Goal: Information Seeking & Learning: Understand process/instructions

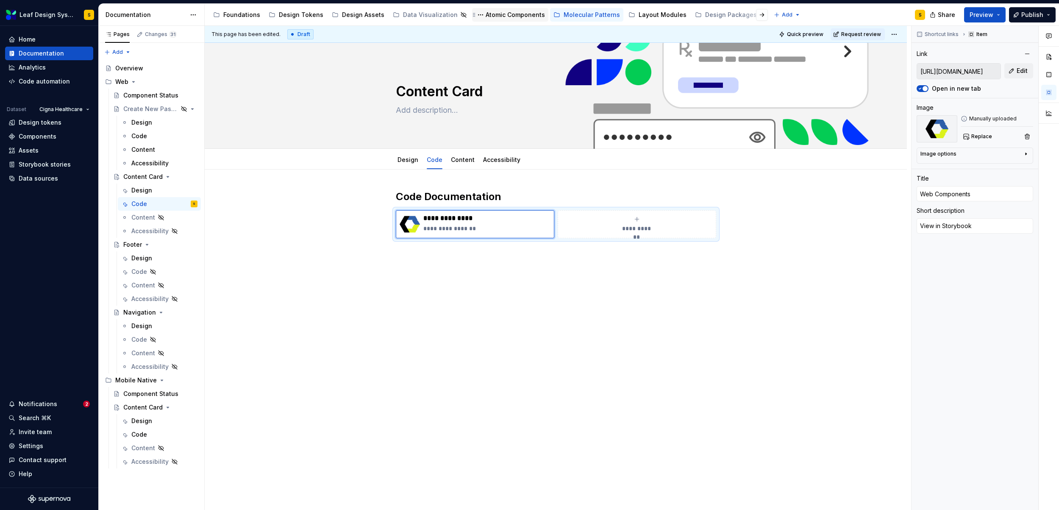
click at [498, 13] on div "Atomic Components" at bounding box center [515, 15] width 59 height 8
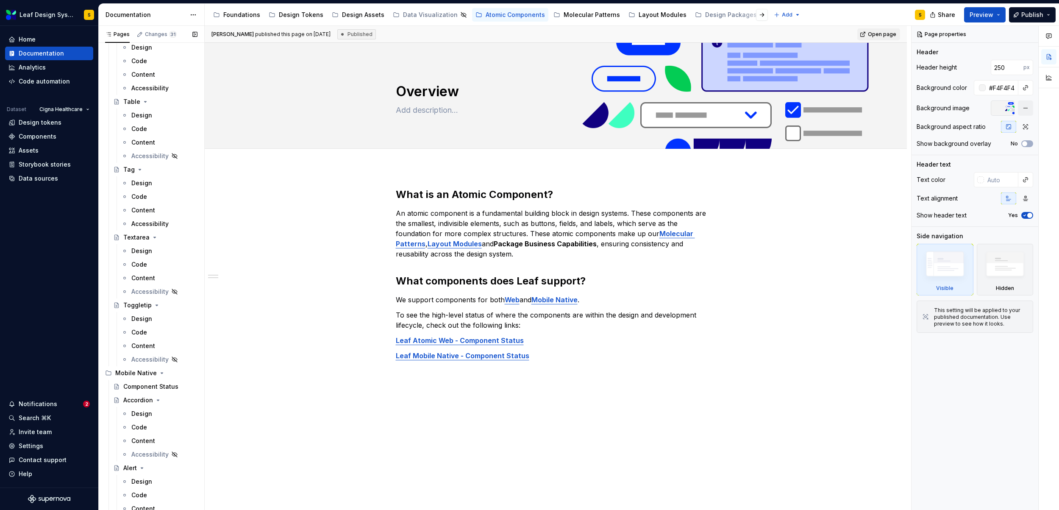
scroll to position [2039, 0]
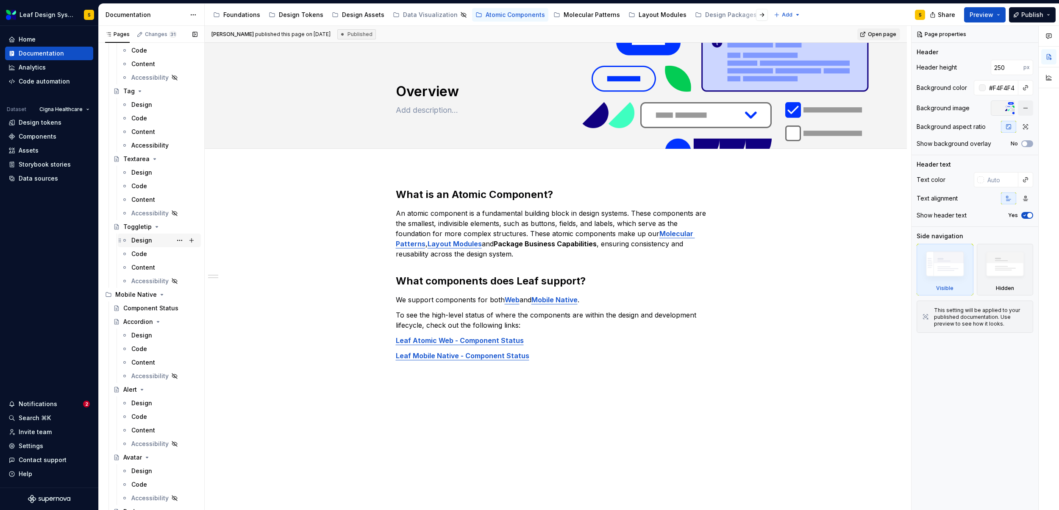
click at [140, 238] on div "Design" at bounding box center [141, 240] width 21 height 8
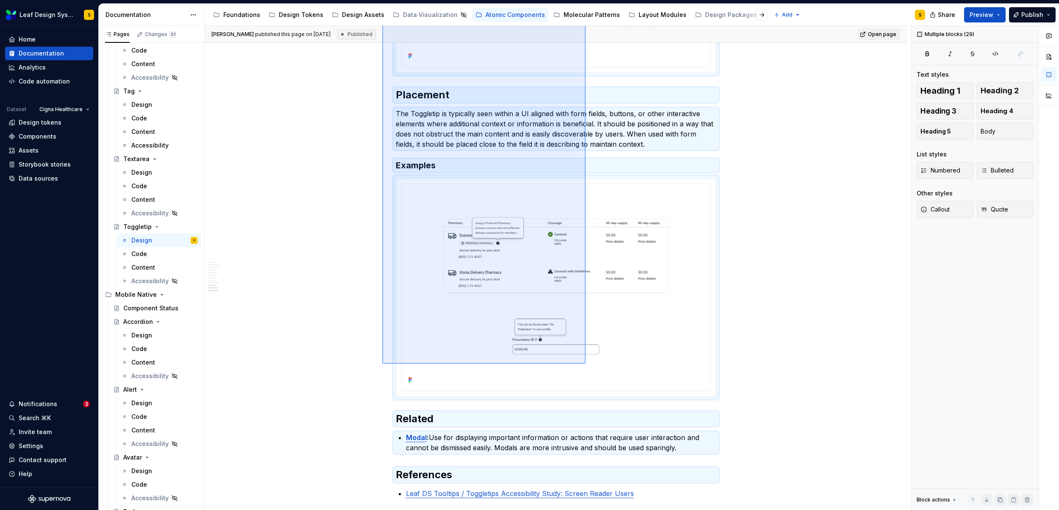
scroll to position [1653, 0]
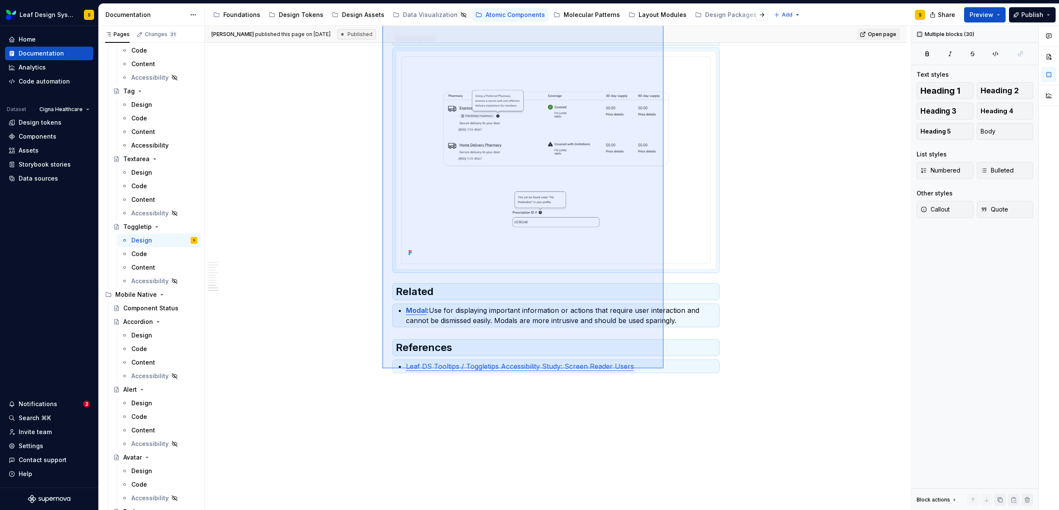
drag, startPoint x: 382, startPoint y: 190, endPoint x: 664, endPoint y: 368, distance: 333.2
click at [664, 368] on div "**********" at bounding box center [558, 268] width 707 height 484
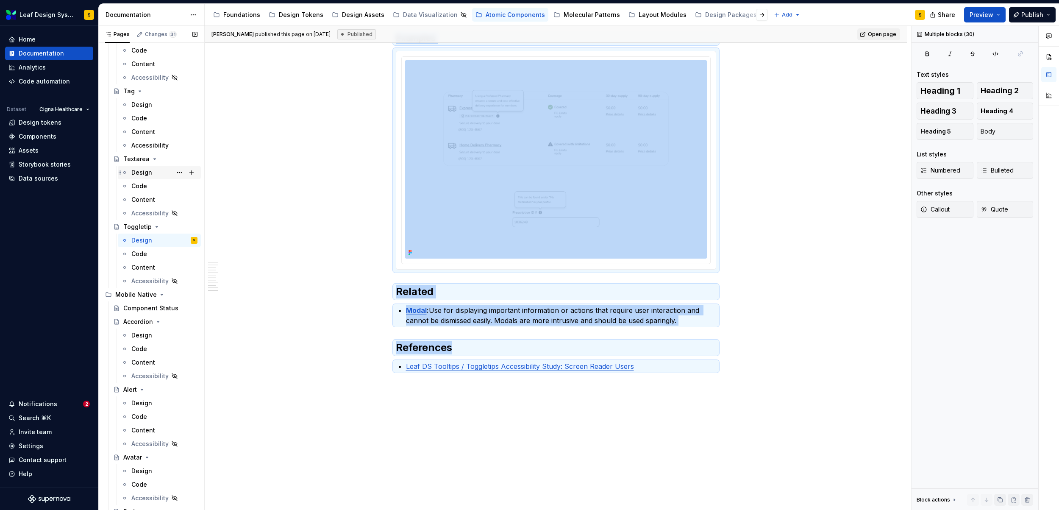
click at [153, 170] on div "Design" at bounding box center [164, 173] width 66 height 12
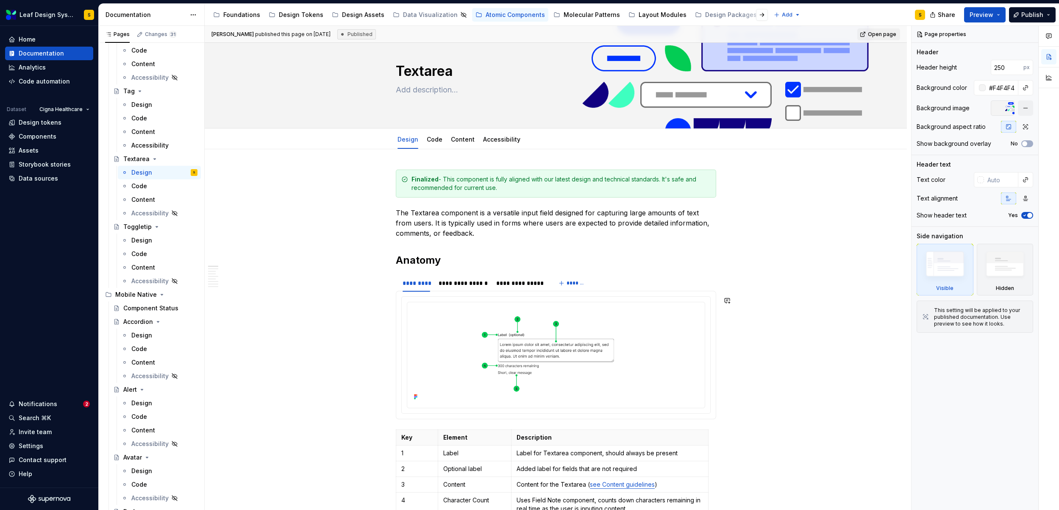
scroll to position [20, 0]
click at [141, 103] on div "Design" at bounding box center [141, 104] width 21 height 8
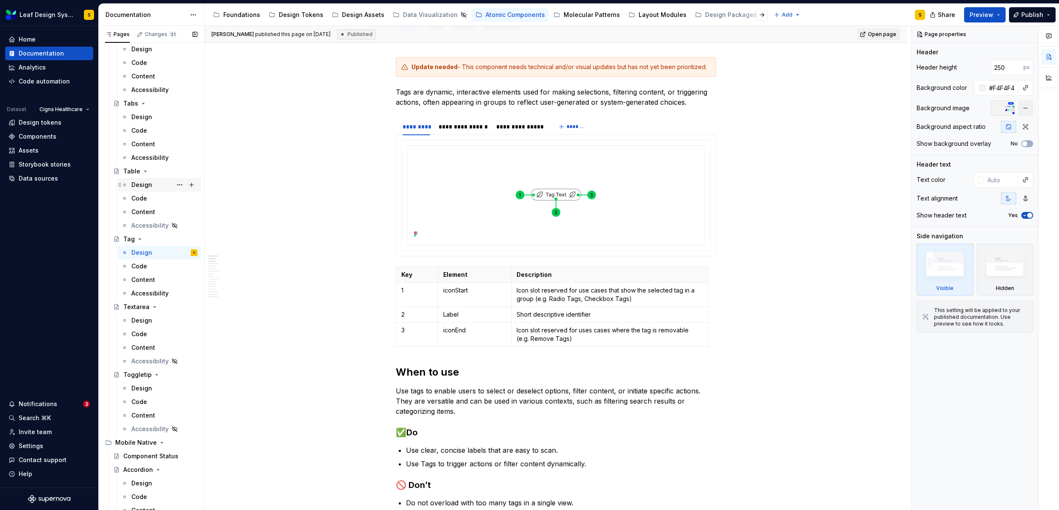
scroll to position [1890, 0]
click at [152, 115] on div "Design" at bounding box center [164, 118] width 66 height 12
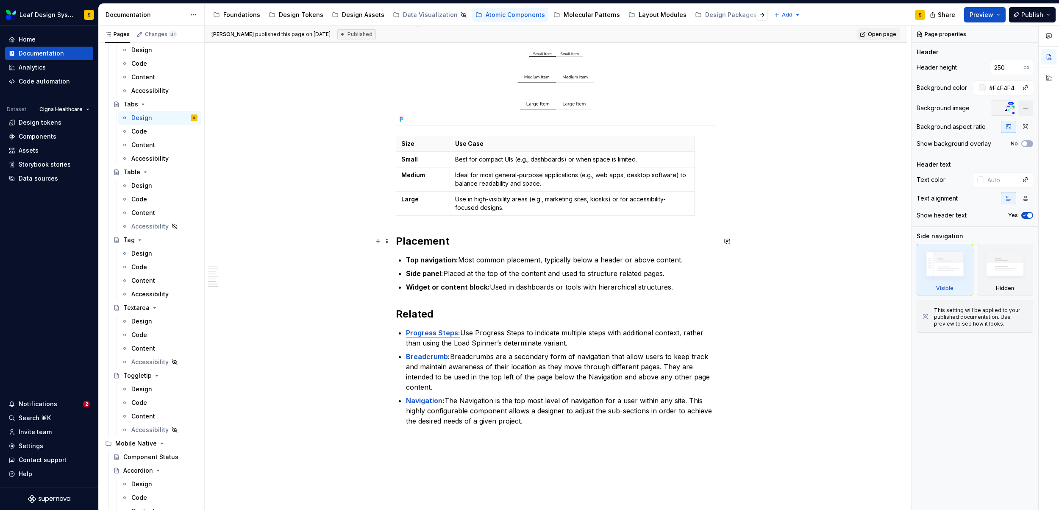
scroll to position [971, 0]
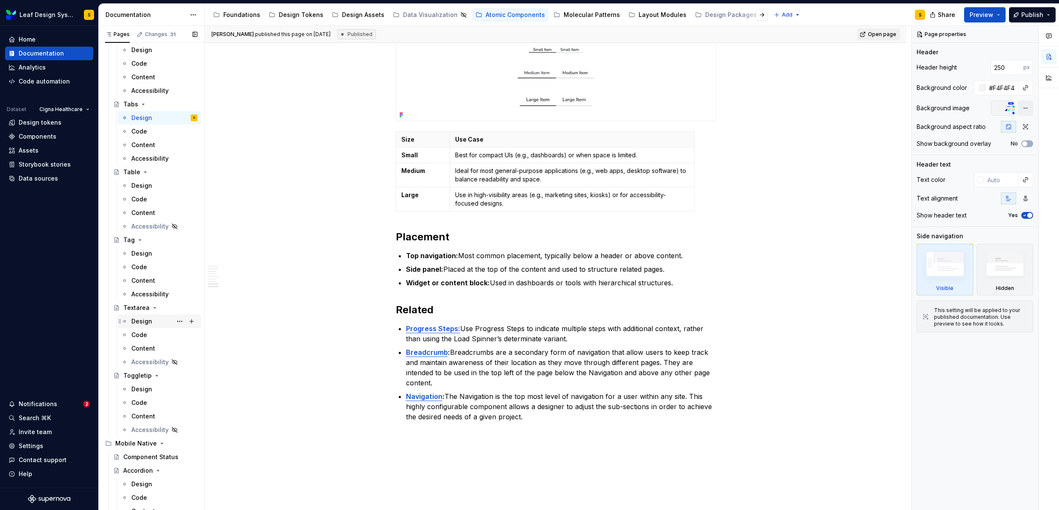
click at [141, 322] on div "Design" at bounding box center [141, 321] width 21 height 8
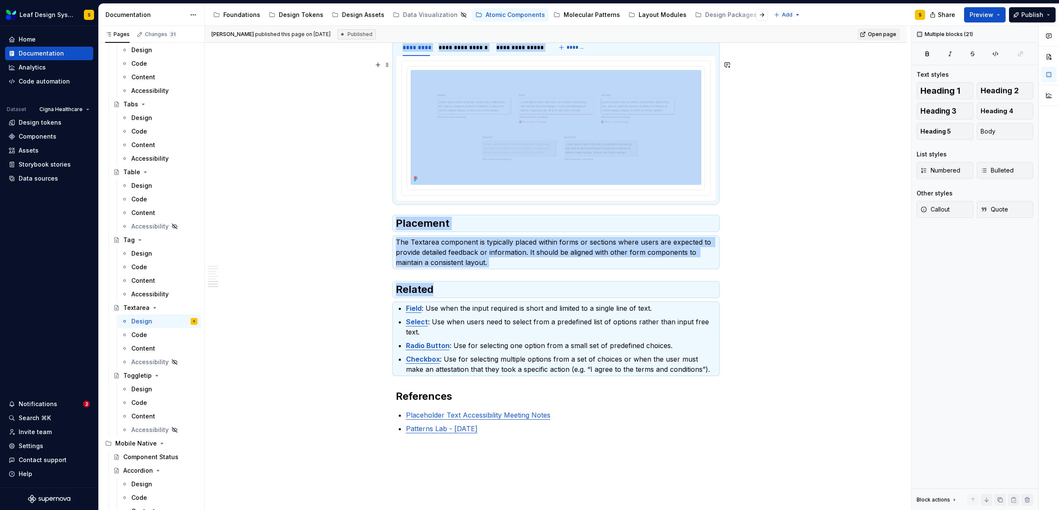
scroll to position [1291, 0]
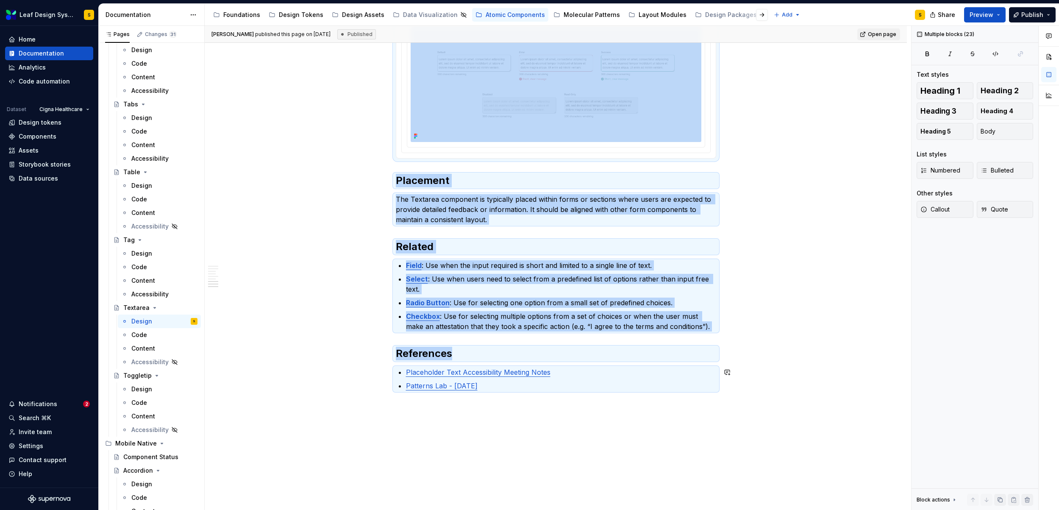
drag, startPoint x: 395, startPoint y: 192, endPoint x: 550, endPoint y: 378, distance: 242.6
copy div "**********"
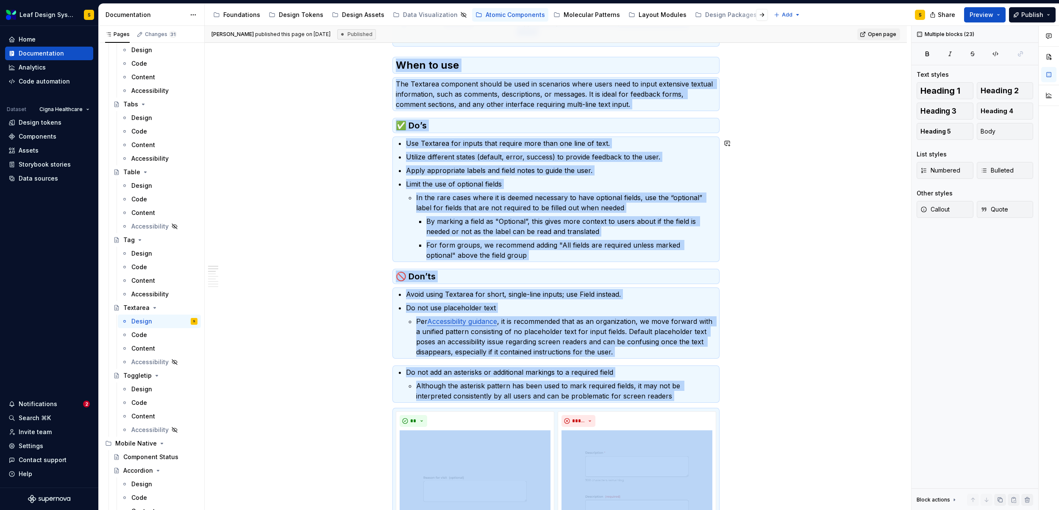
scroll to position [147, 0]
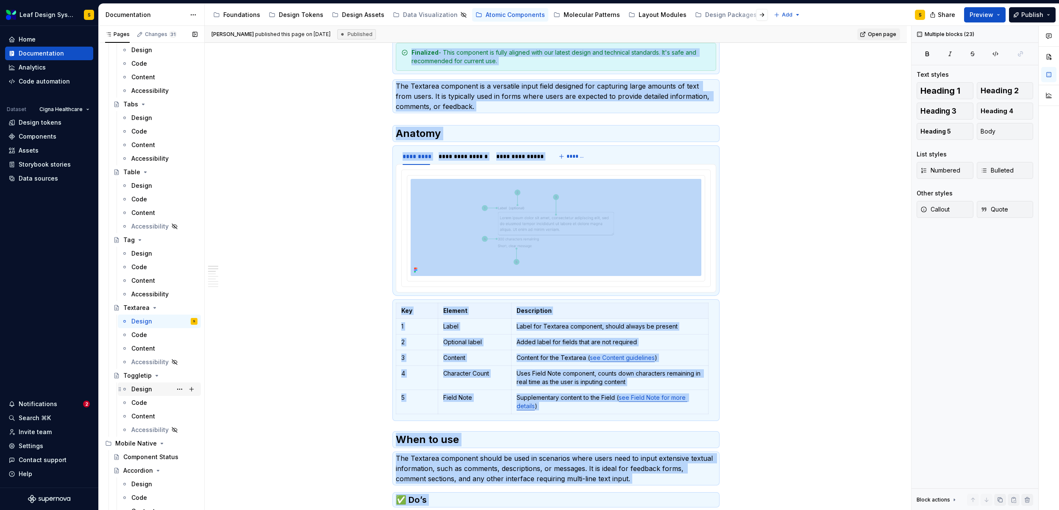
click at [140, 387] on div "Design" at bounding box center [141, 389] width 21 height 8
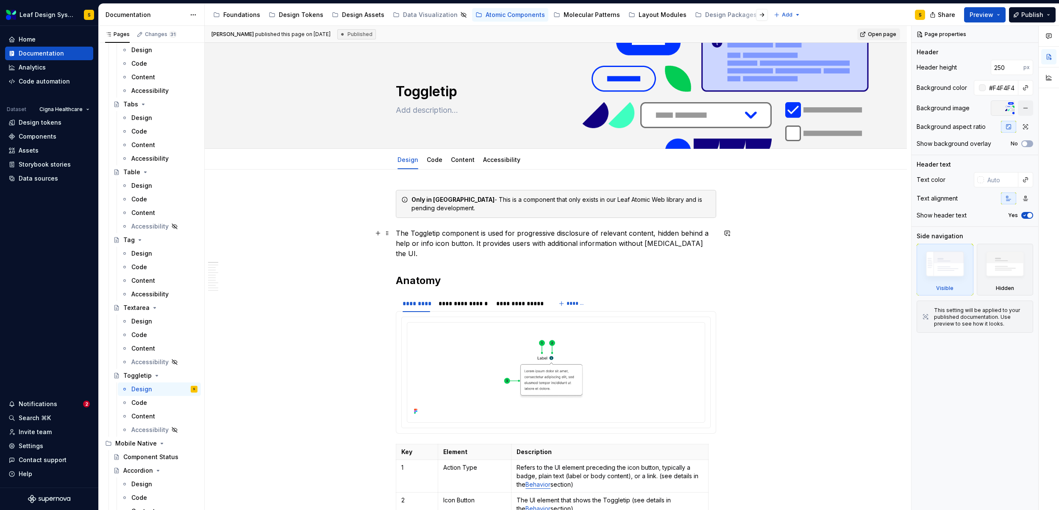
type textarea "*"
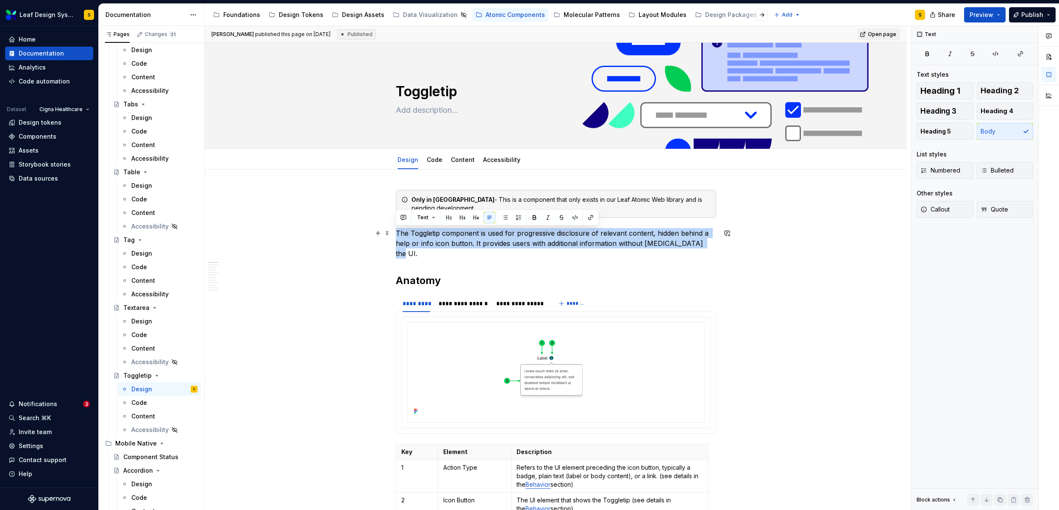
drag, startPoint x: 396, startPoint y: 232, endPoint x: 706, endPoint y: 246, distance: 310.1
click at [706, 246] on p "The Toggletip component is used for progressive disclosure of relevant content,…" at bounding box center [556, 243] width 320 height 31
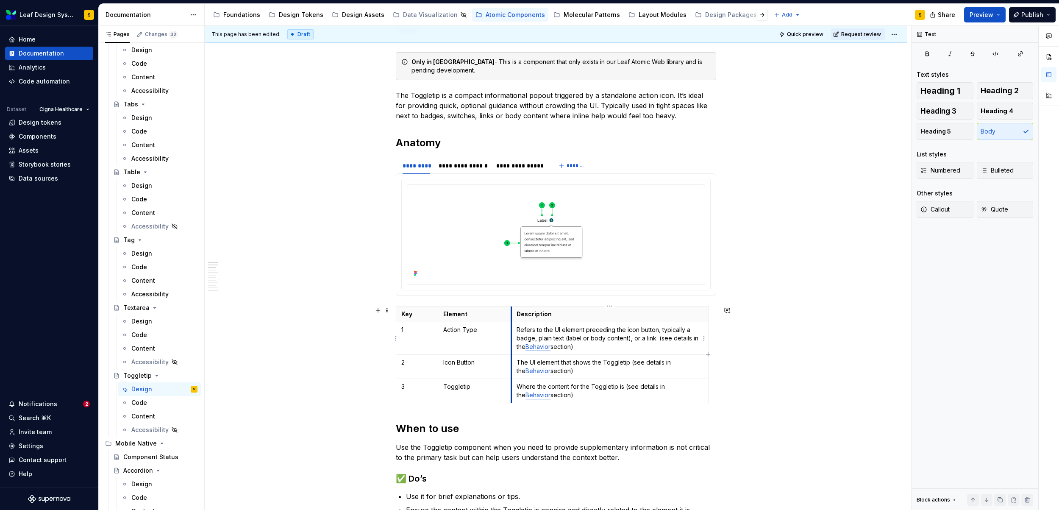
scroll to position [140, 0]
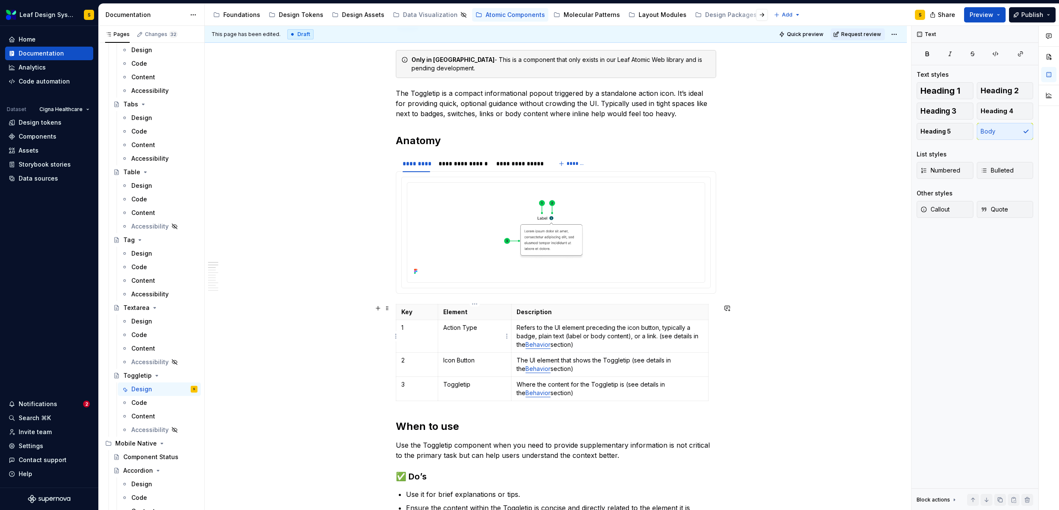
click at [468, 328] on p "Action Type" at bounding box center [474, 327] width 63 height 8
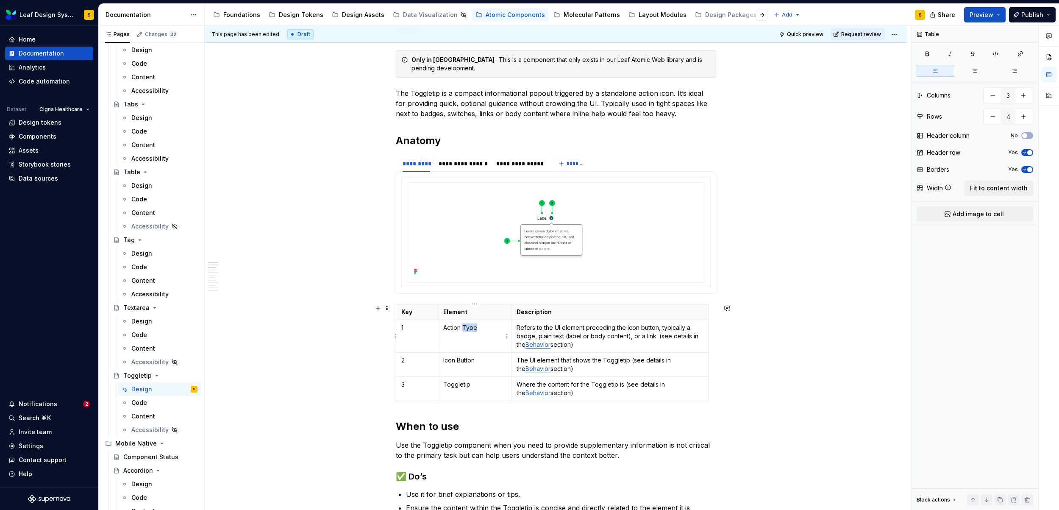
click at [468, 328] on p "Action Type" at bounding box center [474, 327] width 63 height 8
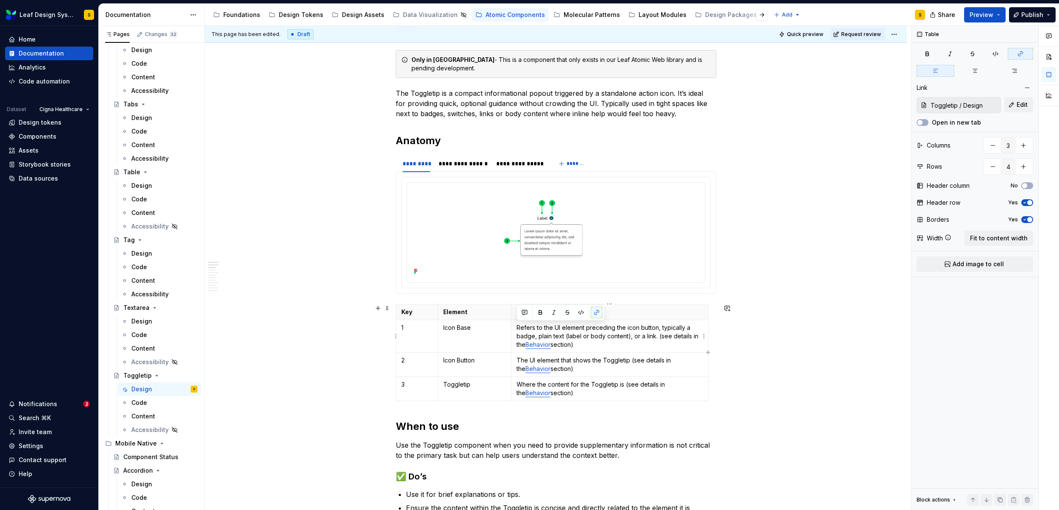
drag, startPoint x: 610, startPoint y: 343, endPoint x: 515, endPoint y: 327, distance: 95.8
click at [515, 327] on td "Refers to the UI element preceding the icon button, typically a badge, plain te…" at bounding box center [610, 336] width 197 height 33
drag, startPoint x: 572, startPoint y: 369, endPoint x: 515, endPoint y: 361, distance: 56.9
click at [515, 361] on td "The UI element that shows the Toggletip (see details in the Behavior section)" at bounding box center [610, 364] width 197 height 24
click at [448, 360] on p "Icon Button" at bounding box center [474, 360] width 63 height 8
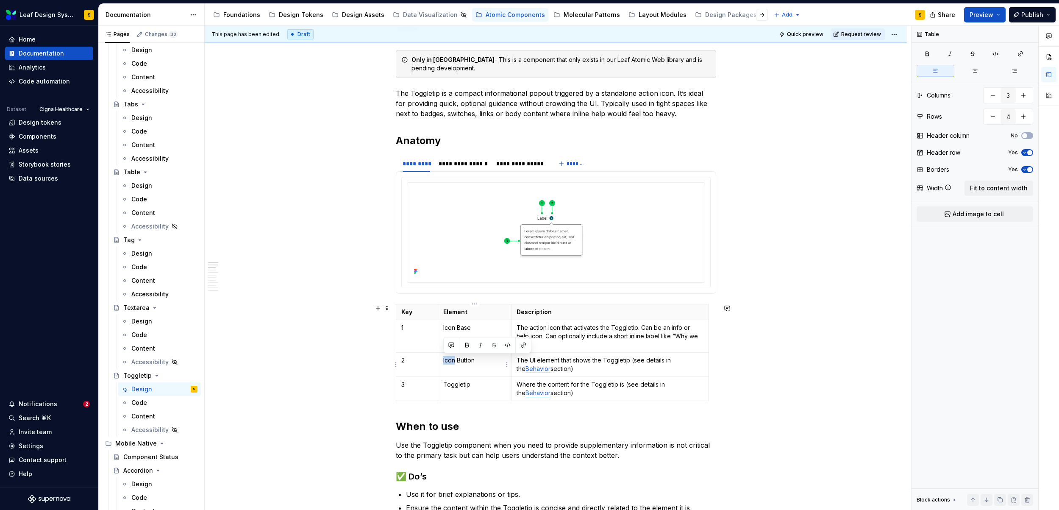
click at [448, 360] on p "Icon Button" at bounding box center [474, 360] width 63 height 8
drag, startPoint x: 483, startPoint y: 362, endPoint x: 444, endPoint y: 360, distance: 39.1
click at [444, 360] on p "Icon Button" at bounding box center [474, 360] width 63 height 8
click at [466, 327] on p "Icon Base" at bounding box center [474, 327] width 63 height 8
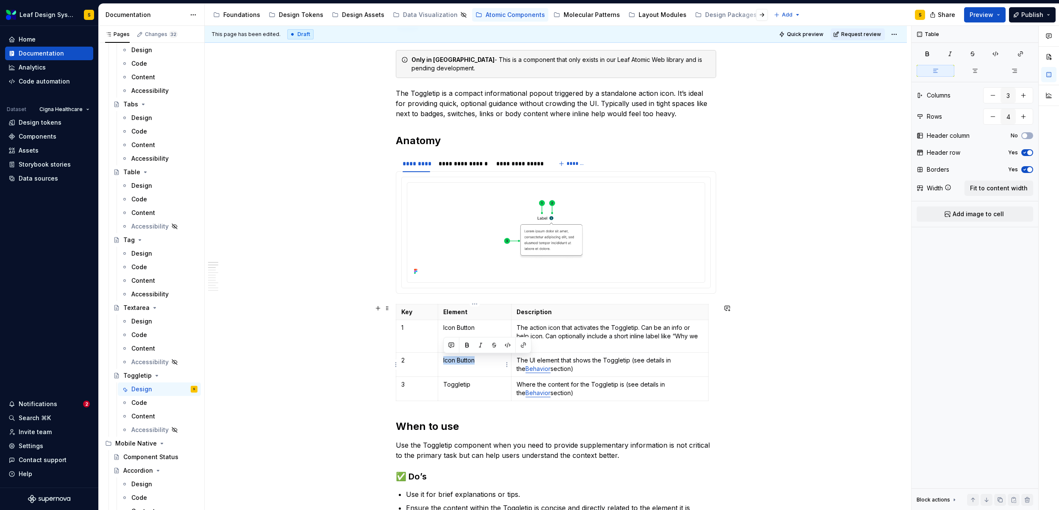
drag, startPoint x: 485, startPoint y: 364, endPoint x: 443, endPoint y: 361, distance: 42.5
click at [443, 361] on p "Icon Button" at bounding box center [474, 360] width 63 height 8
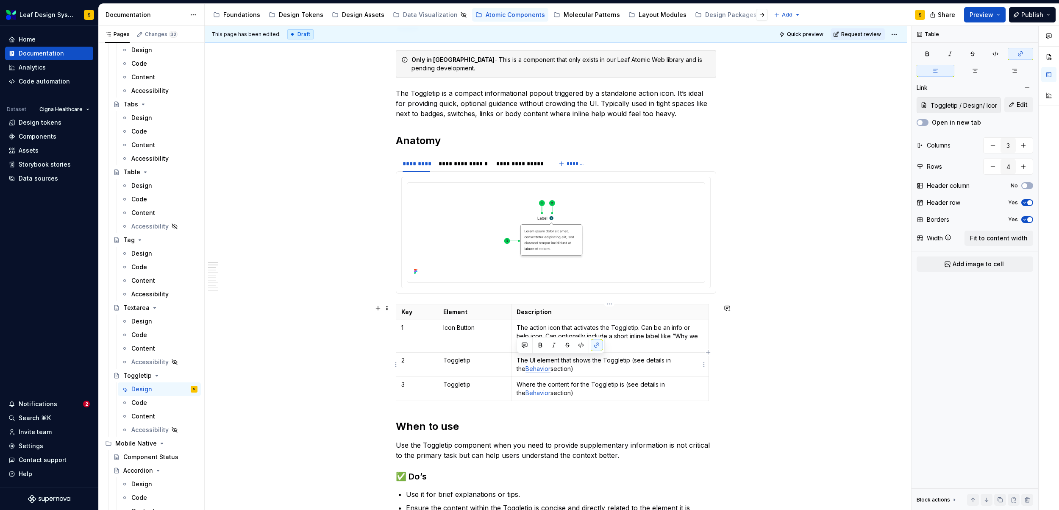
drag, startPoint x: 568, startPoint y: 370, endPoint x: 516, endPoint y: 362, distance: 52.5
click at [516, 362] on td "The UI element that shows the Toggletip (see details in the Behavior section)" at bounding box center [610, 364] width 197 height 24
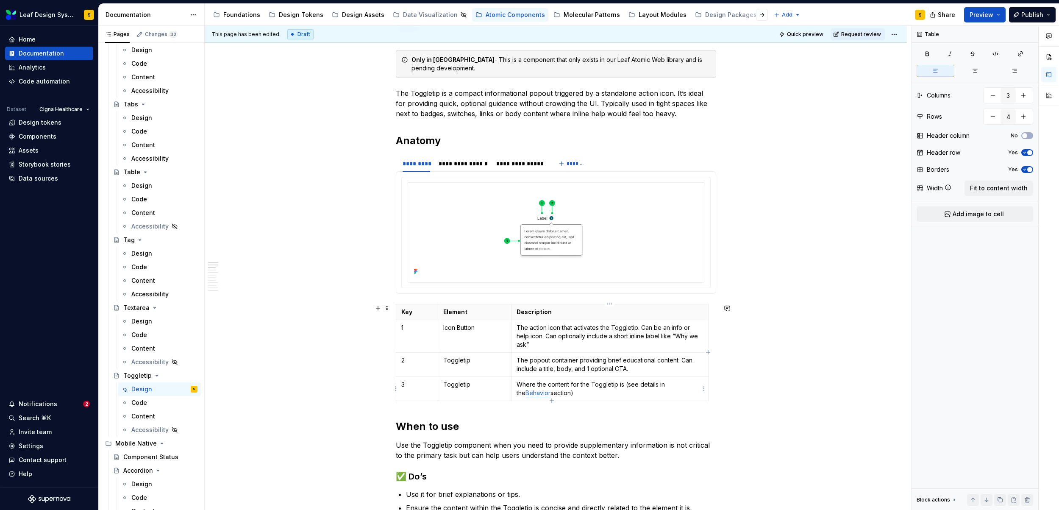
drag, startPoint x: 555, startPoint y: 397, endPoint x: 539, endPoint y: 393, distance: 16.1
click at [539, 393] on body "Leaf Design System S Home Documentation Analytics Code automation Dataset Cigna…" at bounding box center [529, 255] width 1059 height 510
drag, startPoint x: 543, startPoint y: 393, endPoint x: 524, endPoint y: 392, distance: 18.7
click at [524, 392] on p "Where the content for the Toggletip is (see details in the Behavior section)" at bounding box center [610, 388] width 186 height 17
click at [465, 387] on p "Toggletip" at bounding box center [474, 384] width 63 height 8
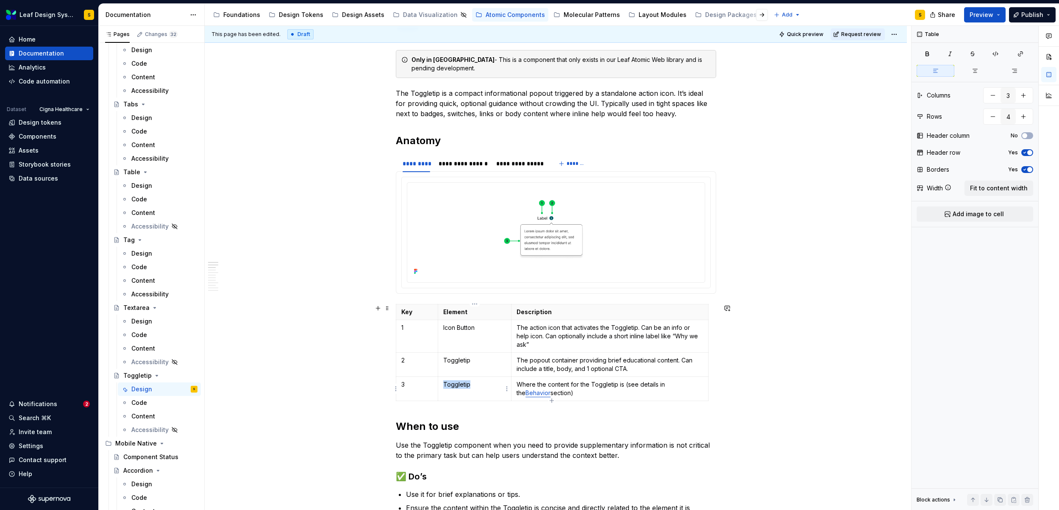
click at [465, 387] on p "Toggletip" at bounding box center [474, 384] width 63 height 8
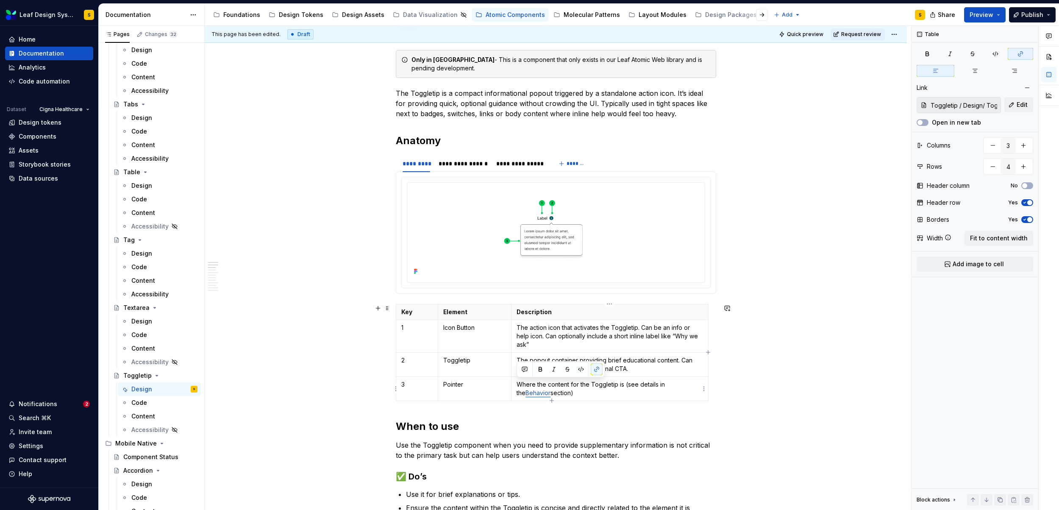
drag, startPoint x: 548, startPoint y: 394, endPoint x: 516, endPoint y: 384, distance: 33.7
click at [517, 384] on p "Where the content for the Toggletip is (see details in the Behavior section)" at bounding box center [610, 388] width 186 height 17
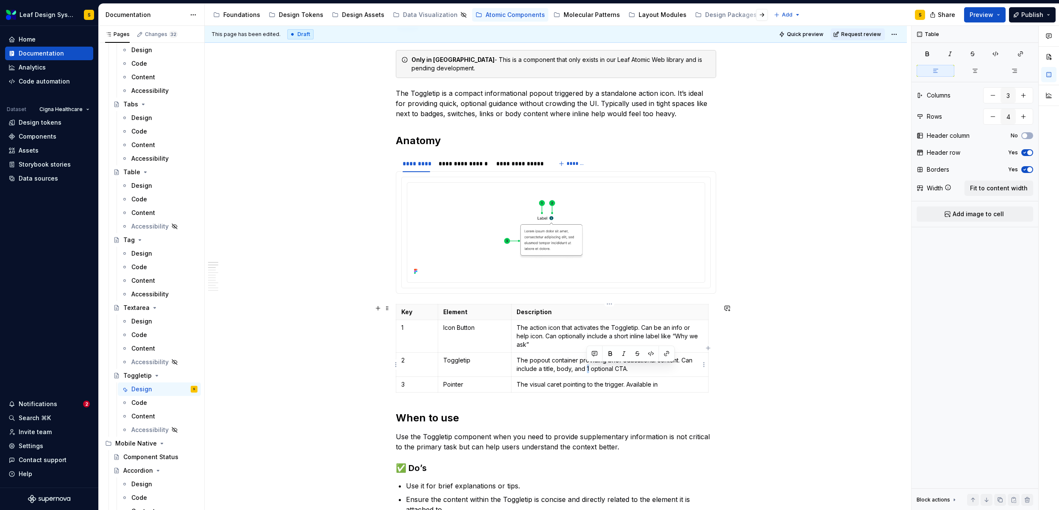
click at [587, 368] on p "The popout container providing brief educational content. Can include a title, …" at bounding box center [610, 364] width 186 height 17
click at [669, 386] on p "The visual caret pointing to the trigger. Available in" at bounding box center [610, 384] width 186 height 8
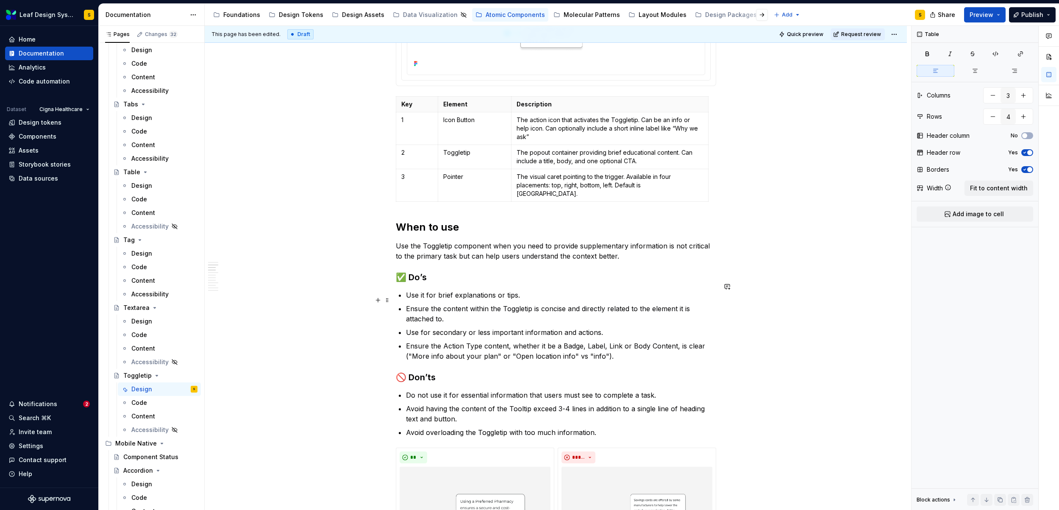
scroll to position [353, 0]
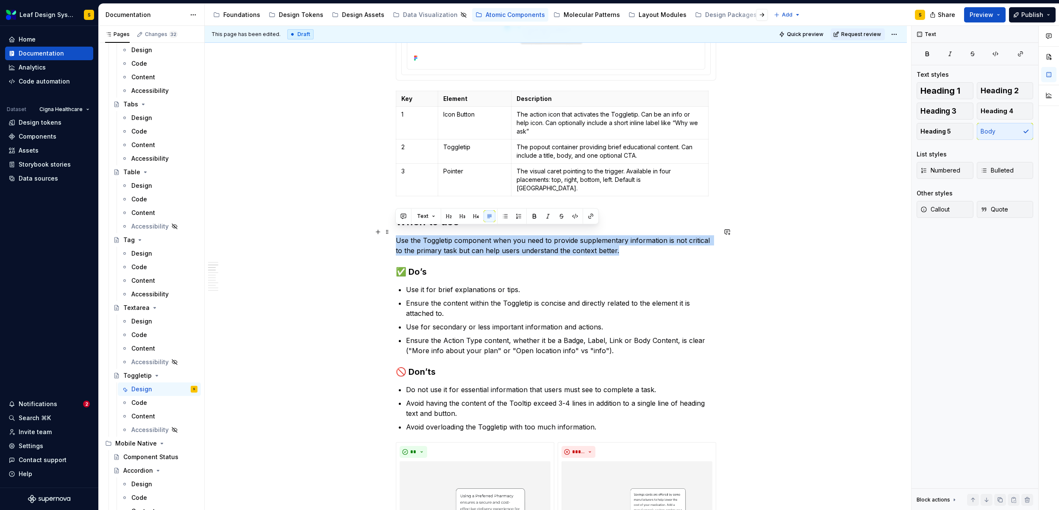
drag, startPoint x: 619, startPoint y: 245, endPoint x: 397, endPoint y: 229, distance: 223.1
click at [397, 235] on p "Use the Toggletip component when you need to provide supplementary information …" at bounding box center [556, 245] width 320 height 20
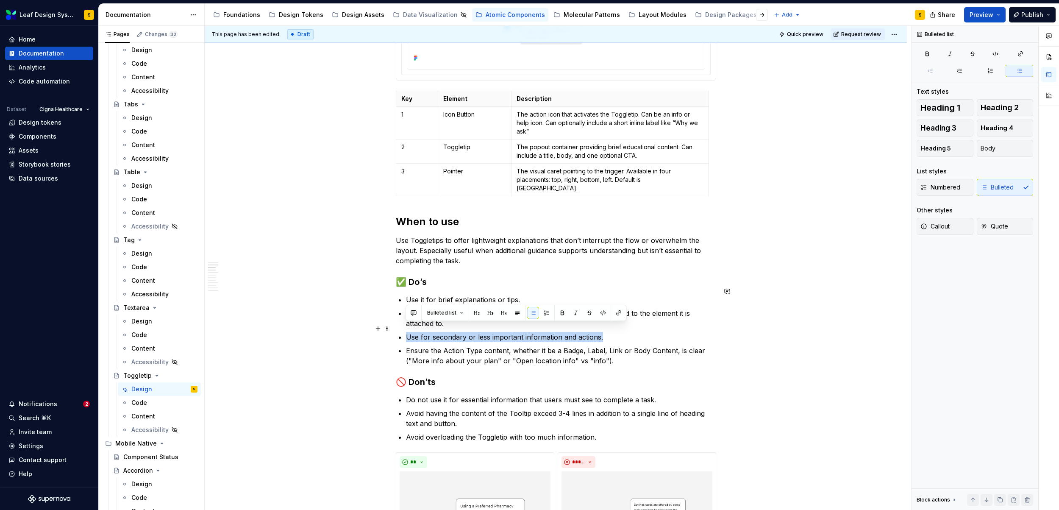
drag, startPoint x: 610, startPoint y: 328, endPoint x: 406, endPoint y: 331, distance: 203.9
click at [406, 332] on p "Use for secondary or less important information and actions." at bounding box center [561, 337] width 310 height 10
click at [518, 295] on p "Use it for brief explanations or tips." at bounding box center [561, 300] width 310 height 10
click at [515, 295] on p "Use it for brief explanations or tips." at bounding box center [561, 300] width 310 height 10
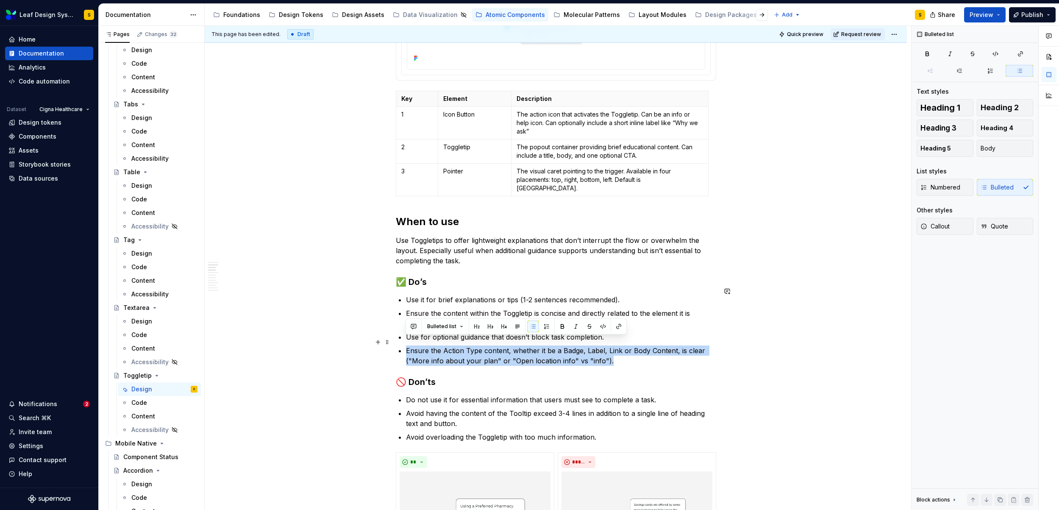
drag, startPoint x: 612, startPoint y: 352, endPoint x: 404, endPoint y: 342, distance: 207.9
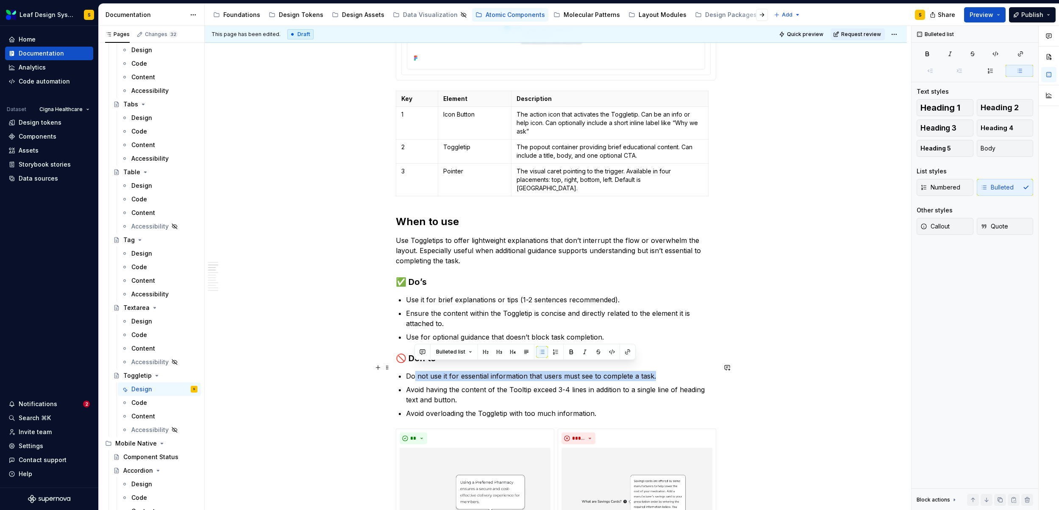
drag, startPoint x: 655, startPoint y: 368, endPoint x: 414, endPoint y: 370, distance: 241.2
click at [414, 371] on p "Do not use it for essential information that users must see to complete a task." at bounding box center [561, 376] width 310 height 10
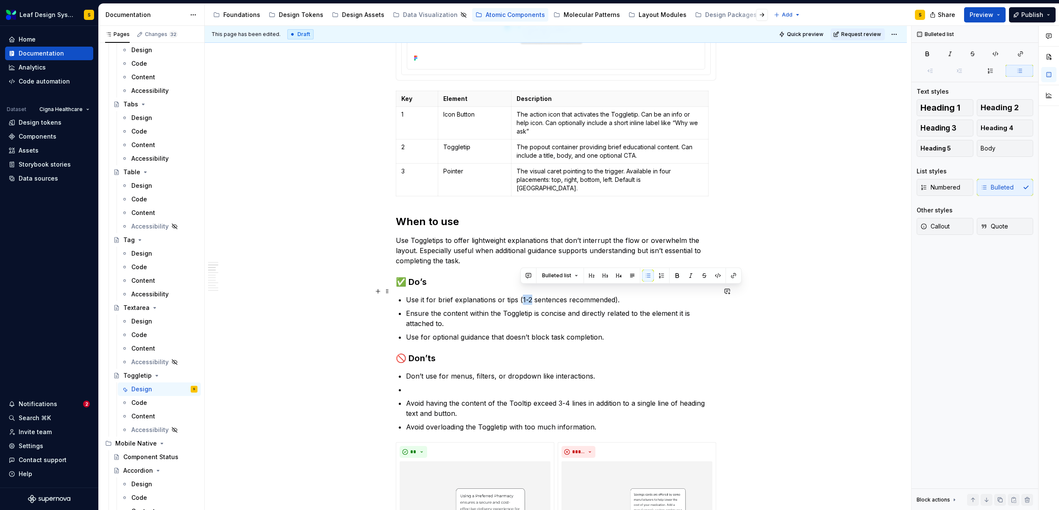
drag, startPoint x: 529, startPoint y: 289, endPoint x: 523, endPoint y: 292, distance: 6.6
click at [521, 295] on p "Use it for brief explanations or tips (1-2 sentences recommended)." at bounding box center [561, 300] width 310 height 10
click at [417, 384] on p at bounding box center [561, 389] width 310 height 10
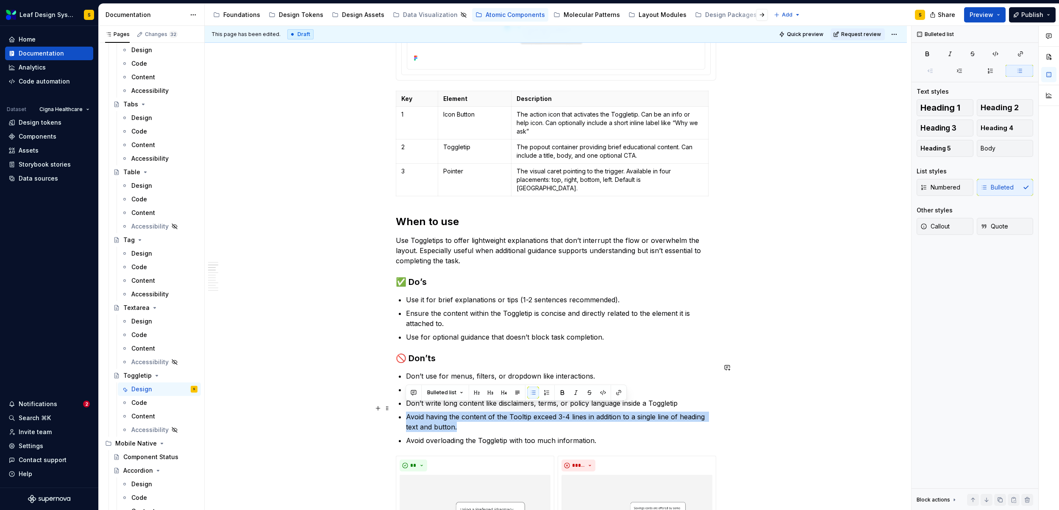
drag, startPoint x: 470, startPoint y: 415, endPoint x: 404, endPoint y: 408, distance: 66.4
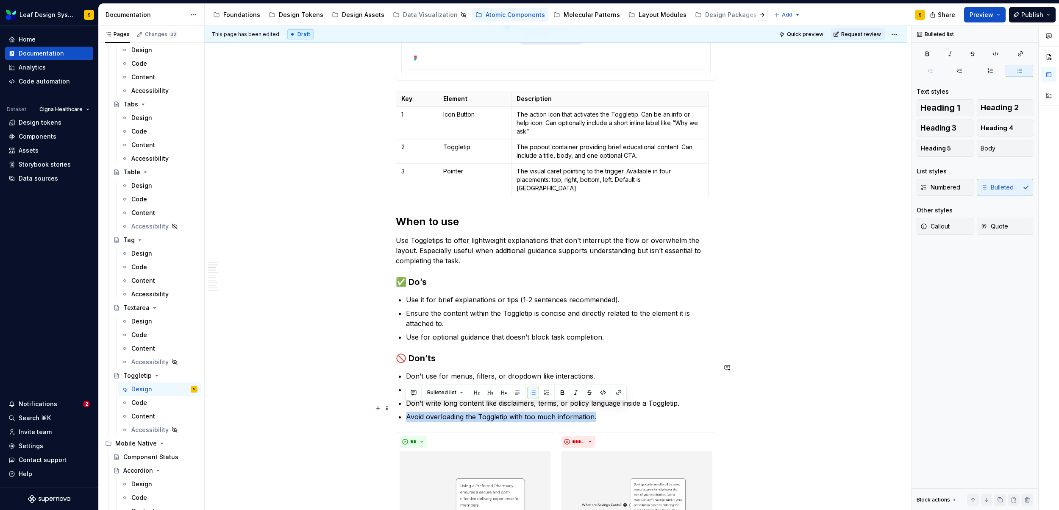
drag, startPoint x: 598, startPoint y: 408, endPoint x: 405, endPoint y: 410, distance: 192.4
click at [406, 412] on p "Avoid overloading the Toggletip with too much information." at bounding box center [561, 417] width 310 height 10
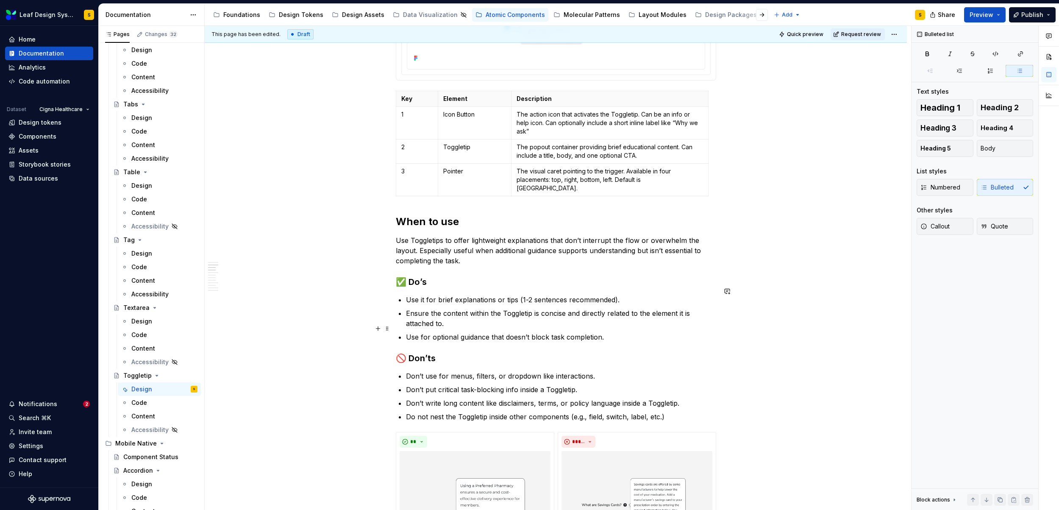
click at [608, 332] on p "Use for optional guidance that doesn’t block task completion." at bounding box center [561, 337] width 310 height 10
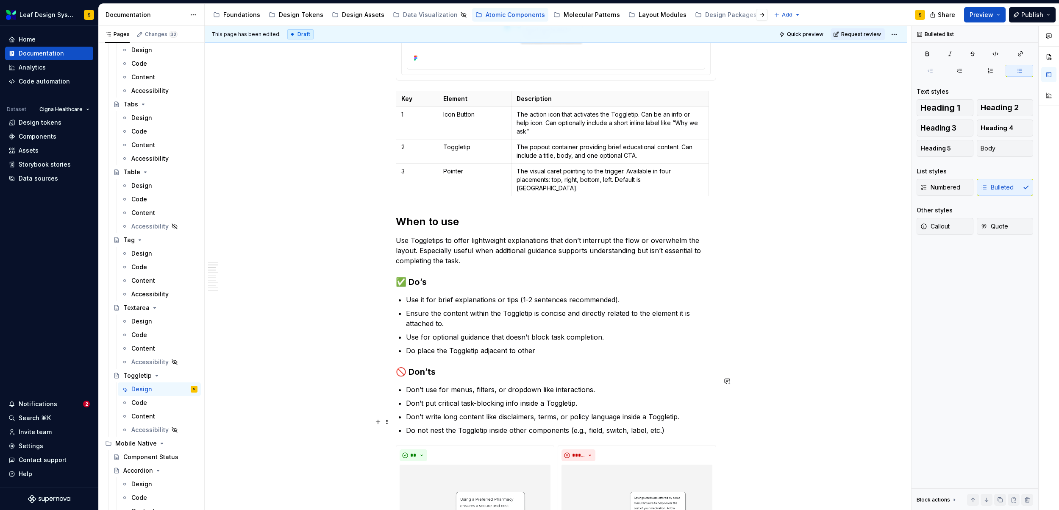
click at [529, 425] on p "Do not nest the Toggletip inside other components (e.g., field, switch, label, …" at bounding box center [561, 430] width 310 height 10
click at [540, 345] on p "Do place the Toggletip adjacent to other" at bounding box center [561, 350] width 310 height 10
click at [701, 425] on p "Do not nest the Toggletip inside other interactive components (e.g., field, swi…" at bounding box center [561, 430] width 310 height 10
drag, startPoint x: 682, startPoint y: 422, endPoint x: 606, endPoint y: 424, distance: 76.7
click at [606, 425] on p "Do not nest the Toggletip inside other interactive components (e.g., field, swi…" at bounding box center [561, 430] width 310 height 10
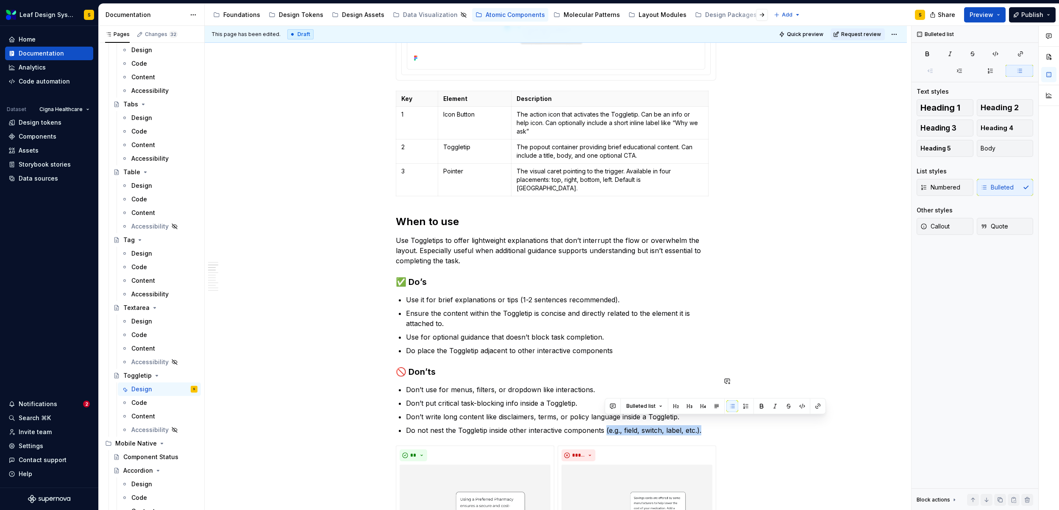
copy p "(e.g., field, switch, label, etc.)."
click at [623, 345] on p "Do place the Toggletip adjacent to other interactive components" at bounding box center [561, 350] width 310 height 10
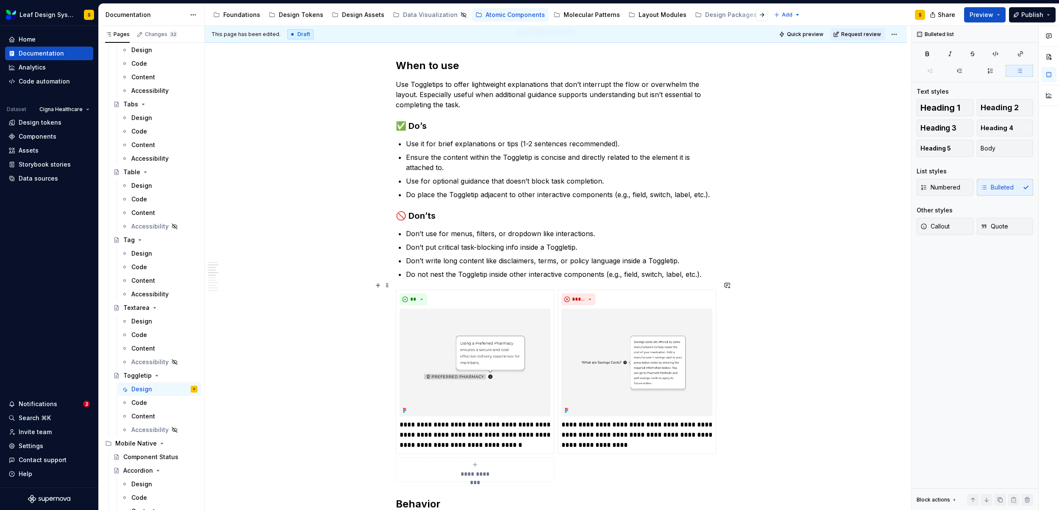
scroll to position [538, 0]
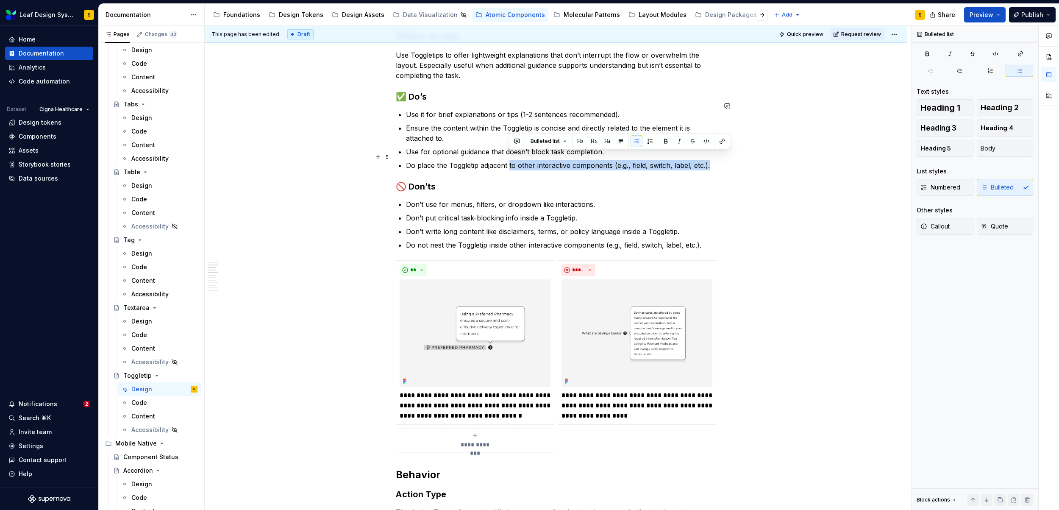
drag, startPoint x: 510, startPoint y: 156, endPoint x: 712, endPoint y: 158, distance: 202.2
click at [712, 160] on p "Do place the Toggletip adjacent to other interactive components (e.g., field, s…" at bounding box center [561, 165] width 310 height 10
click at [518, 160] on p "Do place the Toggletip adjacent to other interactive components (e.g., field, s…" at bounding box center [561, 165] width 310 height 10
drag, startPoint x: 518, startPoint y: 157, endPoint x: 610, endPoint y: 160, distance: 92.0
click at [610, 160] on p "Do place the Toggletip adjacent to other interactive components (e.g., field, s…" at bounding box center [561, 165] width 310 height 10
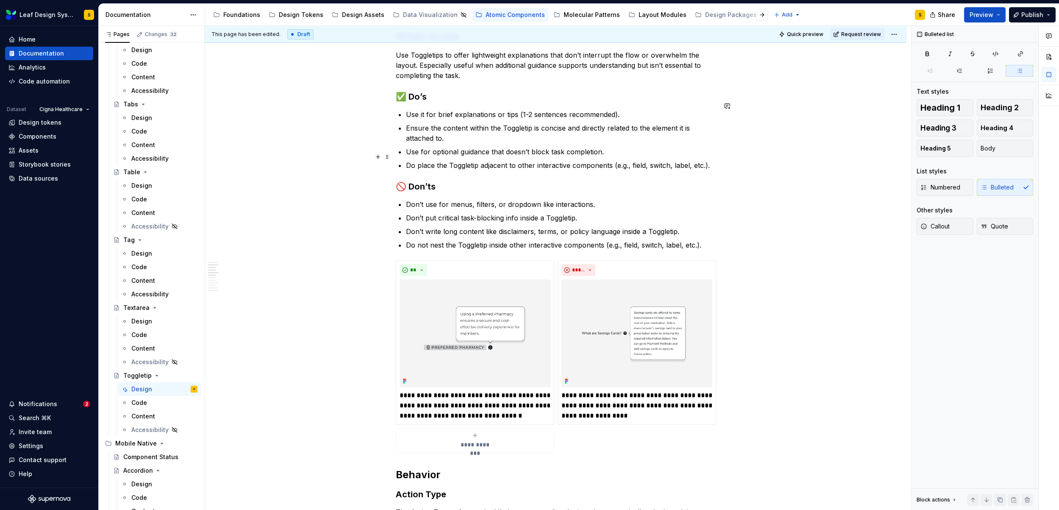
click at [677, 160] on p "Do place the Toggletip adjacent to other interactive components (e.g., field, s…" at bounding box center [561, 165] width 310 height 10
drag, startPoint x: 518, startPoint y: 157, endPoint x: 609, endPoint y: 161, distance: 91.6
click at [609, 161] on p "Do place the Toggletip adjacent to other interactive components (e.g., field, s…" at bounding box center [561, 165] width 310 height 10
drag, startPoint x: 420, startPoint y: 159, endPoint x: 406, endPoint y: 156, distance: 15.1
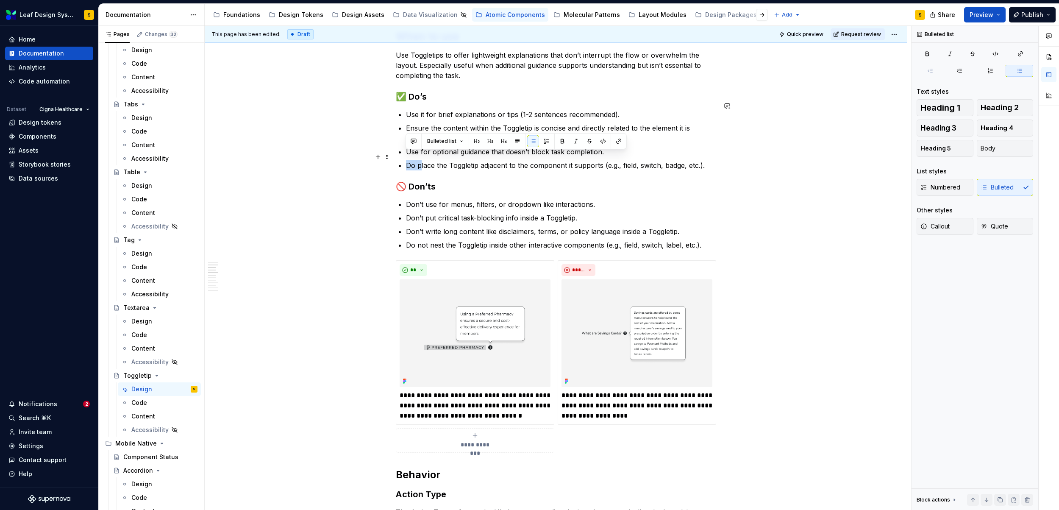
click at [406, 160] on p "Do place the Toggletip adjacent to the component it supports (e.g., field, swit…" at bounding box center [561, 165] width 310 height 10
click at [509, 240] on p "Do not nest the Toggletip inside other interactive components (e.g., field, swi…" at bounding box center [561, 245] width 310 height 10
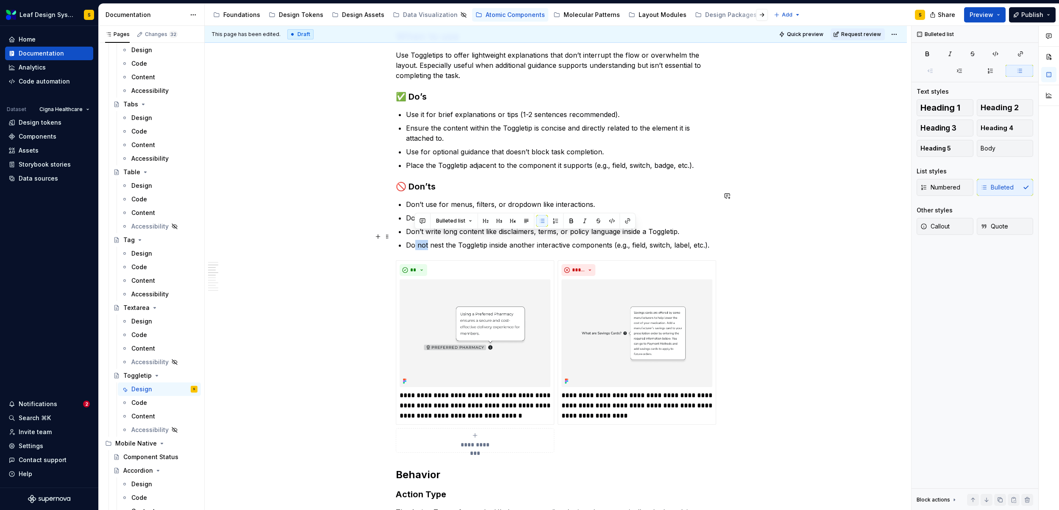
drag, startPoint x: 427, startPoint y: 237, endPoint x: 414, endPoint y: 236, distance: 12.8
click at [414, 240] on p "Do not nest the Toggletip inside another interactive components (e.g., field, s…" at bounding box center [561, 245] width 310 height 10
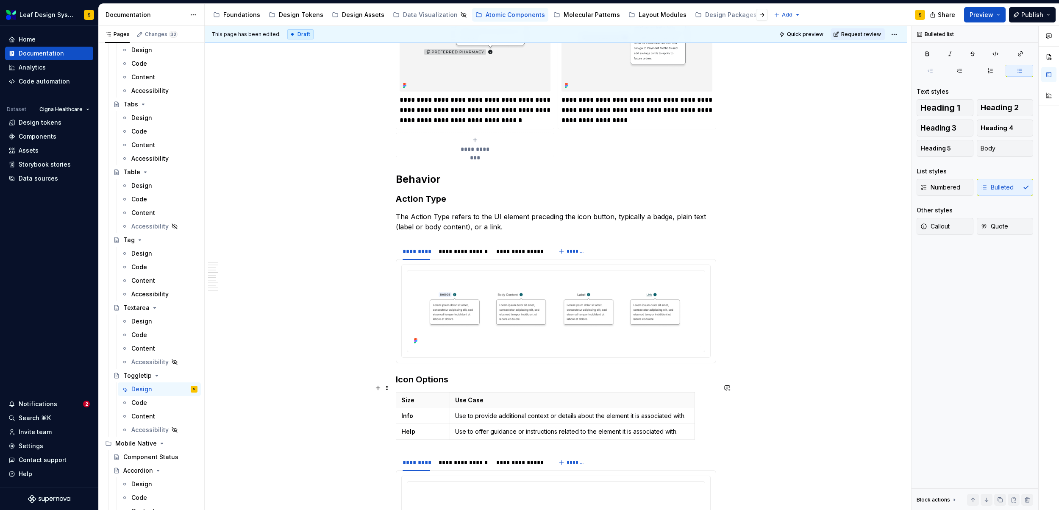
scroll to position [852, 0]
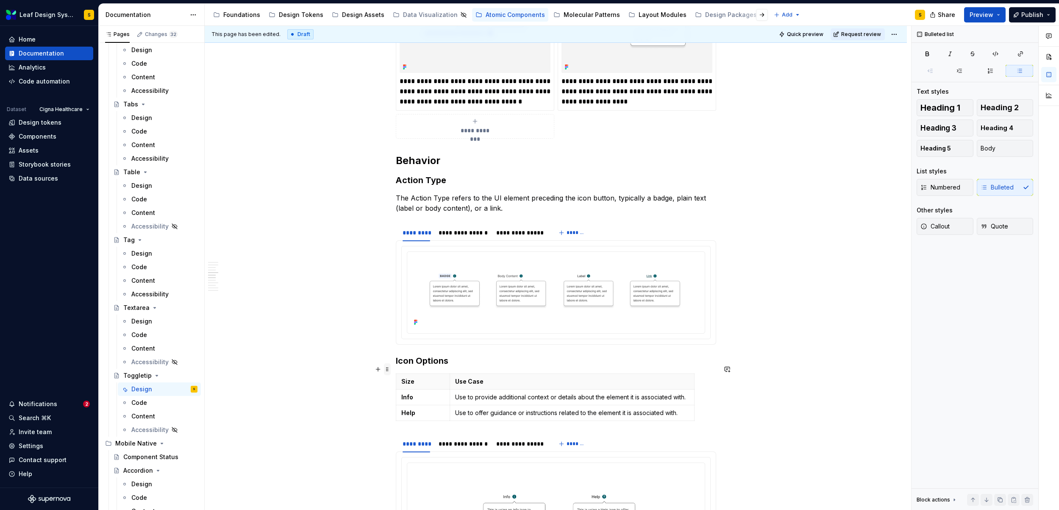
click at [387, 370] on span at bounding box center [387, 369] width 7 height 12
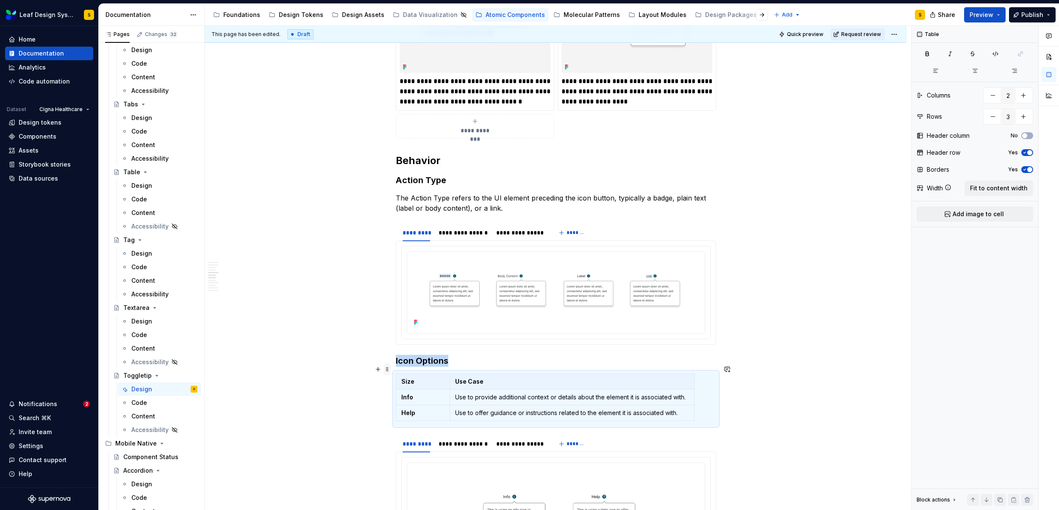
click at [386, 367] on span at bounding box center [387, 369] width 7 height 12
click at [396, 381] on div "Duplicate" at bounding box center [422, 383] width 72 height 14
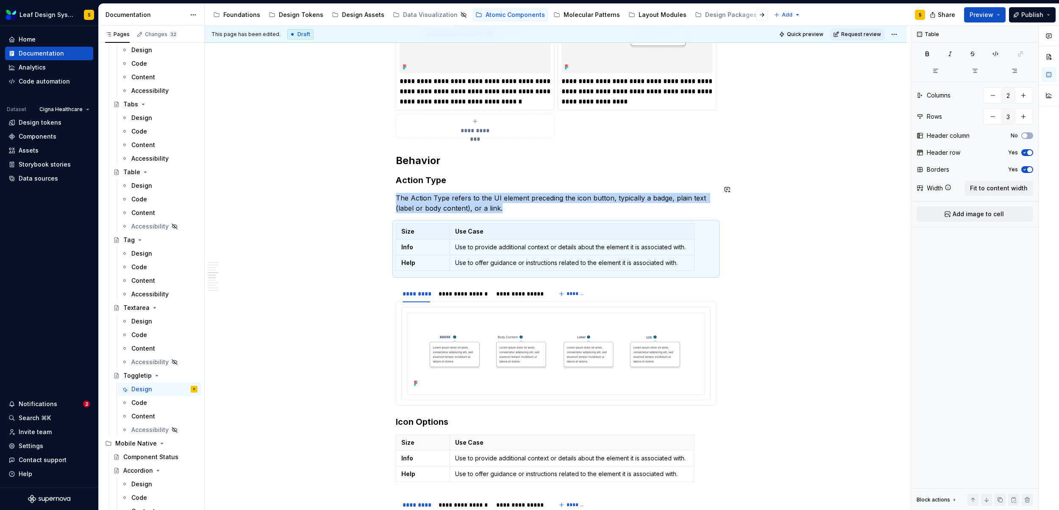
type textarea "*"
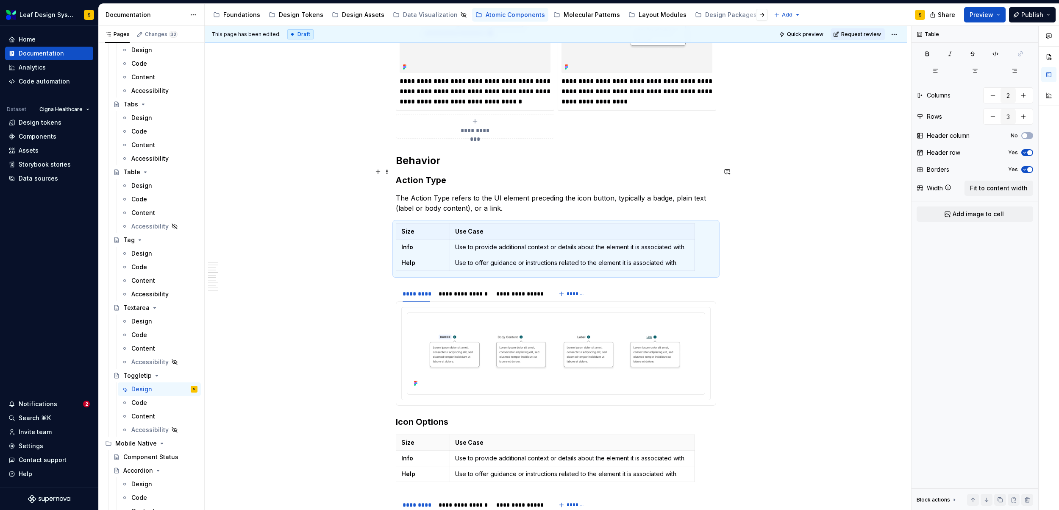
click at [414, 174] on h3 "Action Type" at bounding box center [556, 180] width 320 height 12
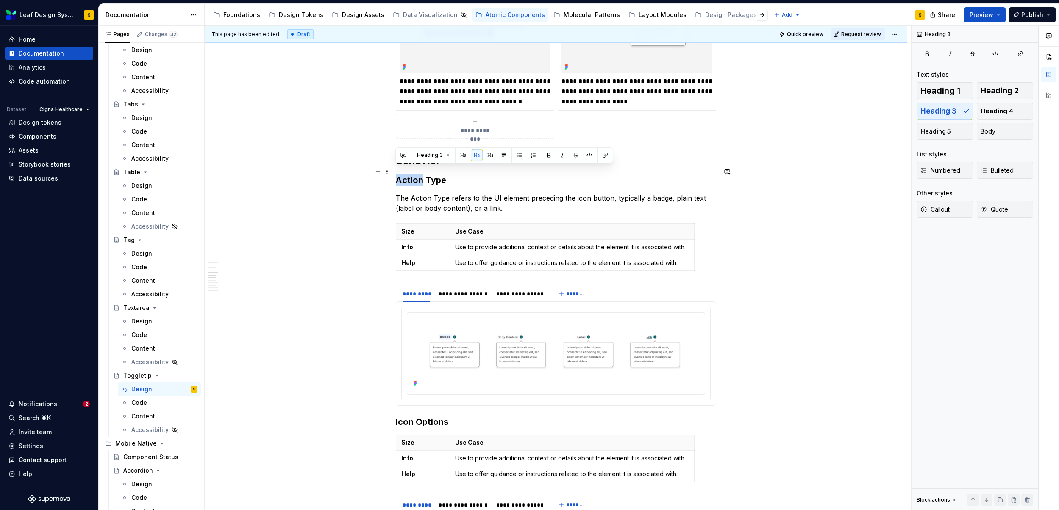
click at [414, 174] on h3 "Action Type" at bounding box center [556, 180] width 320 height 12
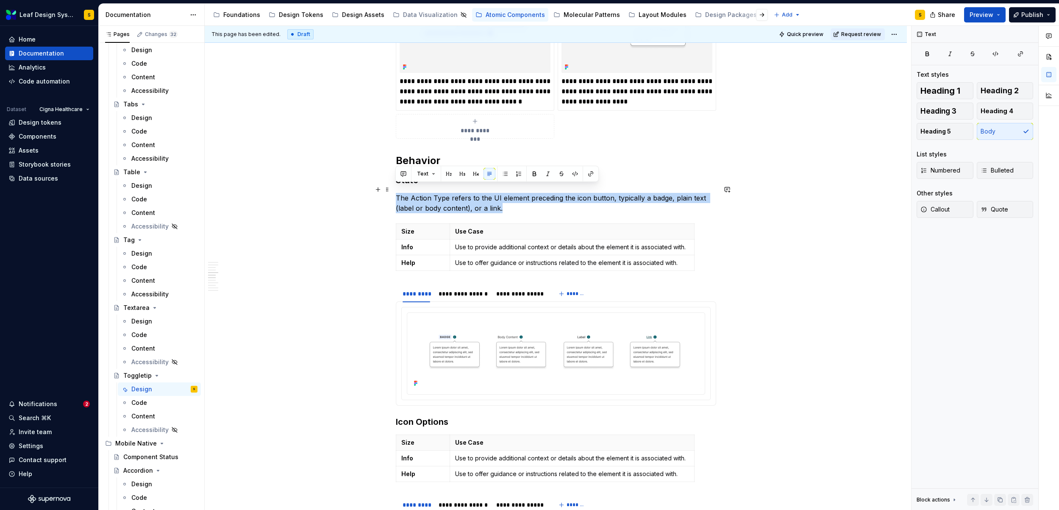
drag, startPoint x: 514, startPoint y: 200, endPoint x: 394, endPoint y: 188, distance: 120.1
click at [394, 188] on div "**********" at bounding box center [556, 362] width 702 height 2091
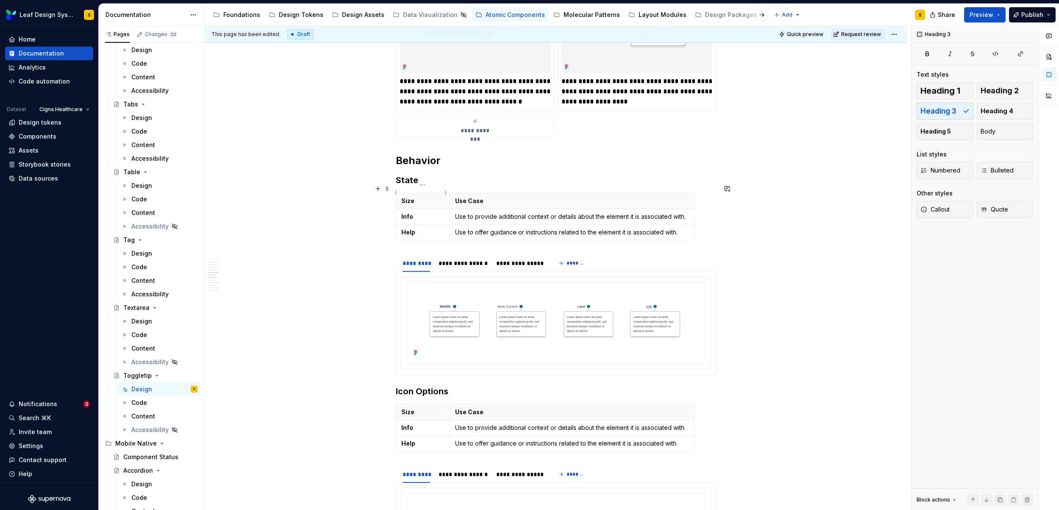
click at [412, 197] on p "Size" at bounding box center [423, 201] width 44 height 8
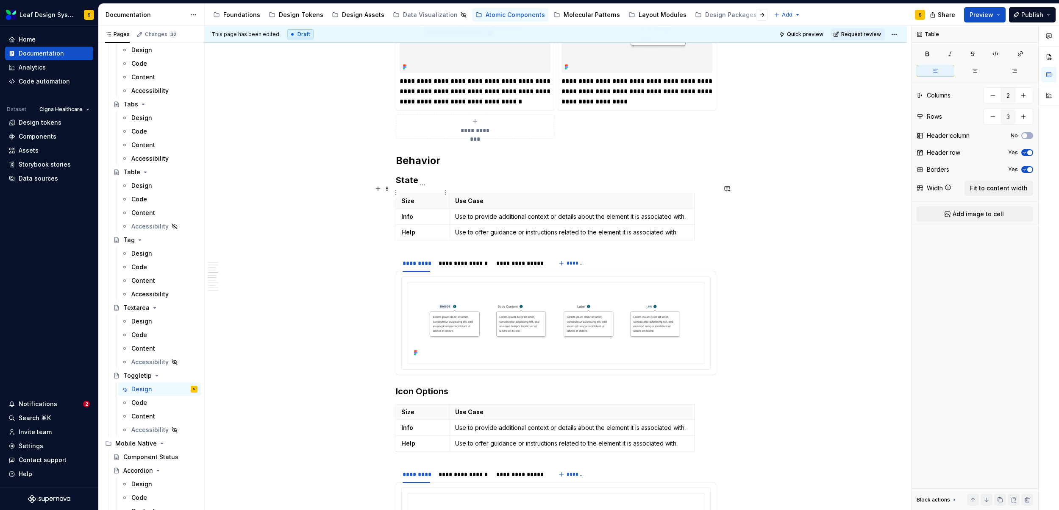
click at [412, 197] on p "Size" at bounding box center [423, 201] width 44 height 8
click at [409, 197] on p "SizeS" at bounding box center [423, 201] width 44 height 8
click at [414, 197] on p "SizeS" at bounding box center [423, 201] width 44 height 8
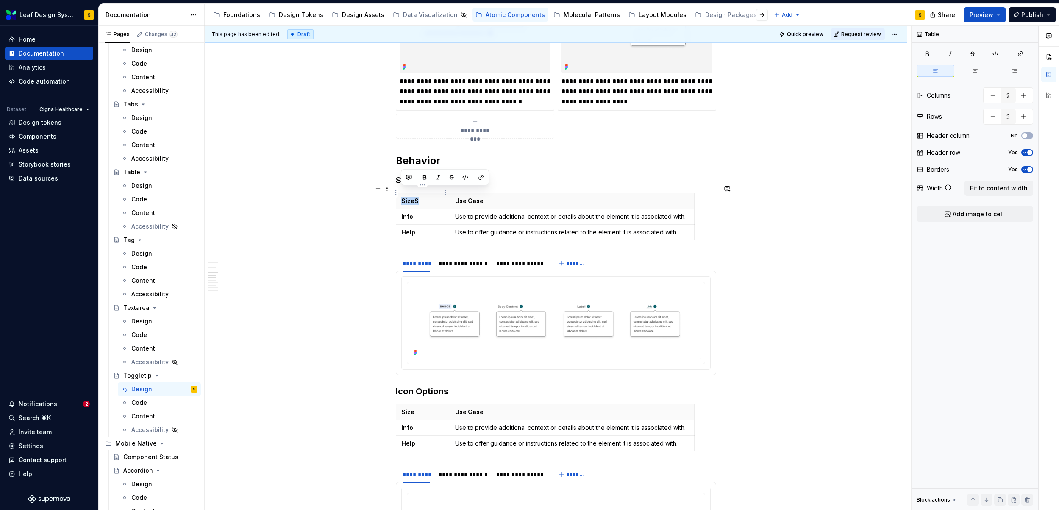
click at [414, 197] on p "SizeS" at bounding box center [423, 201] width 44 height 8
click at [407, 213] on strong "Info" at bounding box center [407, 216] width 12 height 7
click at [423, 193] on button "button" at bounding box center [425, 193] width 12 height 12
click at [413, 228] on strong "Help" at bounding box center [408, 231] width 14 height 7
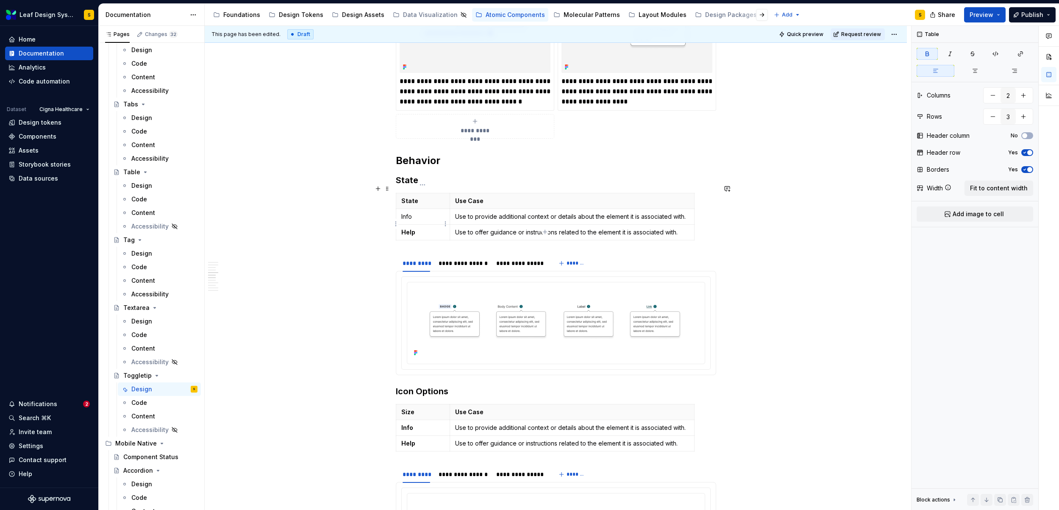
click at [413, 228] on strong "Help" at bounding box center [408, 231] width 14 height 7
click at [409, 228] on strong "Help" at bounding box center [408, 231] width 14 height 7
click at [427, 207] on button "button" at bounding box center [425, 209] width 12 height 12
click at [425, 229] on td "Help" at bounding box center [423, 233] width 54 height 16
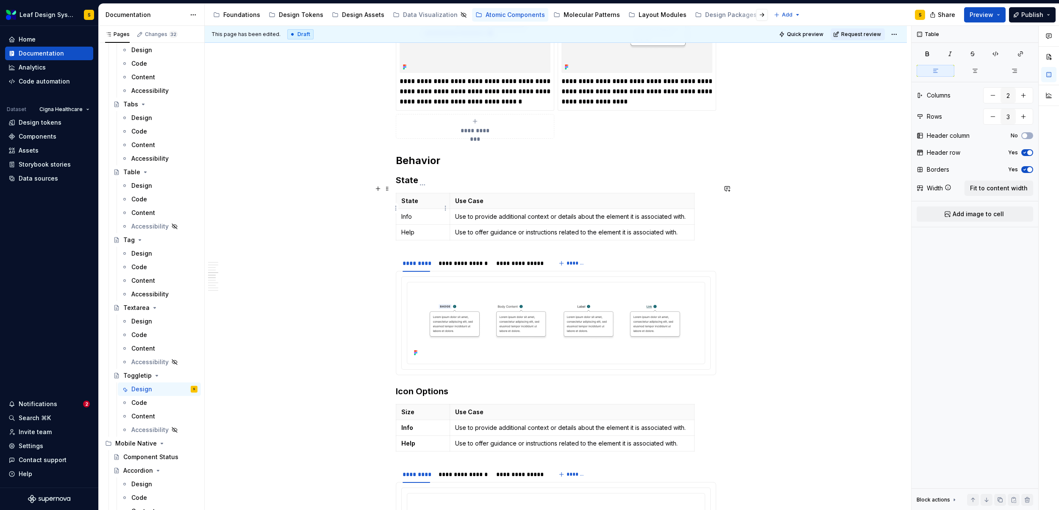
click at [407, 212] on p "Info" at bounding box center [423, 216] width 44 height 8
click at [407, 228] on p "Help" at bounding box center [423, 232] width 44 height 8
click at [545, 231] on icon "button" at bounding box center [545, 231] width 7 height 7
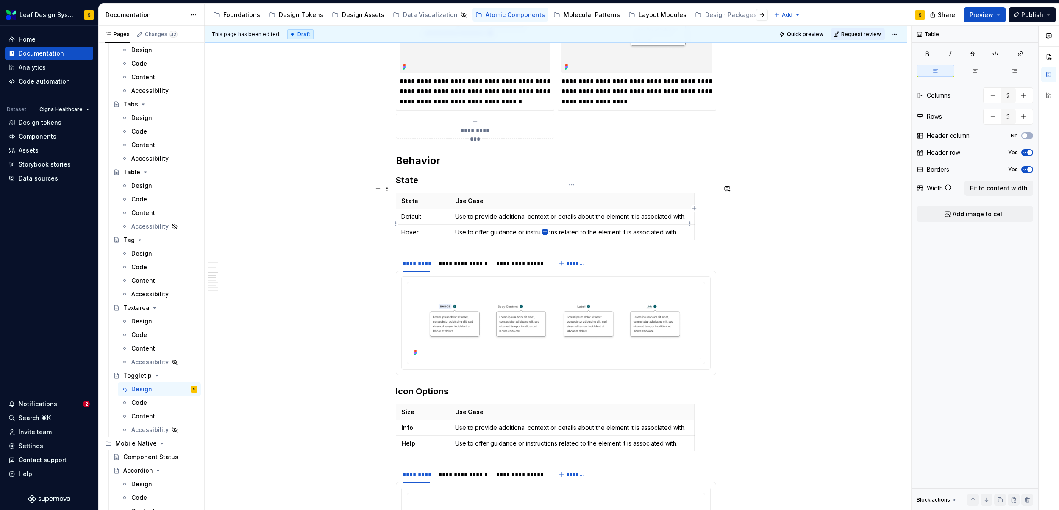
type input "4"
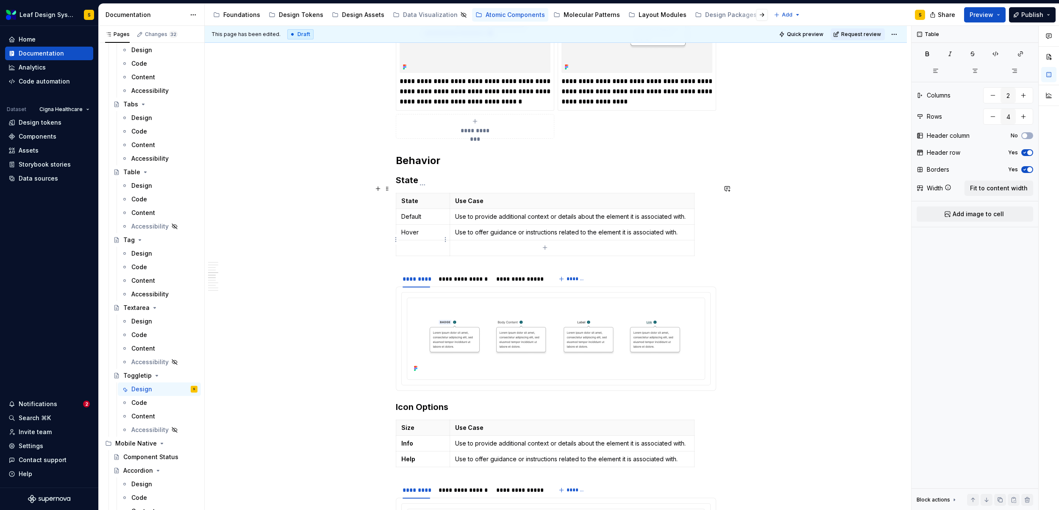
click at [417, 244] on p at bounding box center [423, 248] width 44 height 8
click at [487, 244] on p at bounding box center [572, 248] width 234 height 8
type textarea "*"
click at [545, 247] on icon "button" at bounding box center [545, 247] width 7 height 7
type input "5"
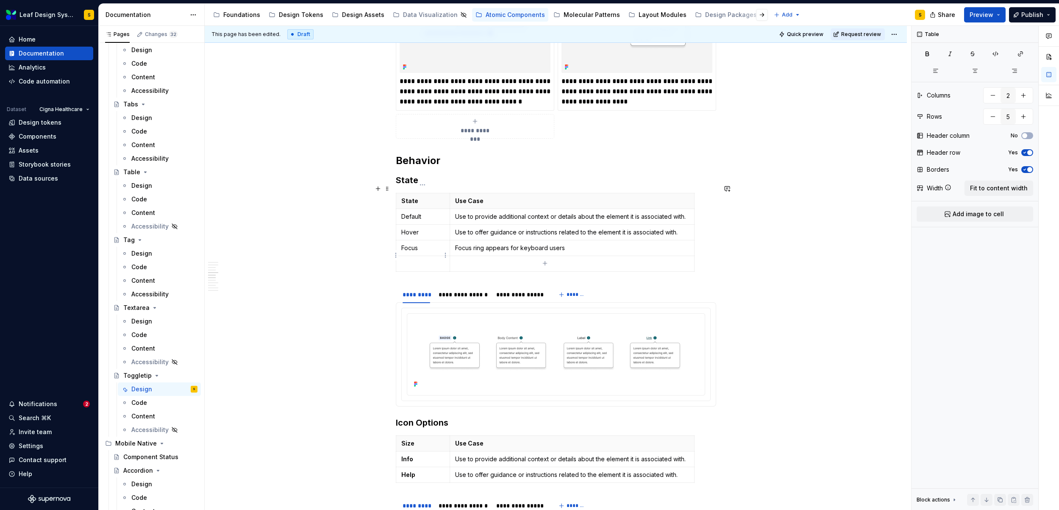
click at [429, 259] on p at bounding box center [423, 263] width 44 height 8
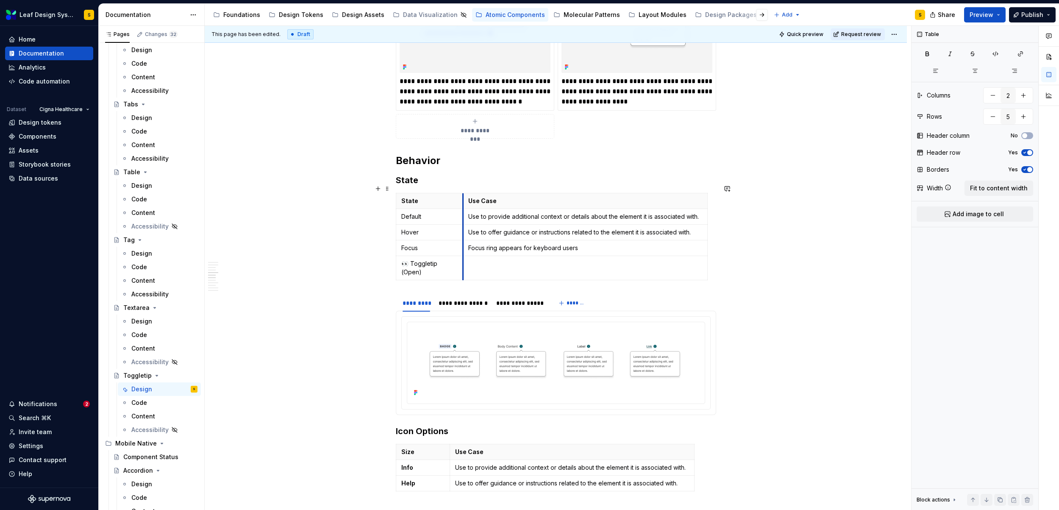
drag, startPoint x: 450, startPoint y: 228, endPoint x: 463, endPoint y: 233, distance: 13.8
click at [463, 233] on tbody "State Use Case Default Use to provide additional context or details about the e…" at bounding box center [552, 236] width 312 height 87
click at [495, 259] on p at bounding box center [585, 263] width 234 height 8
click at [544, 228] on p "Use to offer guidance or instructions related to the element it is associated w…" at bounding box center [585, 232] width 234 height 8
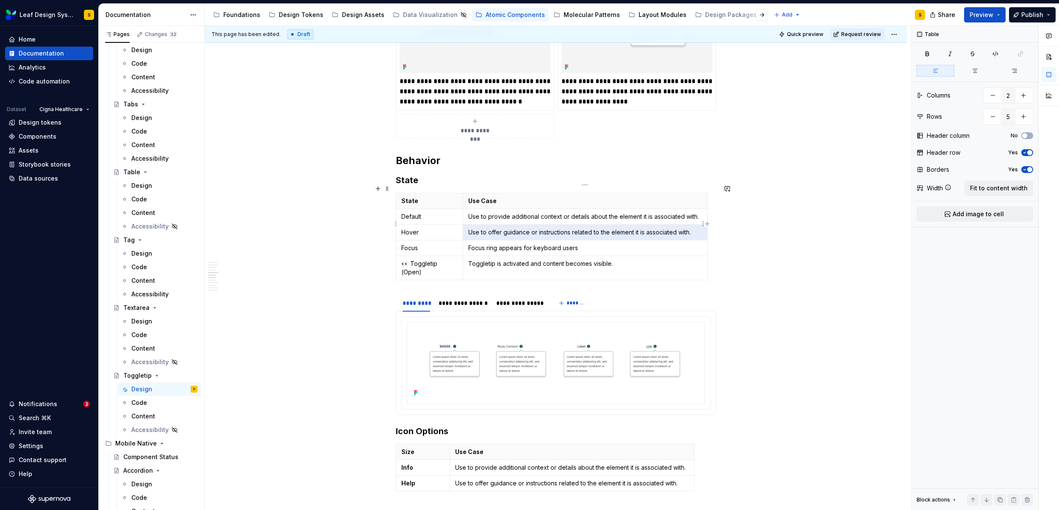
click at [544, 228] on p "Use to offer guidance or instructions related to the element it is associated w…" at bounding box center [585, 232] width 234 height 8
click at [527, 228] on p "Use to offer guidance or instructions related to the element it is associated w…" at bounding box center [585, 232] width 234 height 8
click at [580, 244] on p "Focus ring appears for keyboard users" at bounding box center [585, 248] width 234 height 8
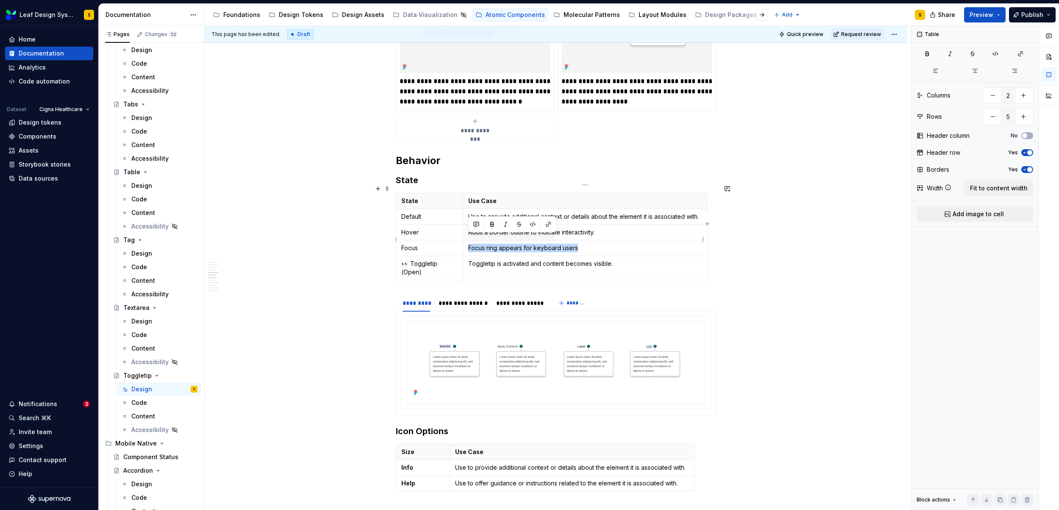
drag, startPoint x: 599, startPoint y: 240, endPoint x: 468, endPoint y: 240, distance: 131.4
click at [468, 244] on p "Focus ring appears for keyboard users" at bounding box center [585, 248] width 234 height 8
click at [607, 212] on p "Use to provide additional context or details about the element it is associated…" at bounding box center [585, 216] width 234 height 8
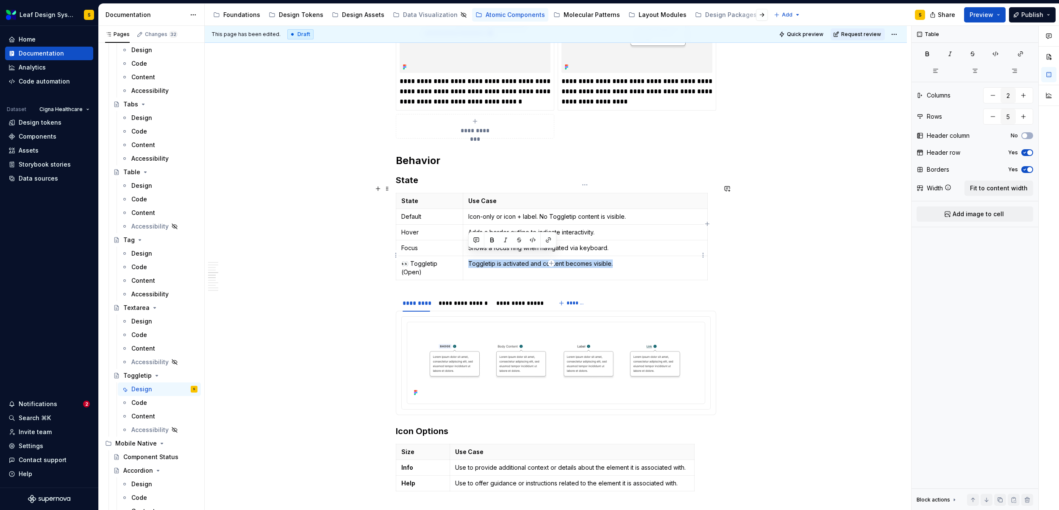
drag, startPoint x: 629, startPoint y: 256, endPoint x: 469, endPoint y: 254, distance: 160.2
click at [469, 259] on p "Toggletip is activated and content becomes visible." at bounding box center [585, 263] width 234 height 8
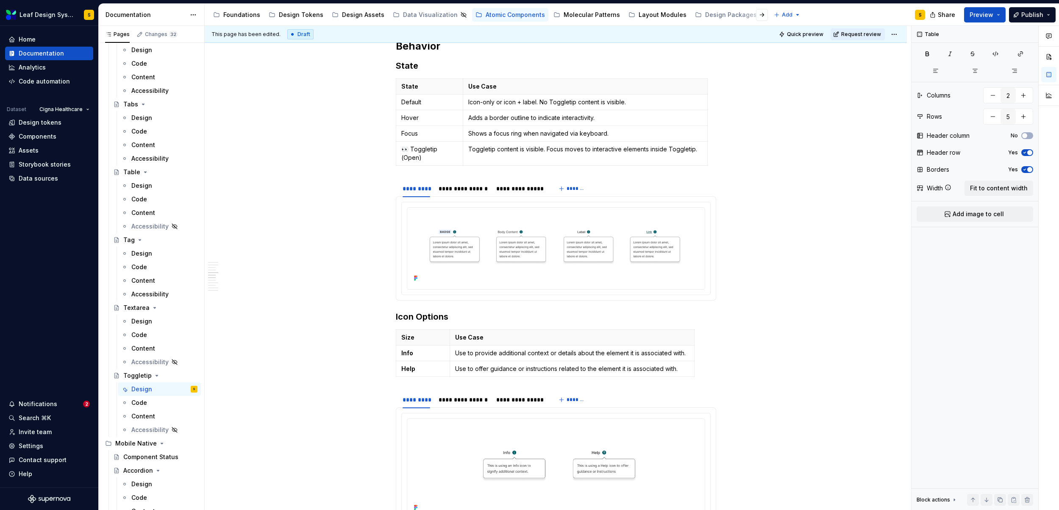
scroll to position [883, 0]
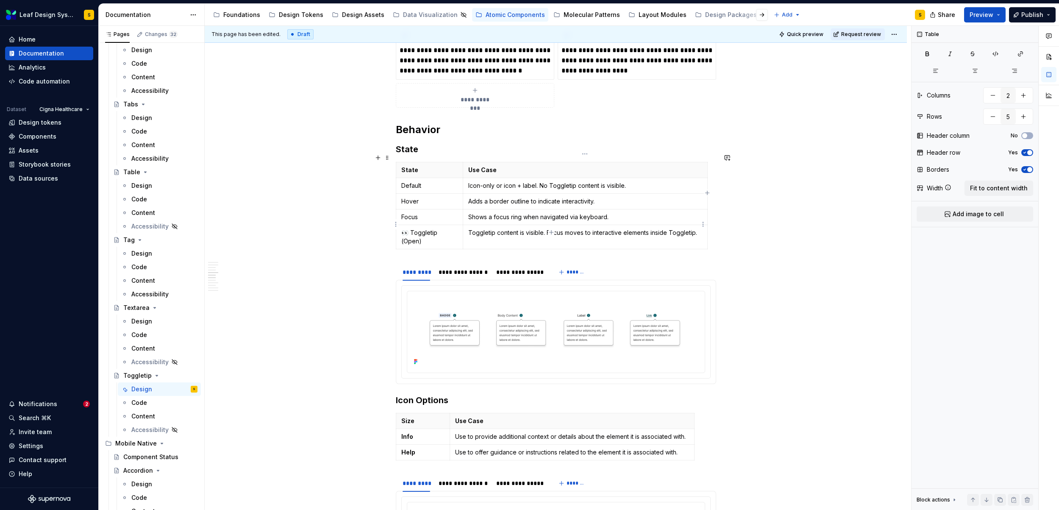
click at [700, 228] on p "Toggletip content is visible. Focus moves to interactive elements inside Toggle…" at bounding box center [585, 232] width 234 height 8
drag, startPoint x: 543, startPoint y: 225, endPoint x: 695, endPoint y: 225, distance: 152.2
click at [695, 228] on p "Toggletip content is visible. Focus moves to interactive elements inside Toggle…" at bounding box center [585, 232] width 234 height 8
drag, startPoint x: 697, startPoint y: 225, endPoint x: 543, endPoint y: 227, distance: 154.3
click at [543, 228] on p "Toggletip content is visible. Focus moves to interactive elements inside Toggle…" at bounding box center [585, 232] width 234 height 8
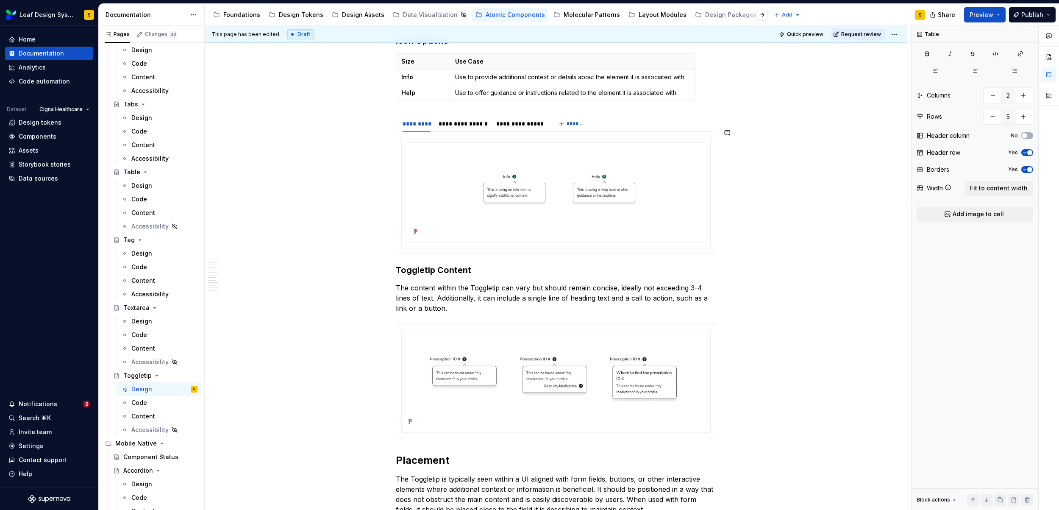
scroll to position [1243, 0]
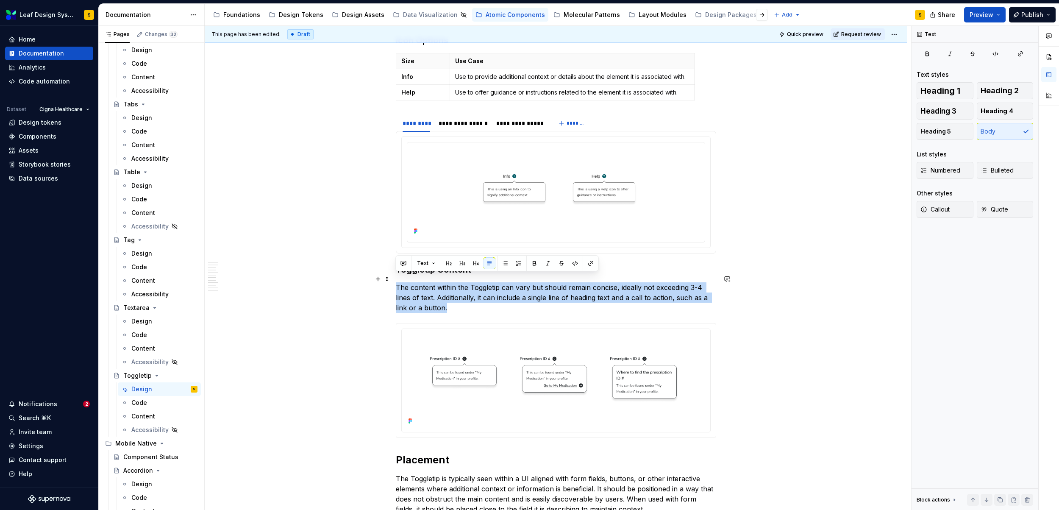
drag, startPoint x: 408, startPoint y: 281, endPoint x: 462, endPoint y: 298, distance: 57.0
click at [462, 298] on p "The content within the Toggletip can vary but should remain concise, ideally no…" at bounding box center [556, 297] width 320 height 31
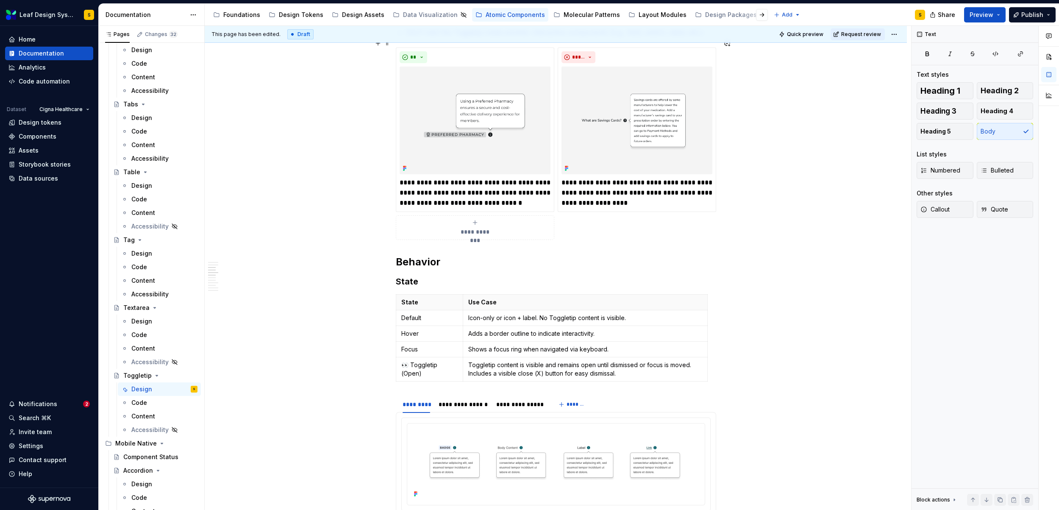
scroll to position [575, 0]
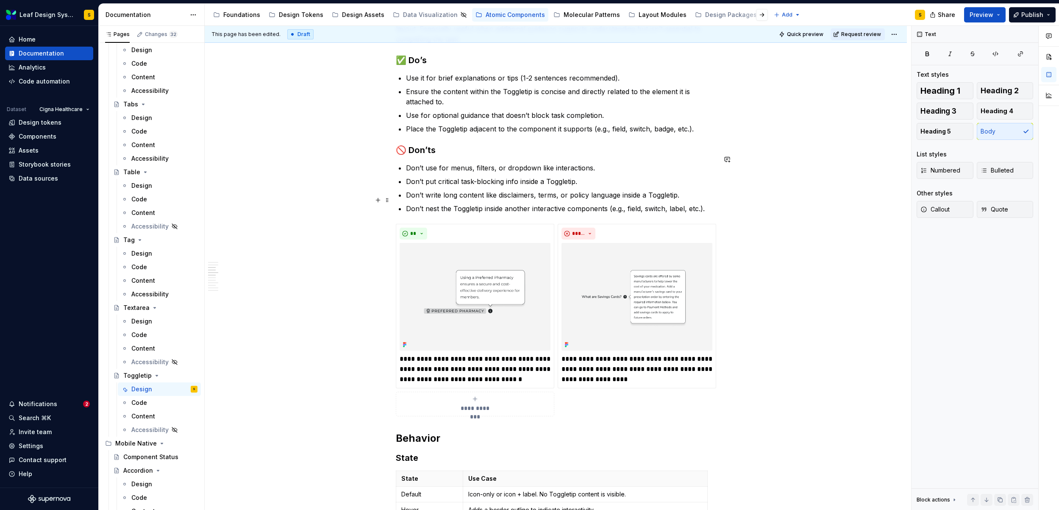
click at [543, 203] on p "Don’t nest the Toggletip inside another interactive components (e.g., field, sw…" at bounding box center [561, 208] width 310 height 10
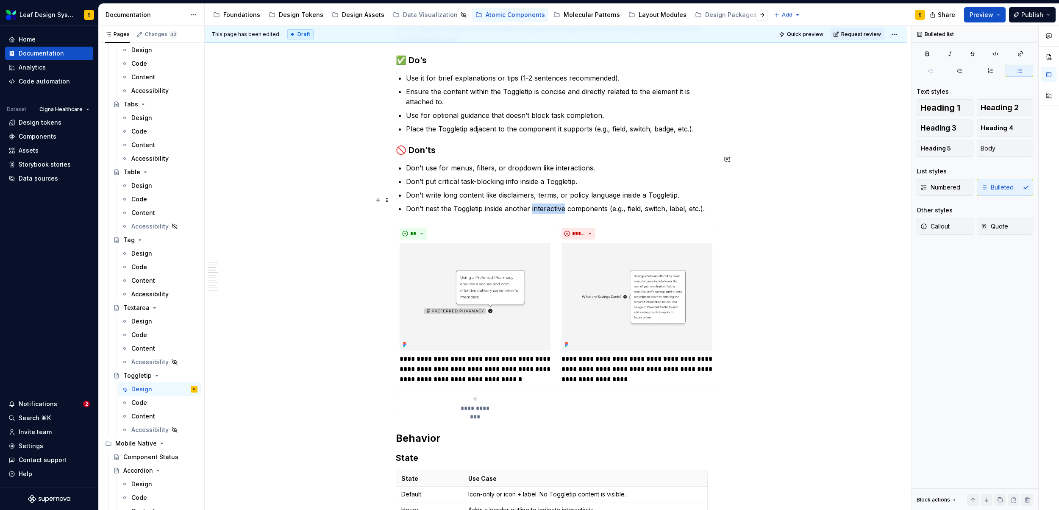
click at [543, 203] on p "Don’t nest the Toggletip inside another interactive components (e.g., field, sw…" at bounding box center [561, 208] width 310 height 10
click at [555, 124] on p "Place the Toggletip adjacent to the component it supports (e.g., field, switch,…" at bounding box center [561, 129] width 310 height 10
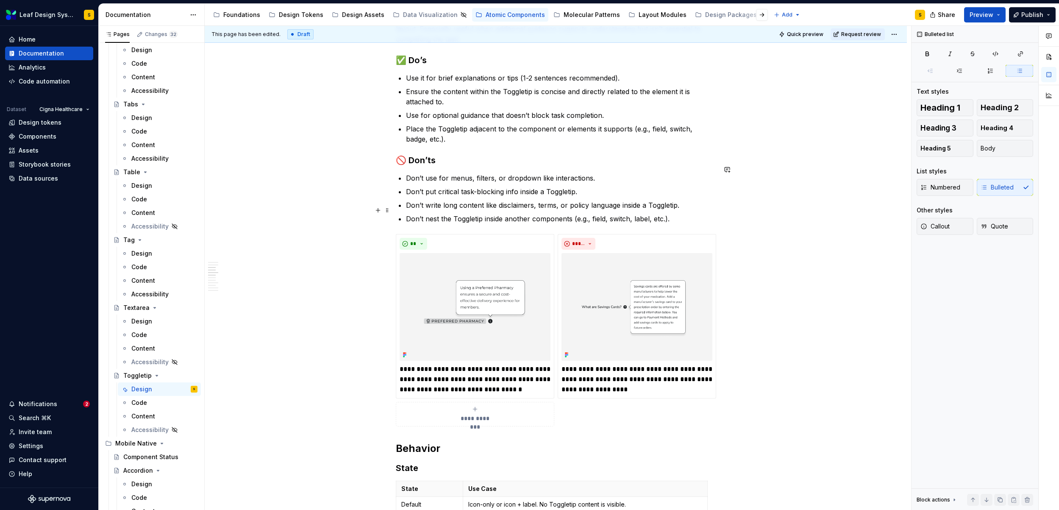
click at [571, 214] on p "Don’t nest the Toggletip inside another components (e.g., field, switch, label,…" at bounding box center [561, 219] width 310 height 10
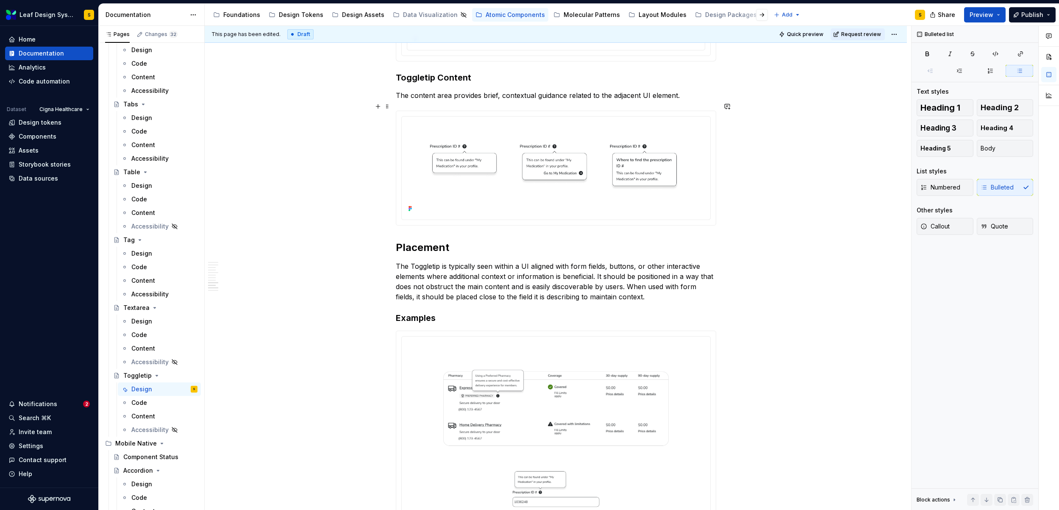
scroll to position [1499, 0]
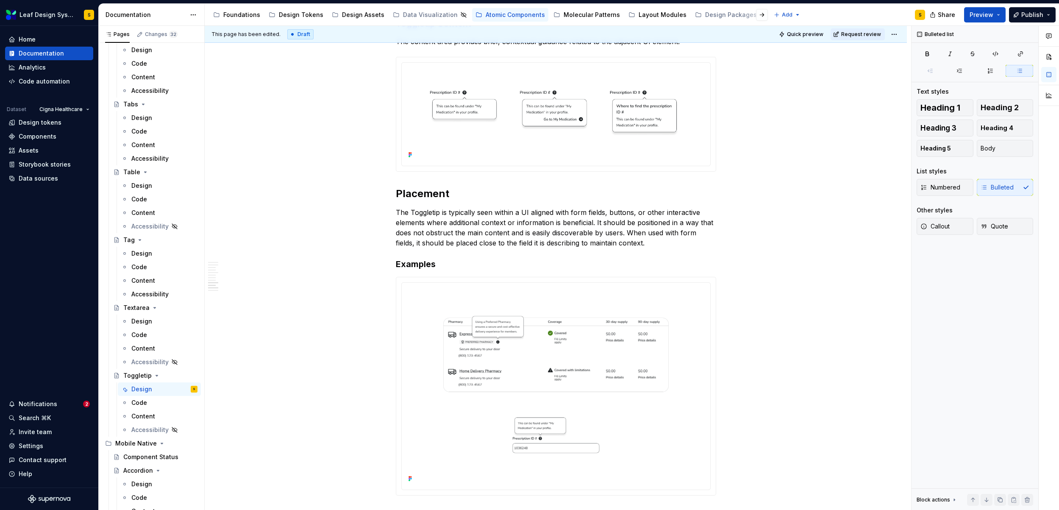
click at [533, 222] on p "The Toggletip is typically seen within a UI aligned with form fields, buttons, …" at bounding box center [556, 227] width 320 height 41
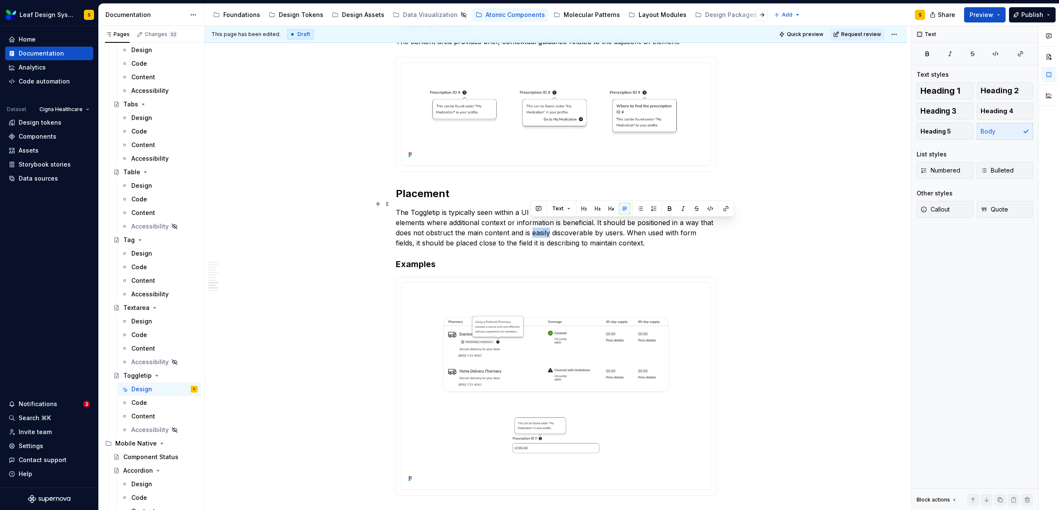
click at [533, 222] on p "The Toggletip is typically seen within a UI aligned with form fields, buttons, …" at bounding box center [556, 227] width 320 height 41
click at [657, 239] on p "The Toggletip is typically seen within a UI aligned with form fields, buttons, …" at bounding box center [556, 227] width 320 height 41
click at [633, 214] on p "The Toggletip is typically seen within a UI aligned with form fields, buttons, …" at bounding box center [556, 227] width 320 height 41
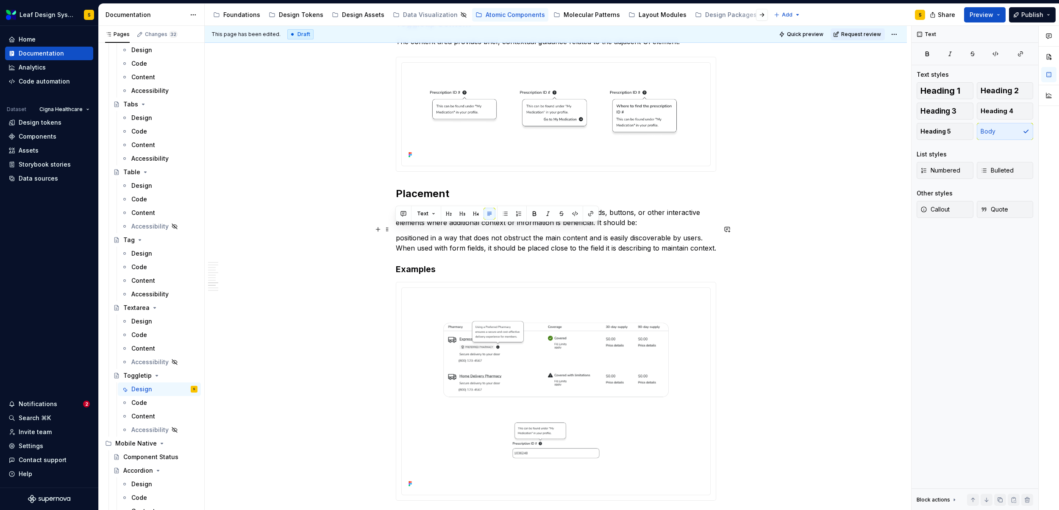
drag, startPoint x: 433, startPoint y: 250, endPoint x: 393, endPoint y: 231, distance: 44.2
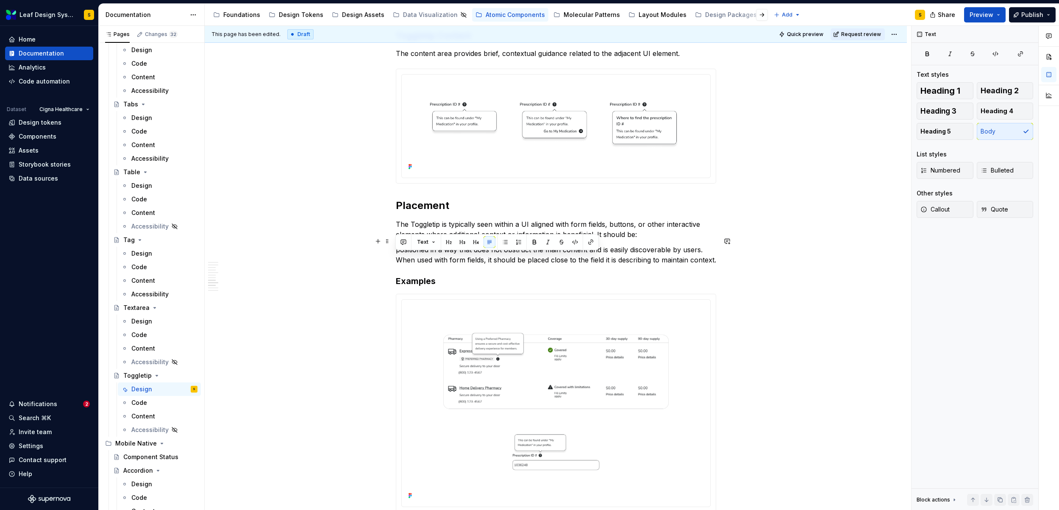
scroll to position [1468, 0]
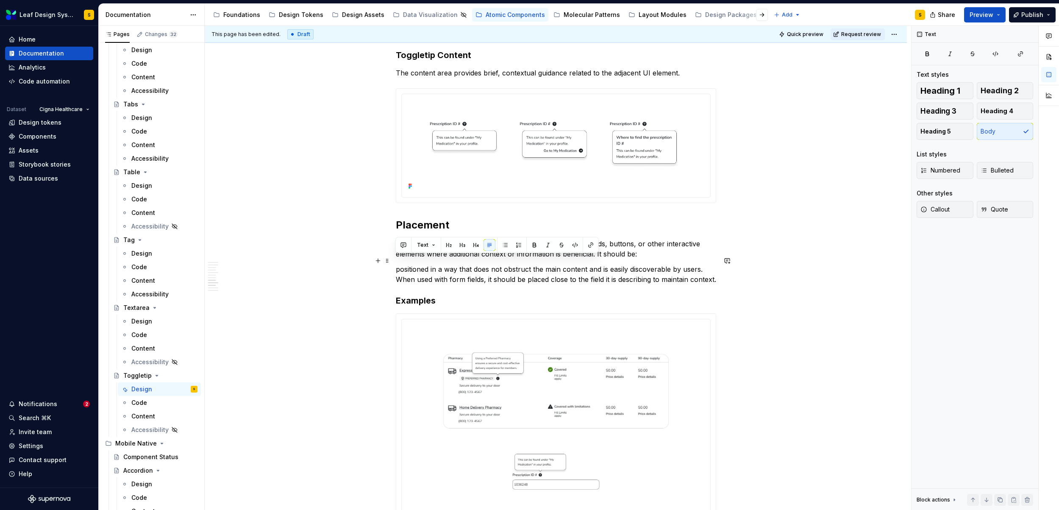
click at [398, 264] on p "positioned in a way that does not obstruct the main content and is easily disco…" at bounding box center [556, 274] width 320 height 20
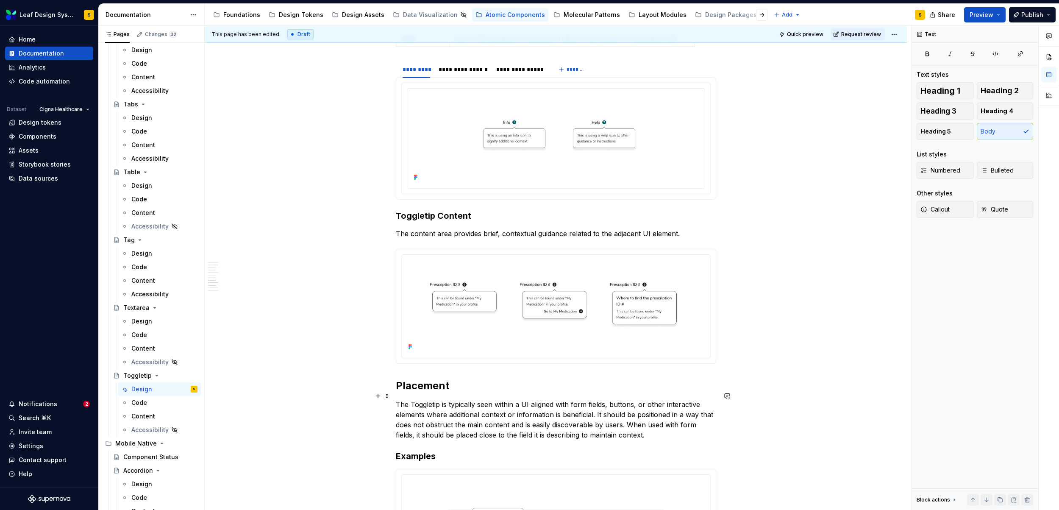
scroll to position [1303, 0]
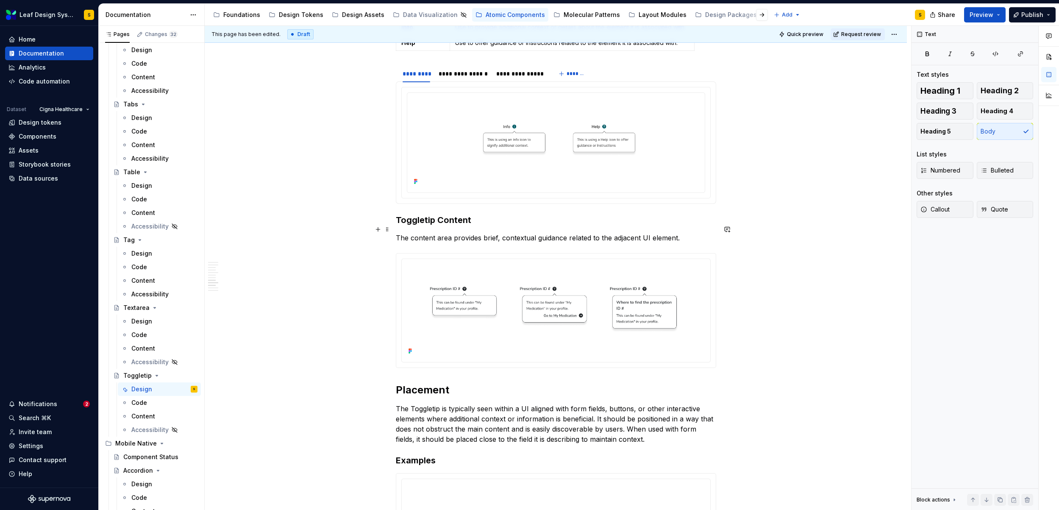
click at [681, 233] on p "The content area provides brief, contextual guidance related to the adjacent UI…" at bounding box center [556, 238] width 320 height 10
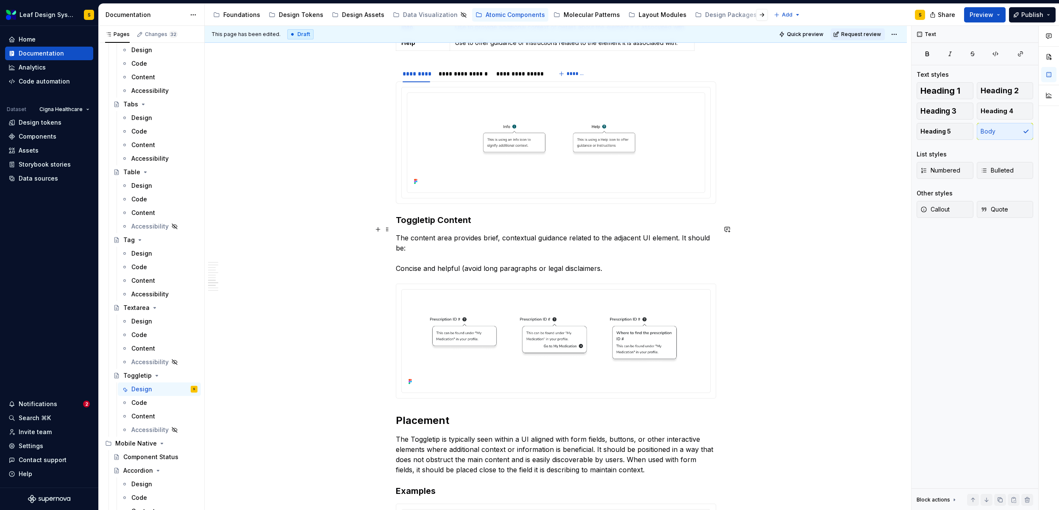
click at [396, 256] on p "The content area provides brief, contextual guidance related to the adjacent UI…" at bounding box center [556, 253] width 320 height 41
drag, startPoint x: 400, startPoint y: 259, endPoint x: 394, endPoint y: 258, distance: 5.6
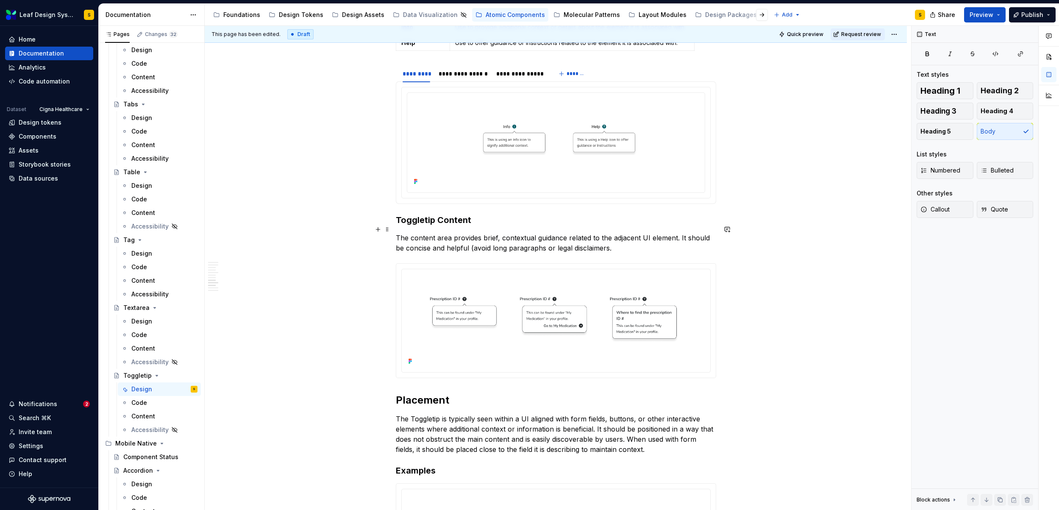
click at [627, 243] on p "The content area provides brief, contextual guidance related to the adjacent UI…" at bounding box center [556, 243] width 320 height 20
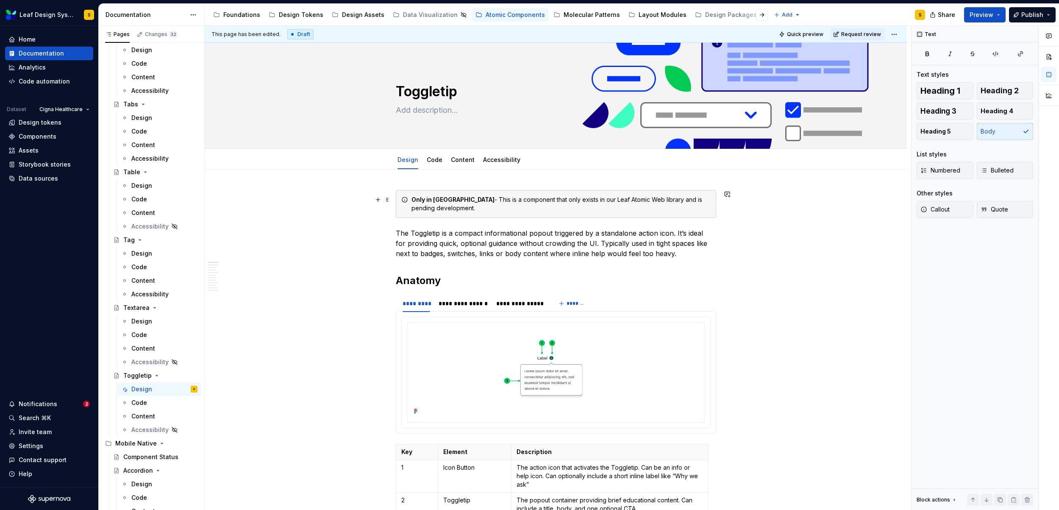
scroll to position [231, 0]
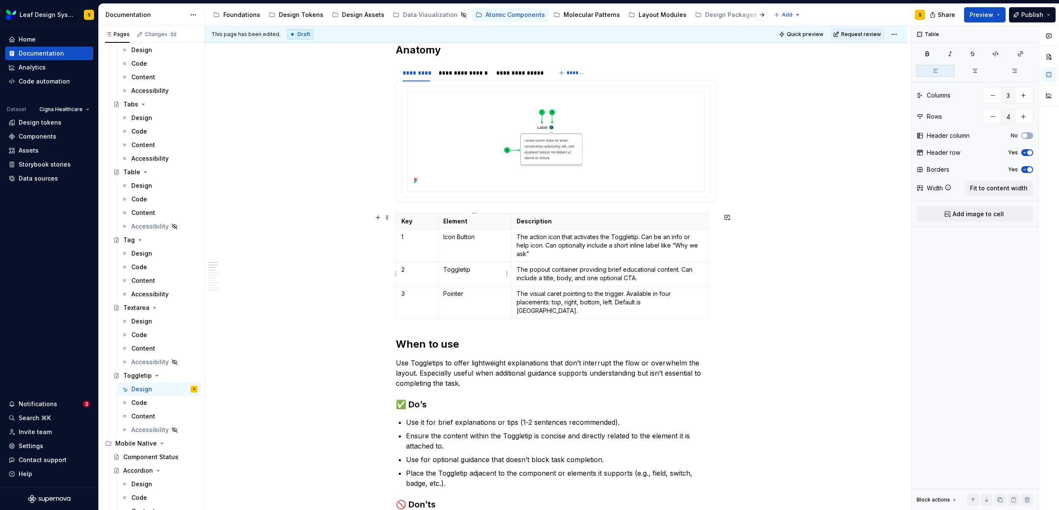
click at [482, 270] on p "Toggletip" at bounding box center [474, 269] width 63 height 8
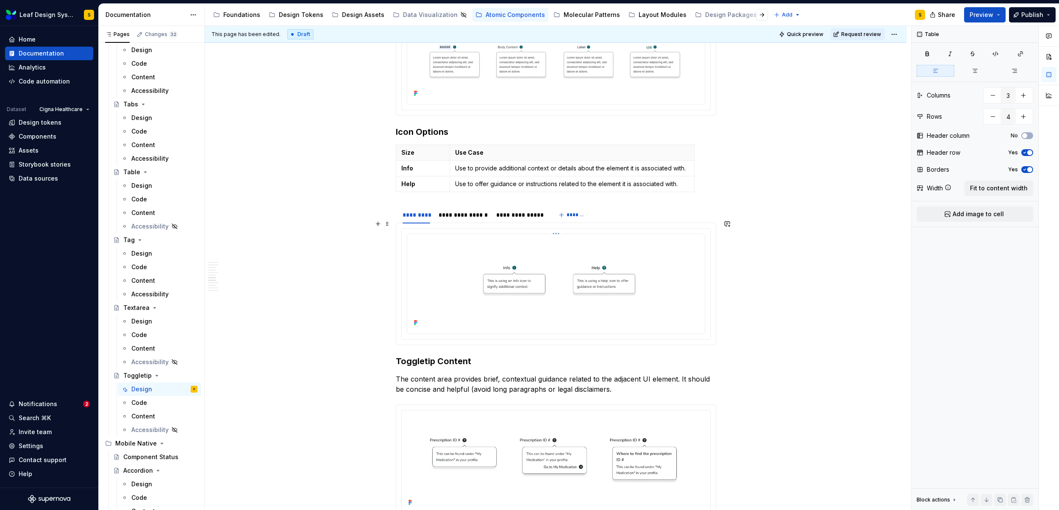
scroll to position [1163, 0]
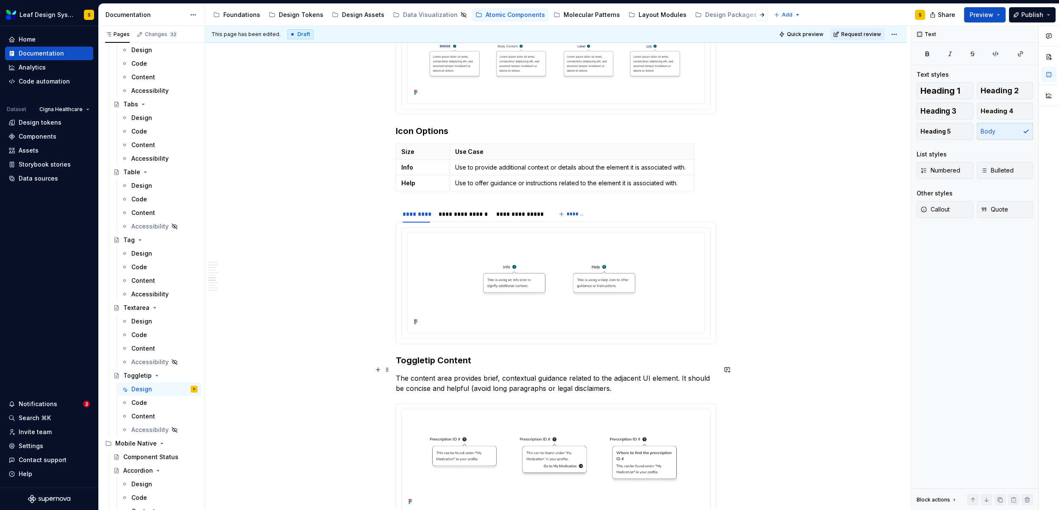
click at [627, 382] on p "The content area provides brief, contextual guidance related to the adjacent UI…" at bounding box center [556, 383] width 320 height 20
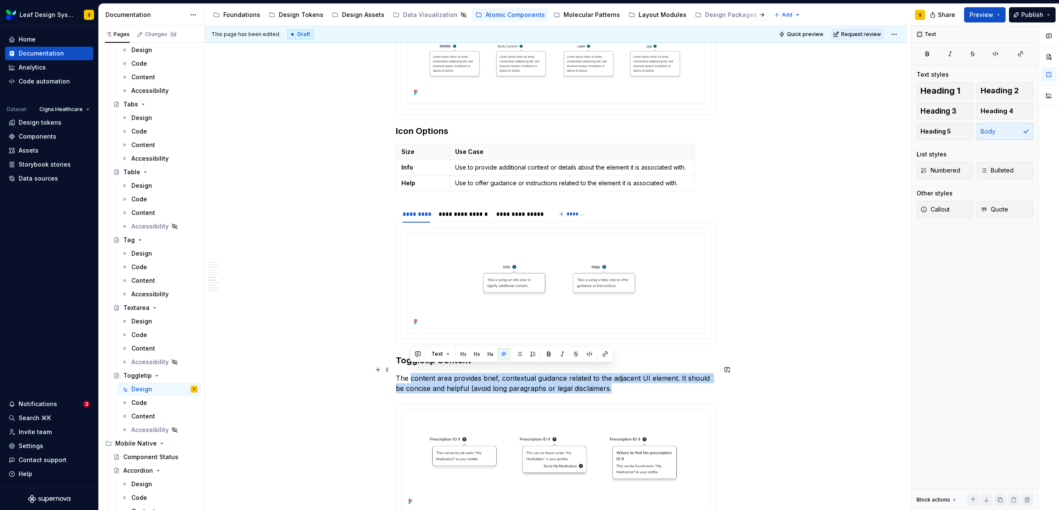
drag, startPoint x: 624, startPoint y: 377, endPoint x: 410, endPoint y: 374, distance: 214.1
click at [410, 374] on p "The content area provides brief, contextual guidance related to the adjacent UI…" at bounding box center [556, 383] width 320 height 20
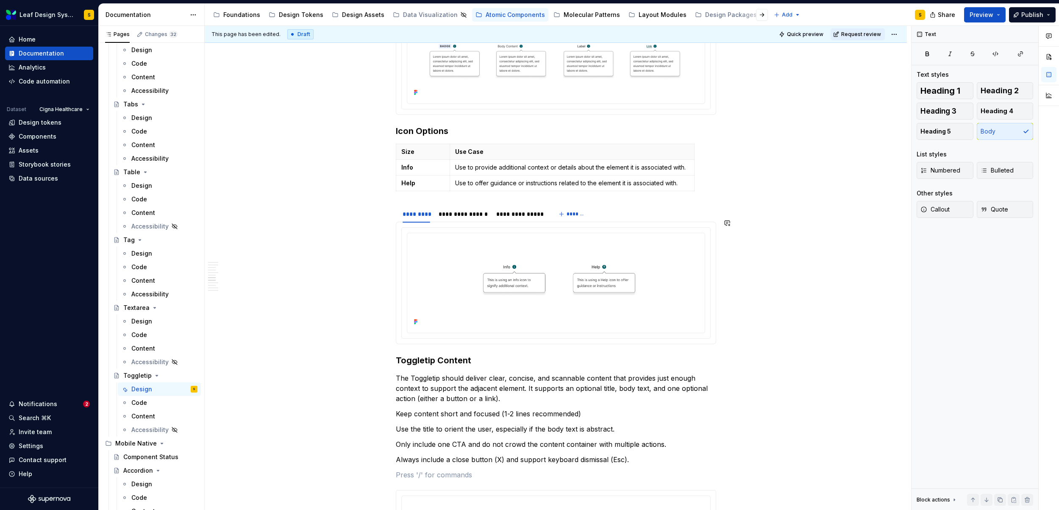
scroll to position [1166, 0]
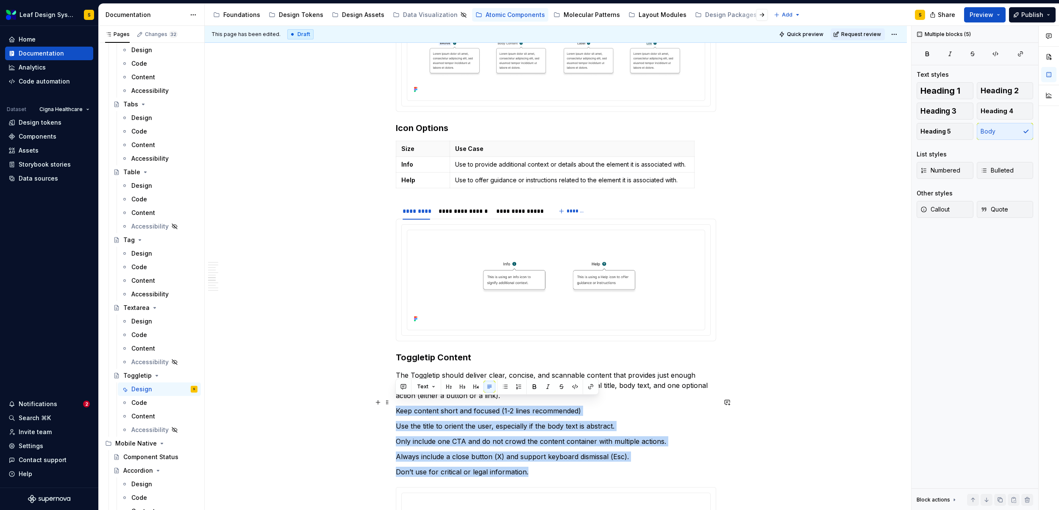
drag, startPoint x: 554, startPoint y: 464, endPoint x: 393, endPoint y: 403, distance: 172.2
click at [393, 403] on div "**********" at bounding box center [556, 97] width 702 height 2187
click at [508, 386] on button "button" at bounding box center [505, 387] width 12 height 12
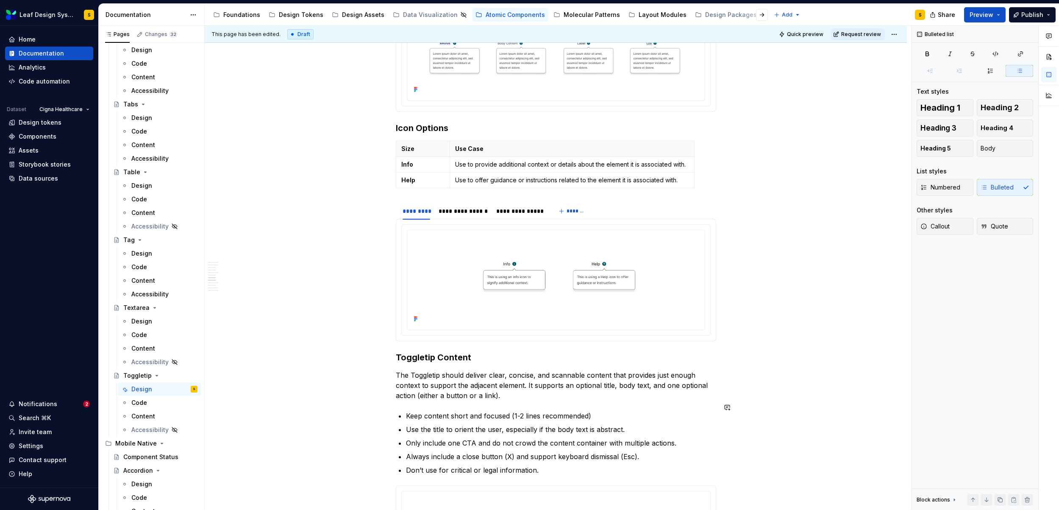
click at [440, 392] on div "**********" at bounding box center [556, 24] width 320 height 2001
click at [415, 396] on div "**********" at bounding box center [556, 24] width 320 height 2001
click at [406, 393] on div "**********" at bounding box center [556, 24] width 320 height 2001
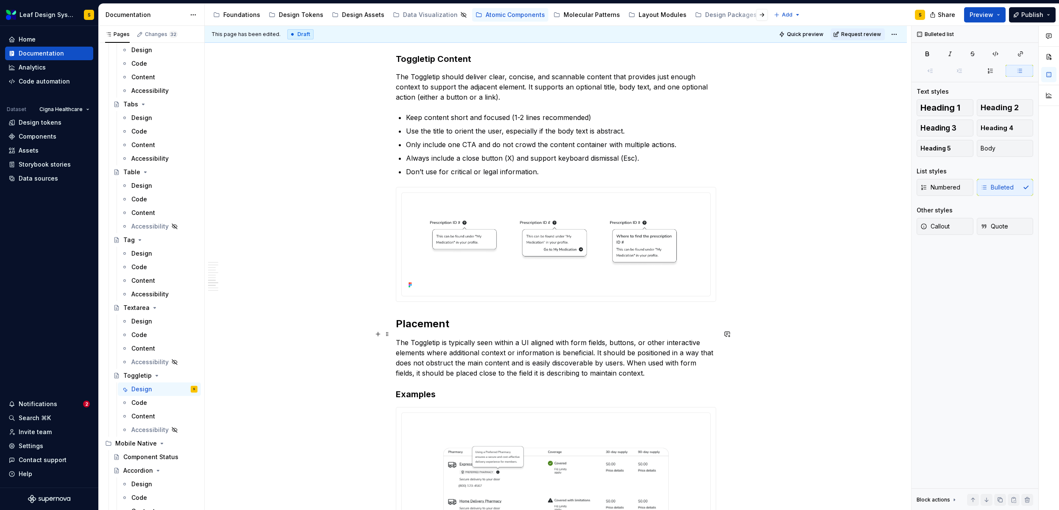
scroll to position [1470, 0]
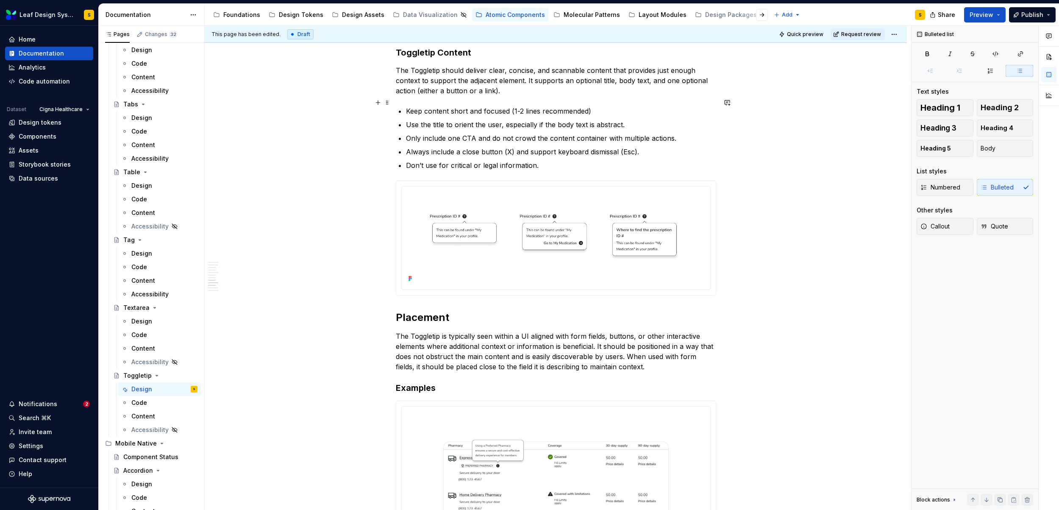
click at [601, 106] on p "Keep content short and focused (1-2 lines recommended)" at bounding box center [561, 111] width 310 height 10
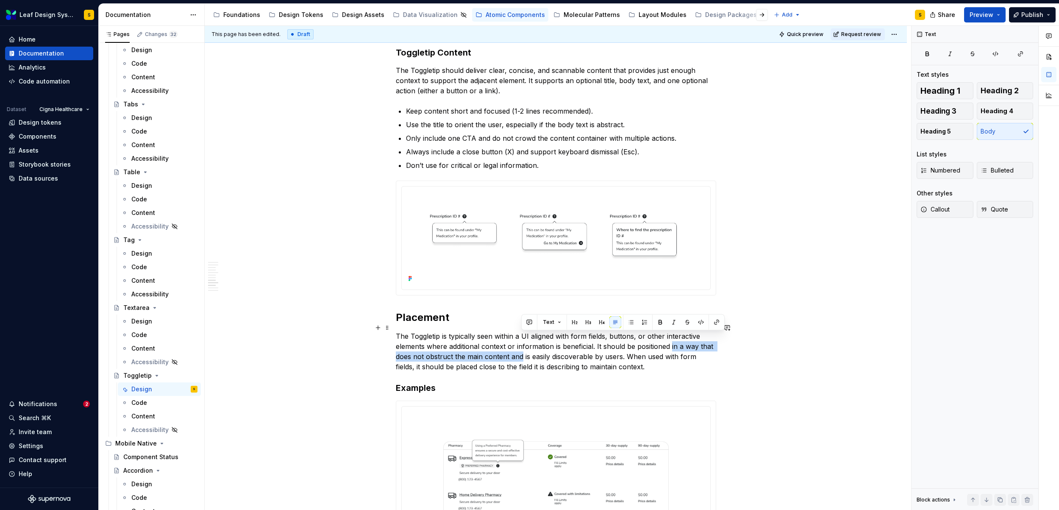
drag, startPoint x: 671, startPoint y: 336, endPoint x: 521, endPoint y: 349, distance: 150.7
click at [521, 349] on p "The Toggletip is typically seen within a UI aligned with form fields, buttons, …" at bounding box center [556, 351] width 320 height 41
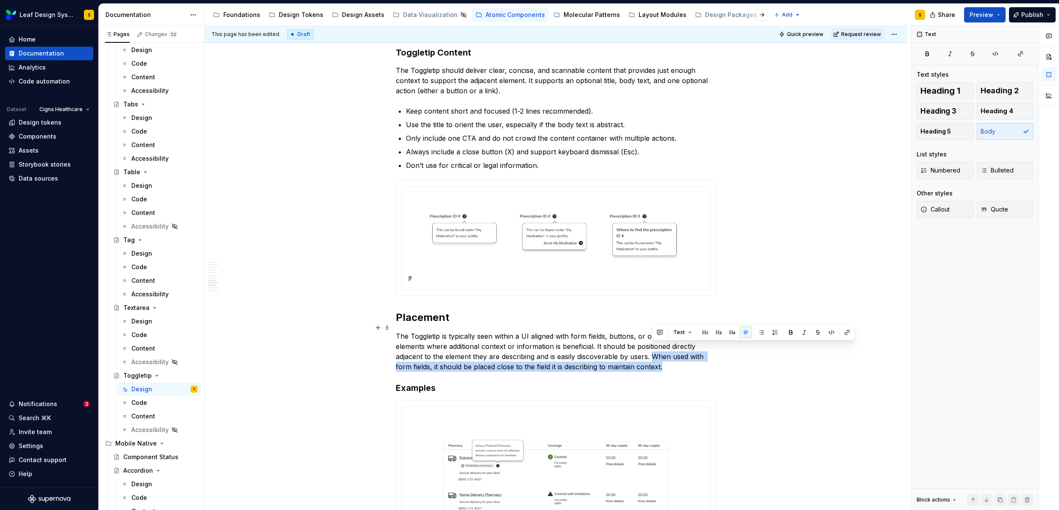
drag, startPoint x: 653, startPoint y: 347, endPoint x: 671, endPoint y: 358, distance: 21.3
click at [671, 358] on p "The Toggletip is typically seen within a UI aligned with form fields, buttons, …" at bounding box center [556, 351] width 320 height 41
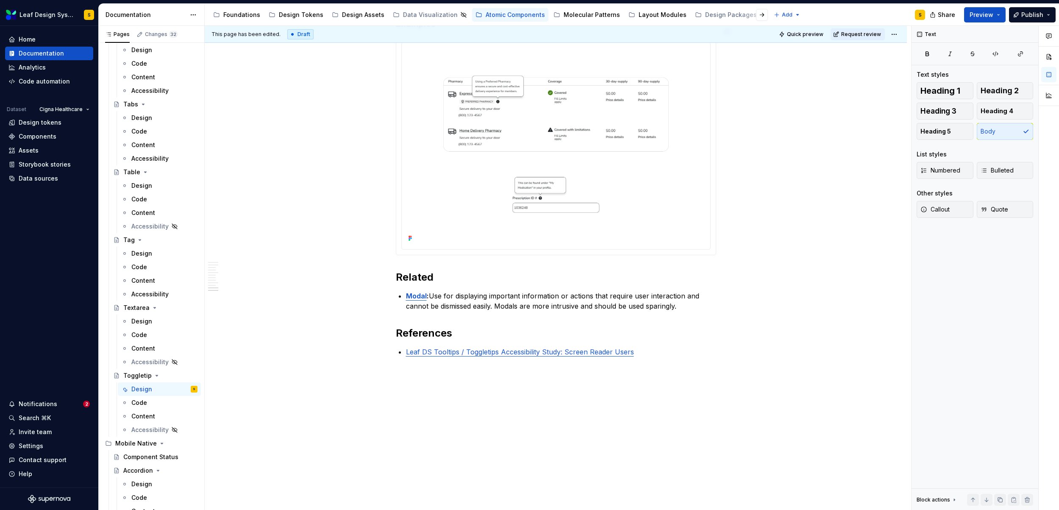
scroll to position [1836, 0]
click at [648, 345] on p "Leaf DS Tooltips / Toggletips Accessibility Study: Screen Reader Users" at bounding box center [561, 350] width 310 height 10
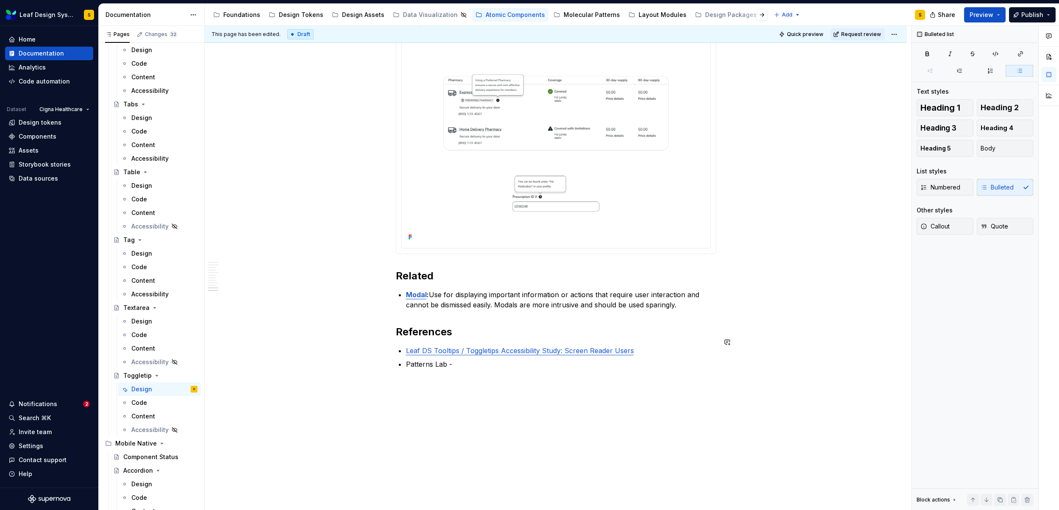
type textarea "*"
drag, startPoint x: 483, startPoint y: 356, endPoint x: 463, endPoint y: 370, distance: 24.1
click at [619, 339] on button "button" at bounding box center [619, 340] width 12 height 12
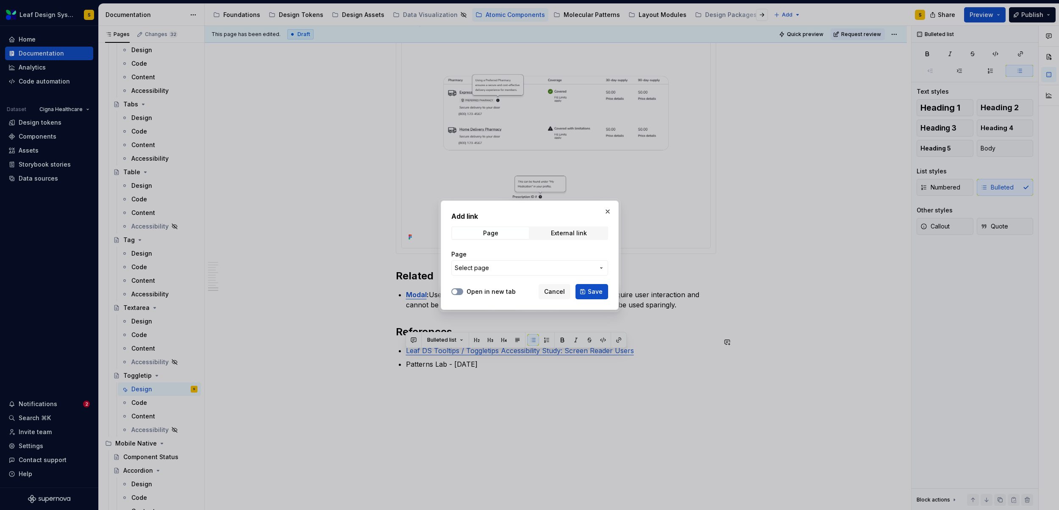
click at [462, 292] on button "Open in new tab" at bounding box center [457, 291] width 12 height 7
click at [588, 269] on span "Select page" at bounding box center [525, 268] width 140 height 8
click at [587, 269] on div "Add link Page External link Page Select page Open in new tab Cancel Save" at bounding box center [529, 255] width 1059 height 510
click at [570, 235] on div "External link" at bounding box center [569, 233] width 36 height 7
click at [462, 292] on button "Open in new tab" at bounding box center [457, 291] width 12 height 7
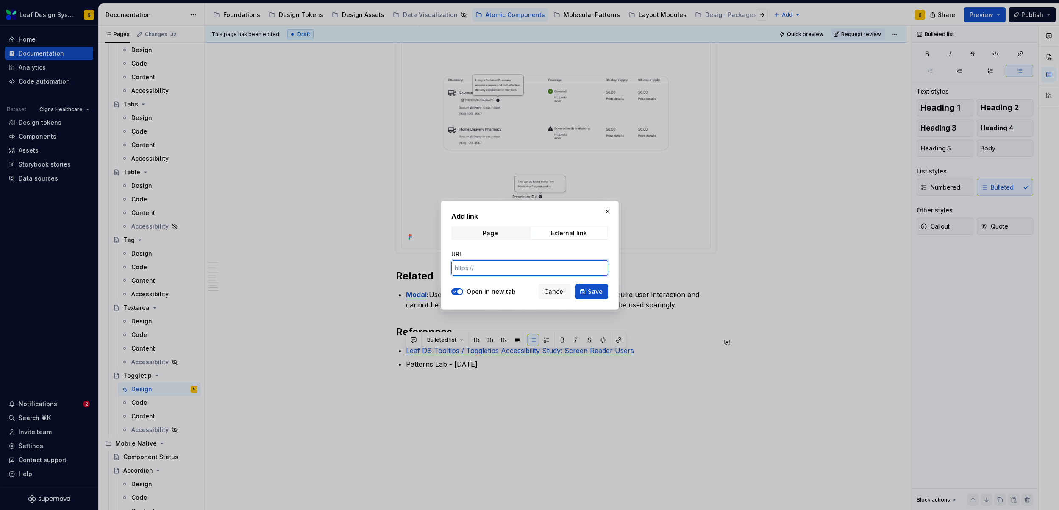
click at [481, 266] on input "URL" at bounding box center [529, 267] width 157 height 15
paste input "[URL][DOMAIN_NAME]"
type input "[URL][DOMAIN_NAME]"
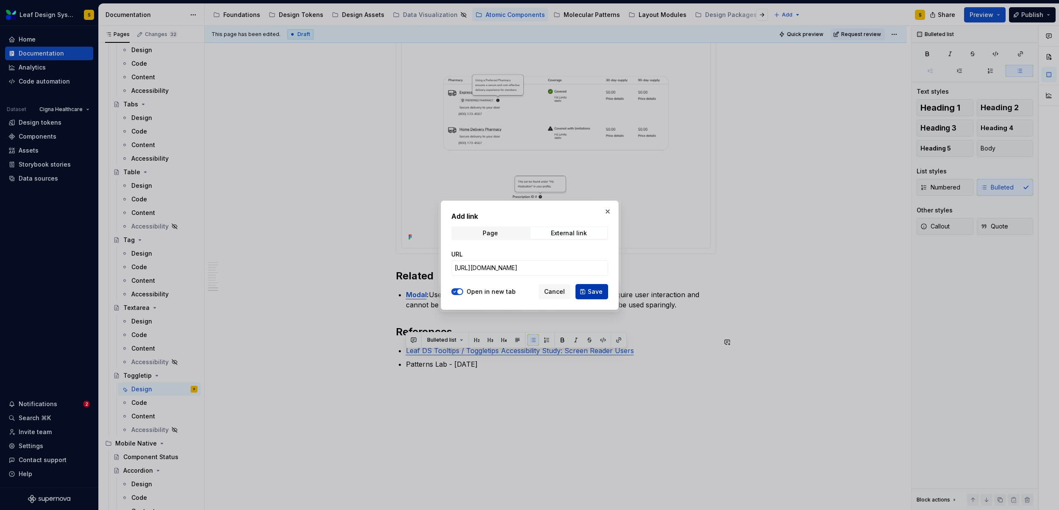
click at [596, 294] on span "Save" at bounding box center [595, 291] width 15 height 8
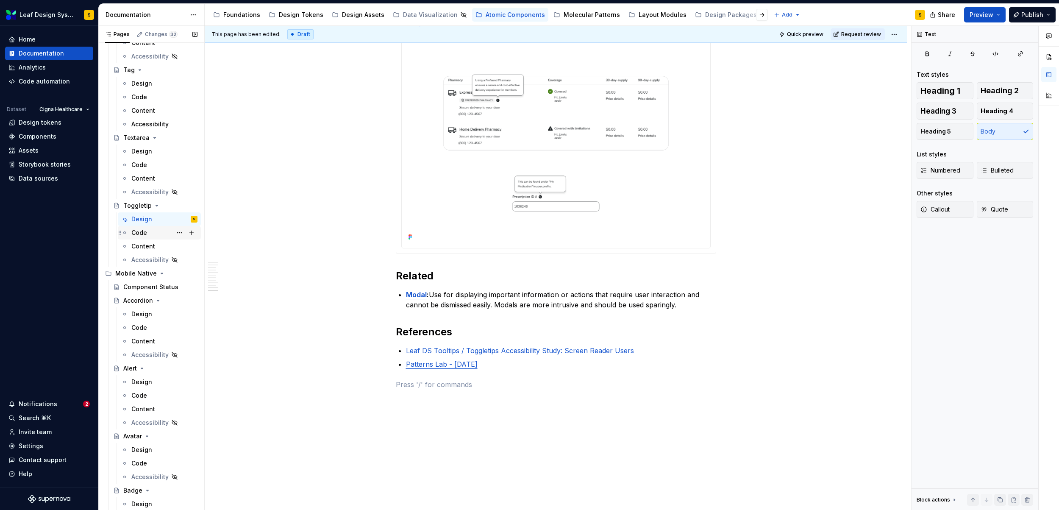
scroll to position [2059, 0]
click at [146, 166] on div "Code" at bounding box center [139, 165] width 16 height 8
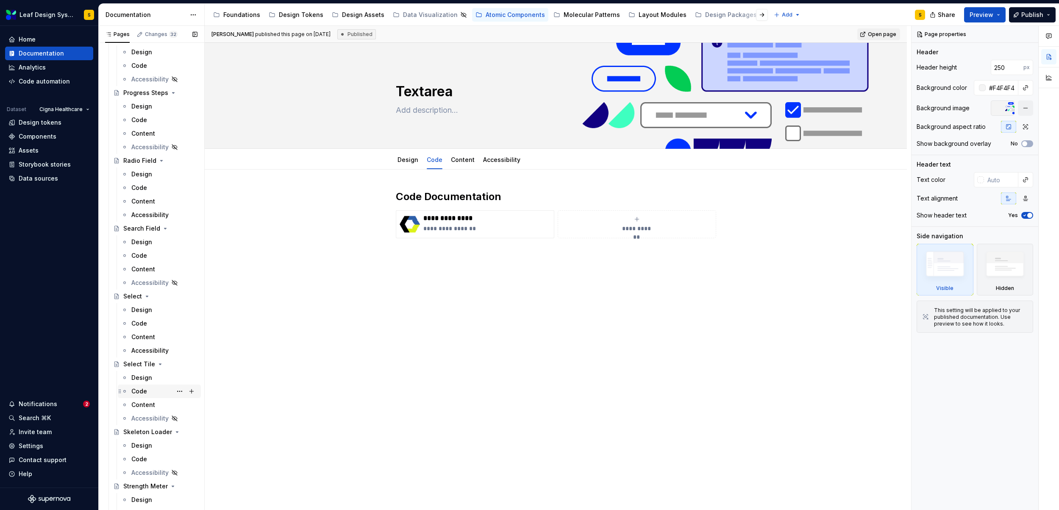
scroll to position [1386, 0]
click at [149, 404] on div "Content" at bounding box center [143, 404] width 24 height 8
click at [147, 378] on div "Design" at bounding box center [141, 377] width 21 height 8
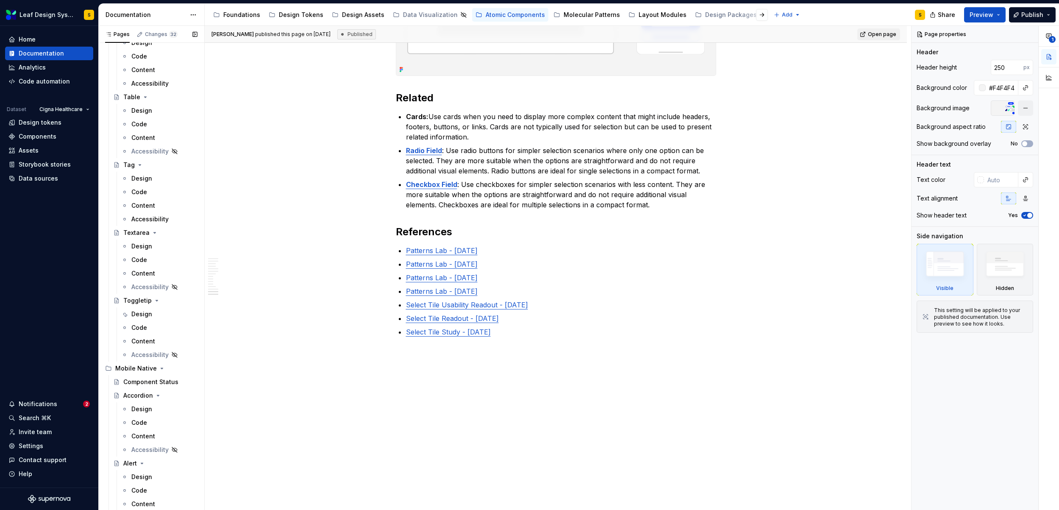
scroll to position [2004, 0]
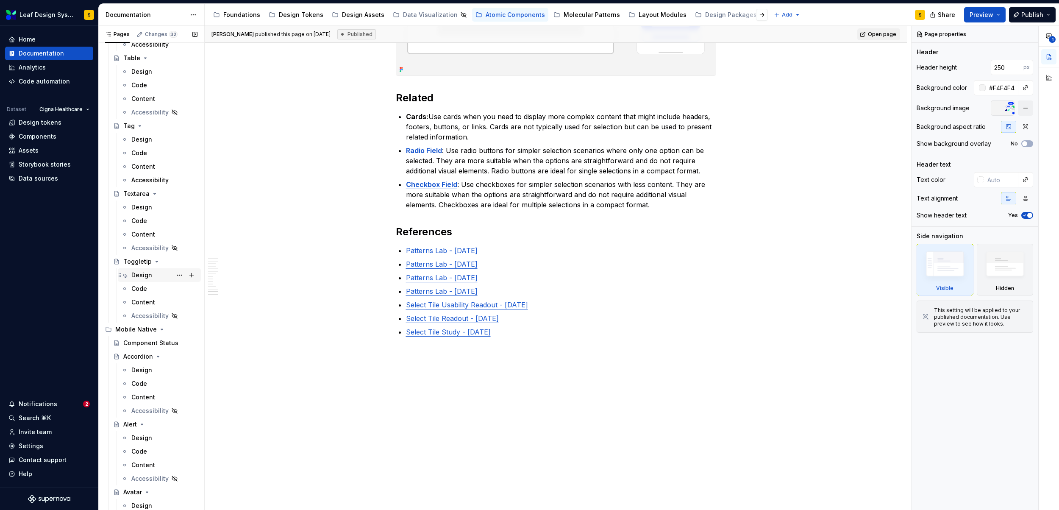
click at [148, 271] on div "Design" at bounding box center [141, 275] width 21 height 8
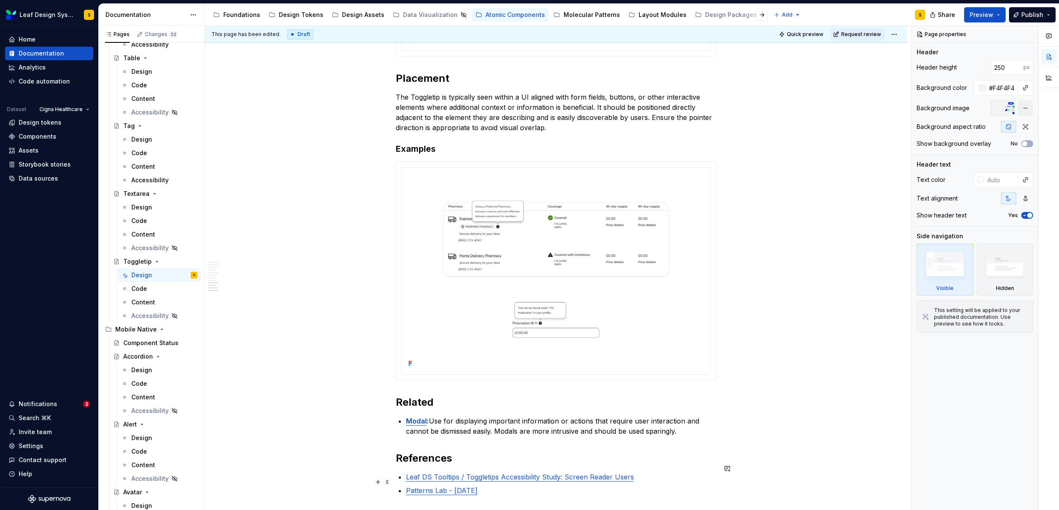
scroll to position [1870, 0]
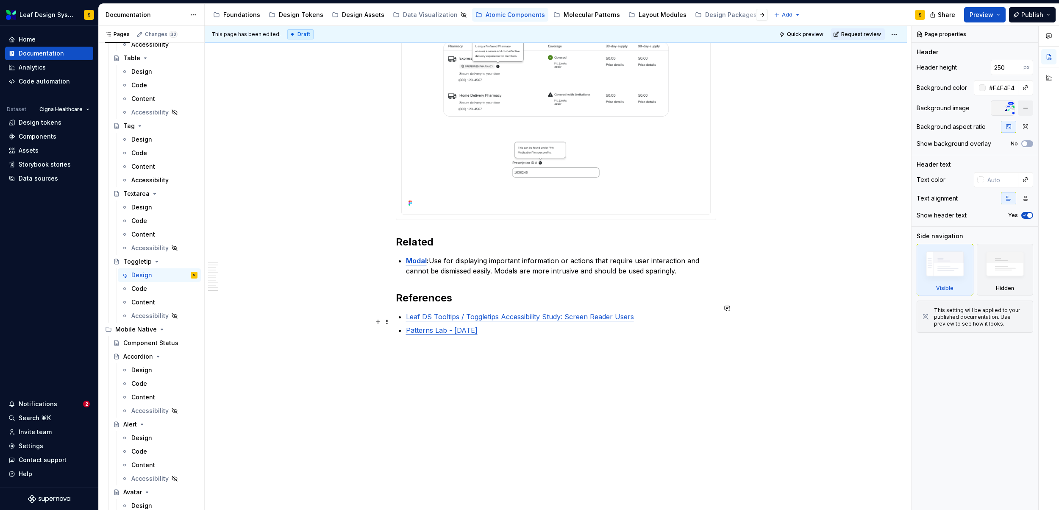
type textarea "*"
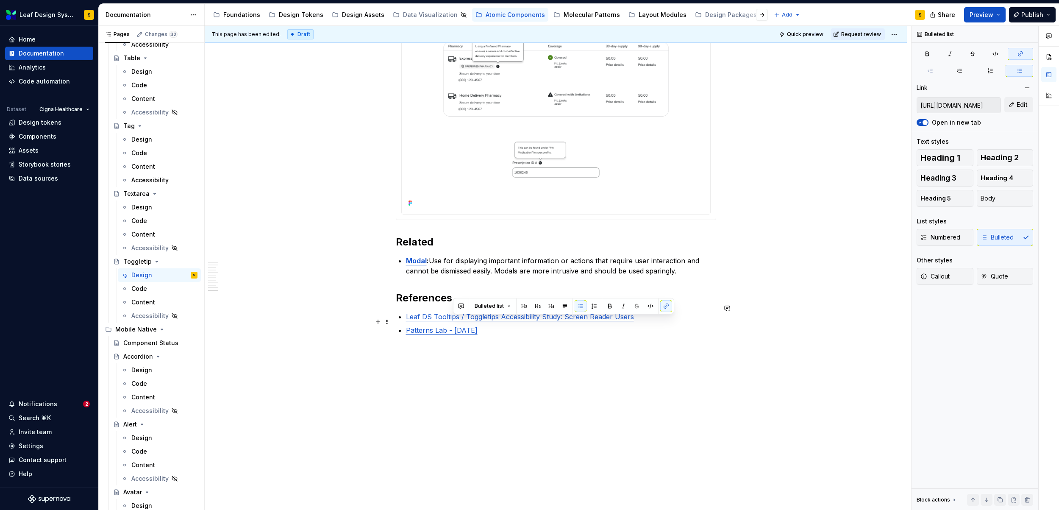
drag, startPoint x: 488, startPoint y: 322, endPoint x: 454, endPoint y: 324, distance: 33.6
click at [454, 325] on p "Patterns Lab - [DATE]" at bounding box center [561, 330] width 310 height 10
drag, startPoint x: 506, startPoint y: 322, endPoint x: 406, endPoint y: 322, distance: 100.0
click at [406, 325] on p "Patterns Lab - [DATE]" at bounding box center [561, 330] width 310 height 10
click at [615, 307] on button "button" at bounding box center [619, 306] width 12 height 12
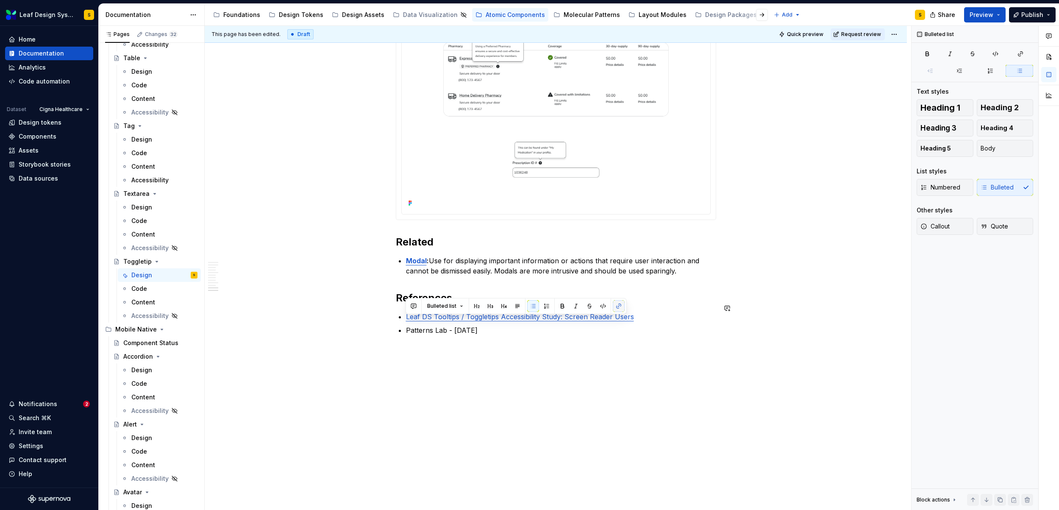
click at [618, 308] on button "button" at bounding box center [619, 306] width 12 height 12
type textarea "*"
click at [618, 306] on button "button" at bounding box center [619, 306] width 12 height 12
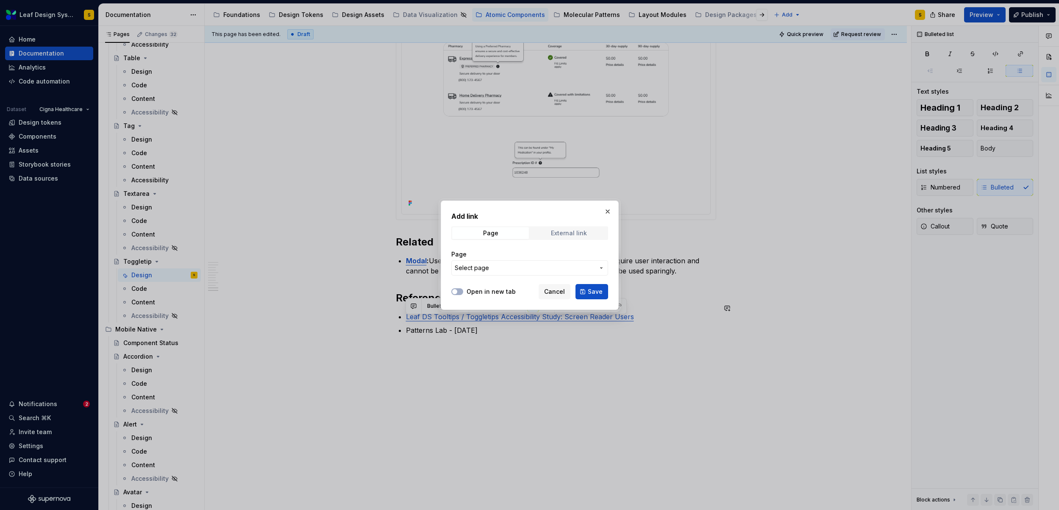
click at [572, 231] on div "External link" at bounding box center [569, 233] width 36 height 7
click at [459, 290] on button "Open in new tab" at bounding box center [457, 291] width 12 height 7
click at [479, 267] on input "URL" at bounding box center [529, 267] width 157 height 15
paste input "[URL][DOMAIN_NAME]"
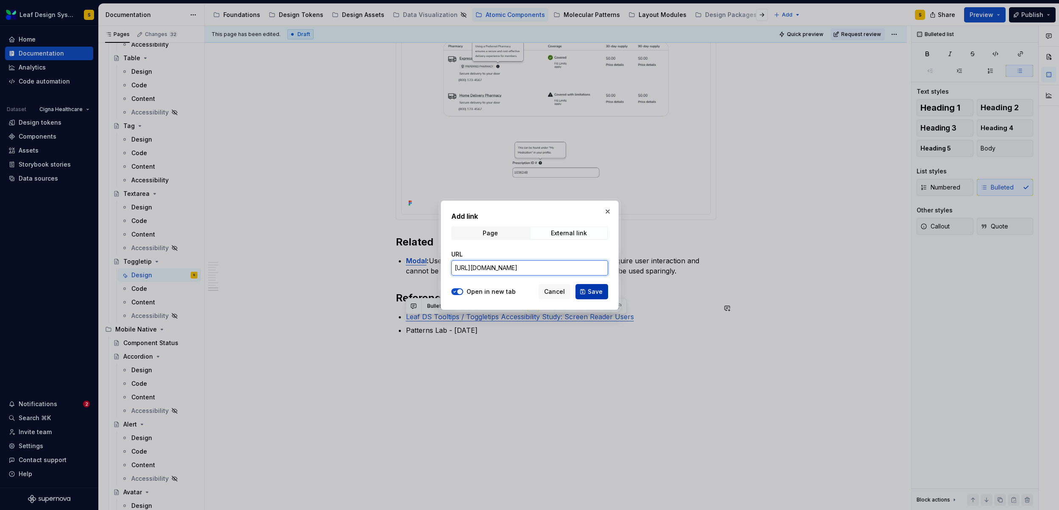
type input "[URL][DOMAIN_NAME]"
click at [594, 295] on span "Save" at bounding box center [595, 291] width 15 height 8
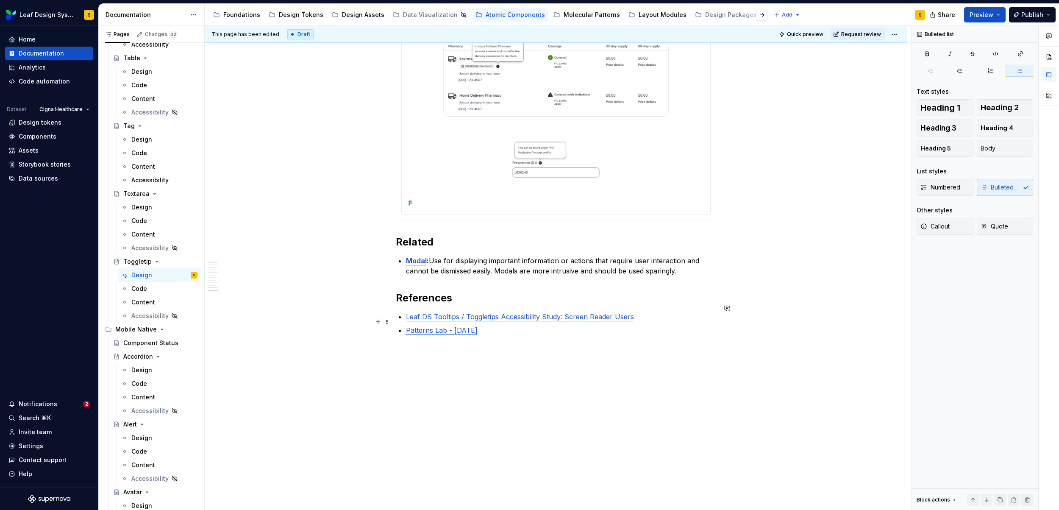
click at [530, 325] on p "Patterns Lab - [DATE]" at bounding box center [561, 330] width 310 height 10
type textarea "*"
drag, startPoint x: 498, startPoint y: 337, endPoint x: 405, endPoint y: 338, distance: 93.7
click at [618, 321] on button "button" at bounding box center [619, 320] width 12 height 12
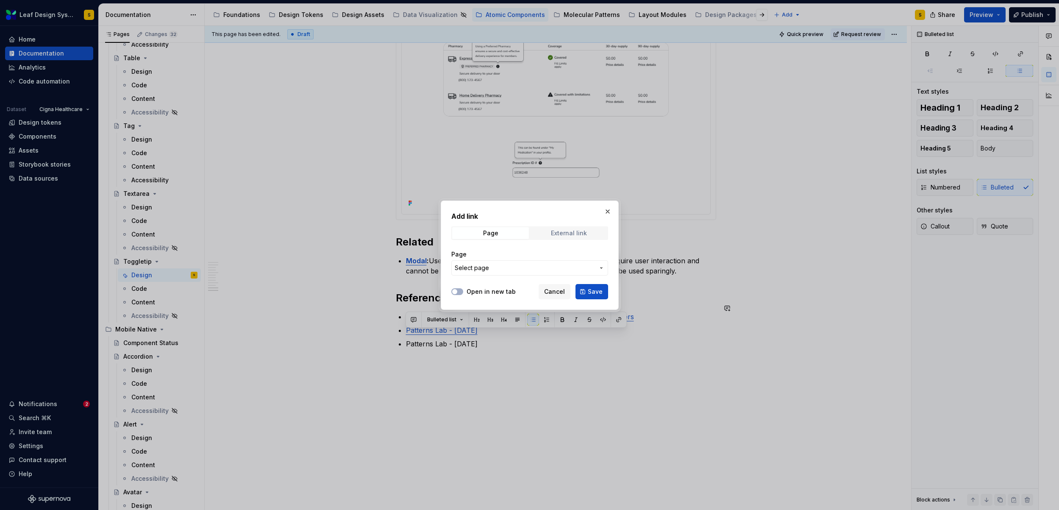
click at [583, 231] on div "External link" at bounding box center [569, 233] width 36 height 7
click at [462, 292] on button "Open in new tab" at bounding box center [457, 291] width 12 height 7
click at [509, 269] on input "URL" at bounding box center [529, 267] width 157 height 15
paste input "[URL][DOMAIN_NAME]"
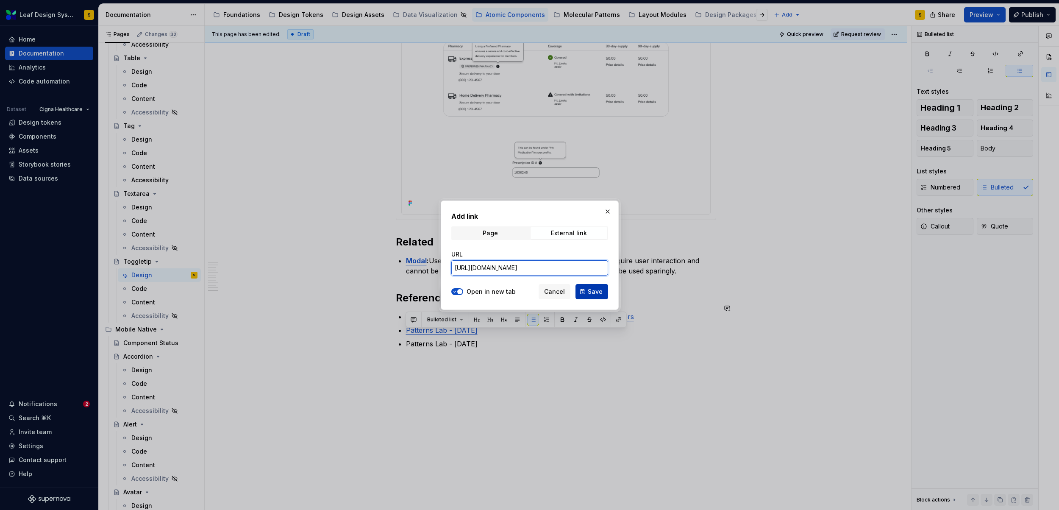
type input "[URL][DOMAIN_NAME]"
click at [604, 289] on button "Save" at bounding box center [592, 291] width 33 height 15
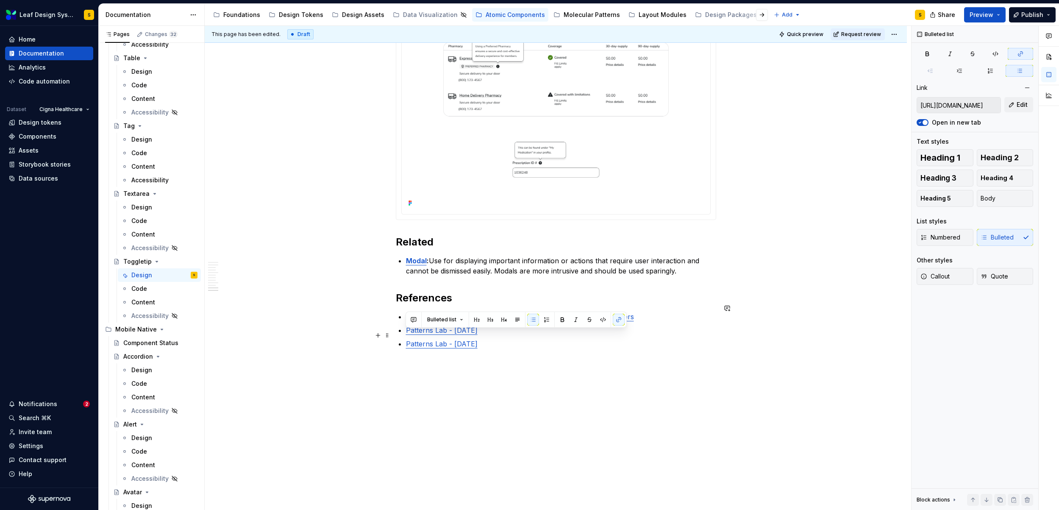
click at [506, 339] on p "Patterns Lab - [DATE]" at bounding box center [561, 344] width 310 height 10
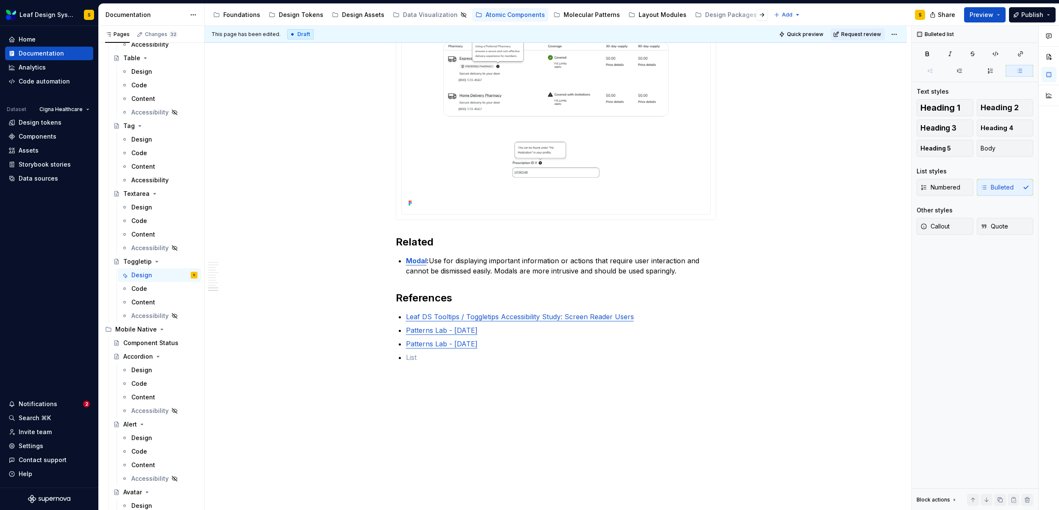
type textarea "*"
click at [421, 352] on p at bounding box center [561, 357] width 310 height 10
drag, startPoint x: 504, startPoint y: 348, endPoint x: 406, endPoint y: 349, distance: 98.8
click at [406, 352] on p "Patterns Lab - [DATE]" at bounding box center [561, 357] width 310 height 10
click at [618, 331] on button "button" at bounding box center [619, 333] width 12 height 12
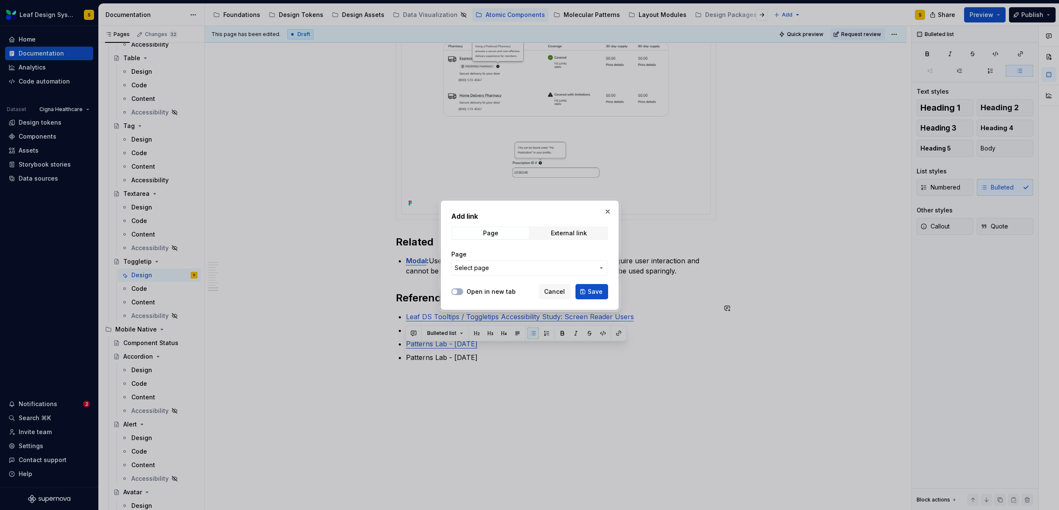
click at [548, 268] on span "Select page" at bounding box center [525, 268] width 140 height 8
click at [470, 290] on div "Add link Page External link Page Select page Open in new tab Cancel Save" at bounding box center [529, 255] width 1059 height 510
click at [459, 292] on button "Open in new tab" at bounding box center [457, 291] width 12 height 7
click at [576, 233] on div "External link" at bounding box center [569, 233] width 36 height 7
click at [499, 271] on input "URL" at bounding box center [529, 267] width 157 height 15
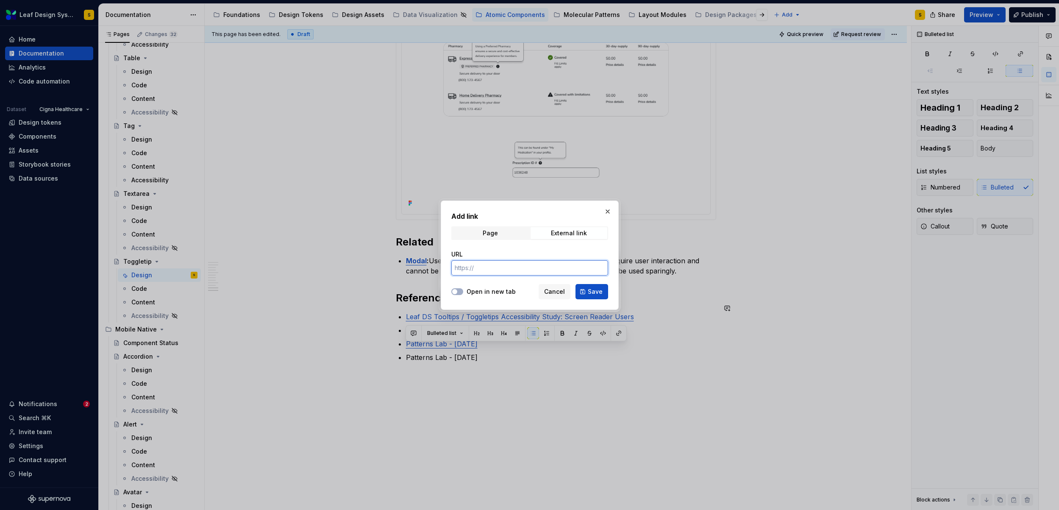
paste input "[URL][DOMAIN_NAME]"
type input "[URL][DOMAIN_NAME]"
click at [459, 292] on button "Open in new tab" at bounding box center [457, 291] width 12 height 7
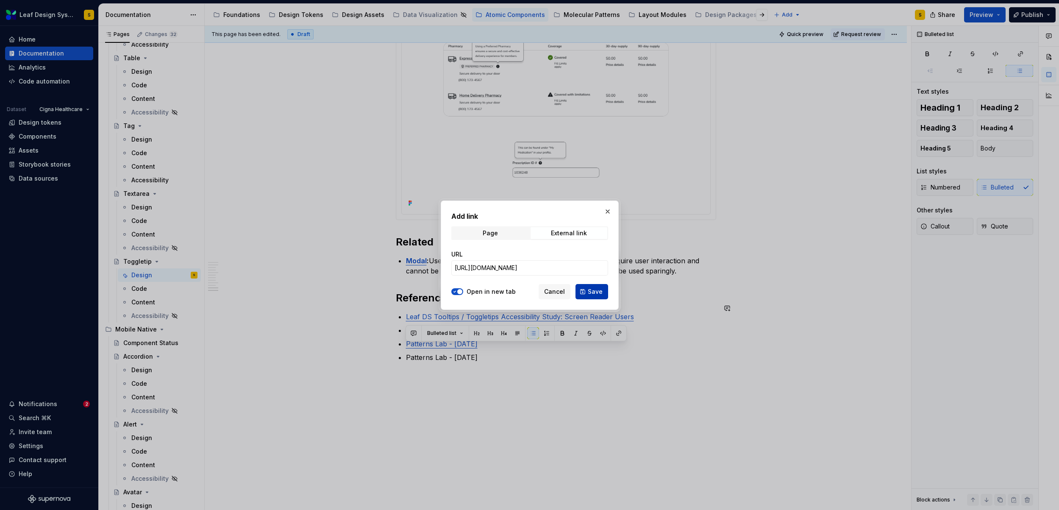
click at [598, 292] on span "Save" at bounding box center [595, 291] width 15 height 8
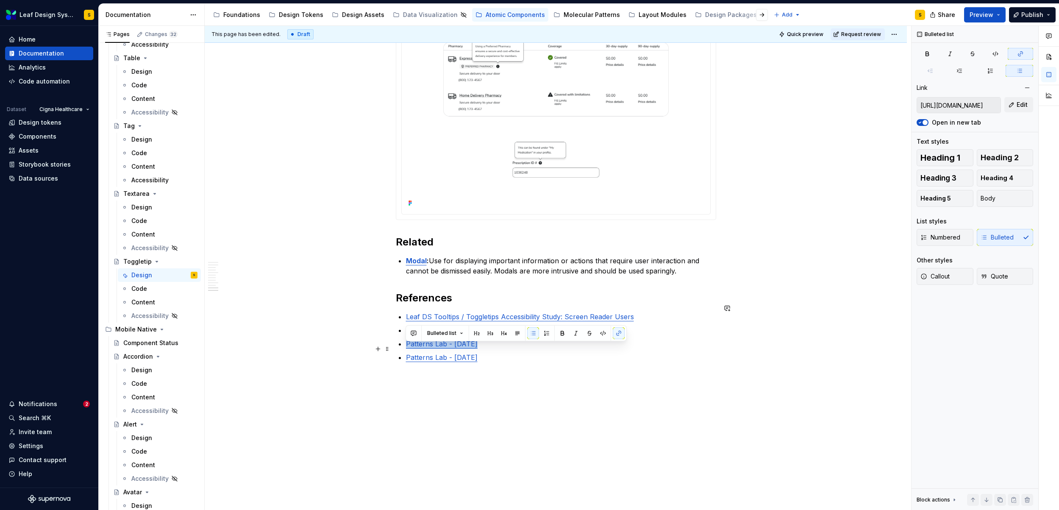
drag, startPoint x: 522, startPoint y: 352, endPoint x: 404, endPoint y: 351, distance: 118.7
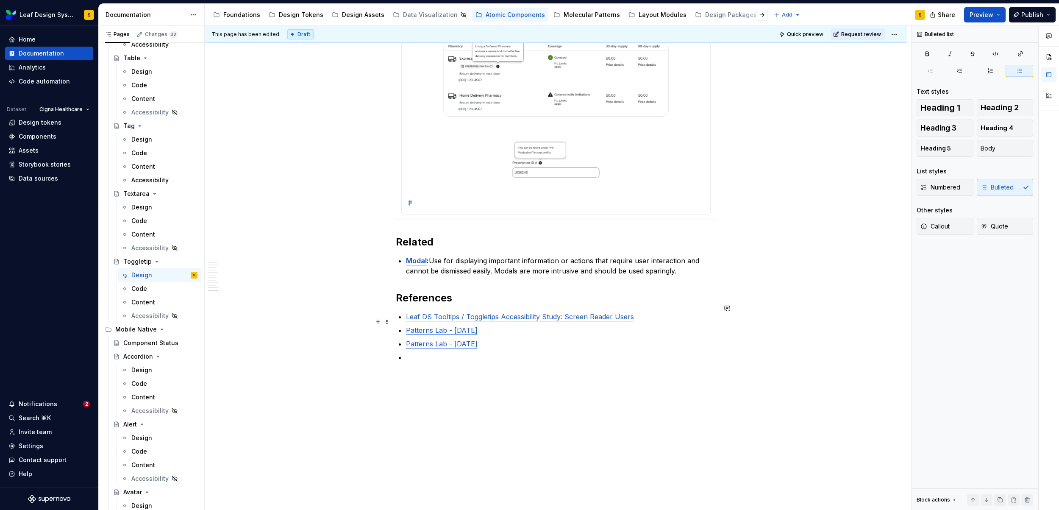
click at [513, 326] on p "Patterns Lab - [DATE]" at bounding box center [561, 330] width 310 height 10
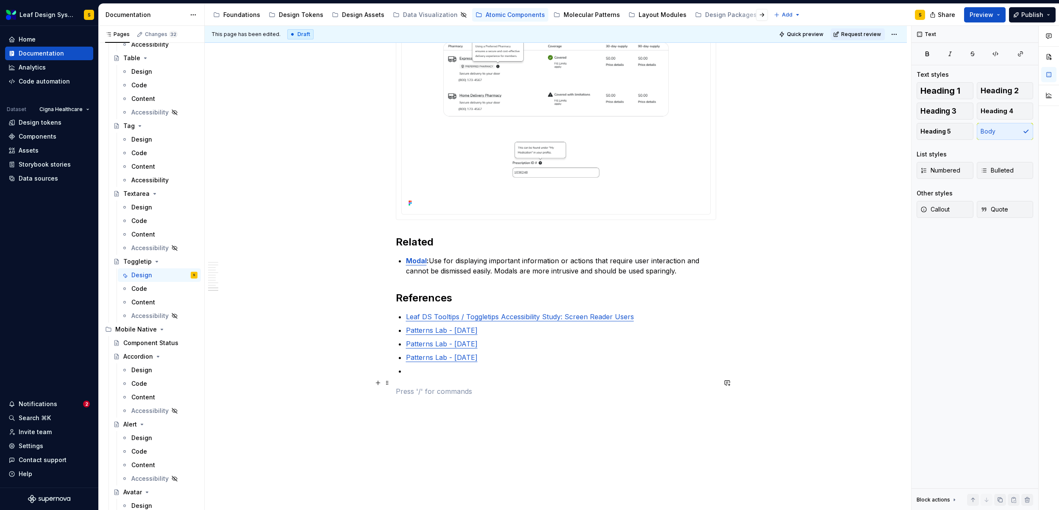
click at [518, 386] on p at bounding box center [556, 391] width 320 height 10
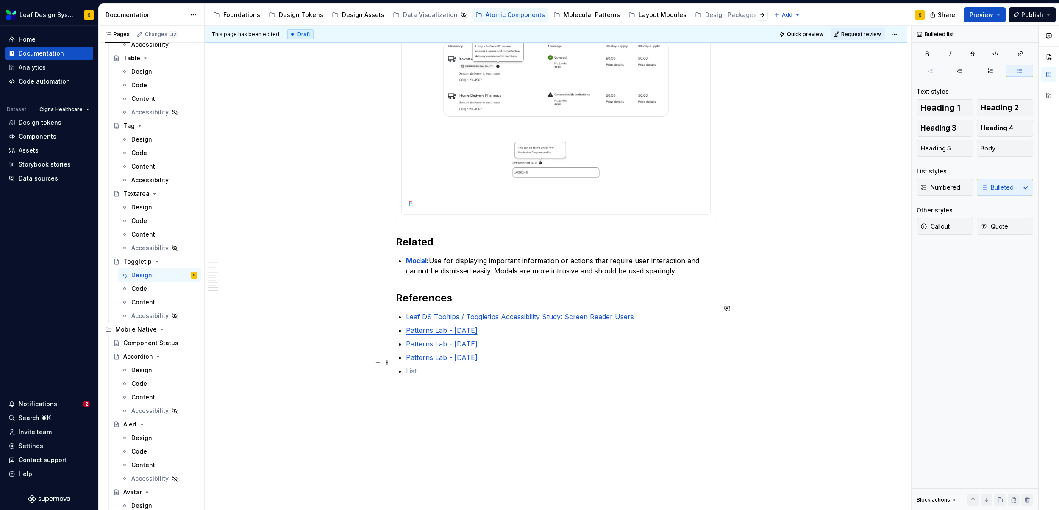
click at [437, 366] on p at bounding box center [561, 371] width 310 height 10
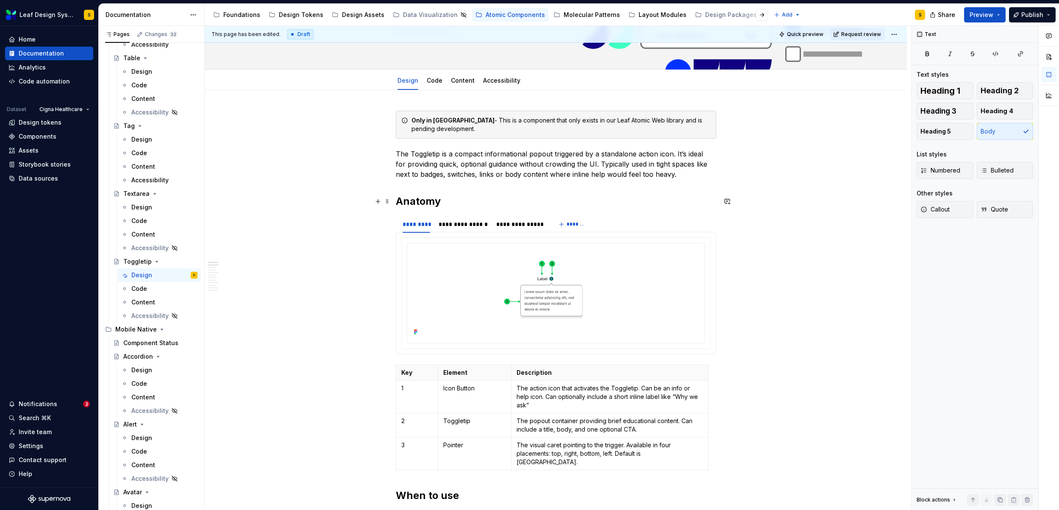
scroll to position [80, 0]
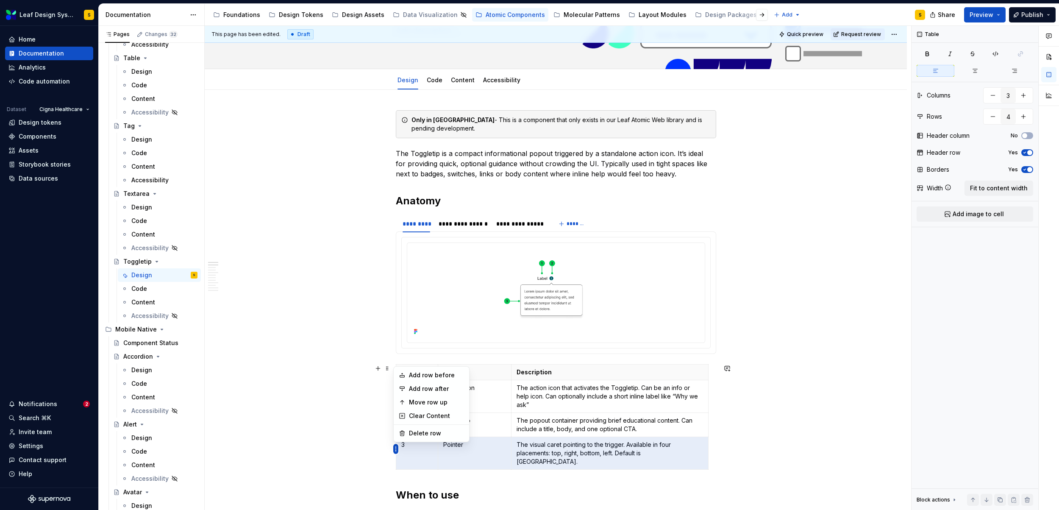
click at [424, 403] on body "Leaf Design System S Home Documentation Analytics Code automation Dataset Cigna…" at bounding box center [529, 255] width 1059 height 510
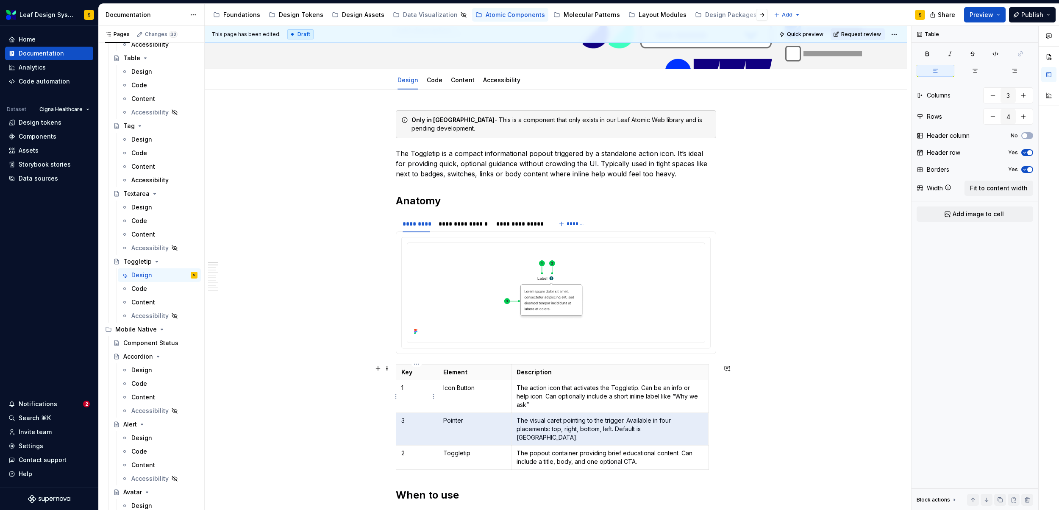
click at [424, 403] on td "1" at bounding box center [417, 396] width 42 height 33
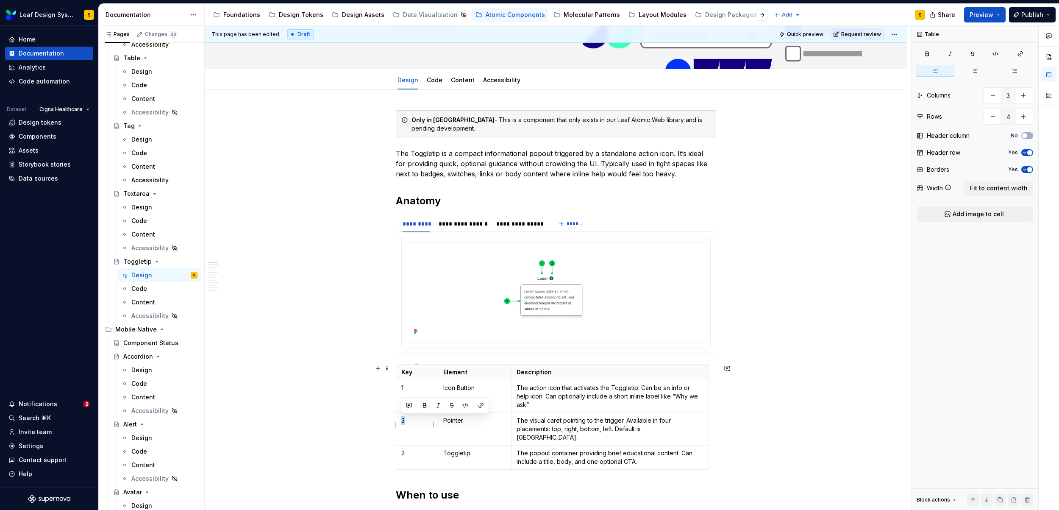
drag, startPoint x: 406, startPoint y: 420, endPoint x: 401, endPoint y: 420, distance: 5.1
click at [401, 420] on p "3" at bounding box center [417, 420] width 32 height 8
click at [401, 449] on p "2" at bounding box center [417, 453] width 32 height 8
click at [353, 428] on div "**********" at bounding box center [558, 268] width 707 height 484
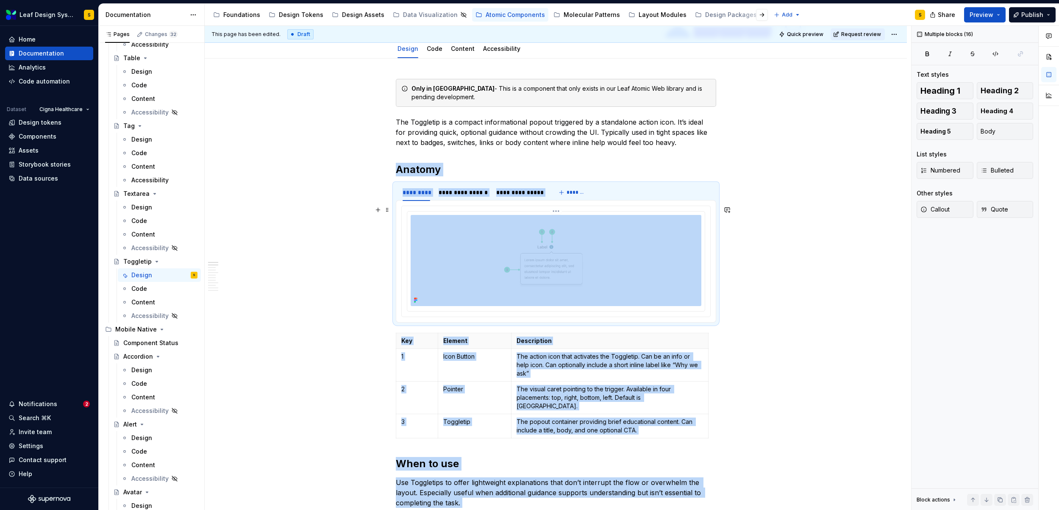
scroll to position [0, 0]
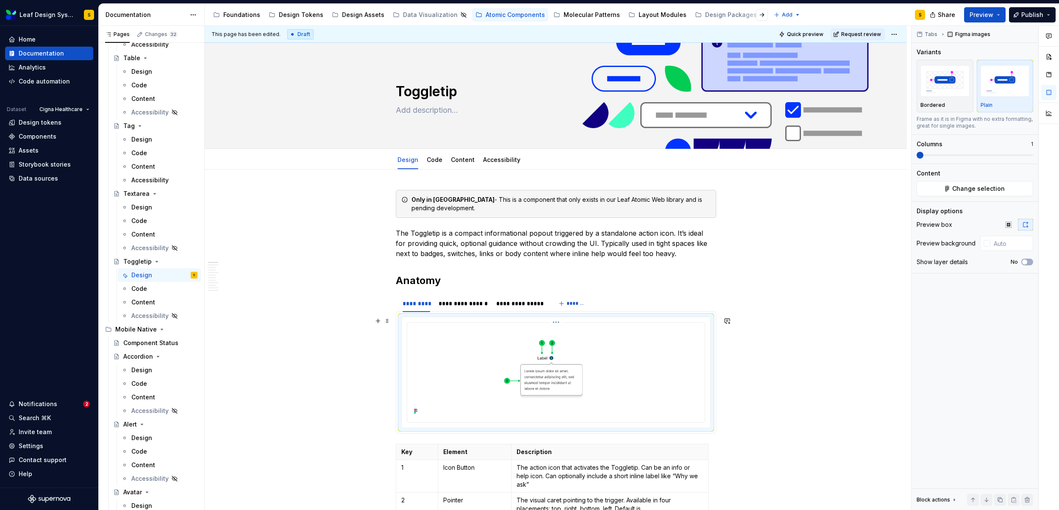
click at [544, 370] on img at bounding box center [556, 371] width 291 height 91
click at [989, 188] on span "Change selection" at bounding box center [978, 188] width 53 height 8
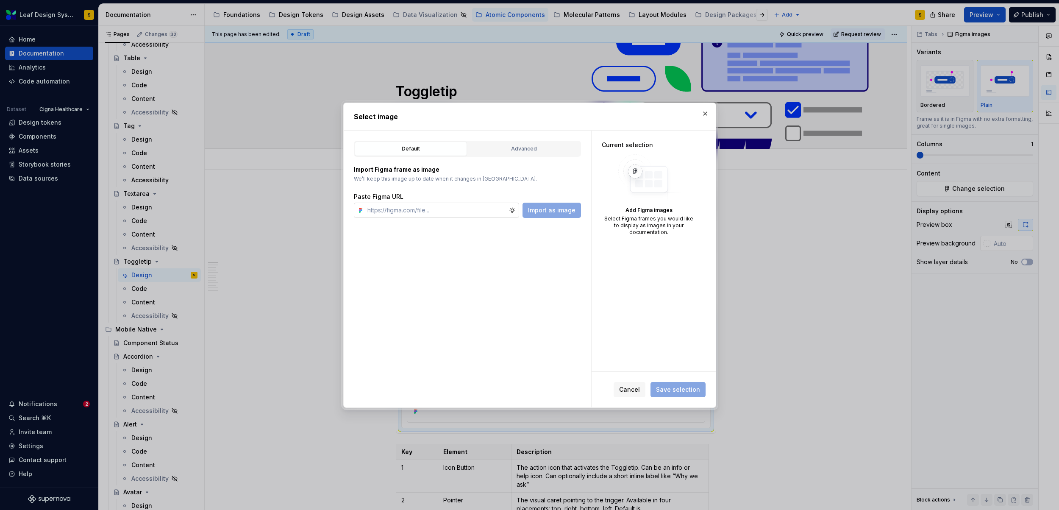
click at [461, 211] on input "text" at bounding box center [436, 210] width 145 height 15
type textarea "*"
type input "[URL][DOMAIN_NAME]"
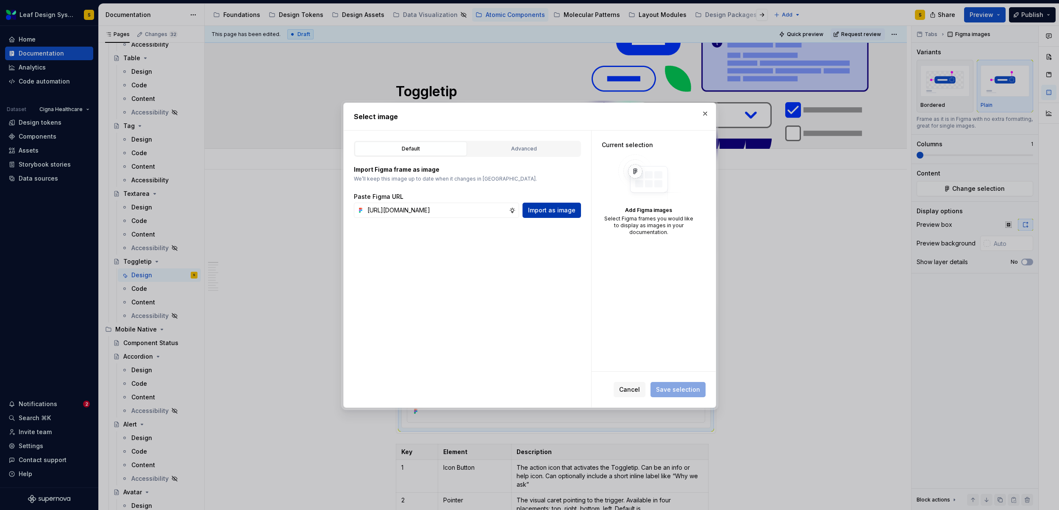
click at [552, 213] on span "Import as image" at bounding box center [551, 210] width 47 height 8
click at [683, 387] on span "Save selection" at bounding box center [678, 389] width 44 height 8
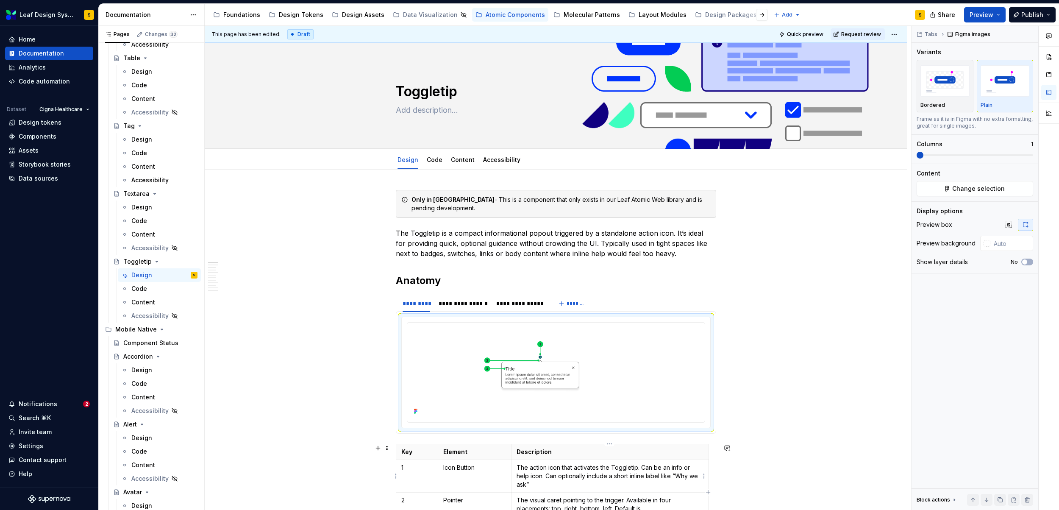
click at [526, 484] on p "The action icon that activates the Toggletip. Can be an info or help icon. Can …" at bounding box center [610, 475] width 186 height 25
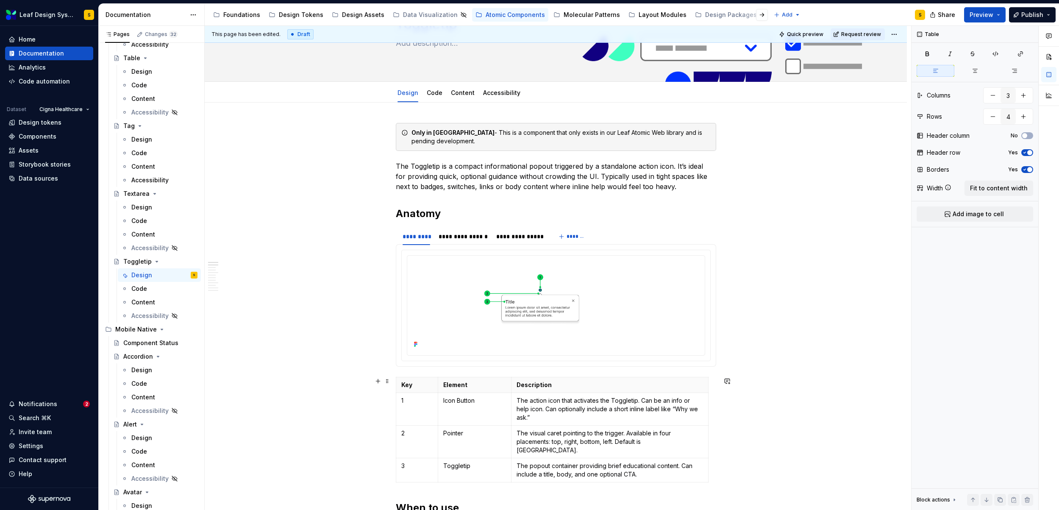
scroll to position [67, 0]
click at [462, 234] on div "**********" at bounding box center [463, 236] width 49 height 8
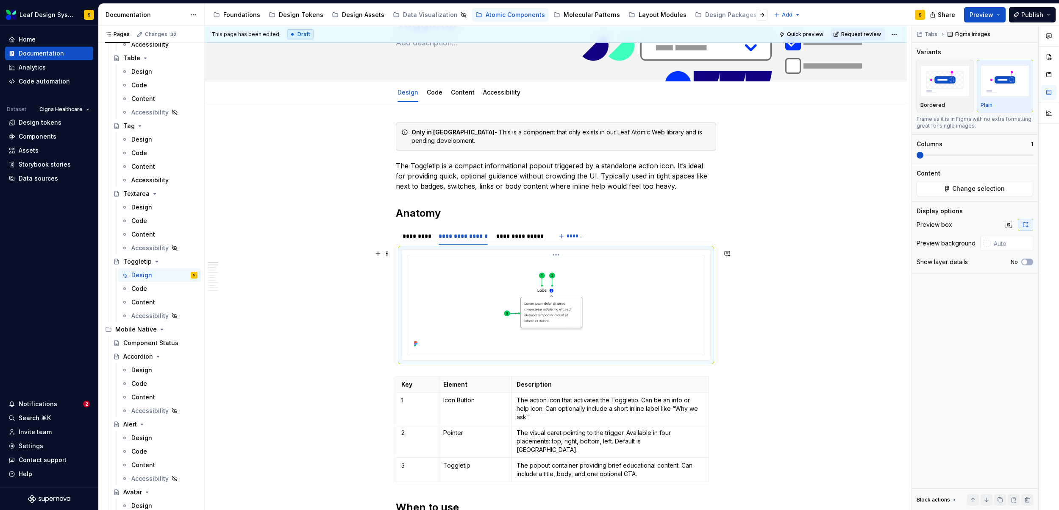
click at [562, 296] on img at bounding box center [556, 304] width 291 height 91
click at [1016, 186] on button "Change selection" at bounding box center [975, 188] width 117 height 15
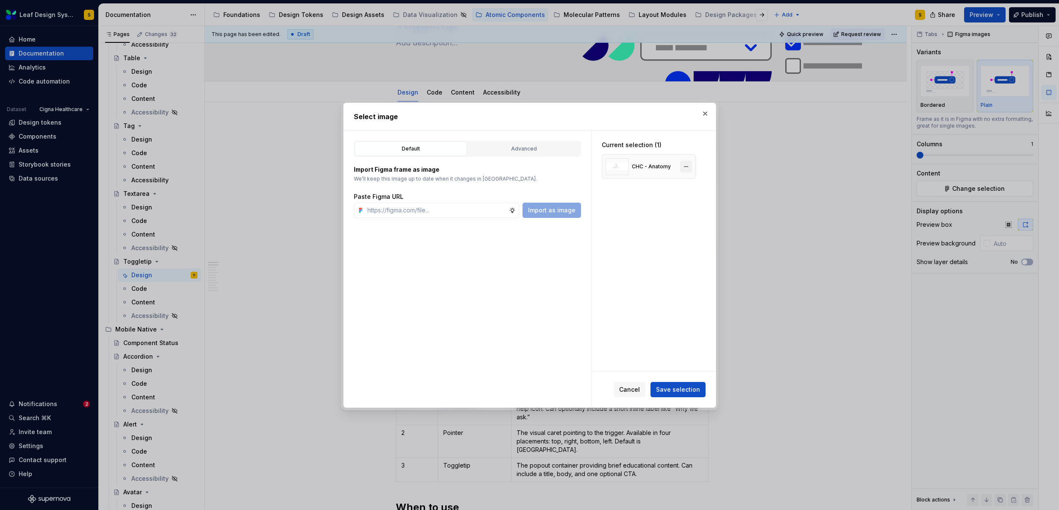
click at [688, 164] on button "button" at bounding box center [686, 167] width 12 height 12
type textarea "*"
click at [450, 216] on input "text" at bounding box center [436, 210] width 145 height 15
paste input "[URL][DOMAIN_NAME]"
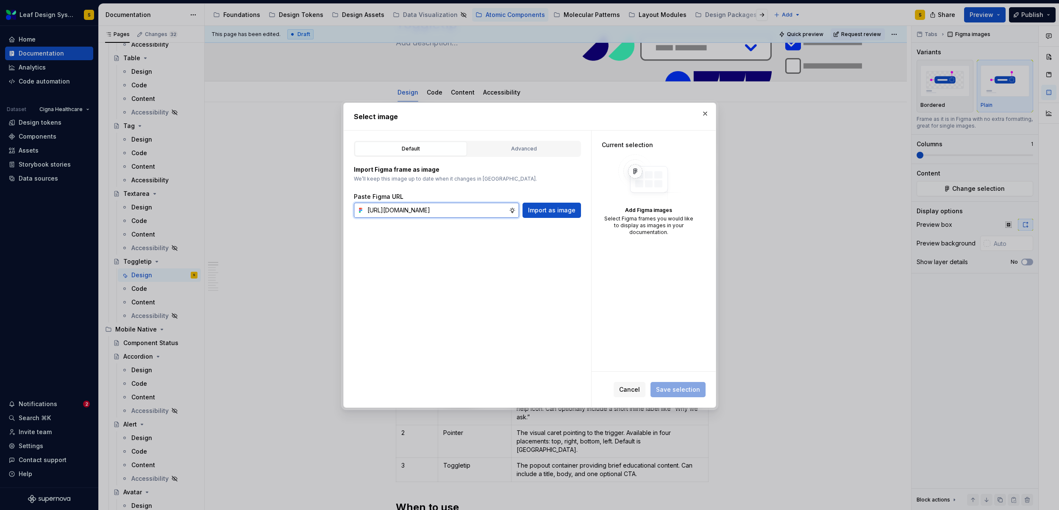
scroll to position [0, 279]
type input "[URL][DOMAIN_NAME]"
click at [552, 210] on span "Import as image" at bounding box center [551, 210] width 47 height 8
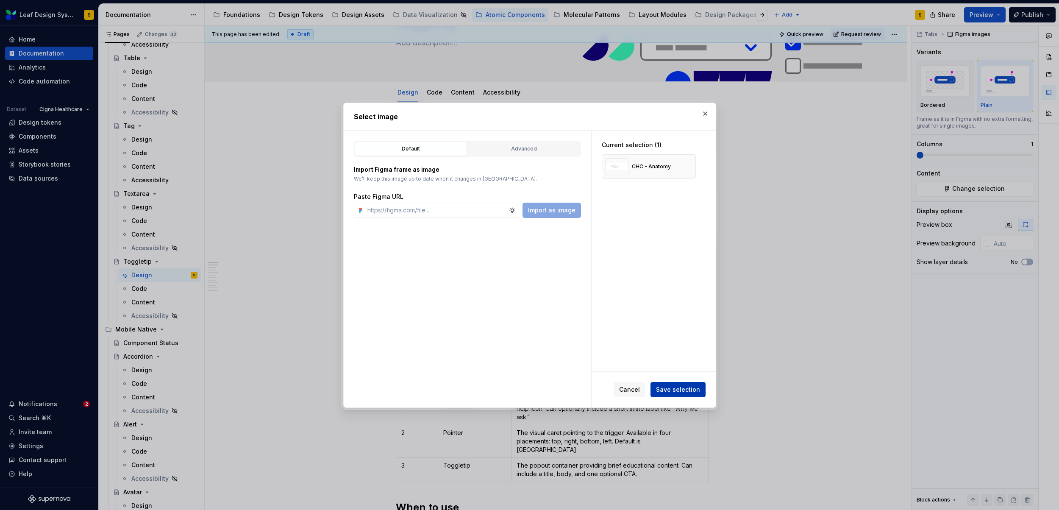
click at [691, 390] on span "Save selection" at bounding box center [678, 389] width 44 height 8
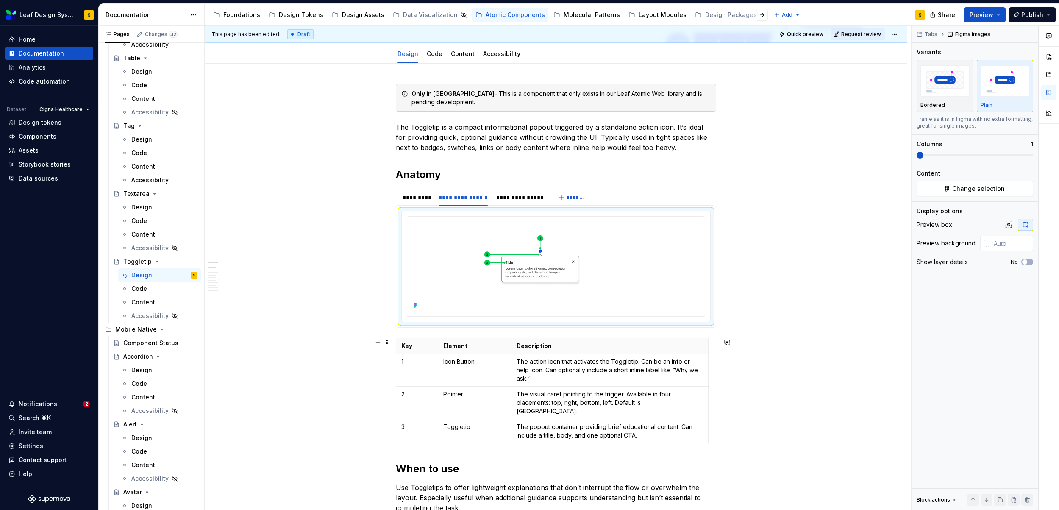
scroll to position [195, 0]
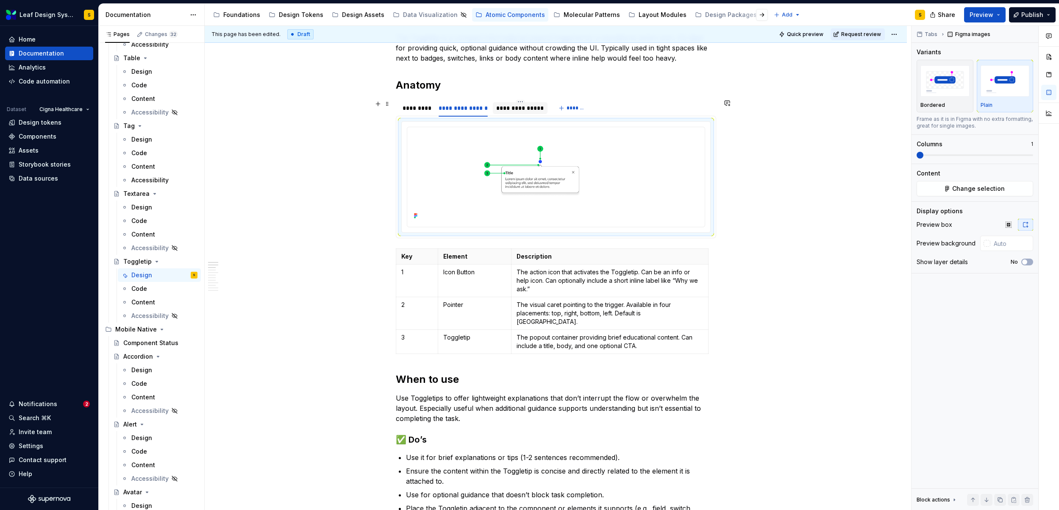
click at [518, 107] on div "**********" at bounding box center [520, 108] width 48 height 8
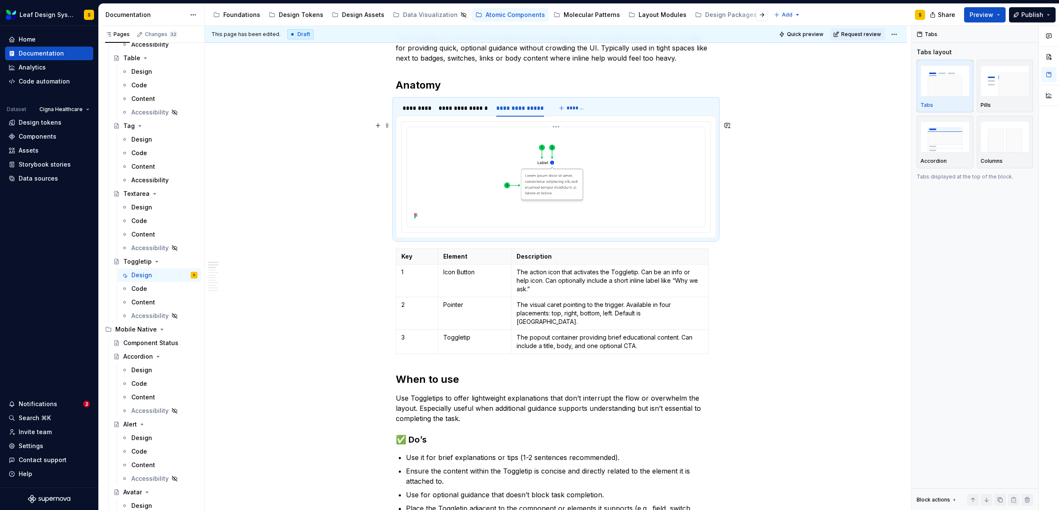
click at [613, 182] on img at bounding box center [556, 176] width 291 height 91
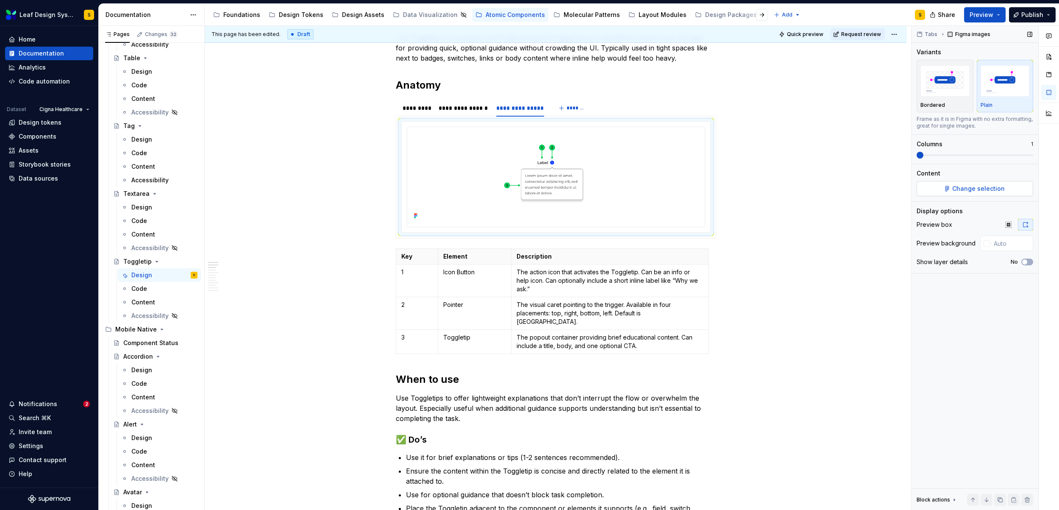
click at [968, 186] on span "Change selection" at bounding box center [978, 188] width 53 height 8
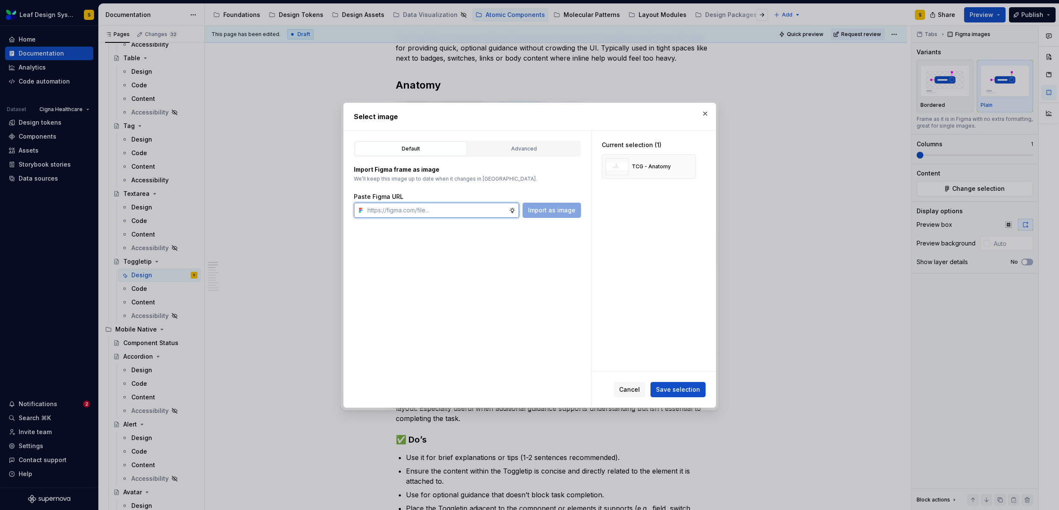
click at [445, 210] on input "text" at bounding box center [436, 210] width 145 height 15
click at [688, 165] on button "button" at bounding box center [686, 167] width 12 height 12
click at [420, 213] on input "text" at bounding box center [436, 210] width 145 height 15
paste input "[URL][DOMAIN_NAME]"
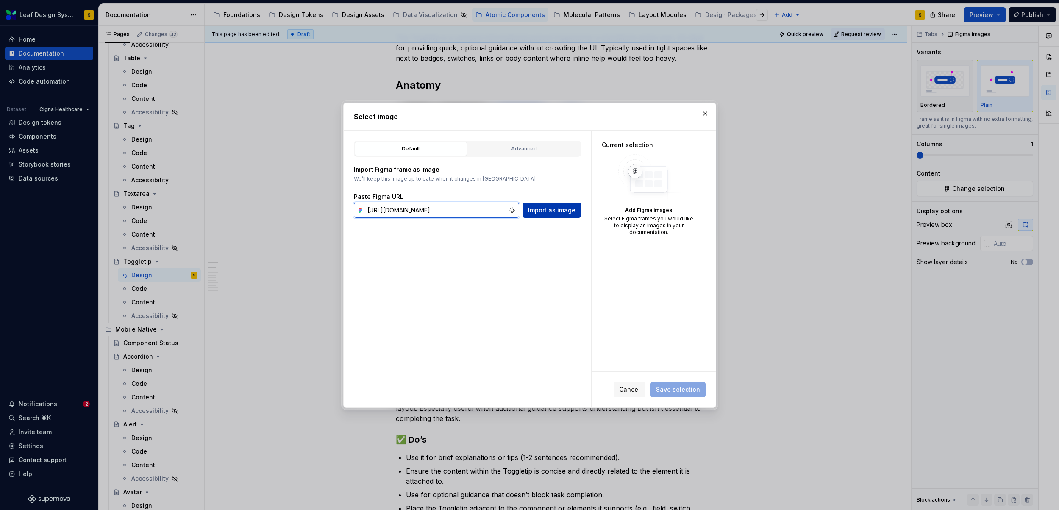
type input "[URL][DOMAIN_NAME]"
click at [570, 209] on span "Import as image" at bounding box center [551, 210] width 47 height 8
type textarea "*"
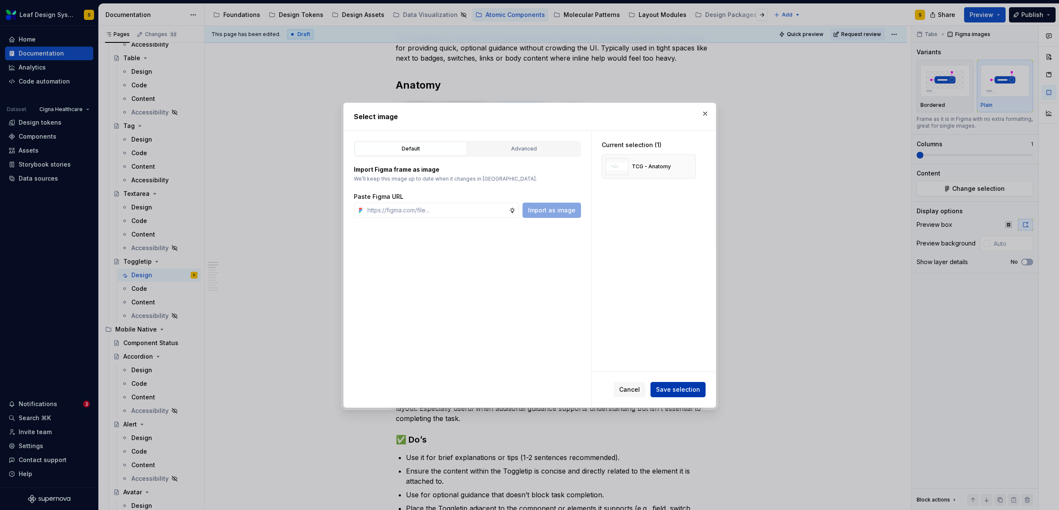
click at [680, 388] on span "Save selection" at bounding box center [678, 389] width 44 height 8
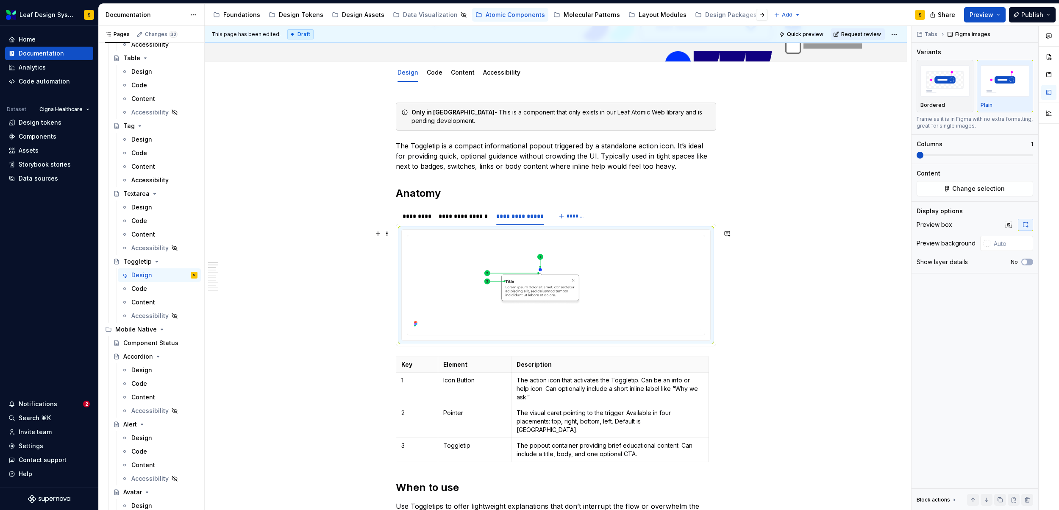
scroll to position [214, 0]
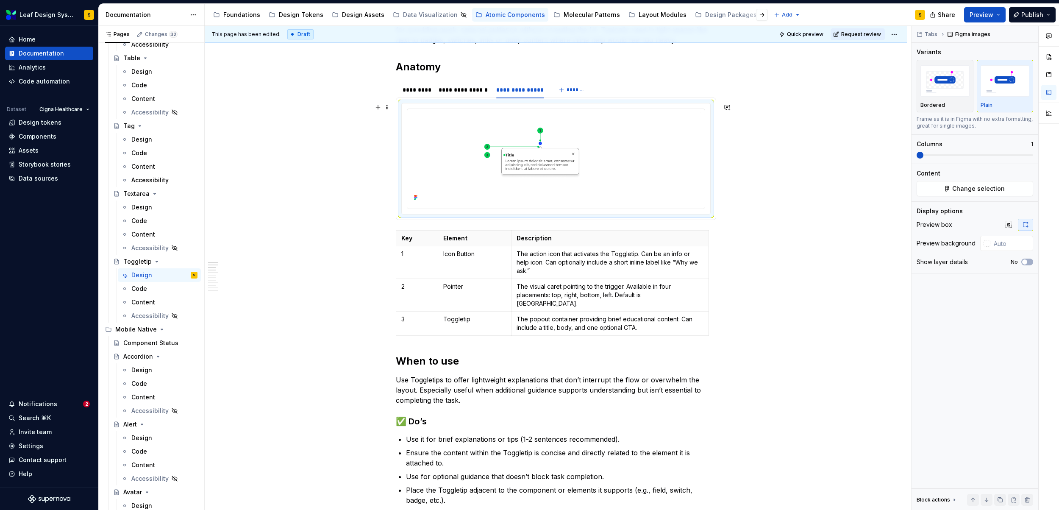
click at [569, 320] on p "The popout container providing brief educational content. Can include a title, …" at bounding box center [610, 323] width 186 height 17
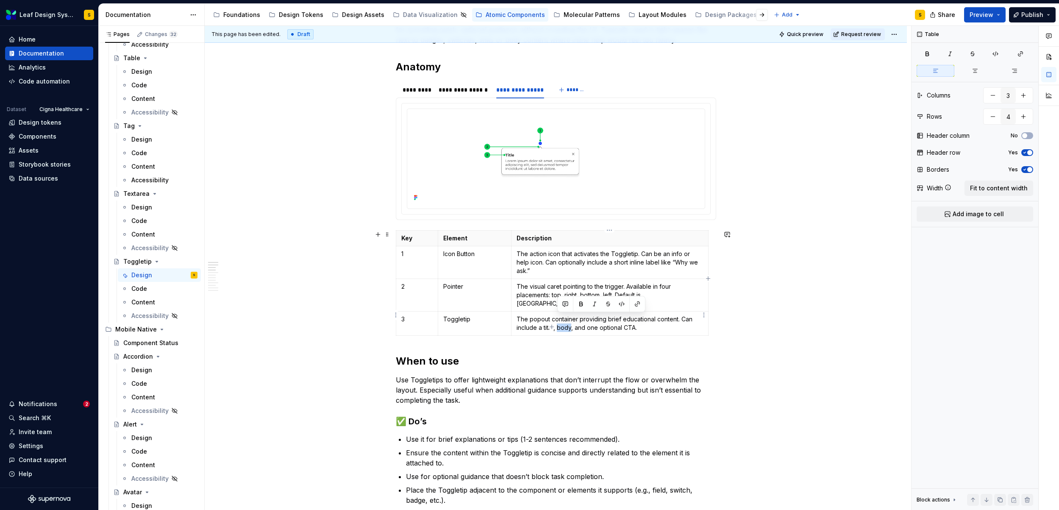
click at [569, 320] on p "The popout container providing brief educational content. Can include a title, …" at bounding box center [610, 323] width 186 height 17
click at [571, 320] on p "The popout container providing brief educational content. Can include a title, …" at bounding box center [610, 323] width 186 height 17
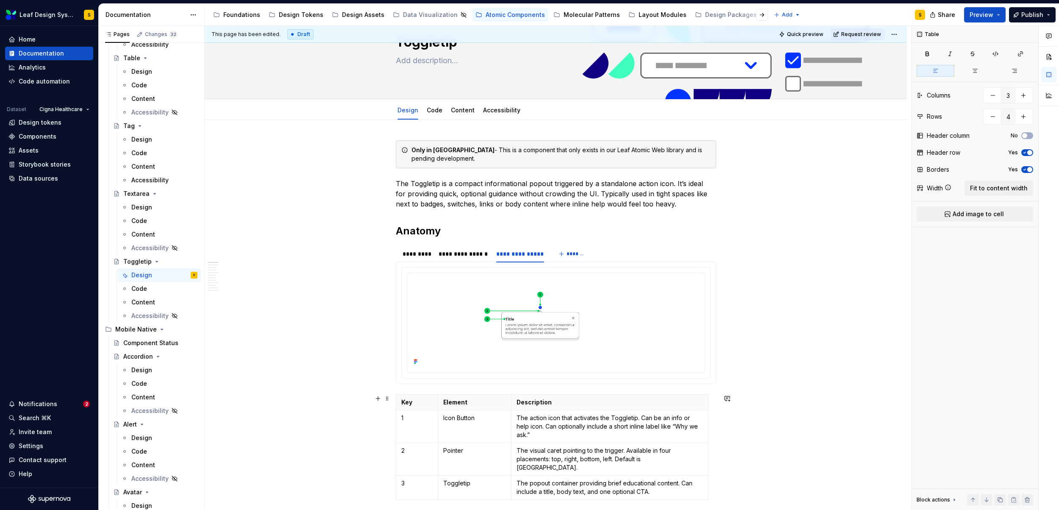
scroll to position [43, 0]
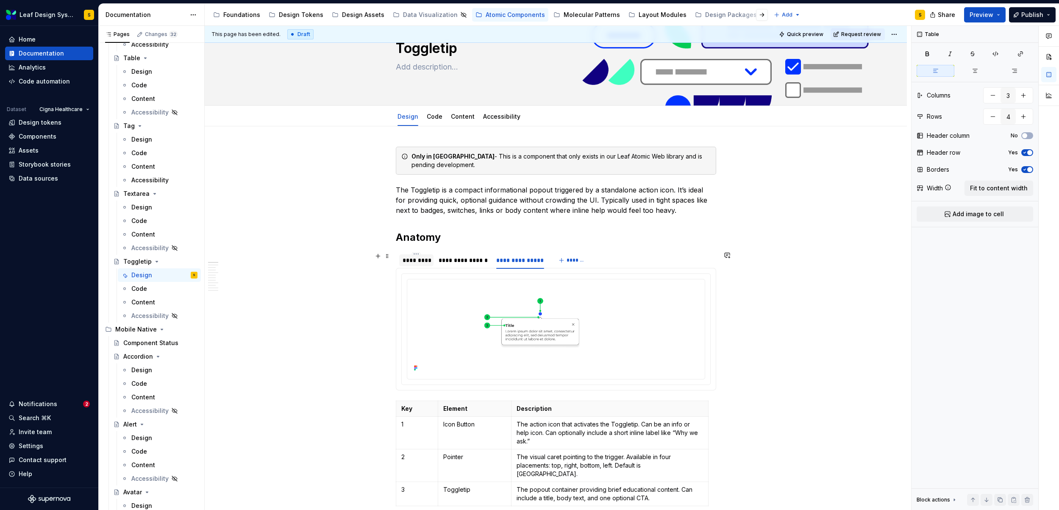
click at [421, 262] on div "*********" at bounding box center [417, 260] width 28 height 8
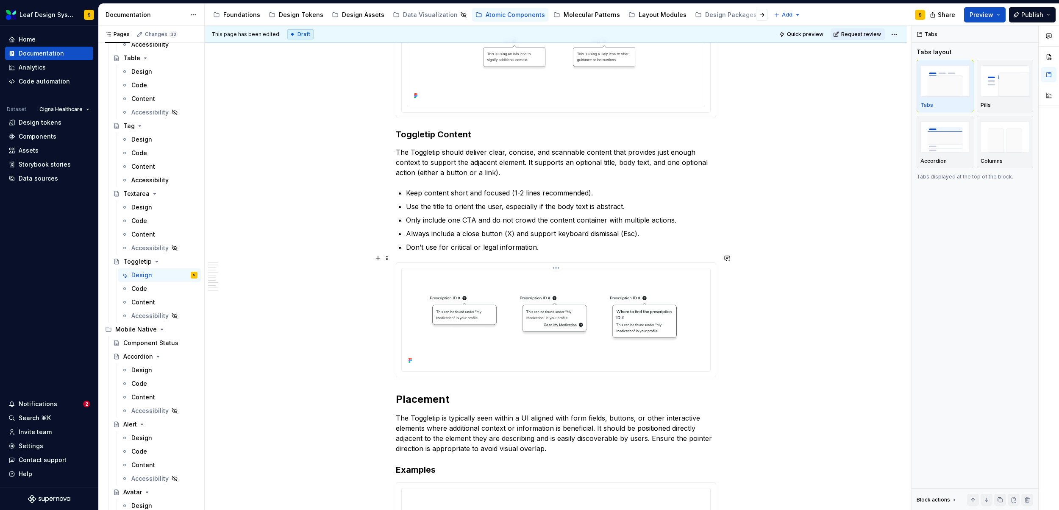
scroll to position [1389, 0]
click at [625, 200] on p "Use the title to orient the user, especially if the body text is abstract." at bounding box center [561, 205] width 310 height 10
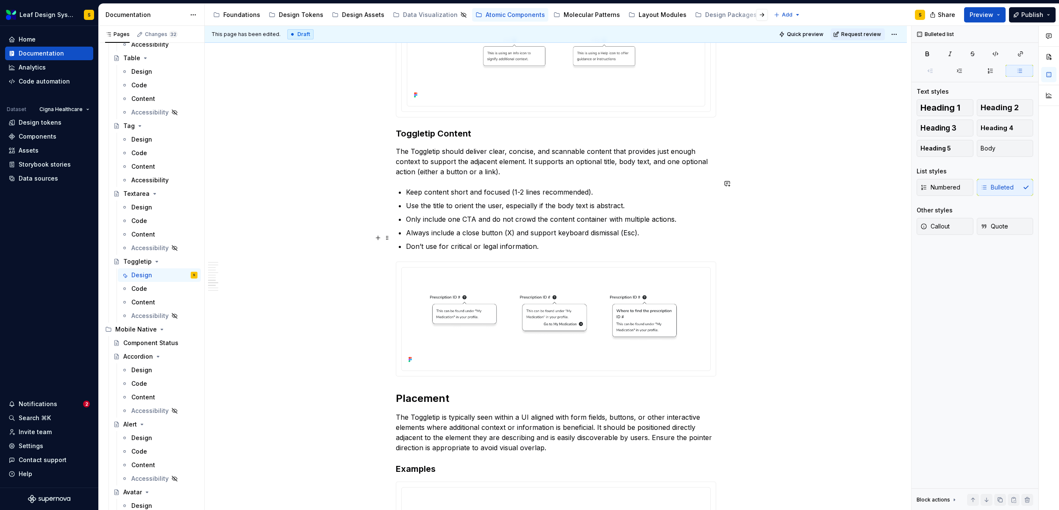
click at [556, 241] on p "Don’t use for critical or legal information." at bounding box center [561, 246] width 310 height 10
click at [601, 187] on p "Keep content short and focused (1-2 lines recommended)." at bounding box center [561, 192] width 310 height 10
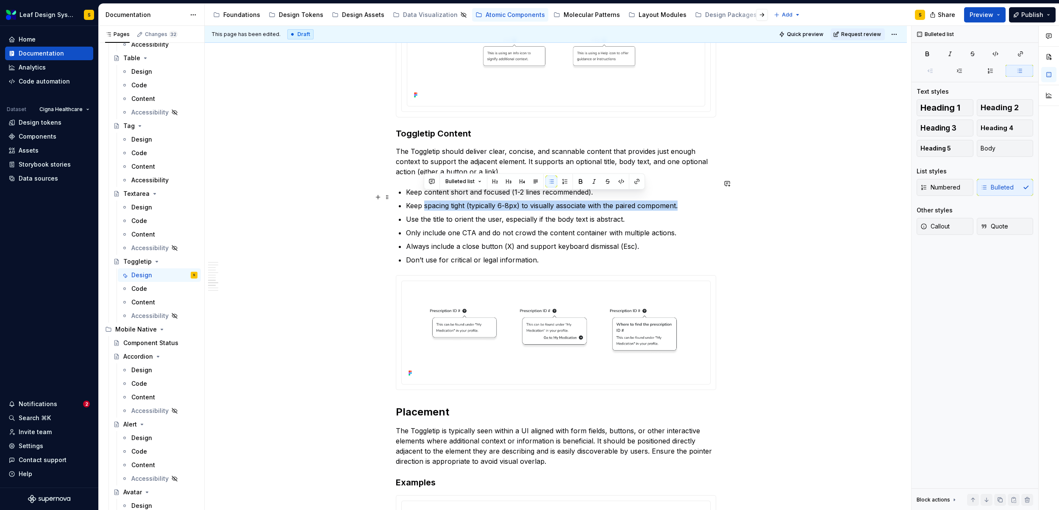
drag, startPoint x: 680, startPoint y: 198, endPoint x: 426, endPoint y: 200, distance: 254.3
click at [426, 200] on p "Keep spacing tight (typically 6-8px) to visually associate with the paired comp…" at bounding box center [561, 205] width 310 height 10
click at [465, 200] on p "Keep spacing tight (typically 6-8px) to visually associate with the paired comp…" at bounding box center [561, 205] width 310 height 10
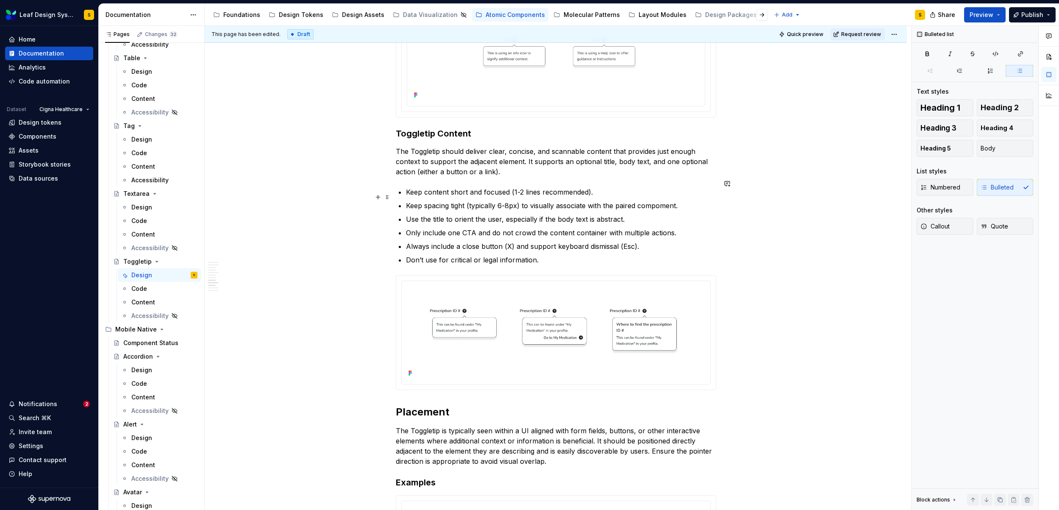
click at [468, 200] on p "Keep spacing tight (typically 6-8px) to visually associate with the paired comp…" at bounding box center [561, 205] width 310 height 10
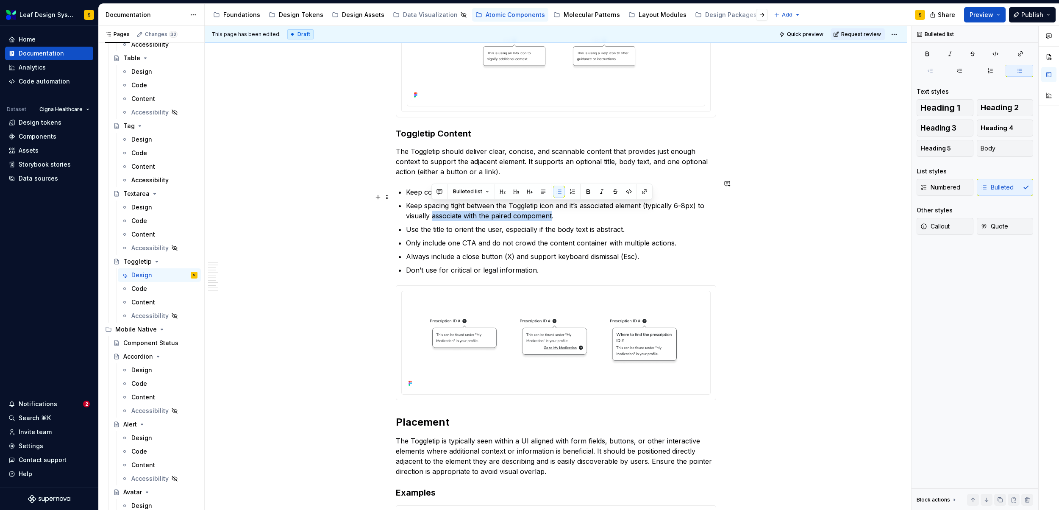
drag, startPoint x: 431, startPoint y: 208, endPoint x: 551, endPoint y: 210, distance: 120.8
click at [551, 210] on p "Keep spacing tight between the Toggletip icon and it’s associated element (typi…" at bounding box center [561, 210] width 310 height 20
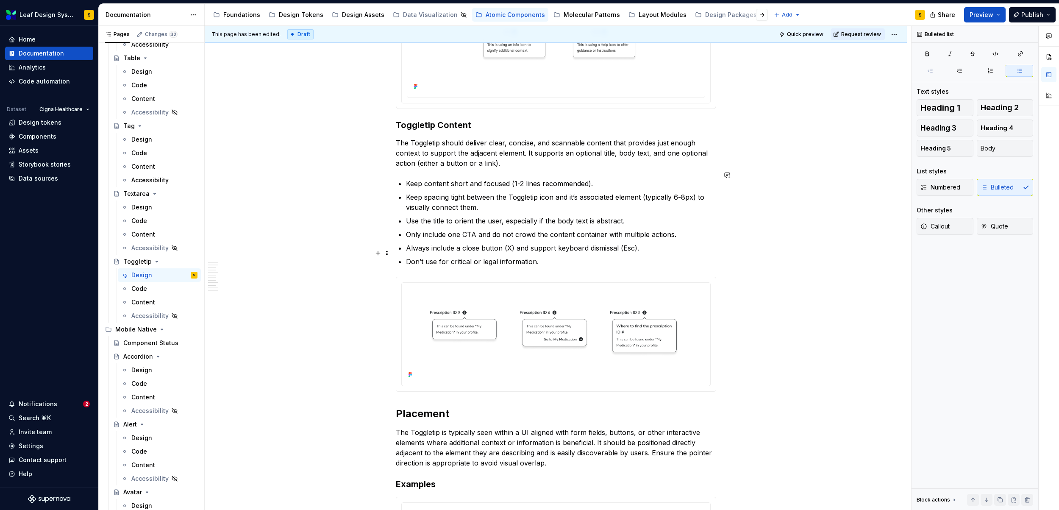
scroll to position [1400, 0]
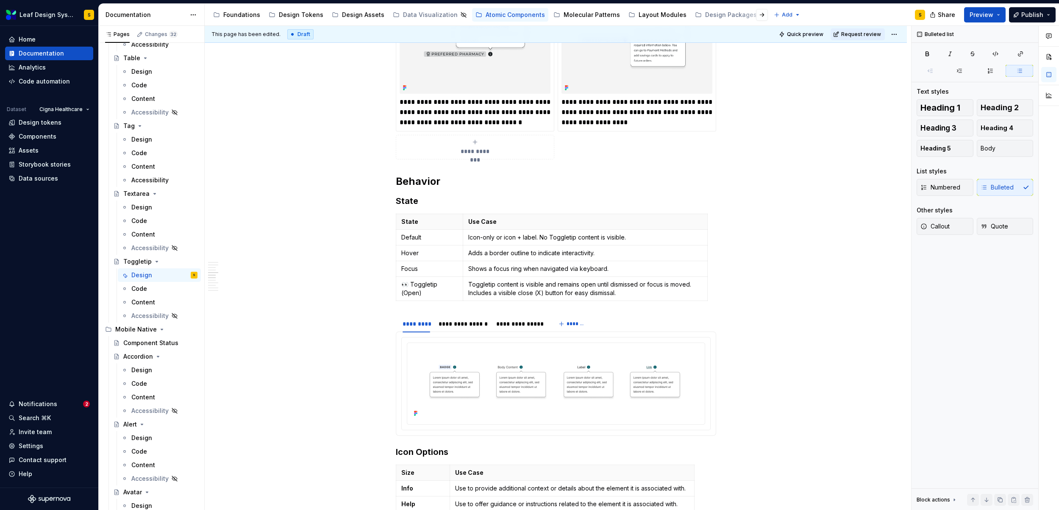
scroll to position [980, 0]
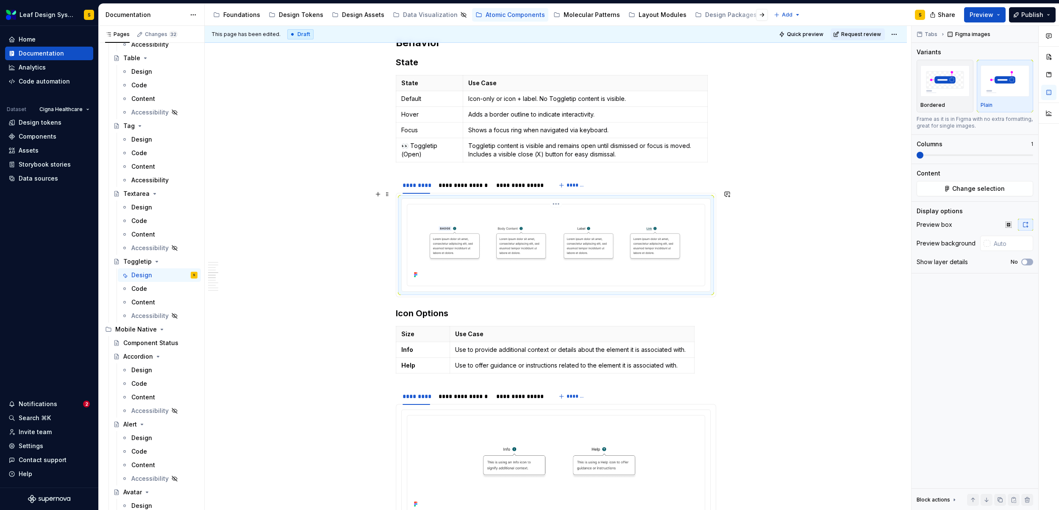
click at [548, 239] on img at bounding box center [556, 244] width 291 height 73
click at [973, 191] on span "Change selection" at bounding box center [978, 188] width 53 height 8
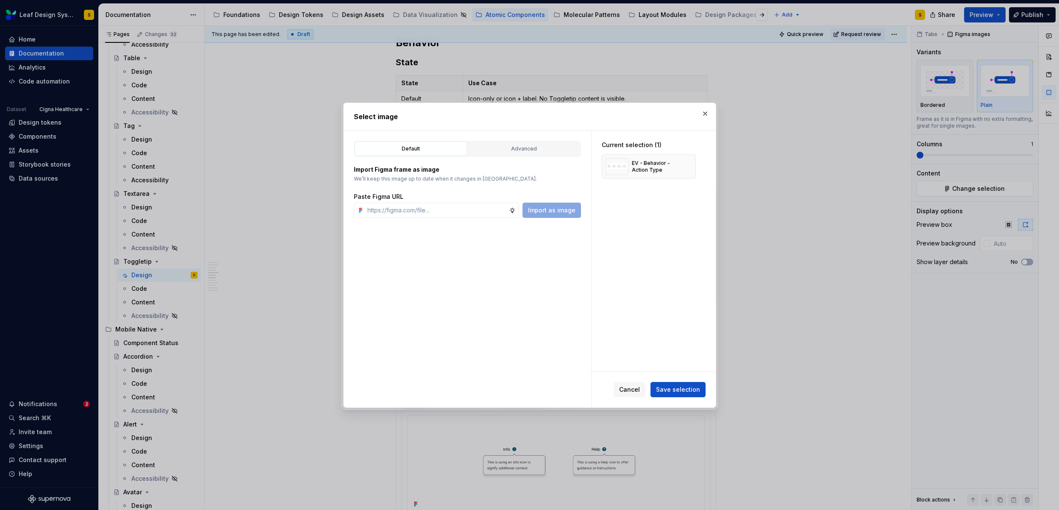
type textarea "*"
click at [687, 166] on button "button" at bounding box center [686, 167] width 12 height 12
click at [445, 212] on input "text" at bounding box center [436, 210] width 145 height 15
paste input "[URL][DOMAIN_NAME]"
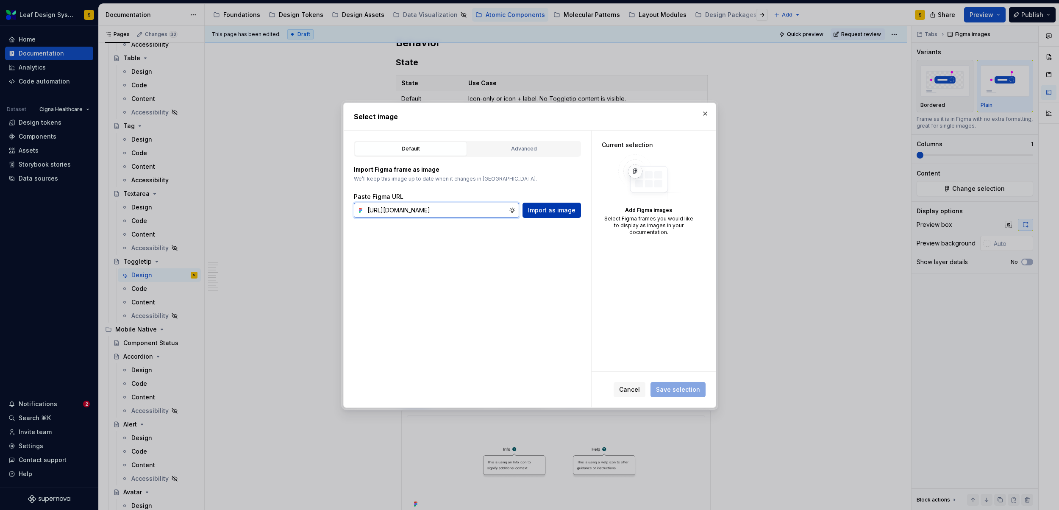
type input "[URL][DOMAIN_NAME]"
click at [548, 212] on span "Import as image" at bounding box center [551, 210] width 47 height 8
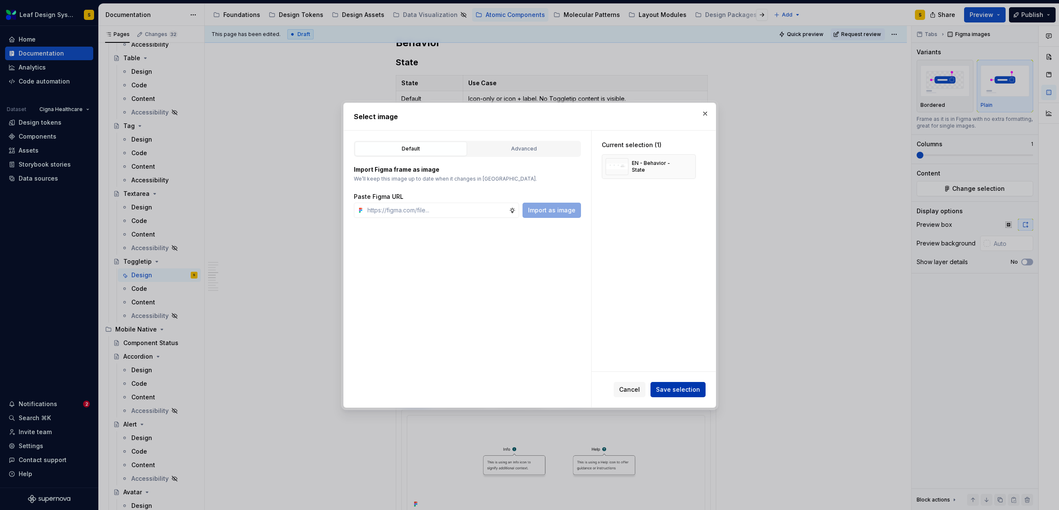
click at [690, 386] on span "Save selection" at bounding box center [678, 389] width 44 height 8
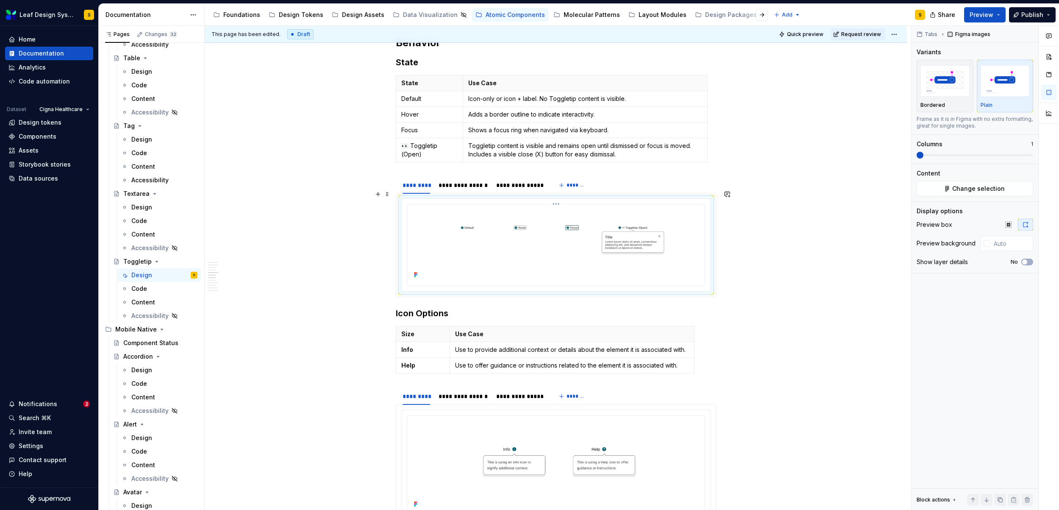
click at [643, 235] on img at bounding box center [556, 244] width 291 height 73
click at [968, 189] on span "Change selection" at bounding box center [978, 188] width 53 height 8
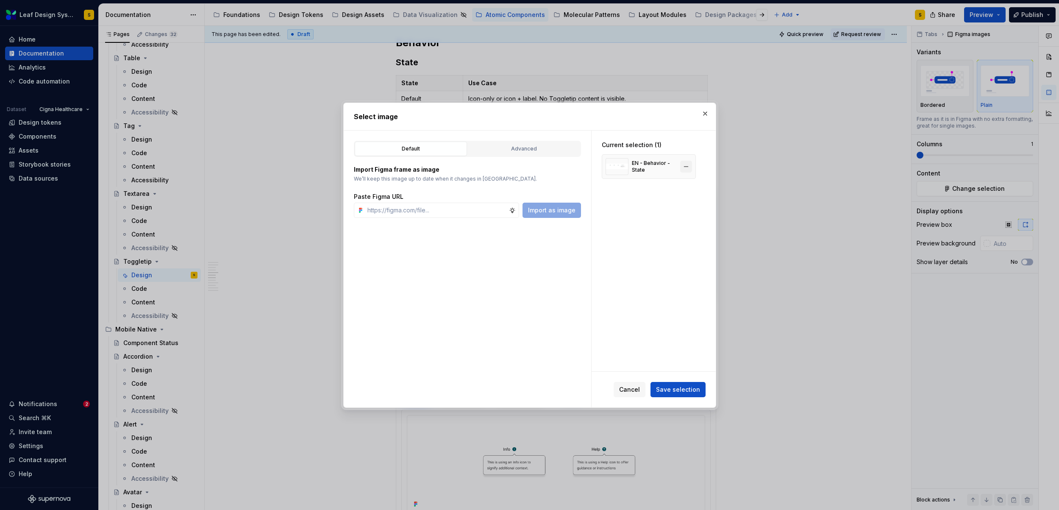
click at [685, 166] on button "button" at bounding box center [686, 167] width 12 height 12
click at [473, 210] on input "text" at bounding box center [436, 210] width 145 height 15
paste input "[URL][DOMAIN_NAME]"
type textarea "*"
type input "[URL][DOMAIN_NAME]"
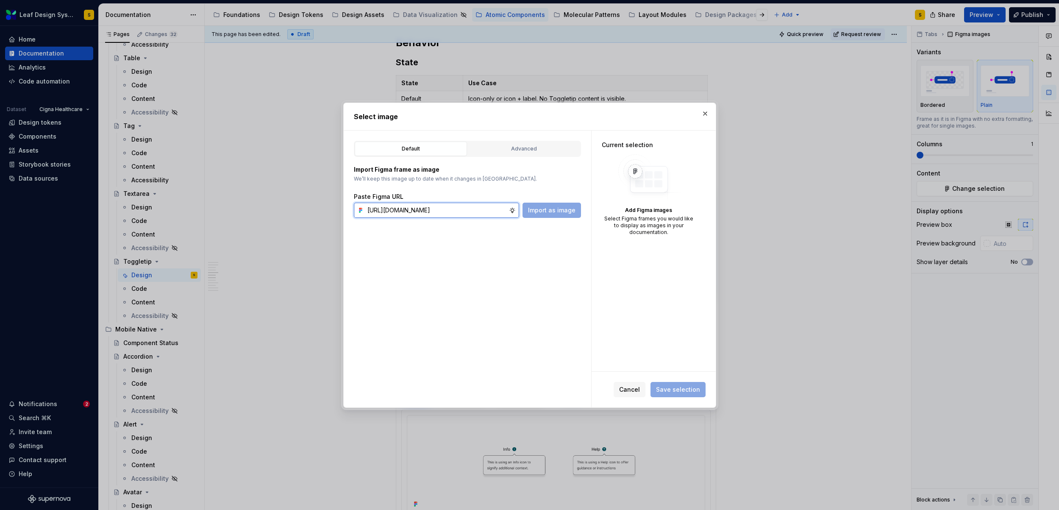
type textarea "*"
type input "[URL][DOMAIN_NAME]"
click at [552, 213] on span "Import as image" at bounding box center [551, 210] width 47 height 8
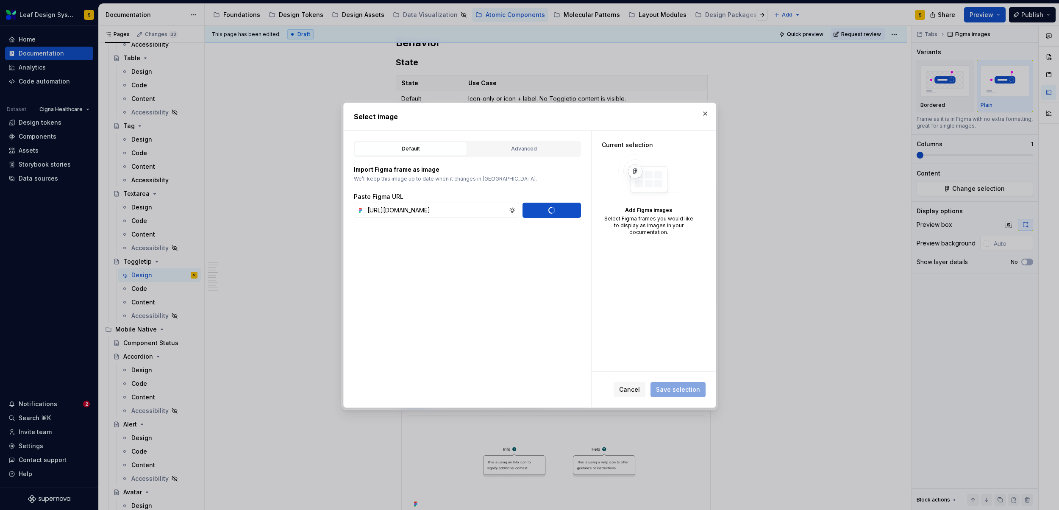
type textarea "*"
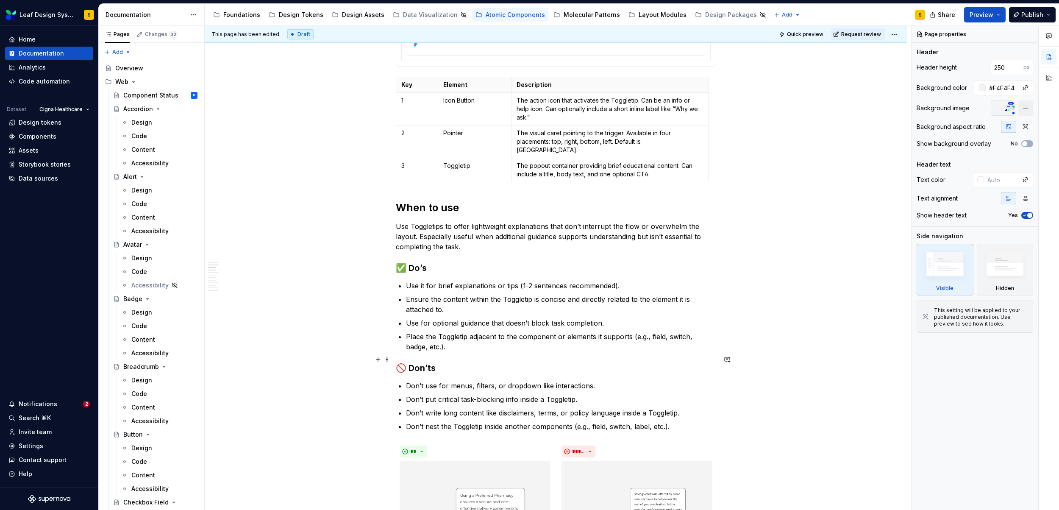
type textarea "*"
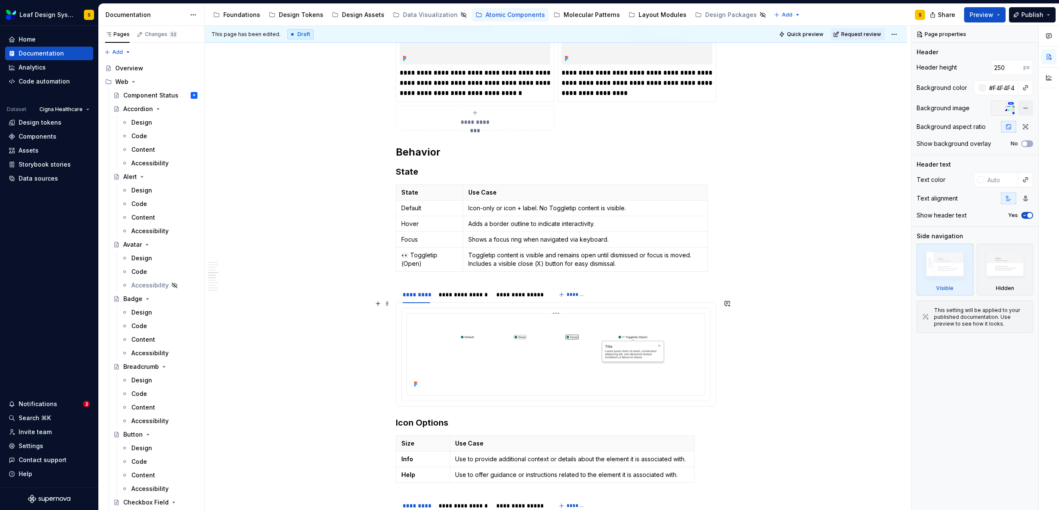
scroll to position [872, 0]
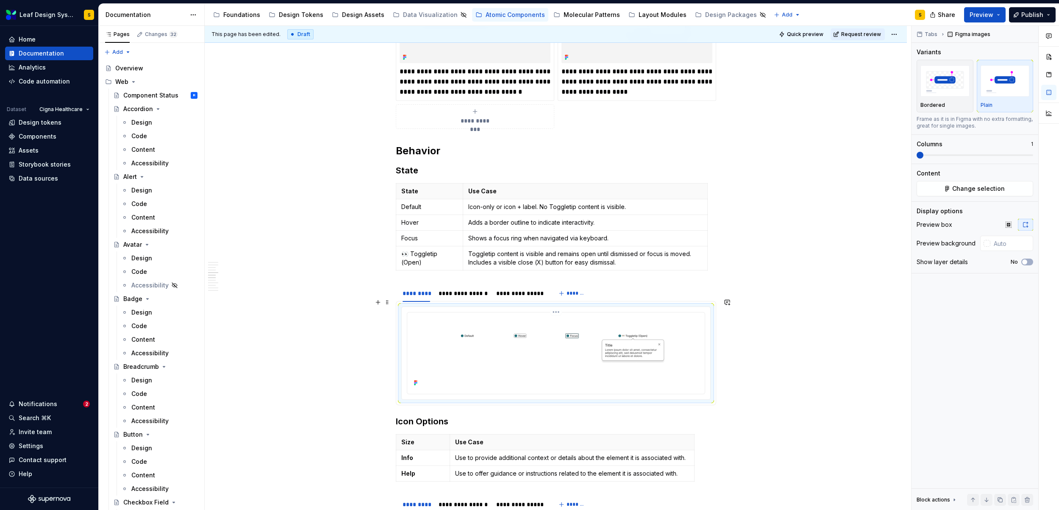
click at [616, 337] on img at bounding box center [556, 352] width 291 height 73
click at [604, 354] on img at bounding box center [556, 352] width 291 height 73
click at [995, 187] on span "Change selection" at bounding box center [978, 188] width 53 height 8
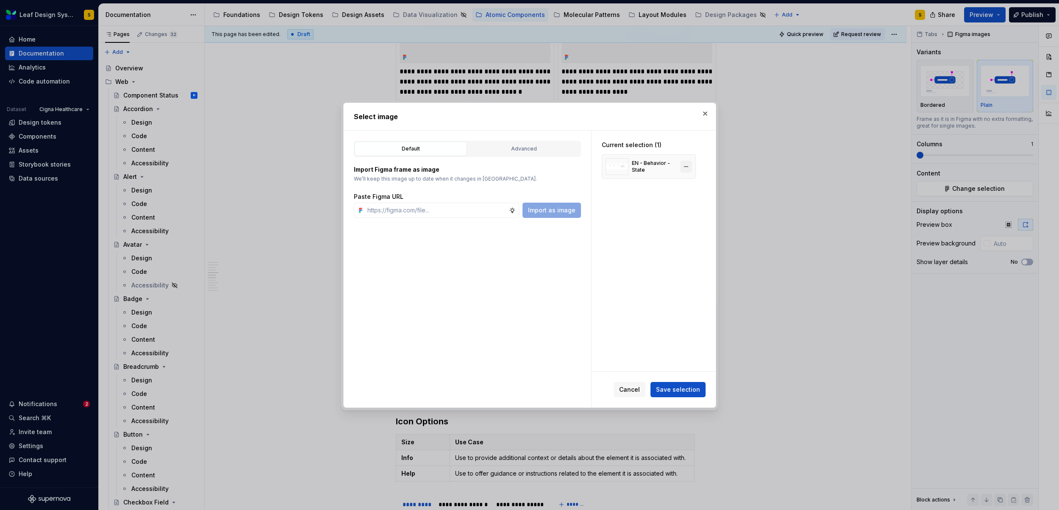
click at [689, 162] on button "button" at bounding box center [686, 167] width 12 height 12
click at [448, 212] on input "text" at bounding box center [436, 210] width 145 height 15
paste input "[URL][DOMAIN_NAME]"
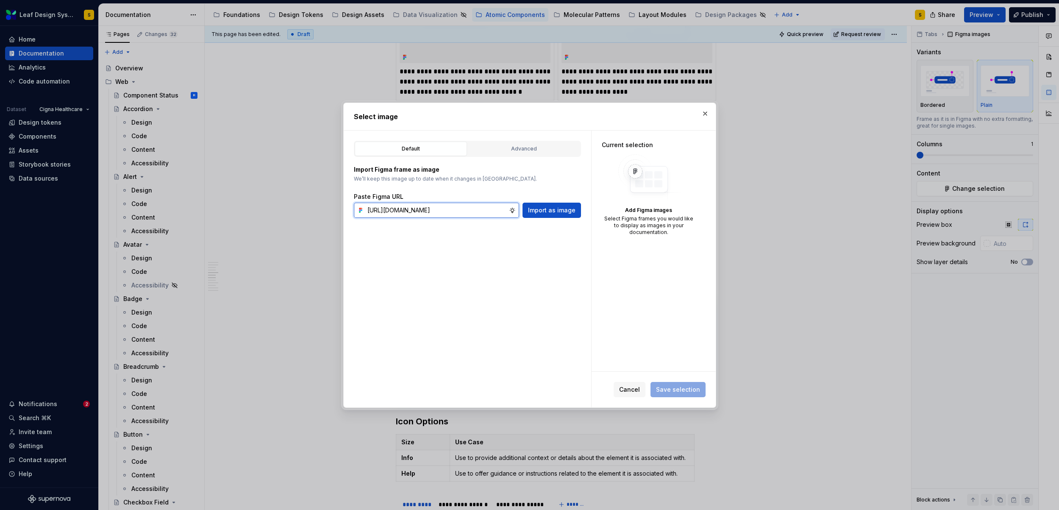
scroll to position [0, 282]
type input "[URL][DOMAIN_NAME]"
click at [531, 211] on span "Import as image" at bounding box center [551, 210] width 47 height 8
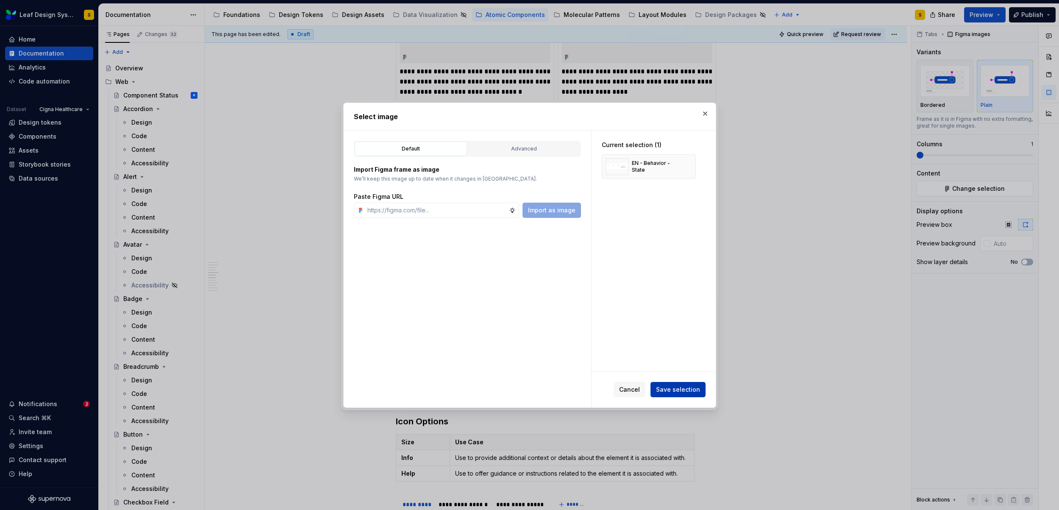
click at [675, 384] on button "Save selection" at bounding box center [678, 389] width 55 height 15
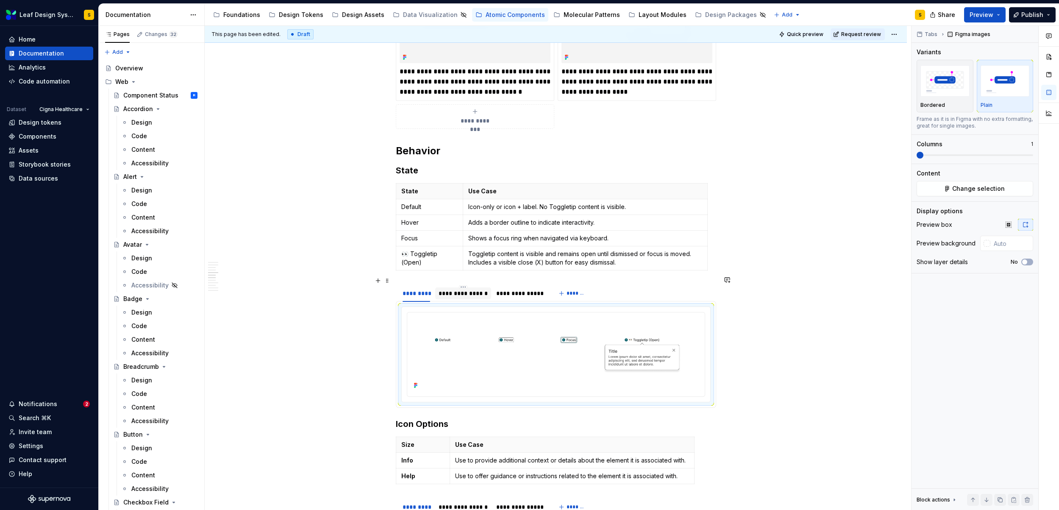
click at [467, 289] on div "**********" at bounding box center [463, 293] width 49 height 8
click at [589, 344] on img at bounding box center [556, 352] width 291 height 73
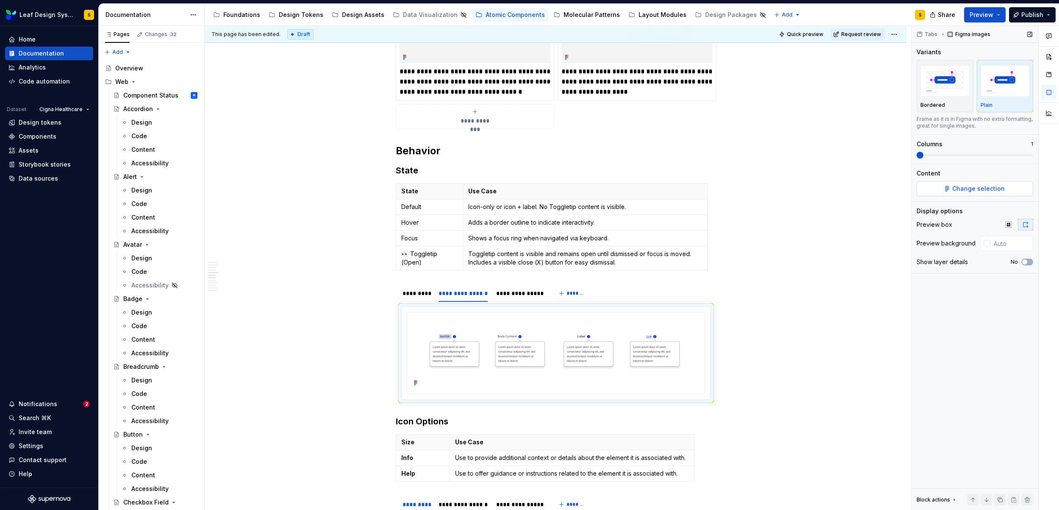
click at [973, 186] on span "Change selection" at bounding box center [978, 188] width 53 height 8
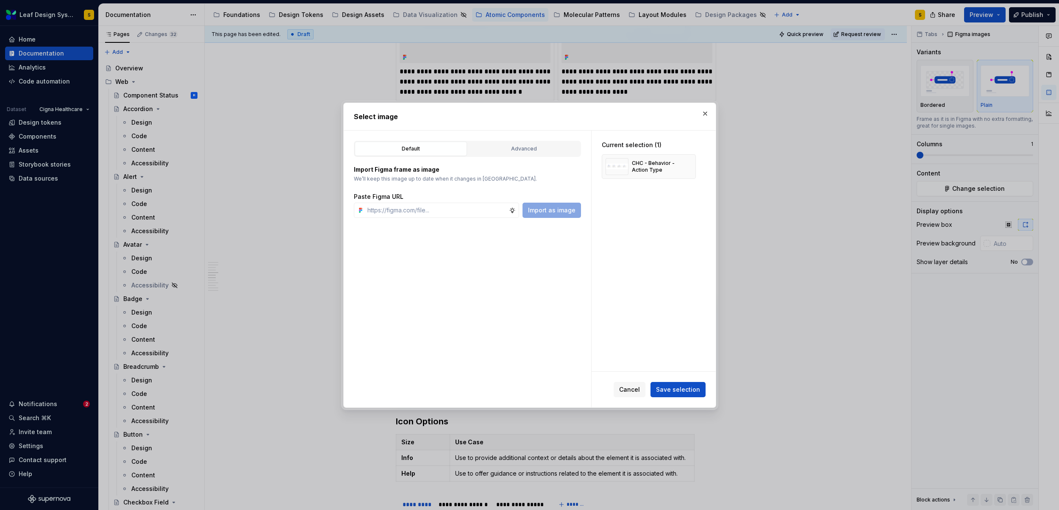
drag, startPoint x: 686, startPoint y: 166, endPoint x: 534, endPoint y: 200, distance: 155.4
click at [686, 166] on button "button" at bounding box center [686, 167] width 12 height 12
type textarea "*"
click at [444, 208] on input "text" at bounding box center [436, 210] width 145 height 15
paste input "https://www.figma.com/design/R5FNMiBYdBSXRtfBEXZGMx/Design-Documentation-Assets…"
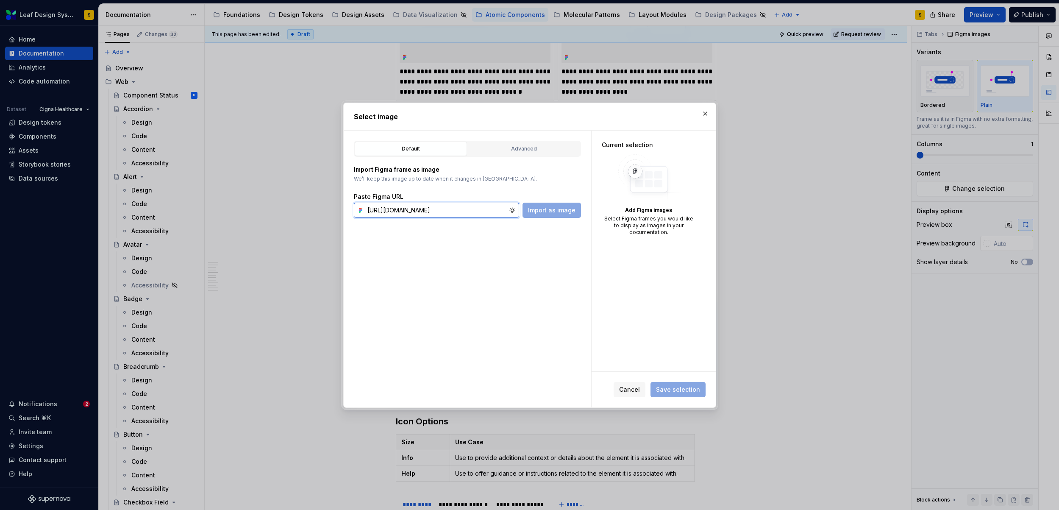
scroll to position [0, 281]
type input "https://www.figma.com/design/R5FNMiBYdBSXRtfBEXZGMx/Design-Documentation-Assets…"
click at [546, 212] on span "Import as image" at bounding box center [551, 210] width 47 height 8
type textarea "*"
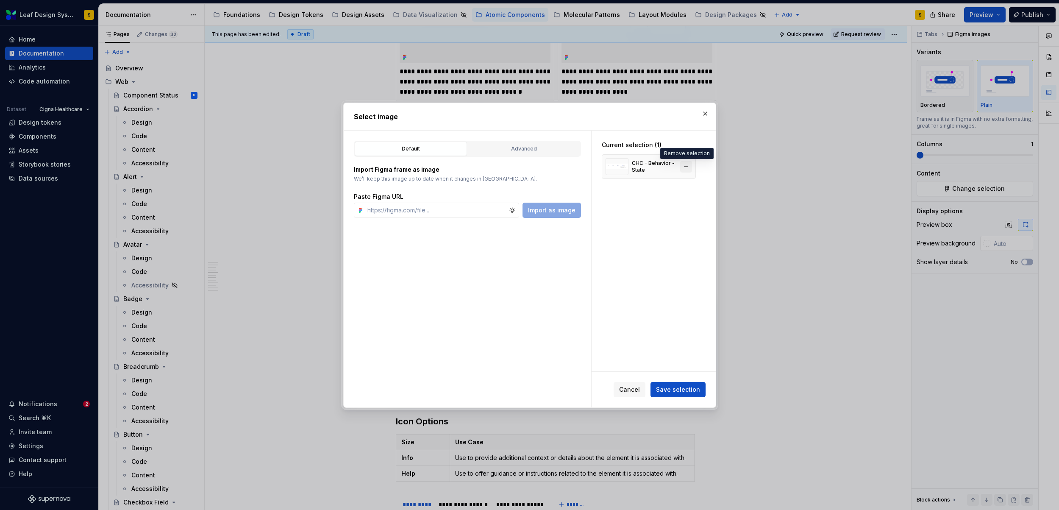
click at [687, 168] on button "button" at bounding box center [686, 167] width 12 height 12
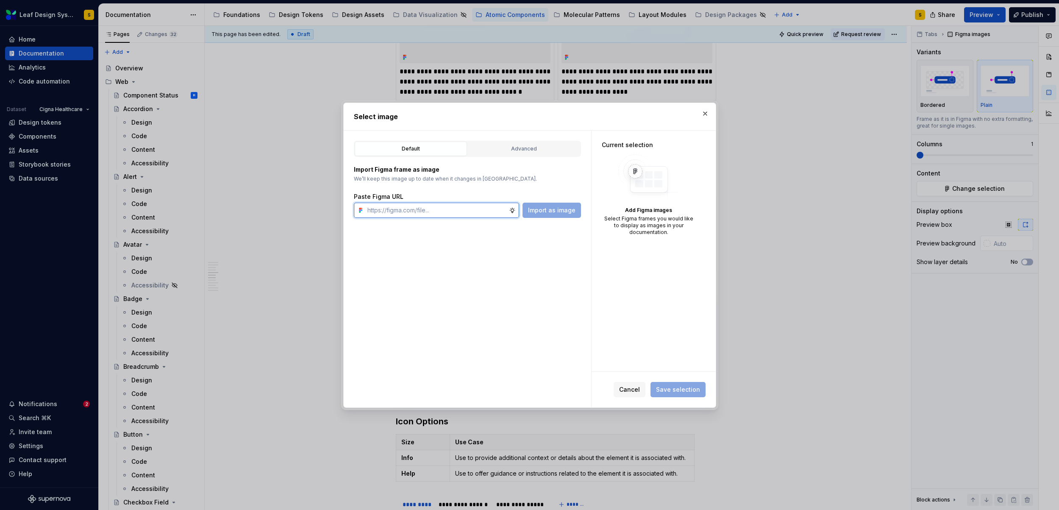
click at [448, 209] on input "text" at bounding box center [436, 210] width 145 height 15
paste input "https://www.figma.com/design/R5FNMiBYdBSXRtfBEXZGMx/Design-Documentation-Assets…"
type input "https://www.figma.com/design/R5FNMiBYdBSXRtfBEXZGMx/Design-Documentation-Assets…"
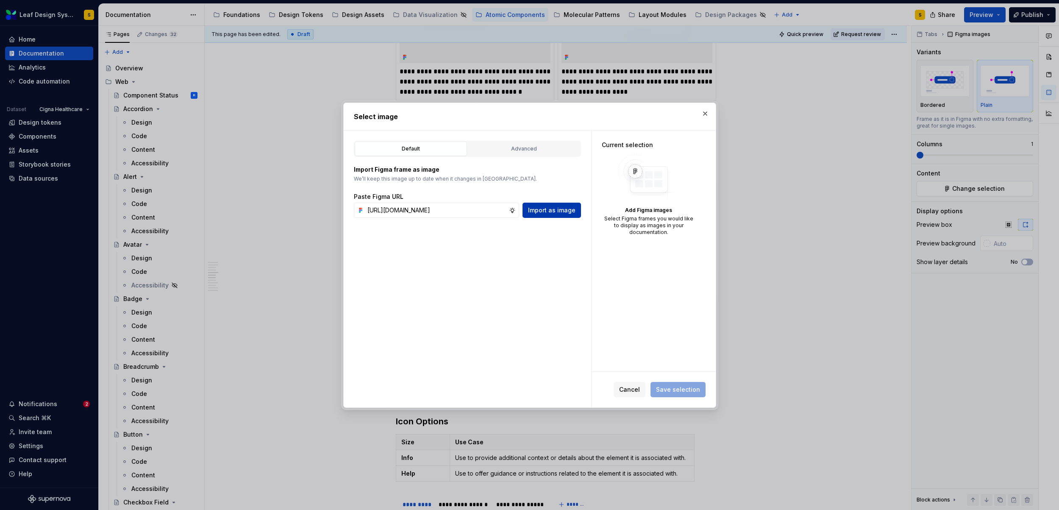
click at [543, 205] on button "Import as image" at bounding box center [552, 210] width 58 height 15
click at [688, 167] on button "button" at bounding box center [686, 167] width 12 height 12
click at [465, 210] on input "text" at bounding box center [436, 210] width 145 height 15
paste input "https://www.figma.com/design/R5FNMiBYdBSXRtfBEXZGMx/Design-Documentation-Assets…"
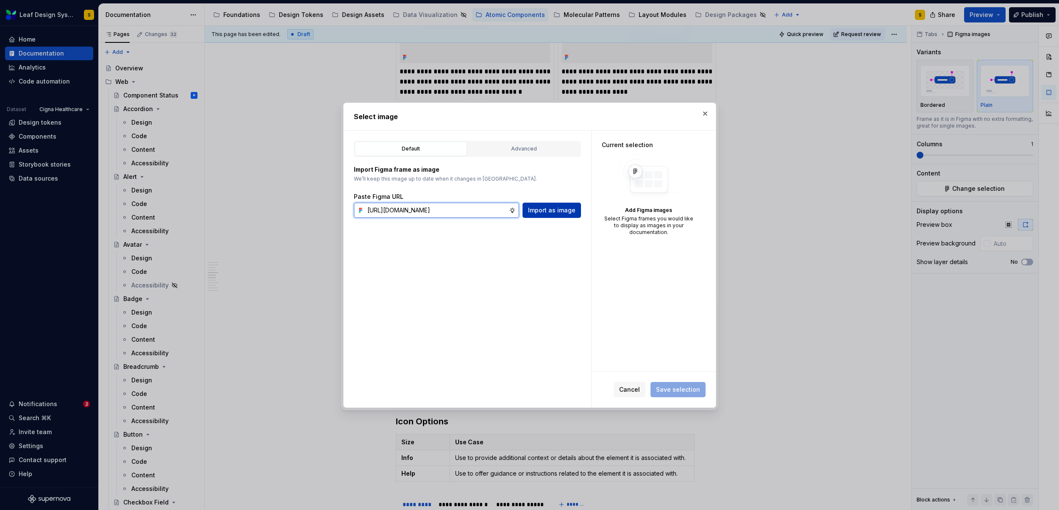
type input "https://www.figma.com/design/R5FNMiBYdBSXRtfBEXZGMx/Design-Documentation-Assets…"
click at [552, 213] on span "Import as image" at bounding box center [551, 210] width 47 height 8
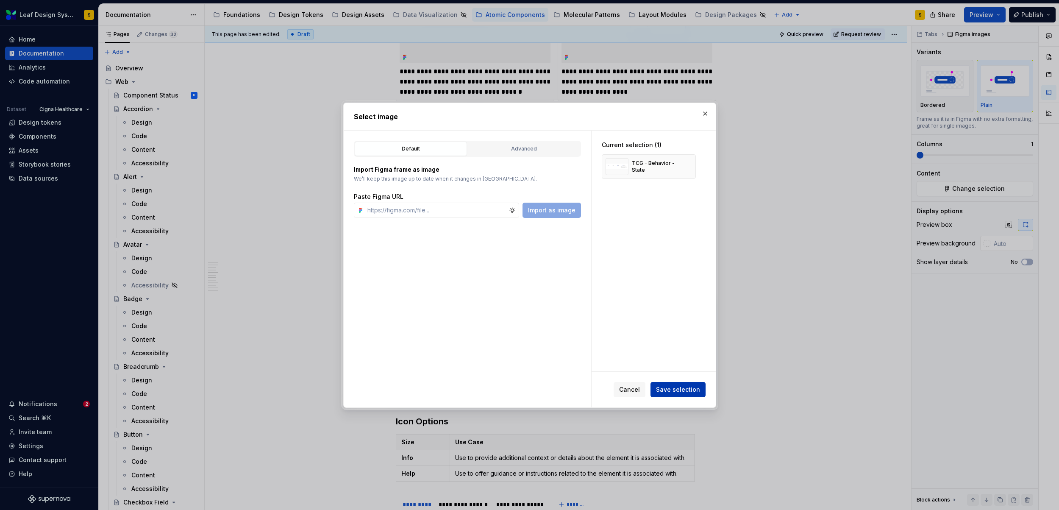
click at [678, 391] on span "Save selection" at bounding box center [678, 389] width 44 height 8
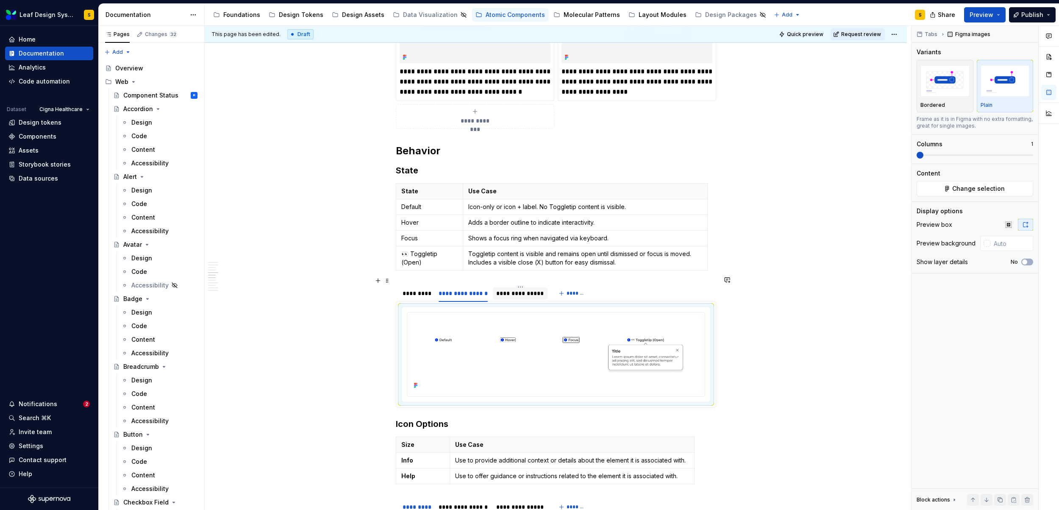
click at [510, 289] on div "**********" at bounding box center [520, 293] width 48 height 8
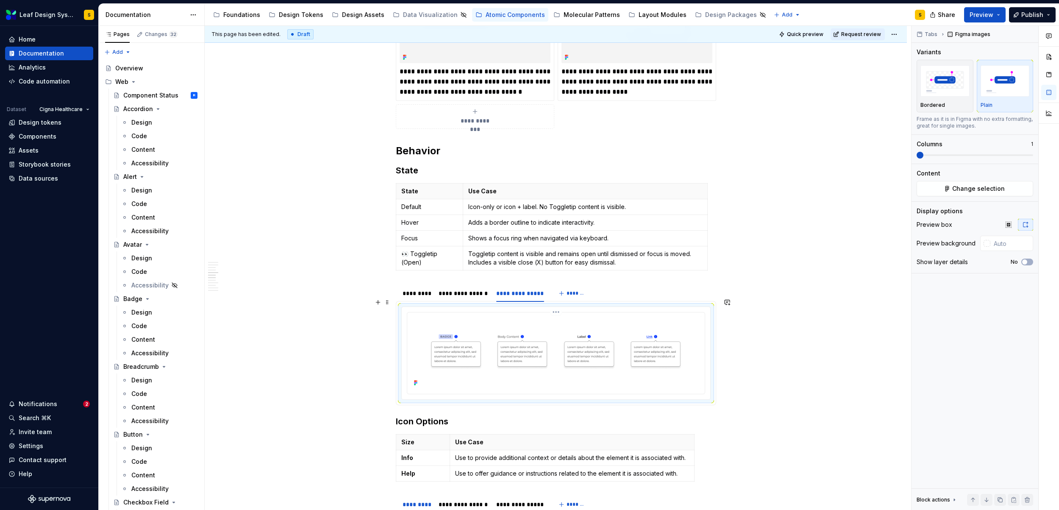
click at [584, 345] on img at bounding box center [556, 352] width 291 height 73
click at [1002, 188] on span "Change selection" at bounding box center [978, 188] width 53 height 8
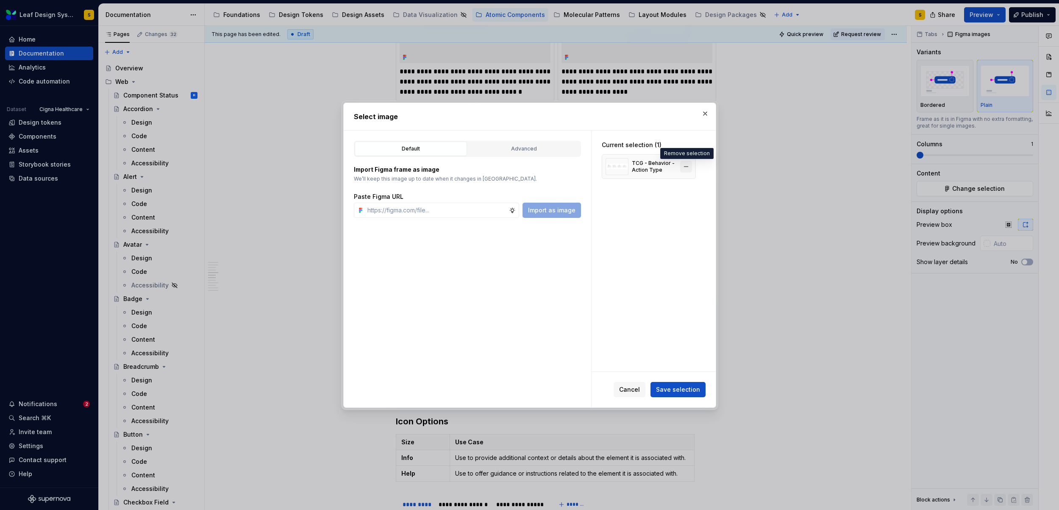
click at [688, 167] on button "button" at bounding box center [686, 167] width 12 height 12
type textarea "*"
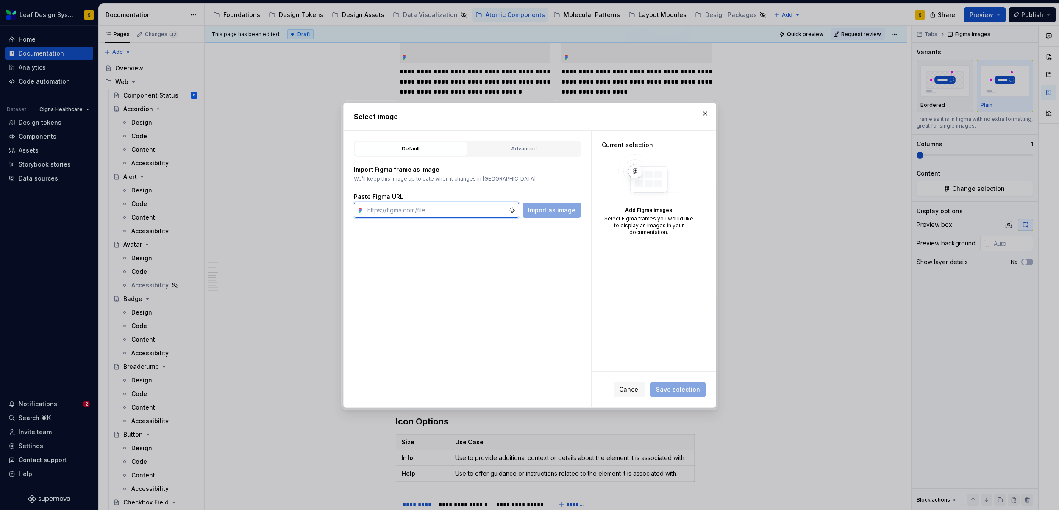
click at [440, 212] on input "text" at bounding box center [436, 210] width 145 height 15
paste input "https://www.figma.com/design/R5FNMiBYdBSXRtfBEXZGMx/Design-Documentation-Assets…"
type input "https://www.figma.com/design/R5FNMiBYdBSXRtfBEXZGMx/Design-Documentation-Assets…"
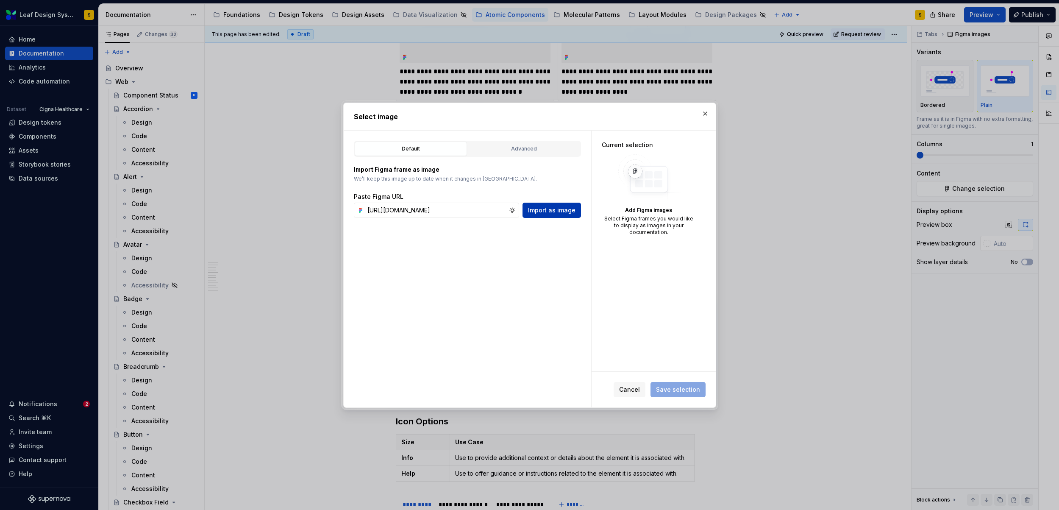
click at [557, 209] on span "Import as image" at bounding box center [551, 210] width 47 height 8
click at [687, 392] on span "Save selection" at bounding box center [678, 389] width 44 height 8
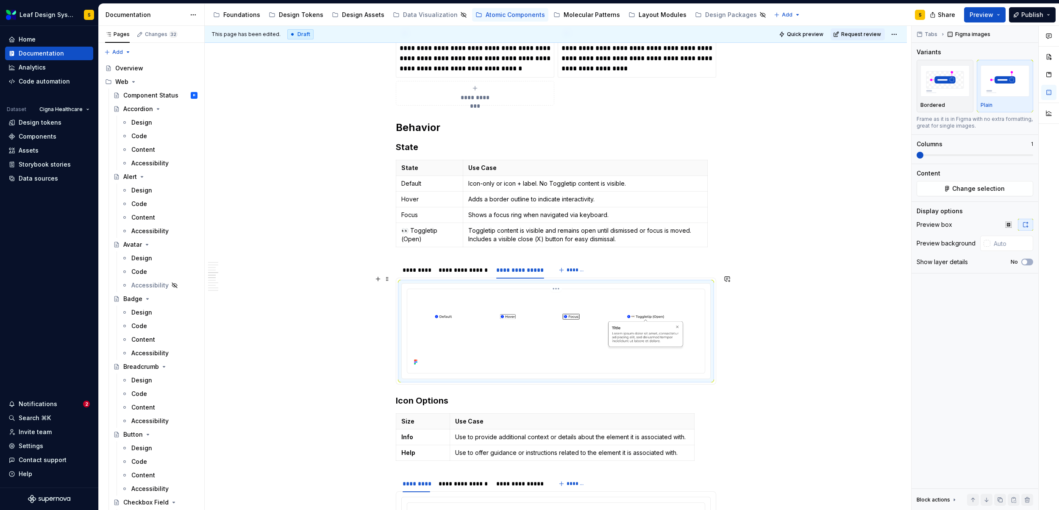
scroll to position [896, 0]
click at [465, 265] on div "**********" at bounding box center [463, 269] width 49 height 8
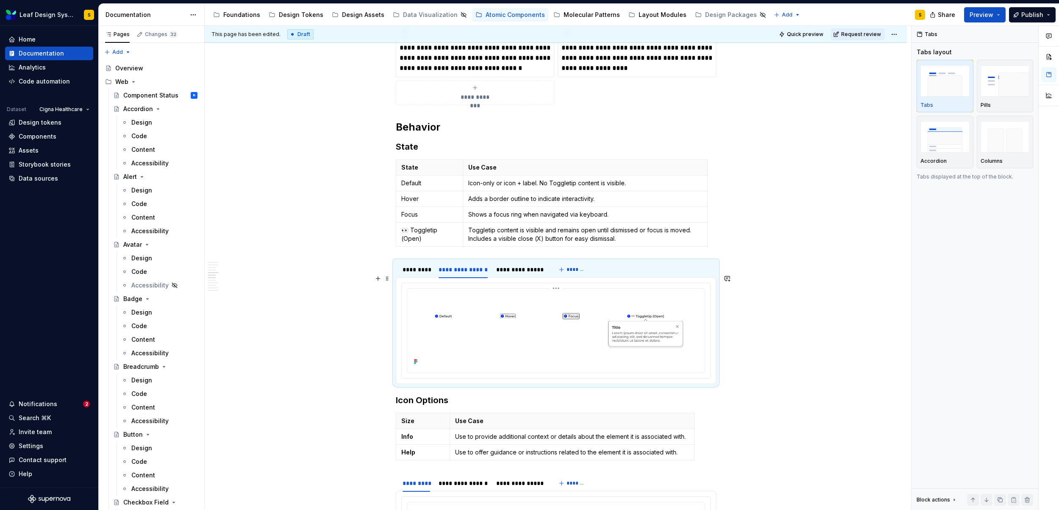
click at [605, 304] on img at bounding box center [556, 329] width 291 height 75
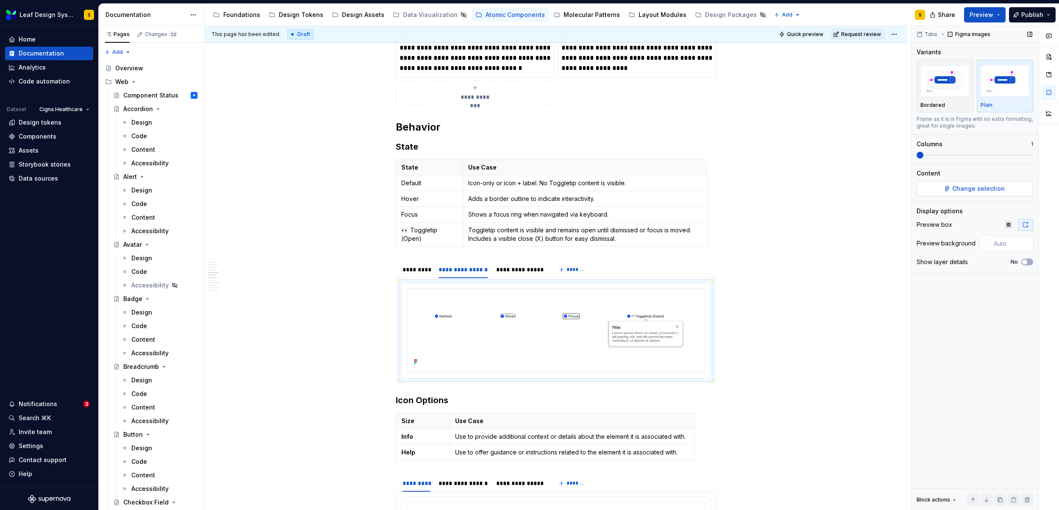
click at [991, 188] on span "Change selection" at bounding box center [978, 188] width 53 height 8
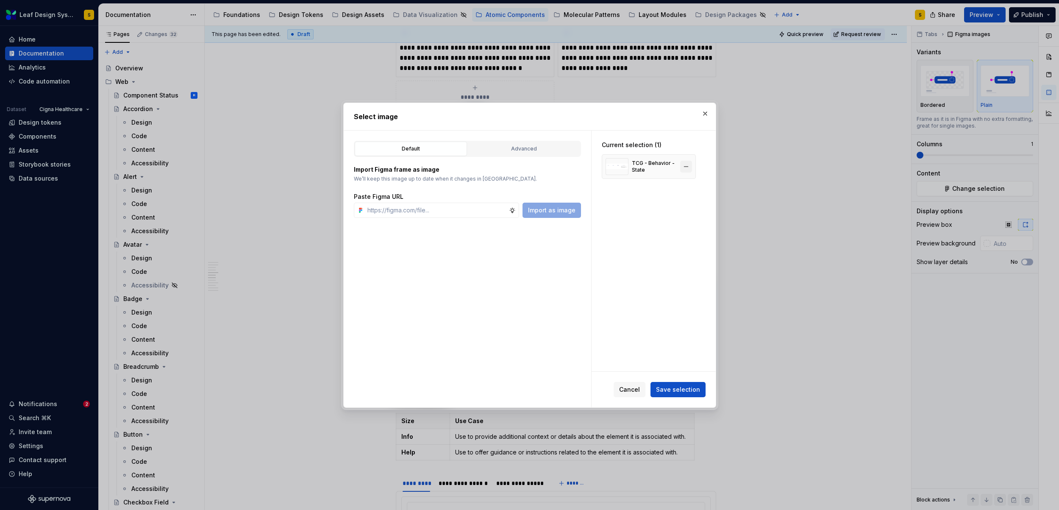
click at [683, 168] on button "button" at bounding box center [686, 167] width 12 height 12
click at [465, 211] on input "text" at bounding box center [436, 210] width 145 height 15
paste input "https://www.figma.com/design/R5FNMiBYdBSXRtfBEXZGMx/Design-Documentation-Assets…"
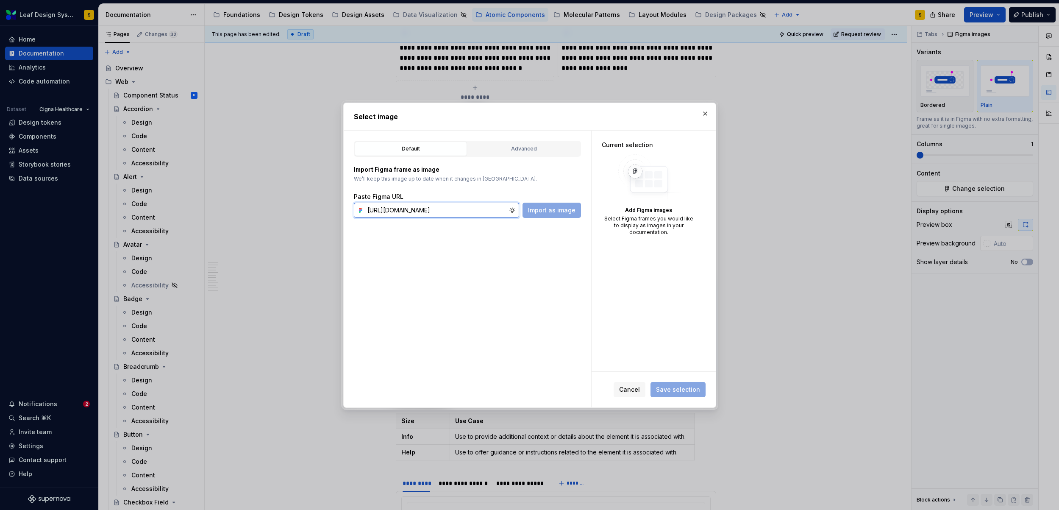
scroll to position [0, 281]
type input "https://www.figma.com/design/R5FNMiBYdBSXRtfBEXZGMx/Design-Documentation-Assets…"
click at [562, 218] on div "Default Advanced Import Figma frame as image We’ll keep this image up to date w…" at bounding box center [468, 269] width 248 height 277
click at [561, 214] on span "Import as image" at bounding box center [551, 210] width 47 height 8
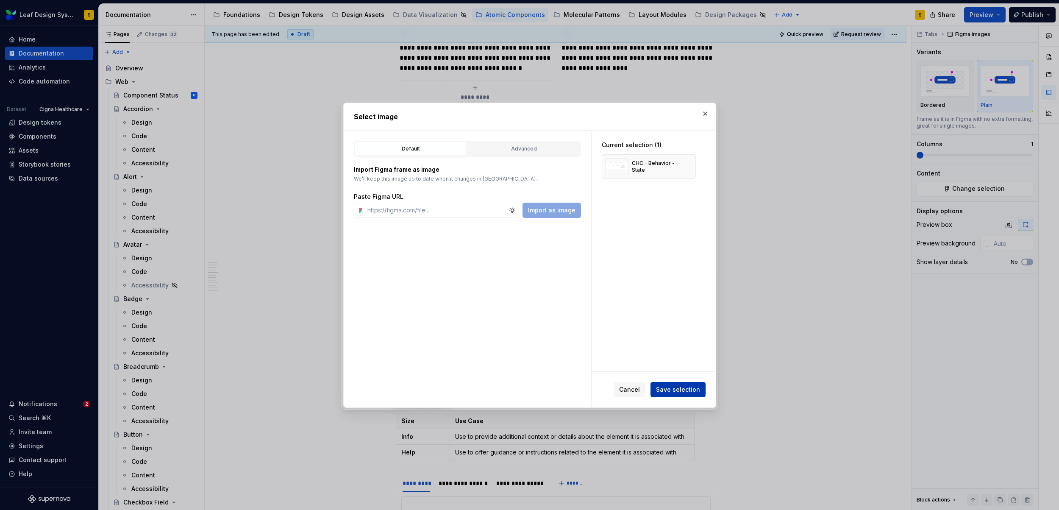
click at [687, 389] on span "Save selection" at bounding box center [678, 389] width 44 height 8
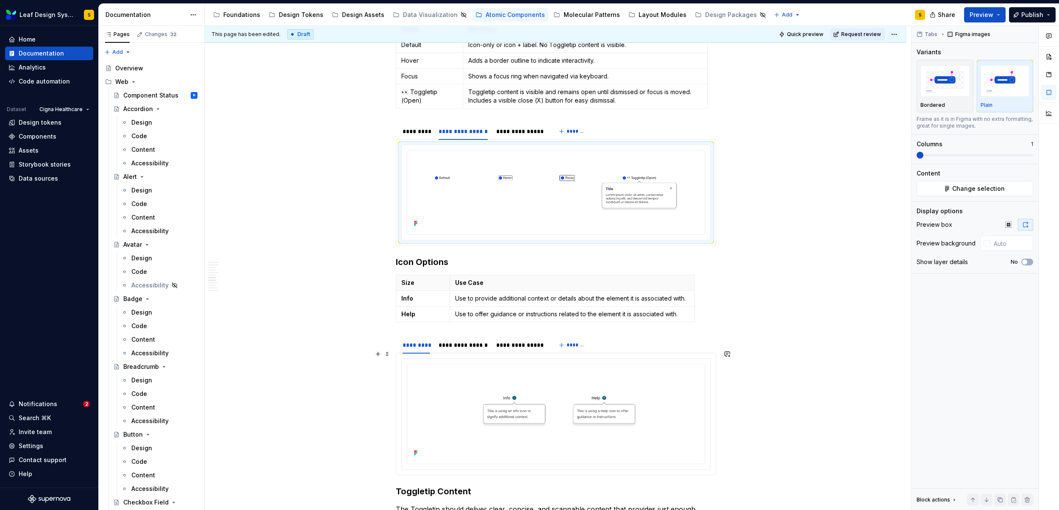
scroll to position [1133, 0]
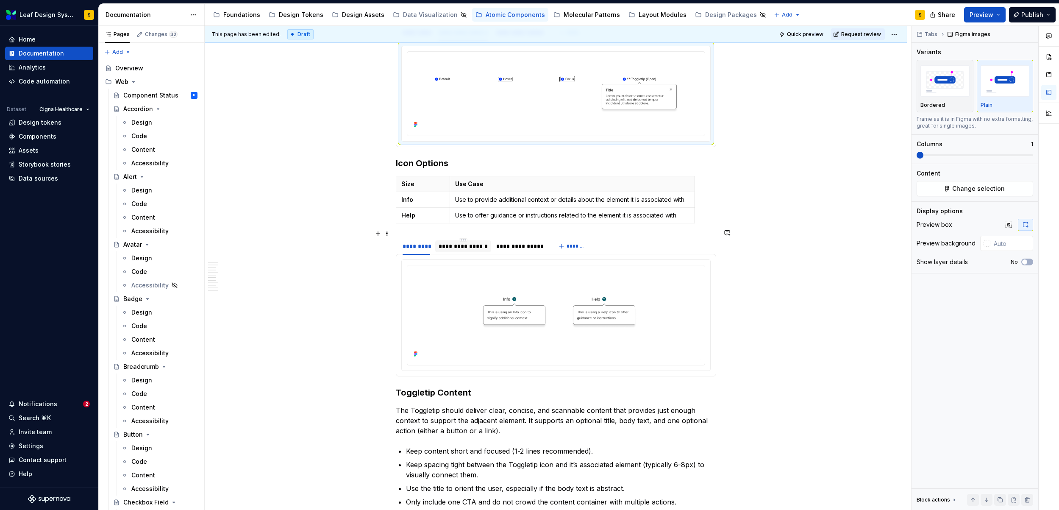
click at [478, 242] on div "**********" at bounding box center [463, 246] width 49 height 8
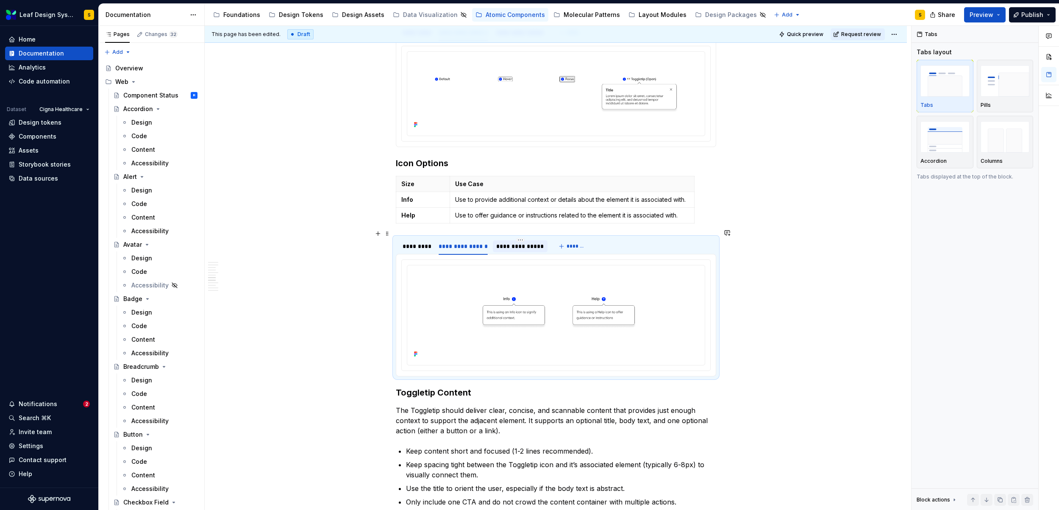
click at [523, 242] on div "**********" at bounding box center [520, 246] width 48 height 8
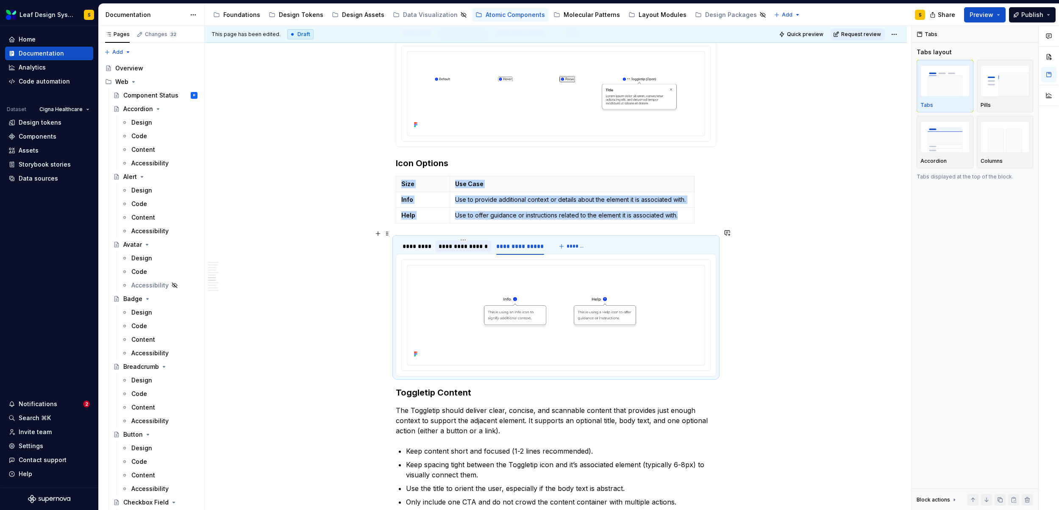
click at [463, 242] on div "**********" at bounding box center [463, 246] width 49 height 8
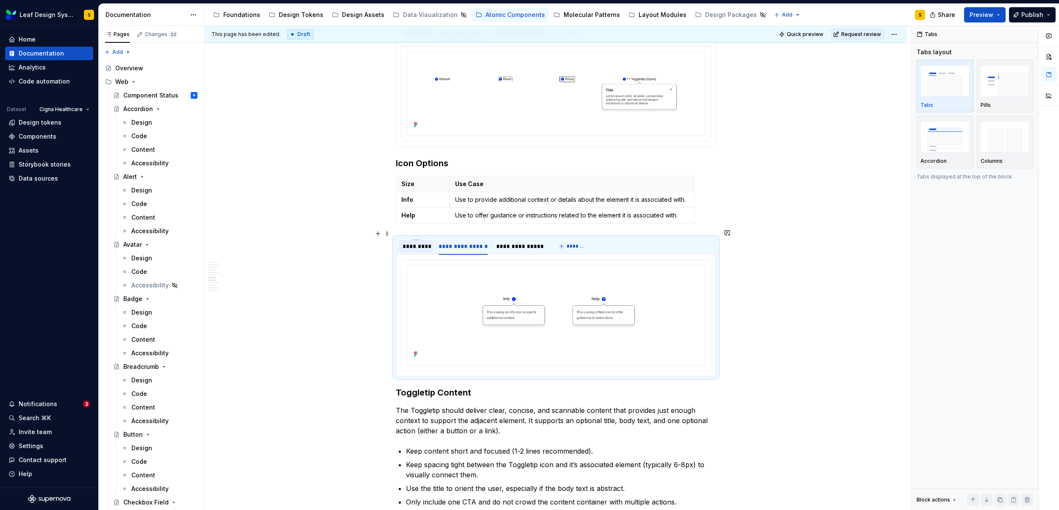
click at [410, 244] on div "*********" at bounding box center [416, 246] width 35 height 14
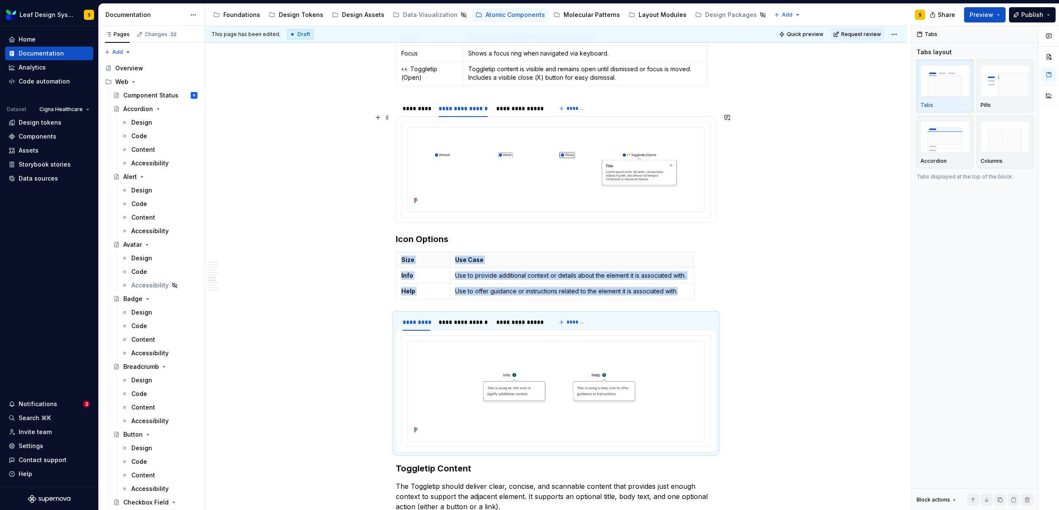
scroll to position [1027, 0]
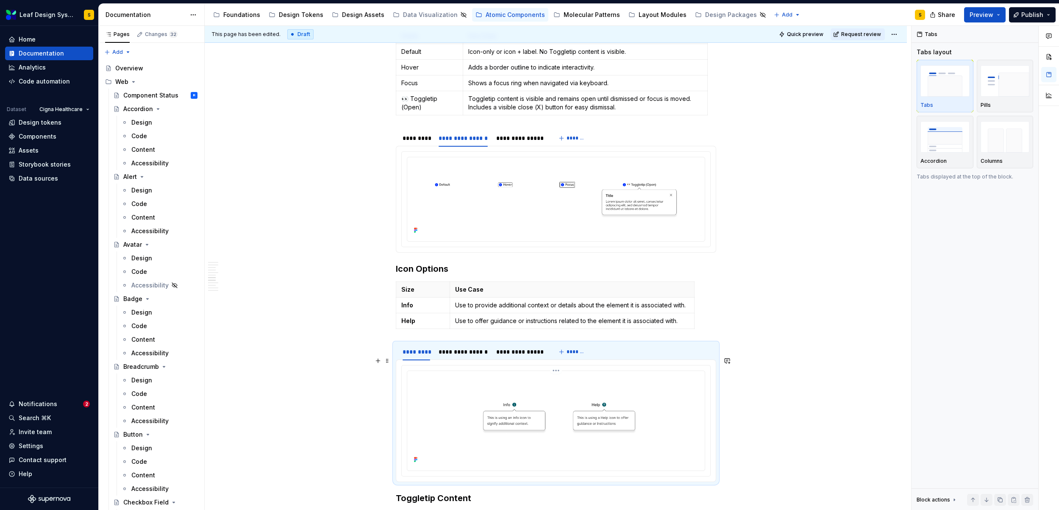
click at [542, 415] on img at bounding box center [556, 419] width 291 height 91
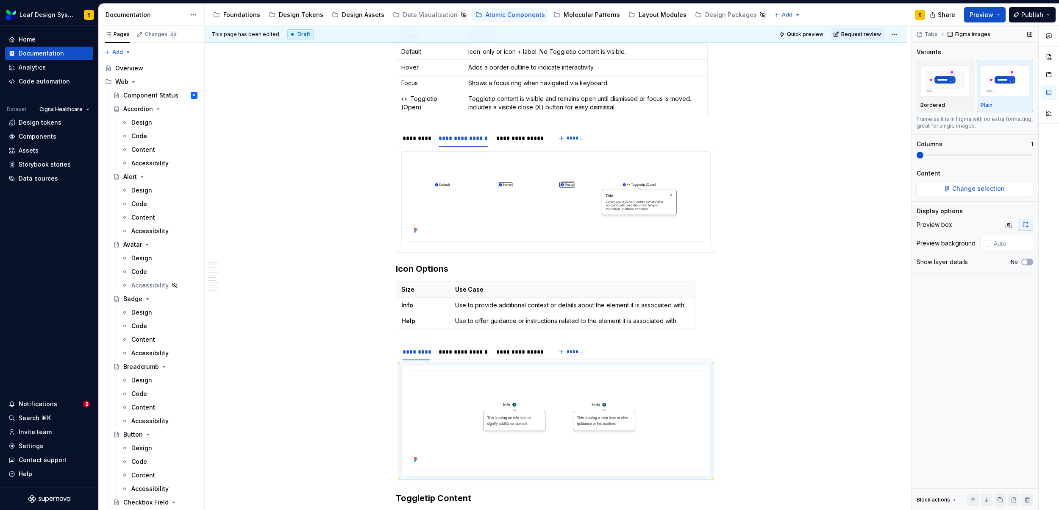
click at [987, 183] on button "Change selection" at bounding box center [975, 188] width 117 height 15
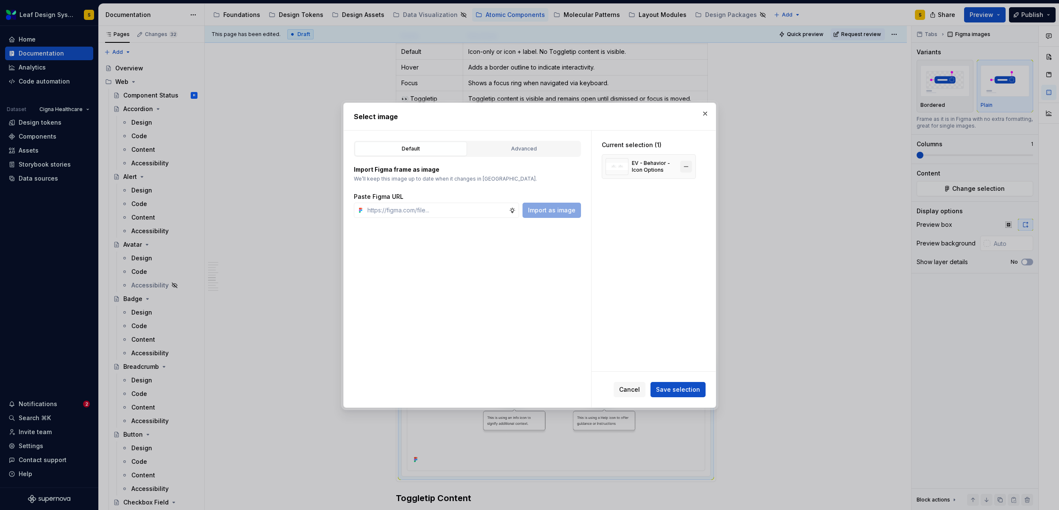
type textarea "*"
click at [689, 166] on button "button" at bounding box center [686, 167] width 12 height 12
click at [472, 216] on input "text" at bounding box center [436, 210] width 145 height 15
paste input "https://www.figma.com/design/R5FNMiBYdBSXRtfBEXZGMx/Design-Documentation-Assets…"
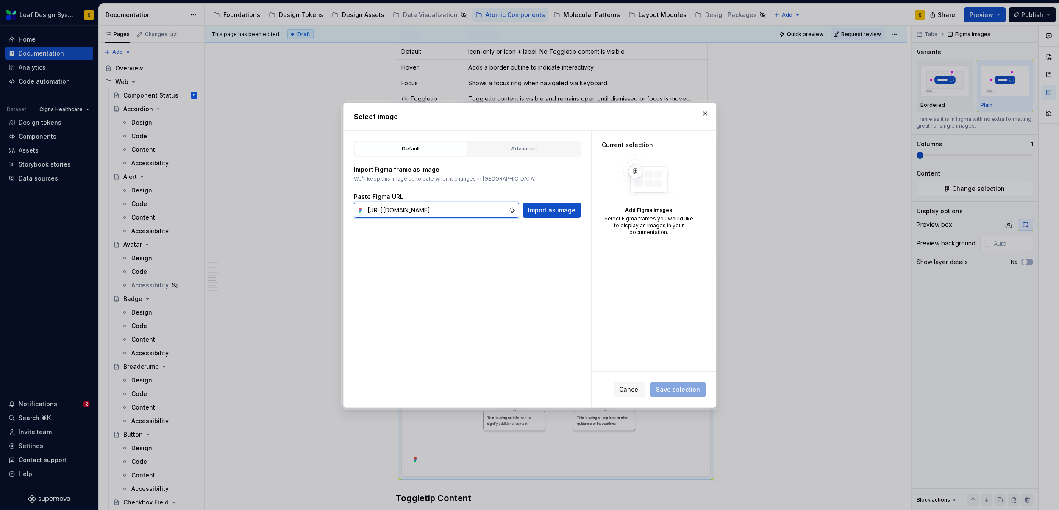
scroll to position [0, 282]
type input "https://www.figma.com/design/R5FNMiBYdBSXRtfBEXZGMx/Design-Documentation-Assets…"
click at [561, 212] on span "Import as image" at bounding box center [551, 210] width 47 height 8
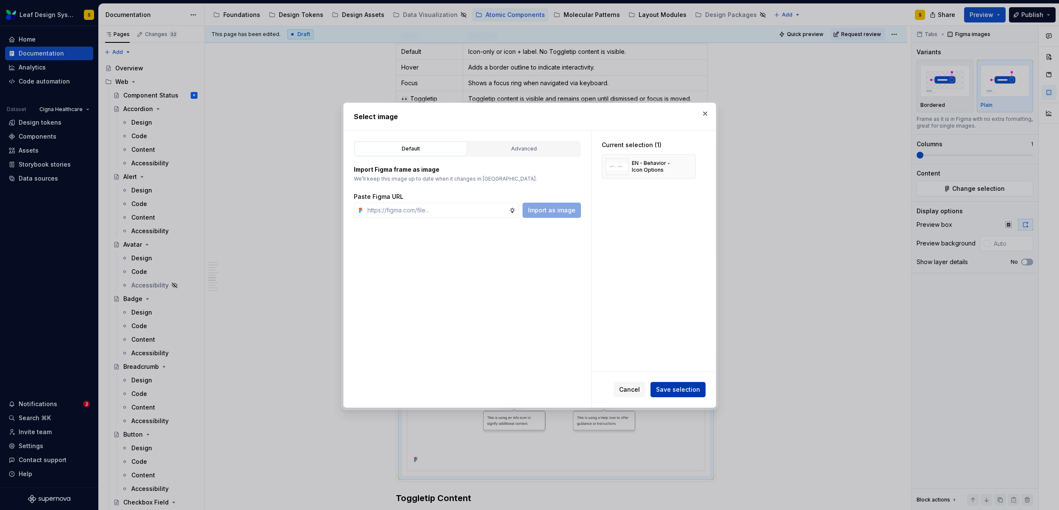
click at [690, 386] on span "Save selection" at bounding box center [678, 389] width 44 height 8
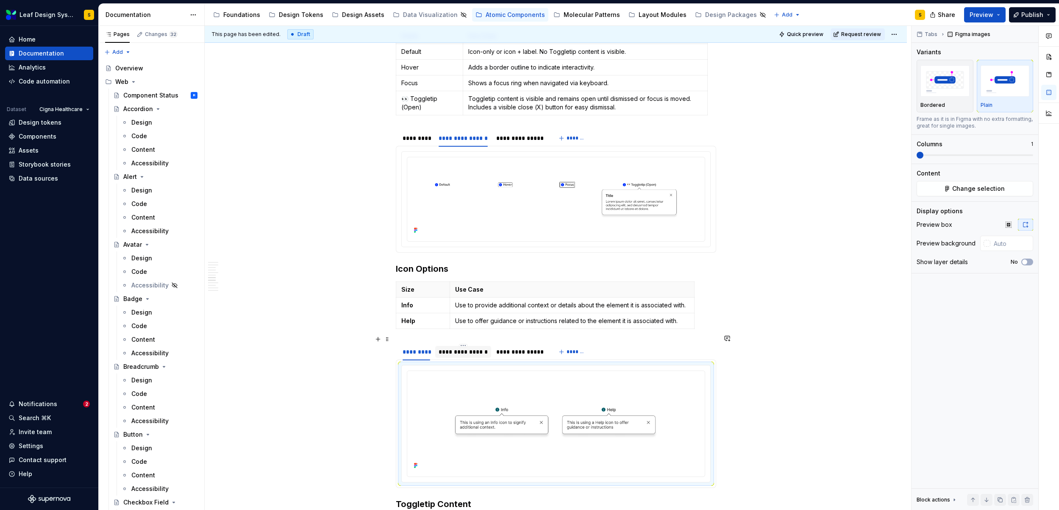
click at [468, 348] on div "**********" at bounding box center [463, 352] width 49 height 8
click at [570, 417] on img at bounding box center [556, 419] width 291 height 91
click at [1021, 188] on button "Change selection" at bounding box center [975, 188] width 117 height 15
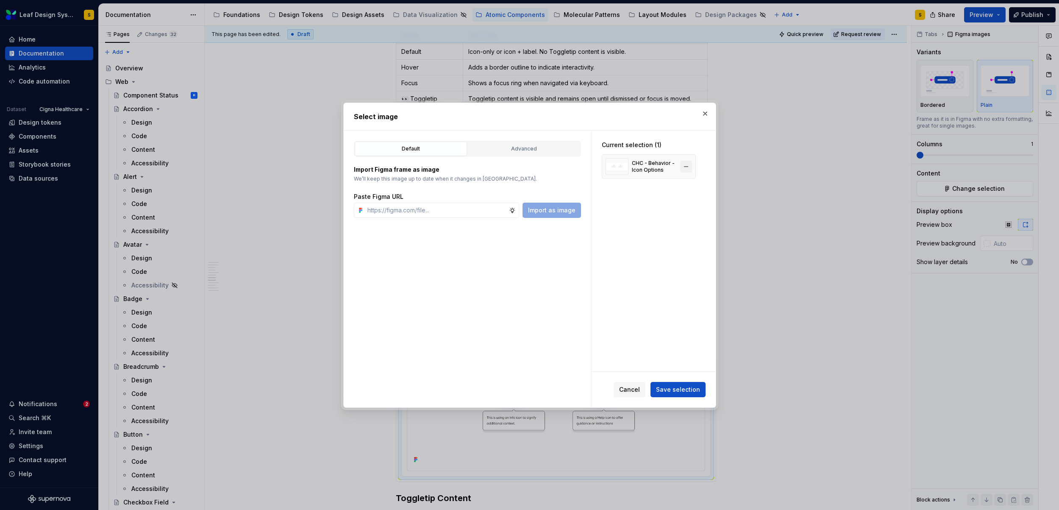
drag, startPoint x: 685, startPoint y: 167, endPoint x: 441, endPoint y: 214, distance: 249.0
click at [684, 168] on button "button" at bounding box center [686, 167] width 12 height 12
type textarea "*"
click at [434, 211] on input "text" at bounding box center [436, 210] width 145 height 15
paste input "https://www.figma.com/design/R5FNMiBYdBSXRtfBEXZGMx/Design-Documentation-Assets…"
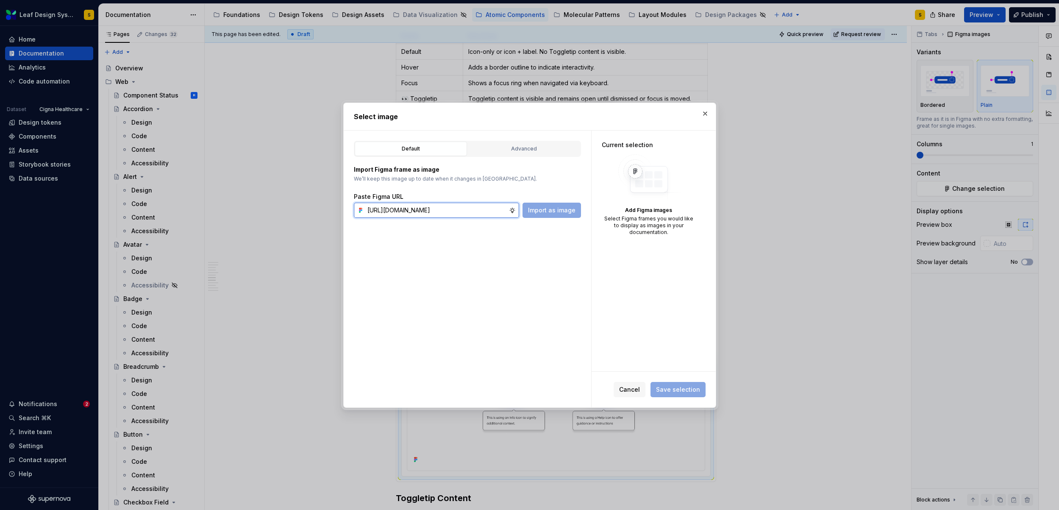
scroll to position [0, 284]
type input "https://www.figma.com/design/R5FNMiBYdBSXRtfBEXZGMx/Design-Documentation-Assets…"
click at [558, 209] on span "Import as image" at bounding box center [551, 210] width 47 height 8
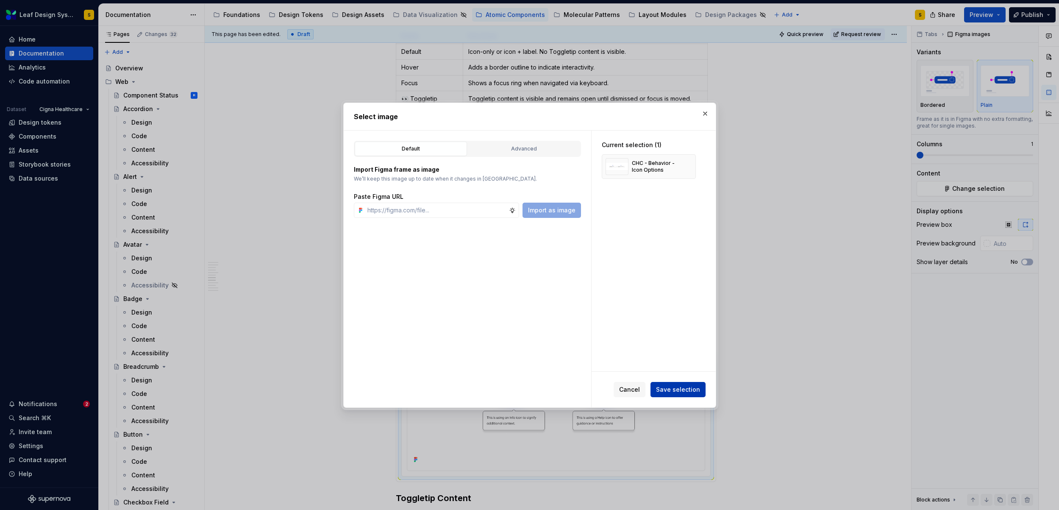
click at [687, 389] on span "Save selection" at bounding box center [678, 389] width 44 height 8
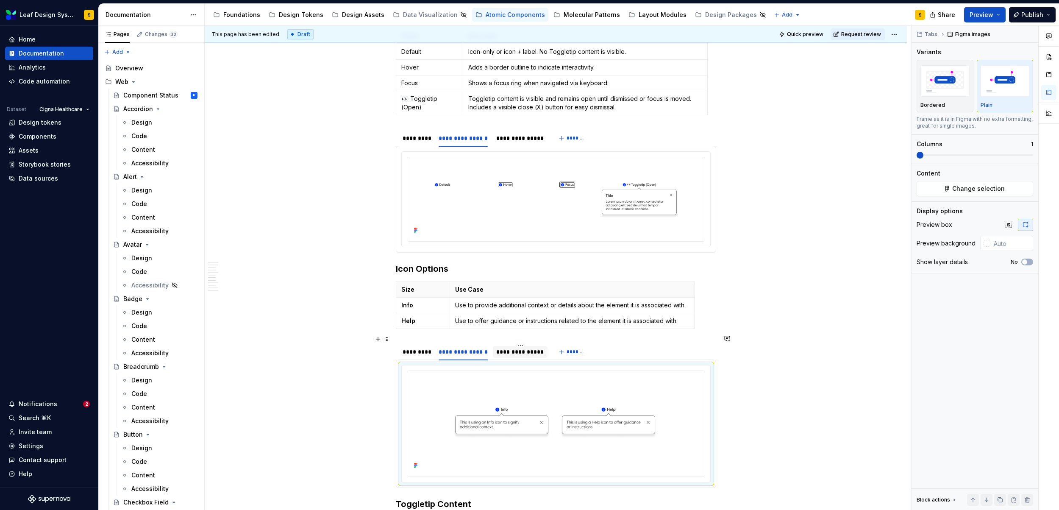
click at [536, 348] on div "**********" at bounding box center [520, 352] width 48 height 8
click at [565, 398] on img at bounding box center [556, 419] width 291 height 91
click at [1007, 189] on button "Change selection" at bounding box center [975, 188] width 117 height 15
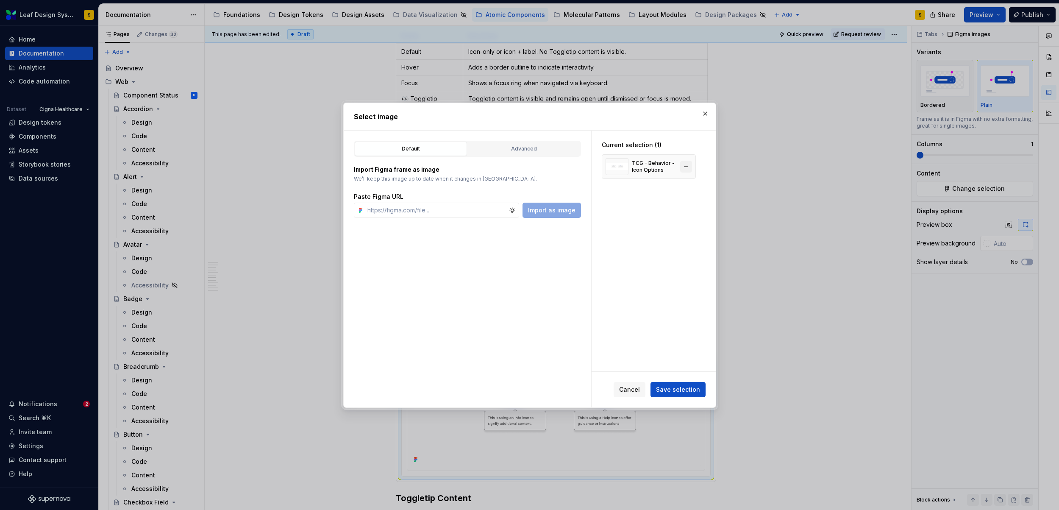
click at [688, 168] on button "button" at bounding box center [686, 167] width 12 height 12
click at [448, 215] on input "text" at bounding box center [436, 210] width 145 height 15
paste input "https://www.figma.com/design/R5FNMiBYdBSXRtfBEXZGMx/Design-Documentation-Assets…"
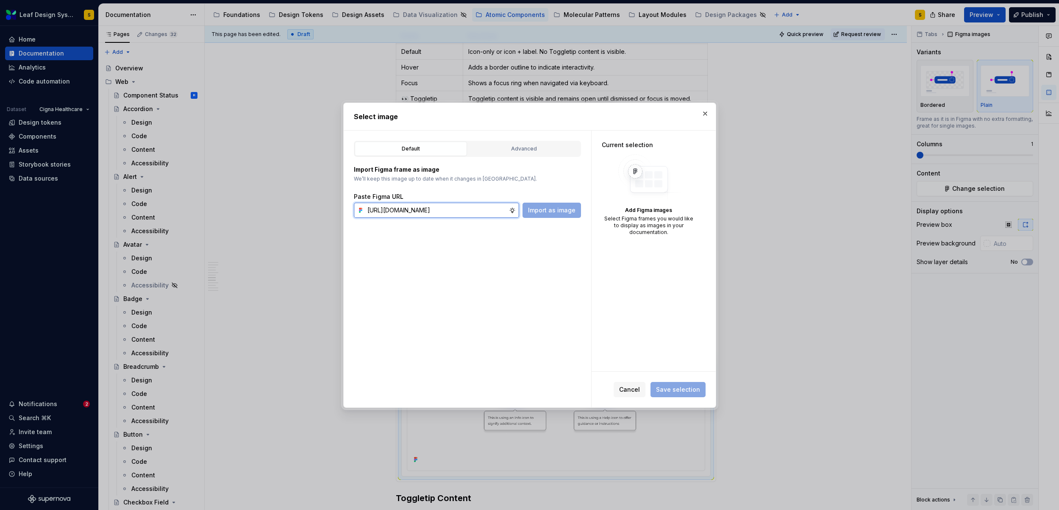
scroll to position [0, 276]
type input "https://www.figma.com/design/R5FNMiBYdBSXRtfBEXZGMx/Design-Documentation-Assets…"
click at [562, 210] on span "Import as image" at bounding box center [551, 210] width 47 height 8
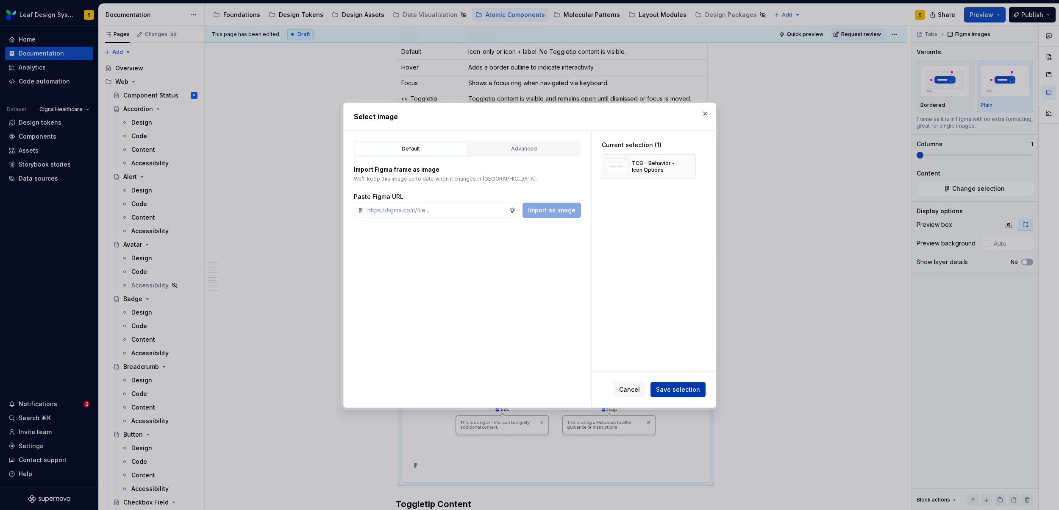
click at [669, 386] on span "Save selection" at bounding box center [678, 389] width 44 height 8
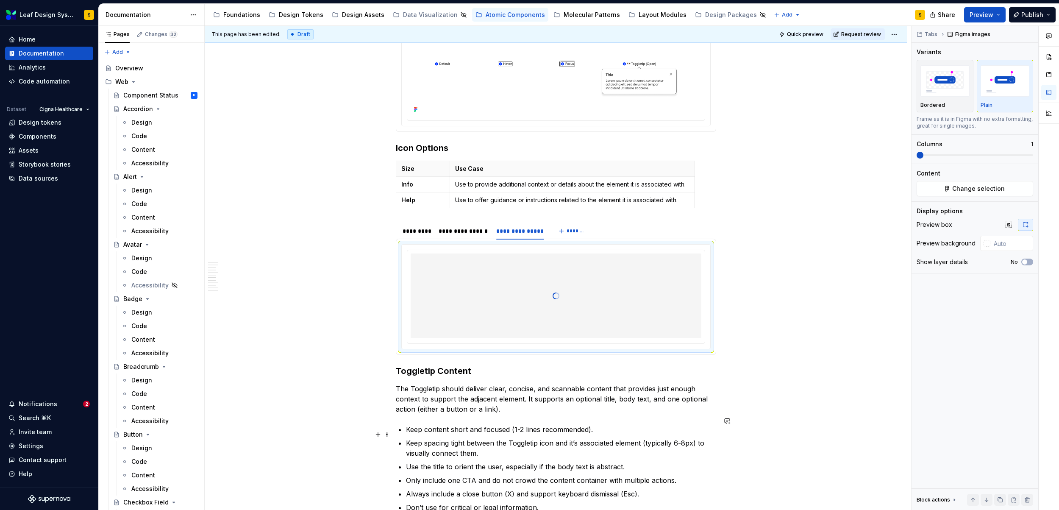
scroll to position [1150, 0]
click at [462, 225] on div "**********" at bounding box center [463, 229] width 49 height 8
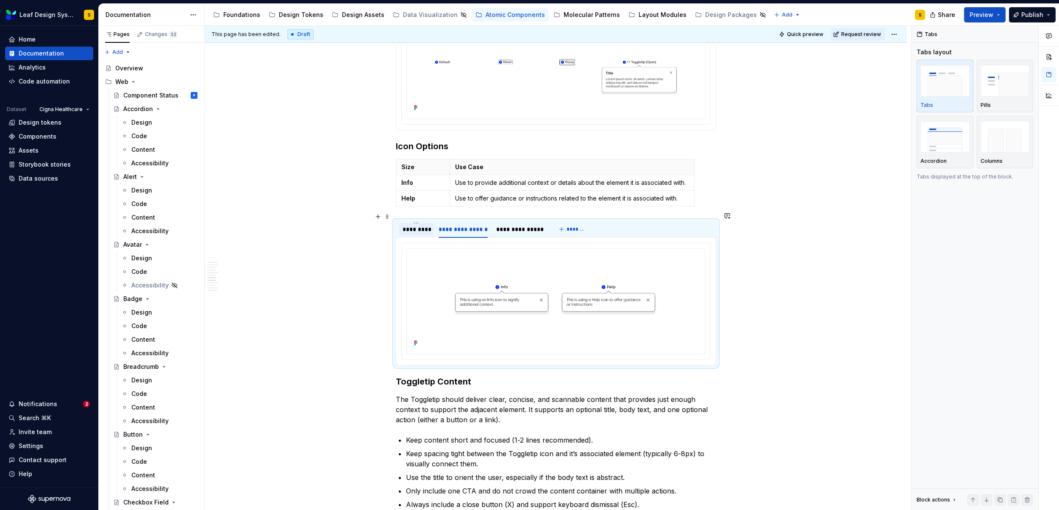
click at [421, 225] on div "*********" at bounding box center [417, 229] width 28 height 8
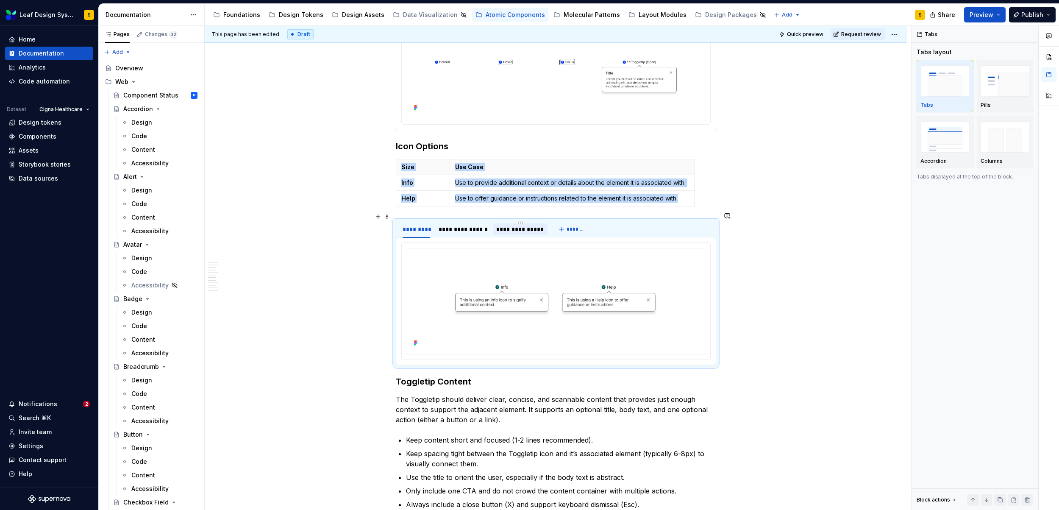
click at [526, 225] on div "**********" at bounding box center [520, 229] width 48 height 8
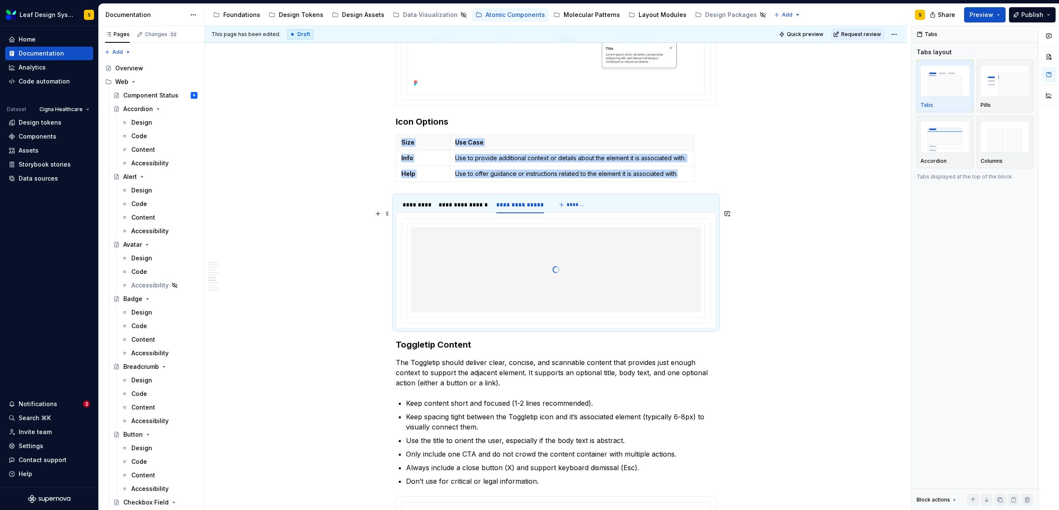
scroll to position [1227, 0]
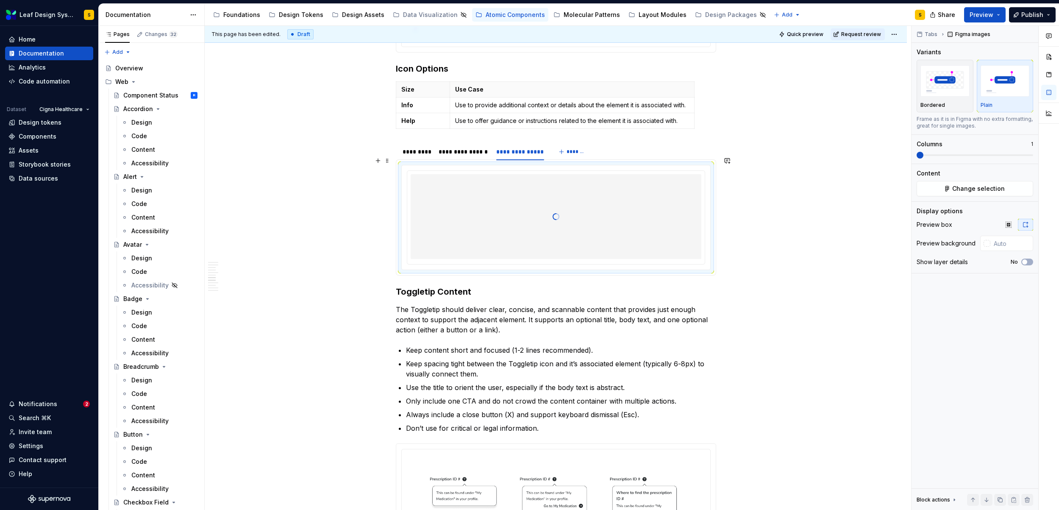
click at [578, 200] on div at bounding box center [556, 216] width 291 height 85
click at [560, 210] on div at bounding box center [556, 216] width 291 height 85
click at [957, 189] on span "Change selection" at bounding box center [978, 188] width 53 height 8
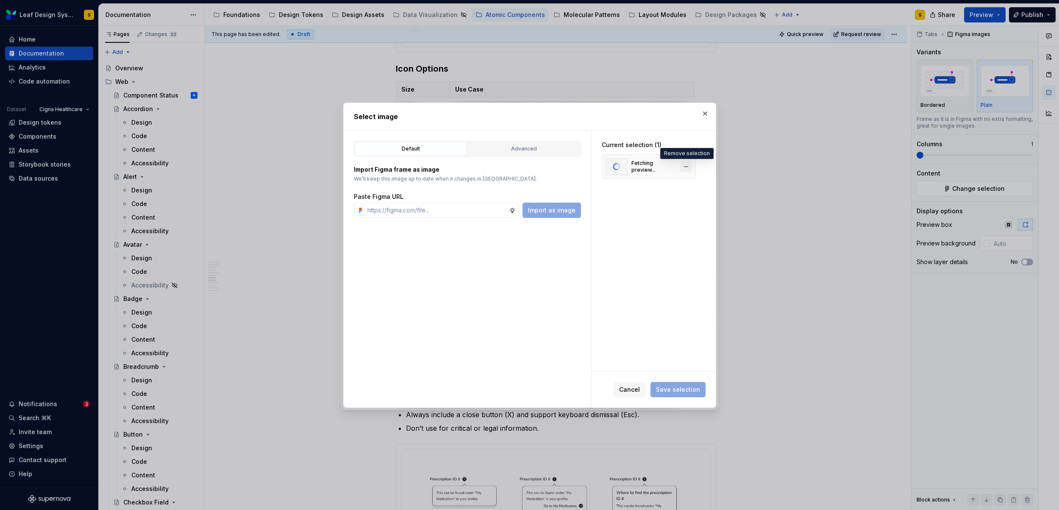
click at [686, 169] on button "button" at bounding box center [686, 167] width 12 height 12
click at [452, 210] on input "text" at bounding box center [436, 210] width 145 height 15
type textarea "*"
paste input "https://www.figma.com/design/R5FNMiBYdBSXRtfBEXZGMx/Design-Documentation-Assets…"
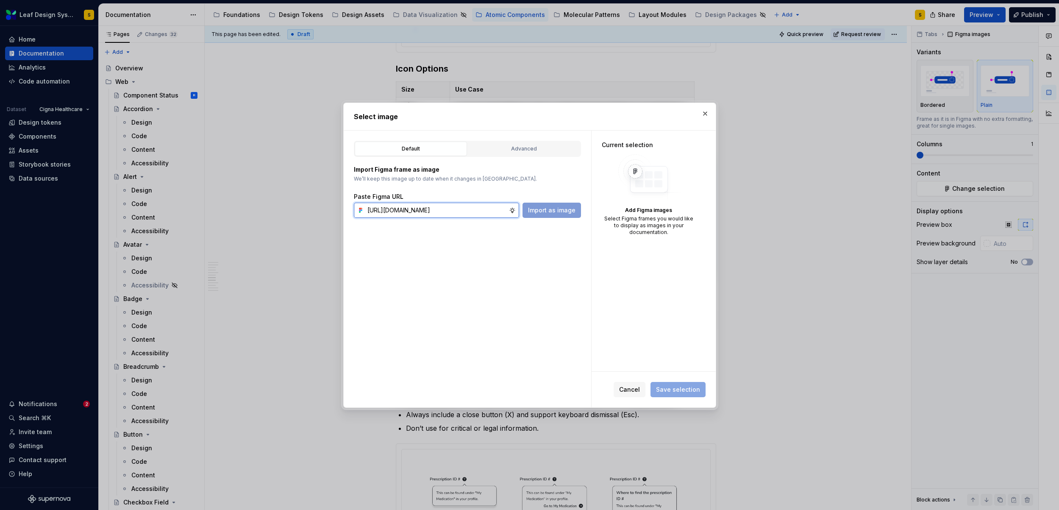
scroll to position [0, 276]
type input "https://www.figma.com/design/R5FNMiBYdBSXRtfBEXZGMx/Design-Documentation-Assets…"
click at [565, 203] on button "Import as image" at bounding box center [552, 210] width 58 height 15
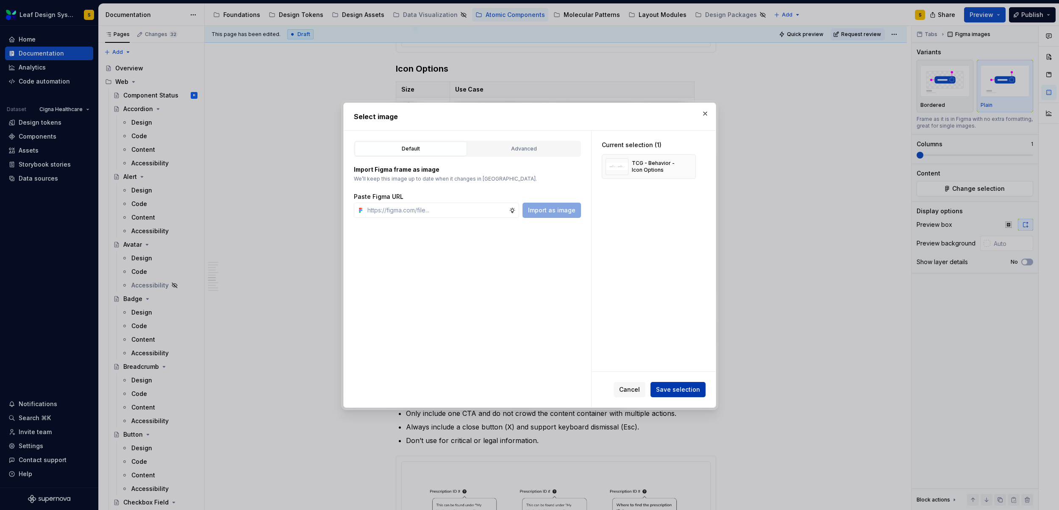
click at [684, 389] on span "Save selection" at bounding box center [678, 389] width 44 height 8
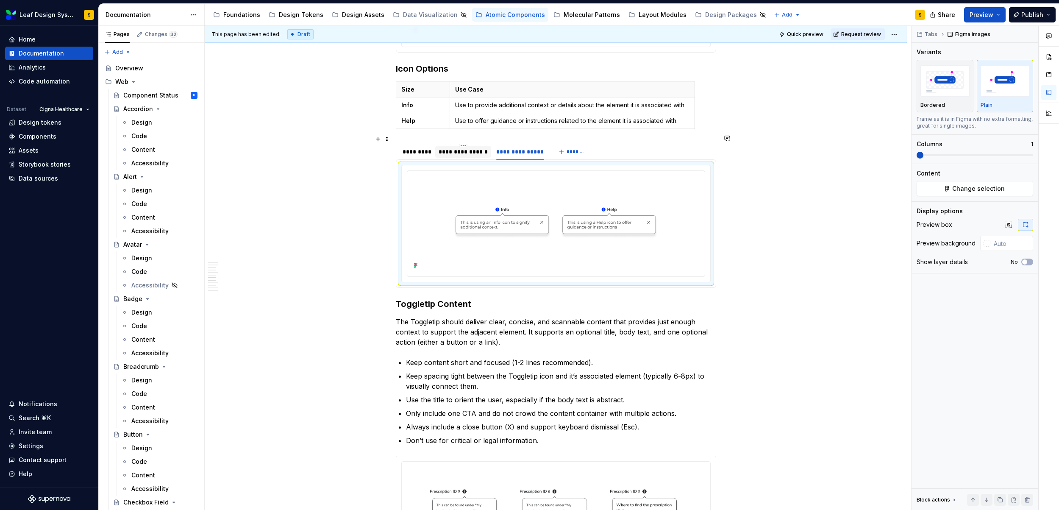
click at [465, 147] on div "**********" at bounding box center [463, 151] width 49 height 8
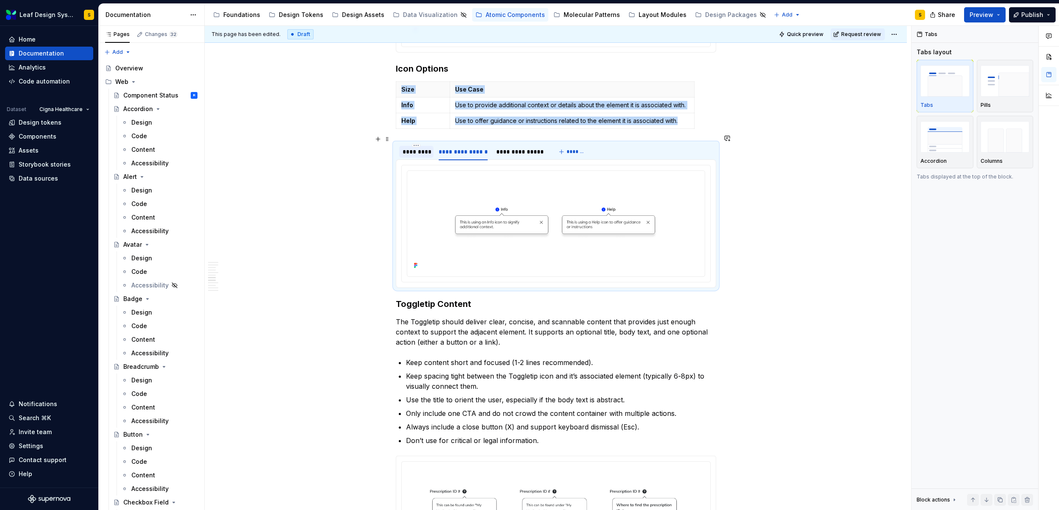
click at [408, 147] on div "*********" at bounding box center [417, 151] width 28 height 8
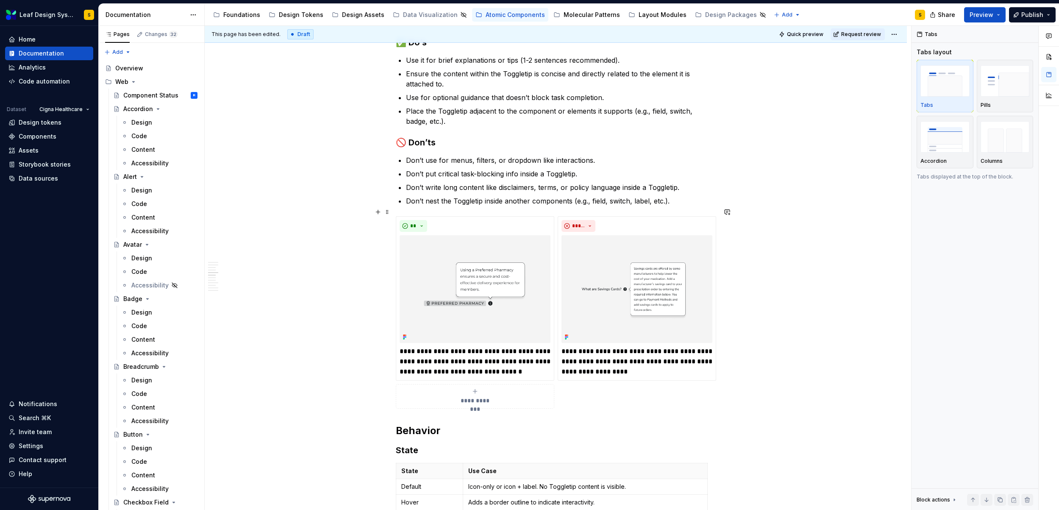
scroll to position [722, 0]
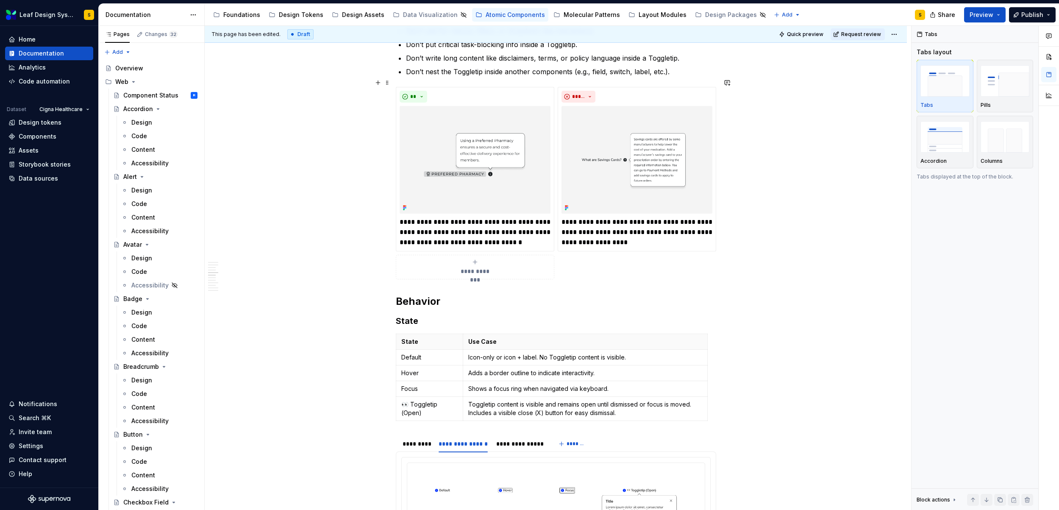
click at [480, 267] on span "**********" at bounding box center [474, 271] width 39 height 8
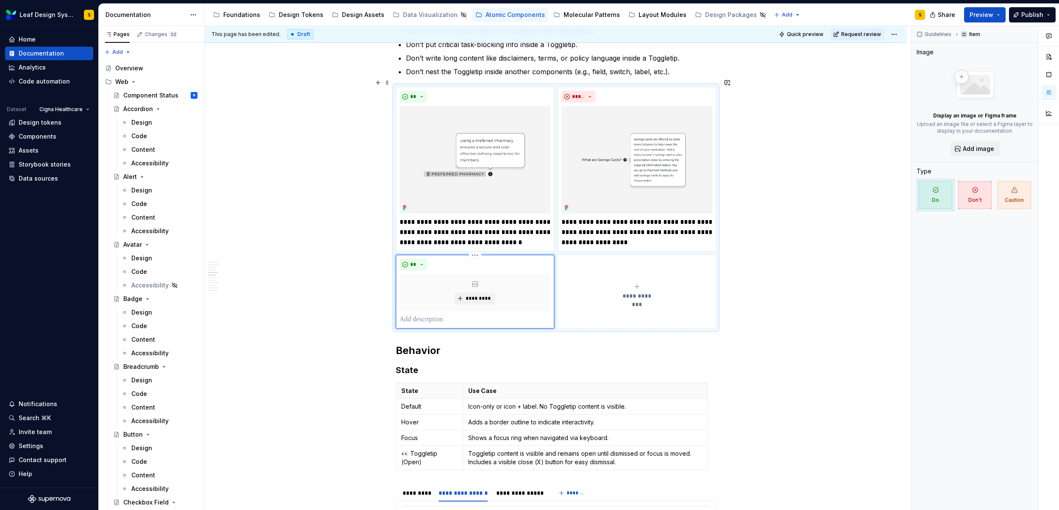
click at [443, 314] on p at bounding box center [475, 319] width 151 height 10
type textarea "*"
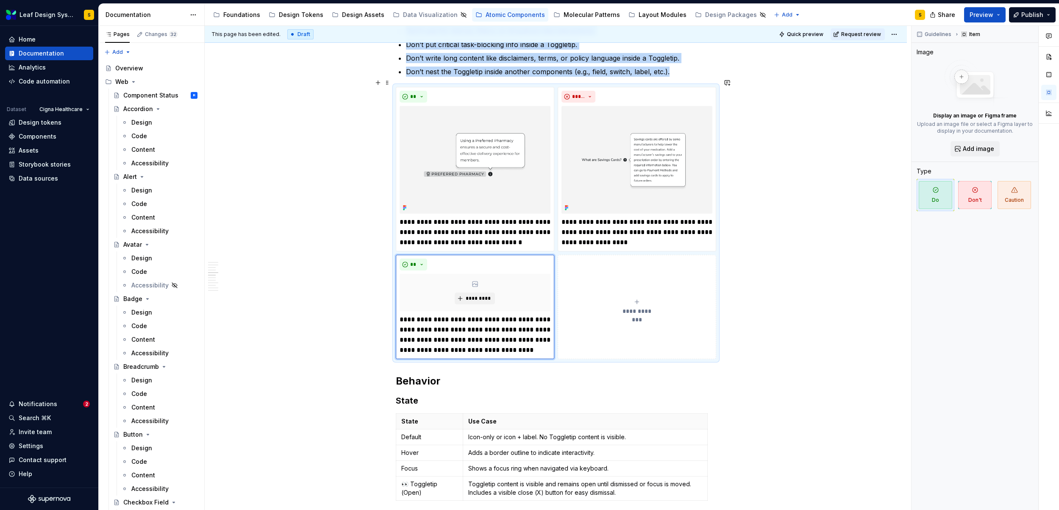
click at [637, 300] on icon "submit" at bounding box center [637, 302] width 4 height 4
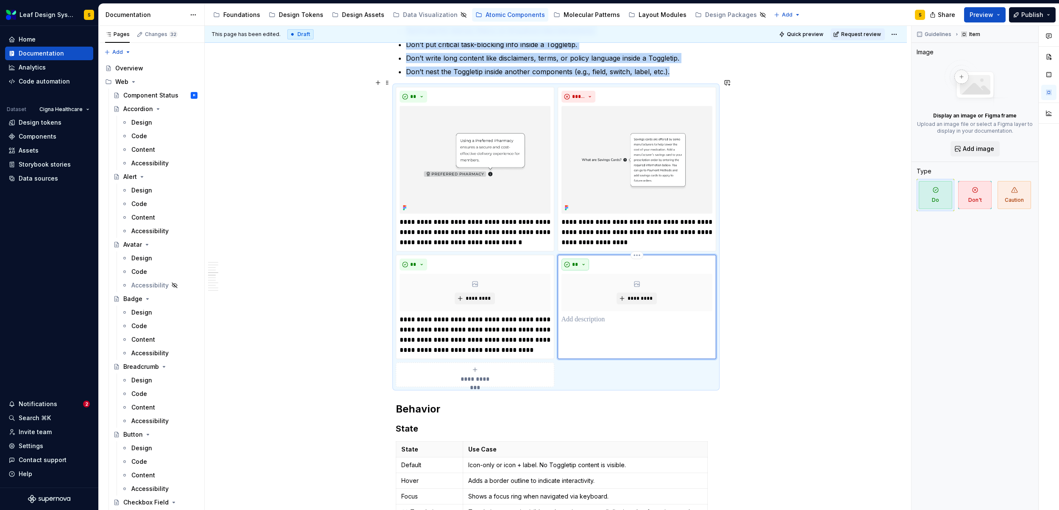
click at [585, 259] on button "**" at bounding box center [576, 265] width 28 height 12
type textarea "*"
click at [590, 284] on div "Don't" at bounding box center [595, 286] width 16 height 8
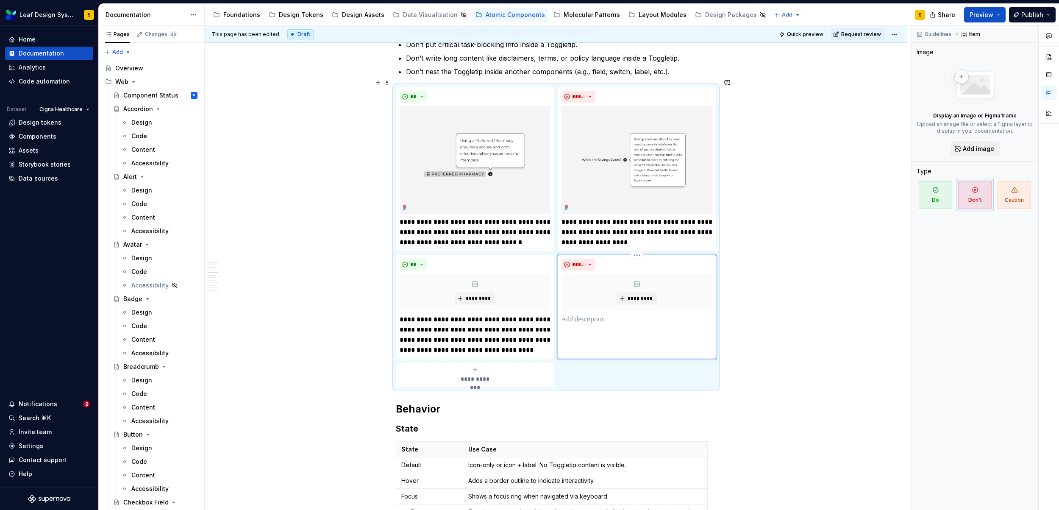
click at [590, 316] on div "***** *********" at bounding box center [637, 307] width 159 height 104
drag, startPoint x: 684, startPoint y: 212, endPoint x: 663, endPoint y: 212, distance: 20.8
click at [663, 217] on p "**********" at bounding box center [637, 232] width 151 height 31
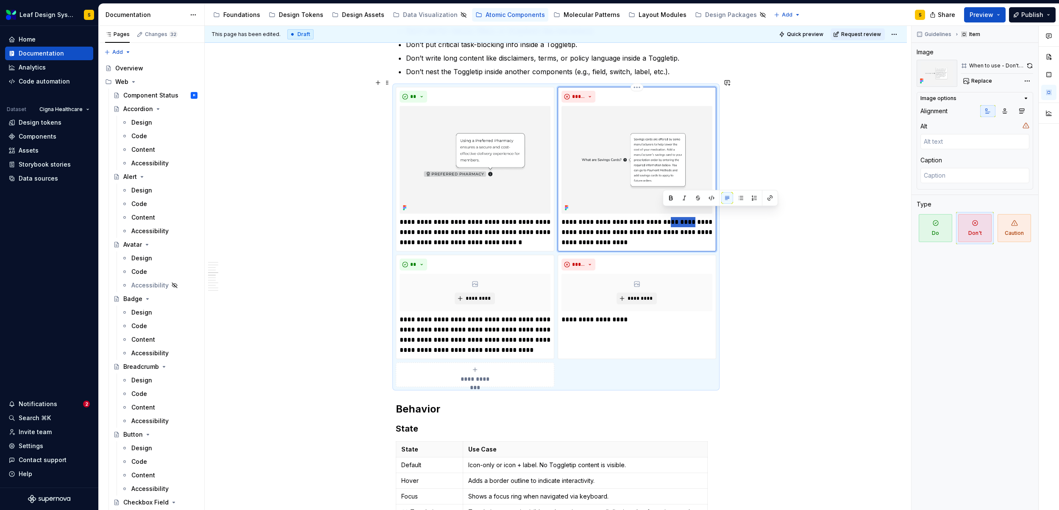
type textarea "*"
click at [629, 314] on p "**********" at bounding box center [637, 319] width 151 height 10
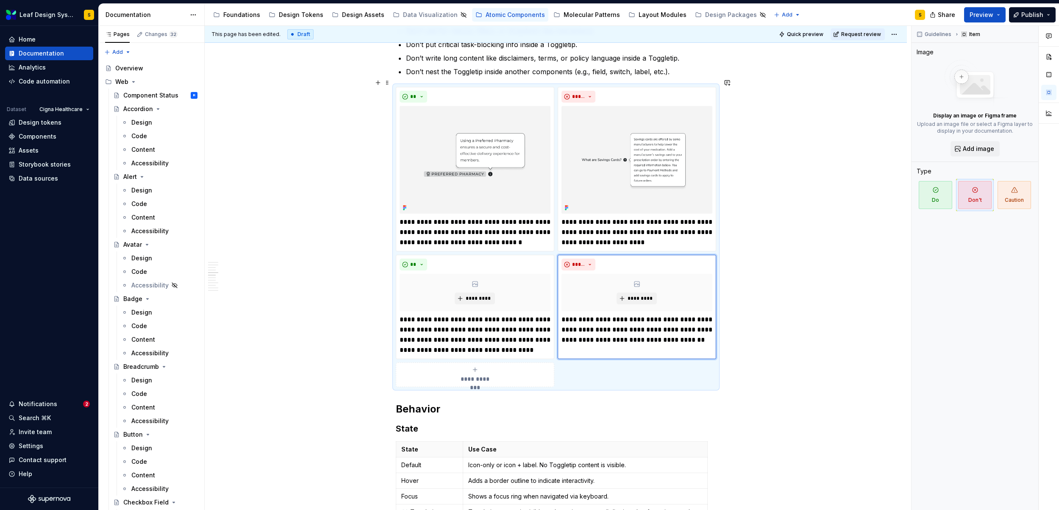
click at [772, 364] on div "**********" at bounding box center [558, 268] width 707 height 484
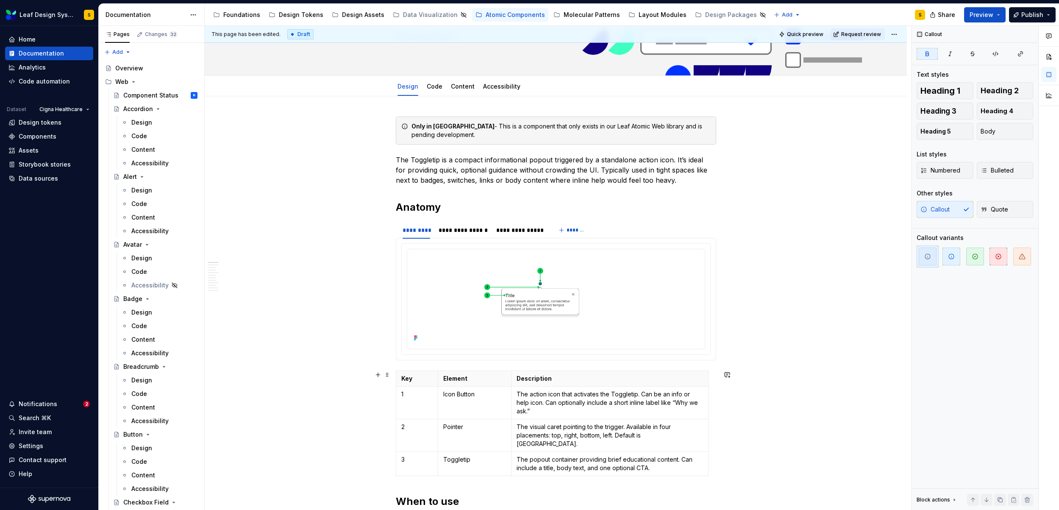
scroll to position [127, 0]
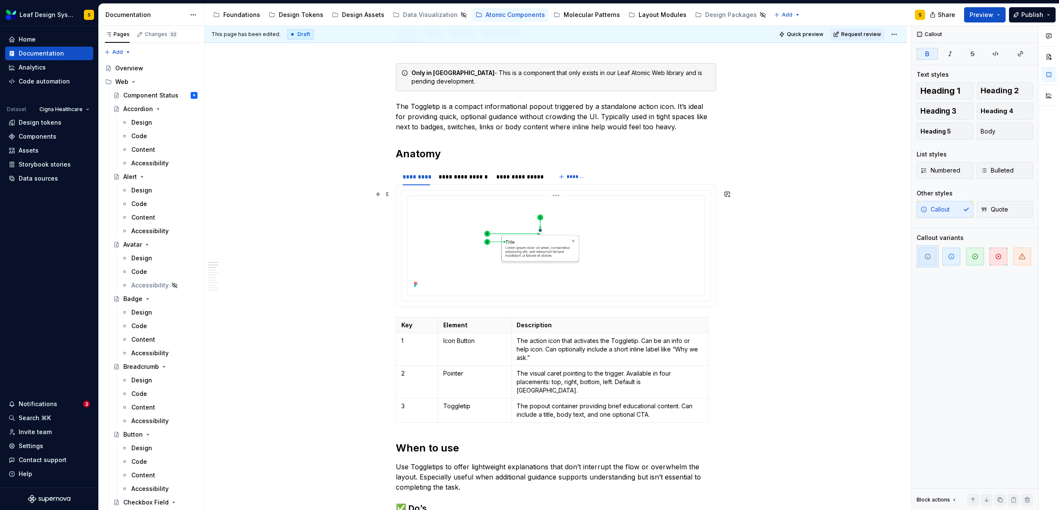
click at [550, 237] on img at bounding box center [556, 244] width 291 height 91
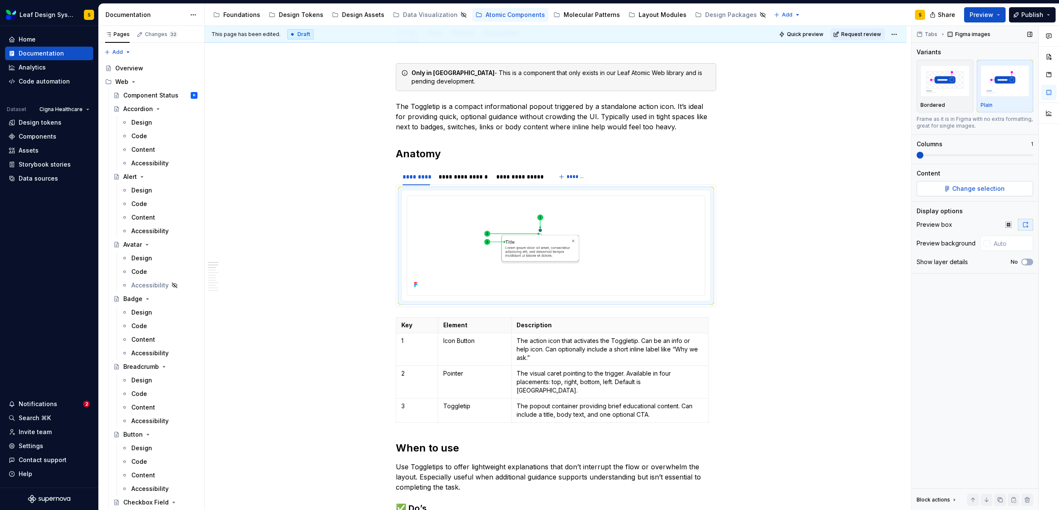
click at [976, 184] on span "Change selection" at bounding box center [978, 188] width 53 height 8
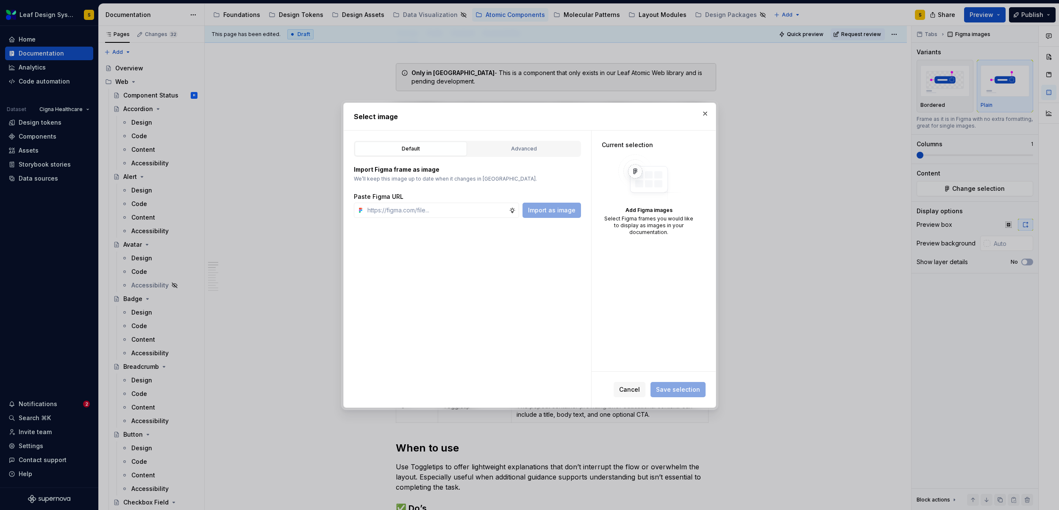
type textarea "*"
click at [489, 216] on input "text" at bounding box center [436, 210] width 145 height 15
type input "[URL][DOMAIN_NAME]"
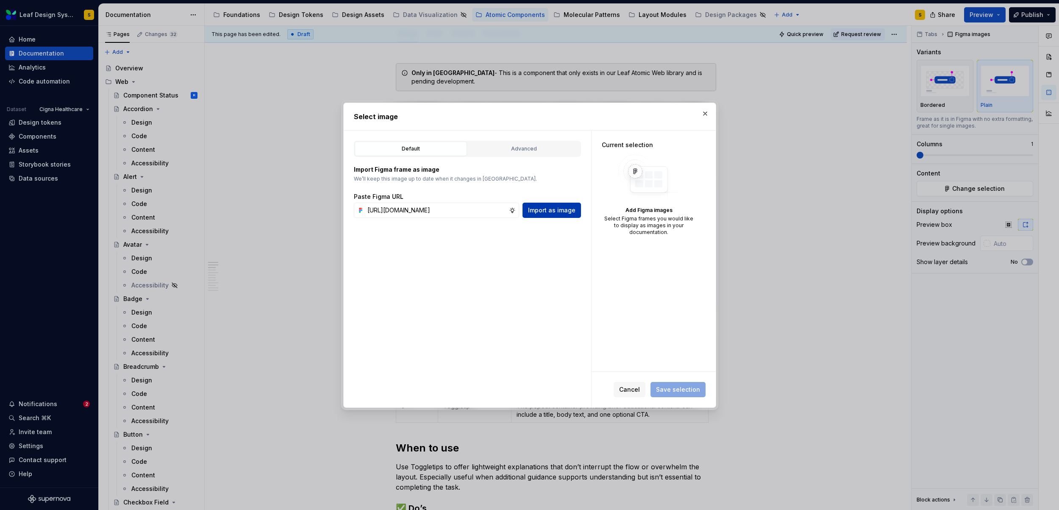
click at [541, 207] on span "Import as image" at bounding box center [551, 210] width 47 height 8
click at [693, 385] on span "Save selection" at bounding box center [678, 389] width 44 height 8
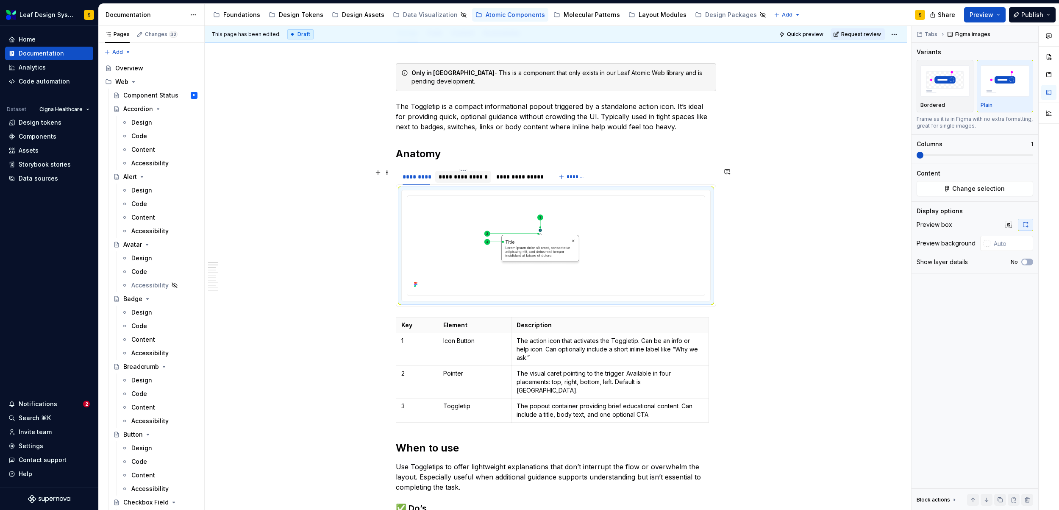
click at [481, 181] on div "**********" at bounding box center [463, 177] width 49 height 8
click at [524, 240] on img at bounding box center [556, 244] width 291 height 91
click at [987, 185] on span "Change selection" at bounding box center [978, 188] width 53 height 8
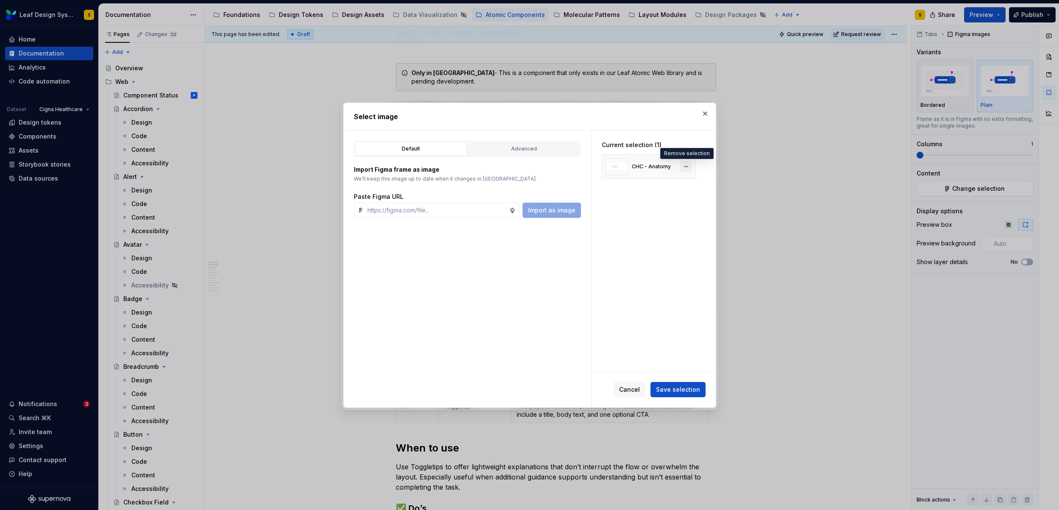
click at [691, 170] on button "button" at bounding box center [686, 167] width 12 height 12
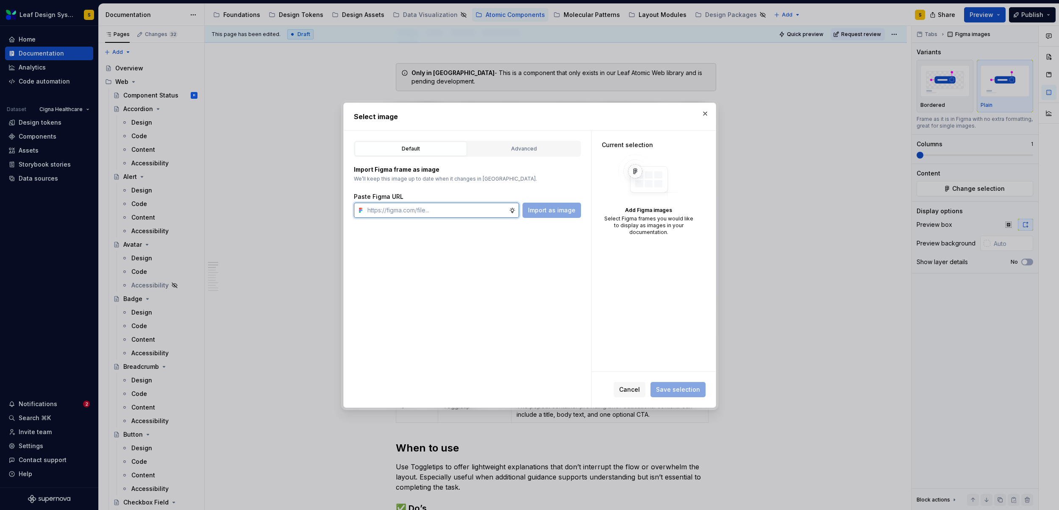
click at [469, 212] on input "text" at bounding box center [436, 210] width 145 height 15
paste input "[URL][DOMAIN_NAME]"
type input "[URL][DOMAIN_NAME]"
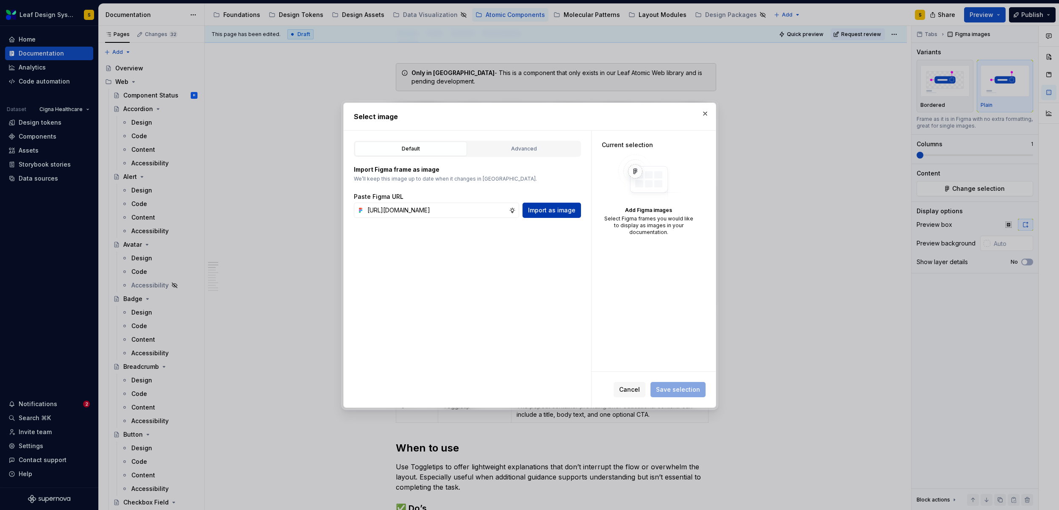
click at [545, 211] on span "Import as image" at bounding box center [551, 210] width 47 height 8
click at [679, 387] on span "Save selection" at bounding box center [678, 389] width 44 height 8
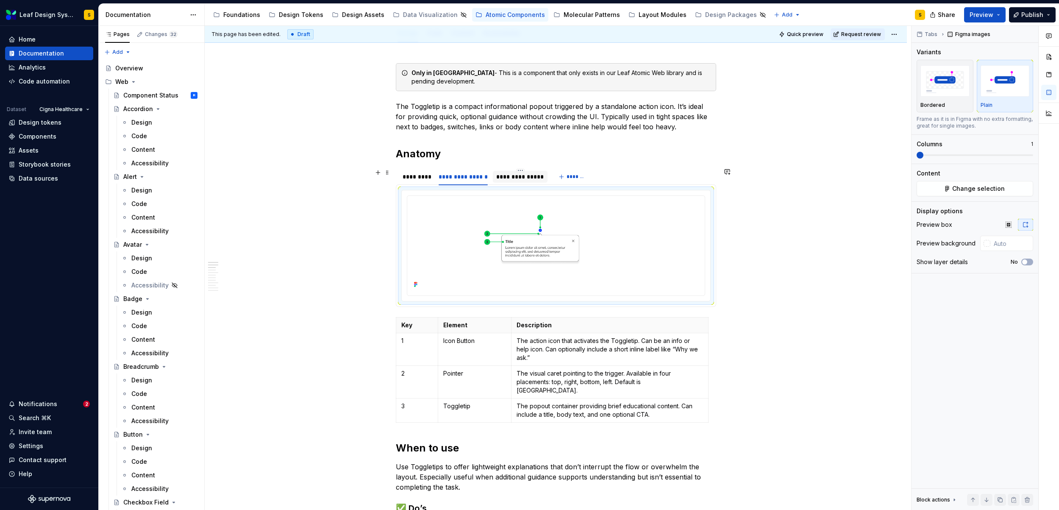
click at [513, 178] on div "**********" at bounding box center [520, 177] width 48 height 8
click at [565, 252] on img at bounding box center [556, 244] width 291 height 91
click at [1007, 189] on button "Change selection" at bounding box center [975, 188] width 117 height 15
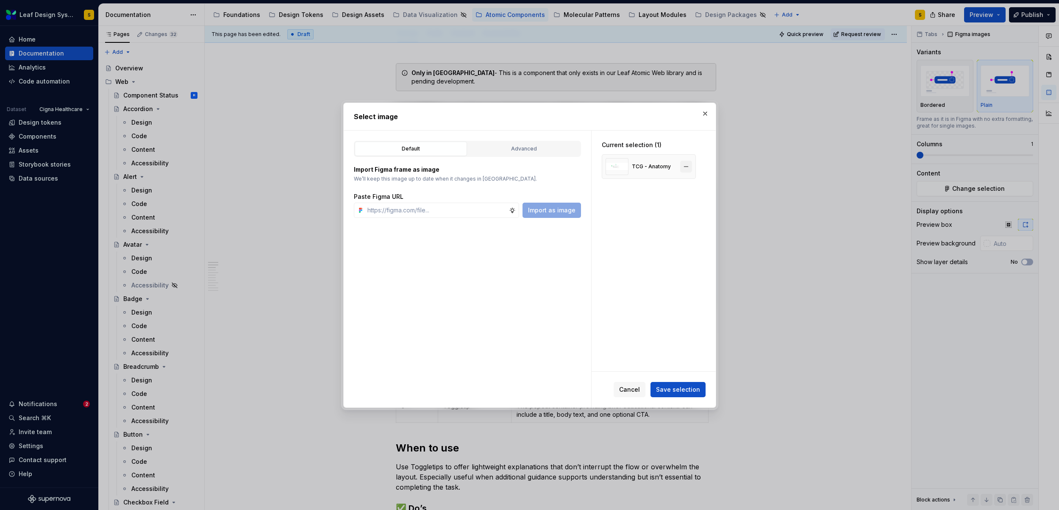
click at [684, 167] on button "button" at bounding box center [686, 167] width 12 height 12
type textarea "*"
click at [440, 215] on input "text" at bounding box center [436, 210] width 145 height 15
paste input "[URL][DOMAIN_NAME]"
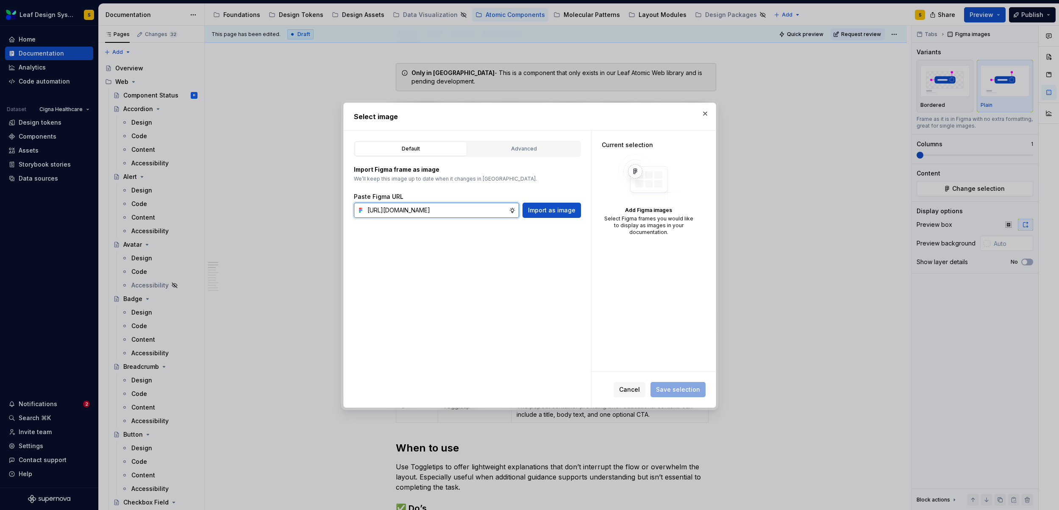
scroll to position [0, 282]
type input "[URL][DOMAIN_NAME]"
click at [538, 208] on span "Import as image" at bounding box center [551, 210] width 47 height 8
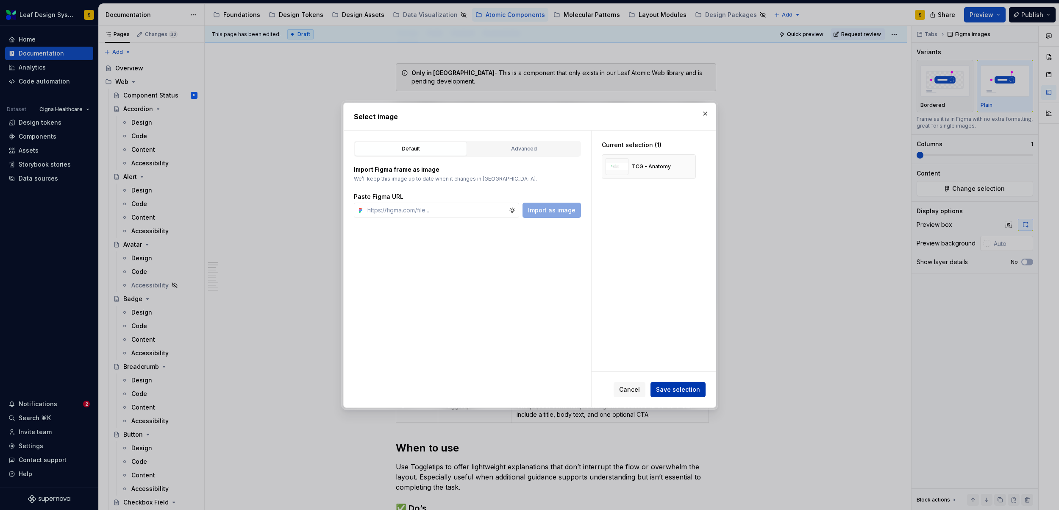
click at [696, 386] on span "Save selection" at bounding box center [678, 389] width 44 height 8
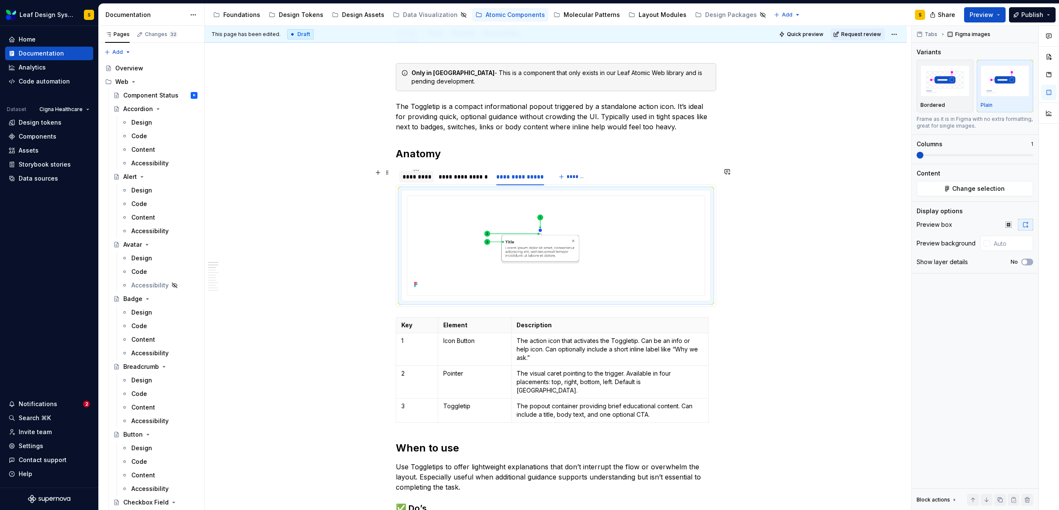
click at [417, 174] on div "*********" at bounding box center [417, 177] width 28 height 8
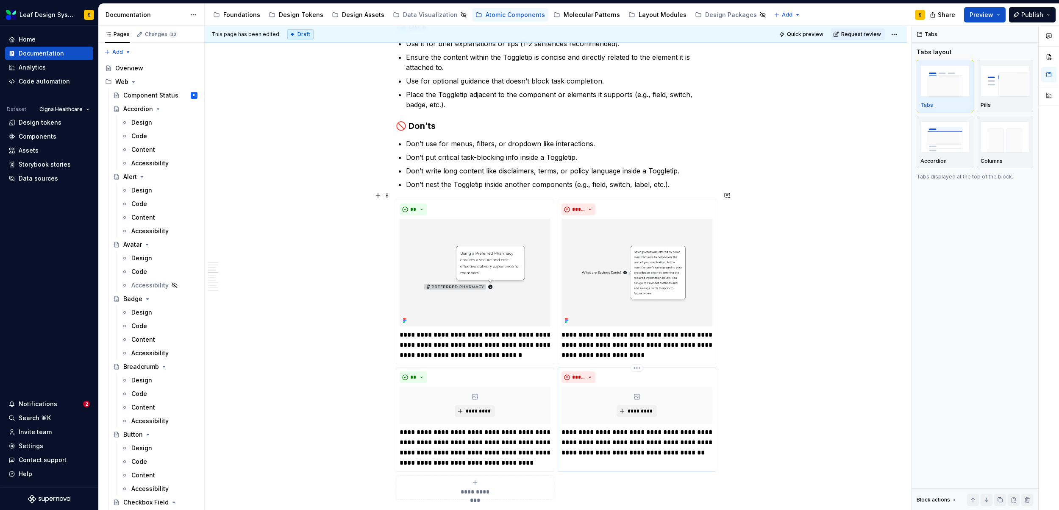
scroll to position [611, 0]
click at [431, 452] on p "**********" at bounding box center [475, 446] width 151 height 41
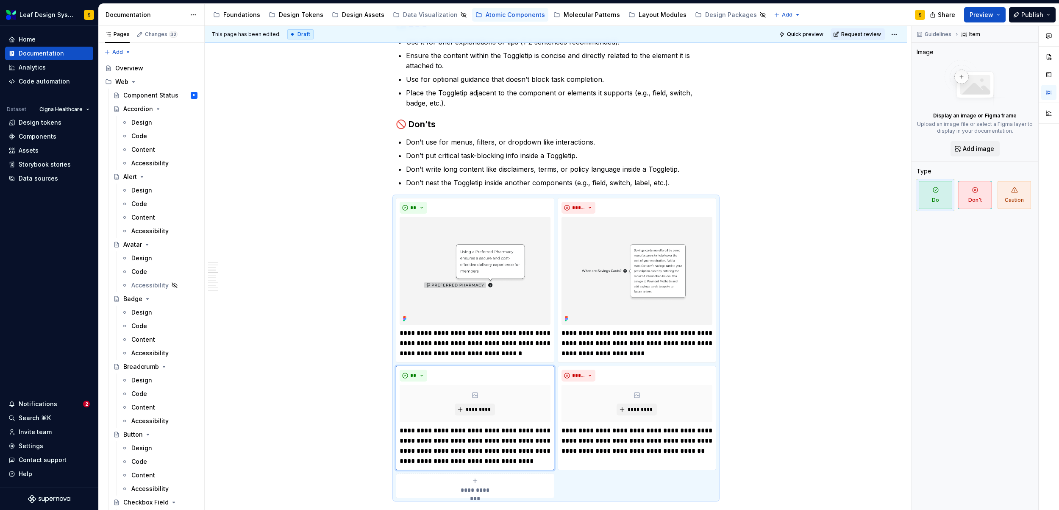
type textarea "*"
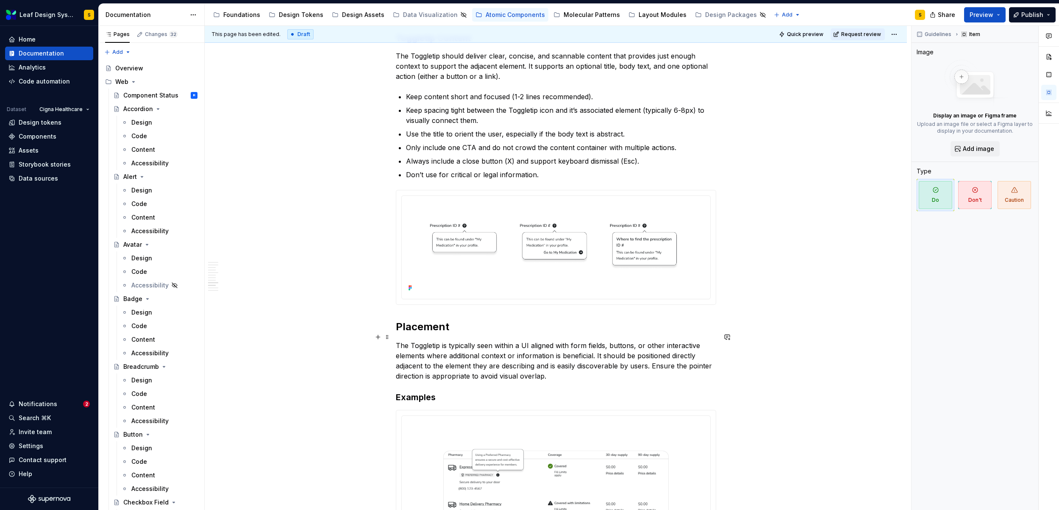
scroll to position [1595, 0]
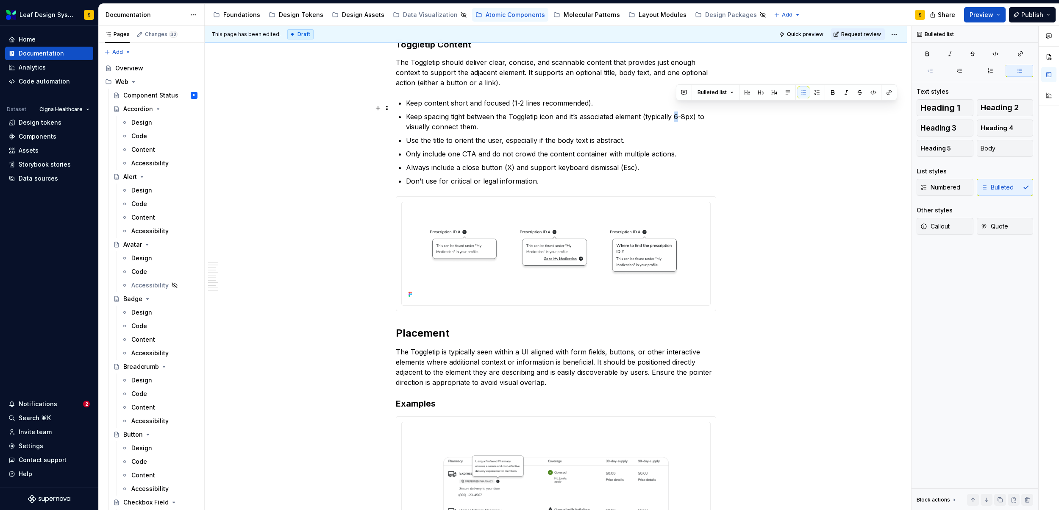
click at [677, 111] on p "Keep spacing tight between the Toggletip icon and it’s associated element (typi…" at bounding box center [561, 121] width 310 height 20
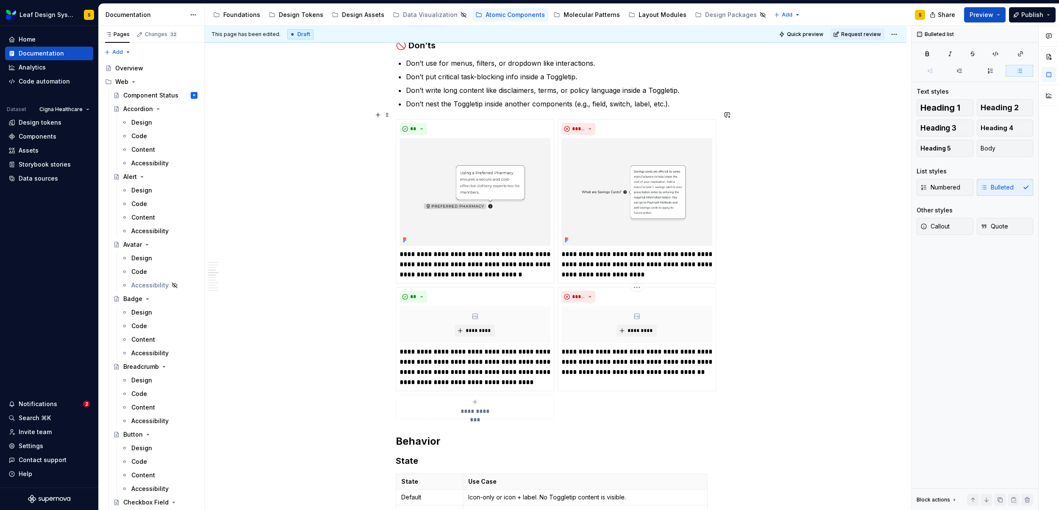
scroll to position [689, 0]
click at [493, 348] on p "**********" at bounding box center [475, 368] width 151 height 41
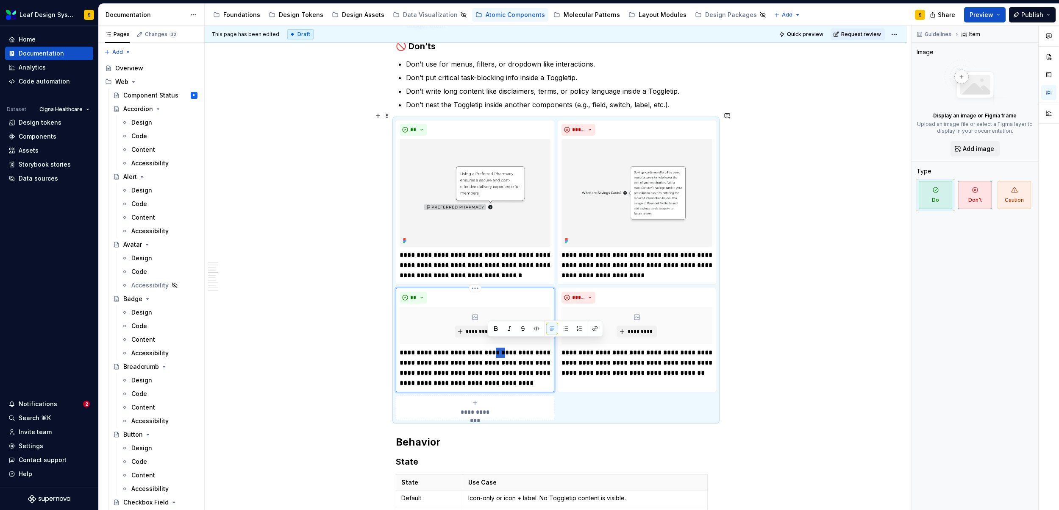
click at [493, 348] on p "**********" at bounding box center [475, 368] width 151 height 41
click at [449, 377] on p "**********" at bounding box center [475, 368] width 151 height 41
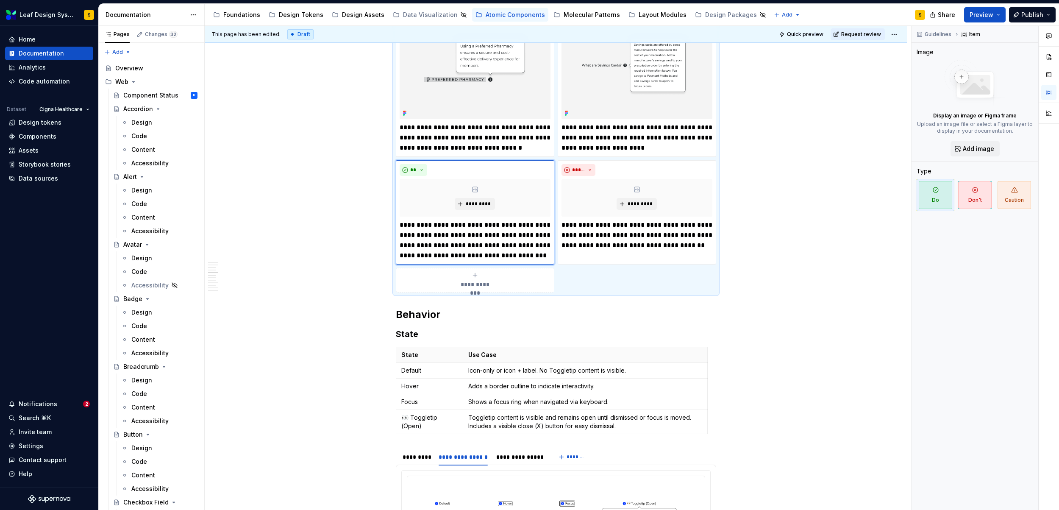
scroll to position [800, 0]
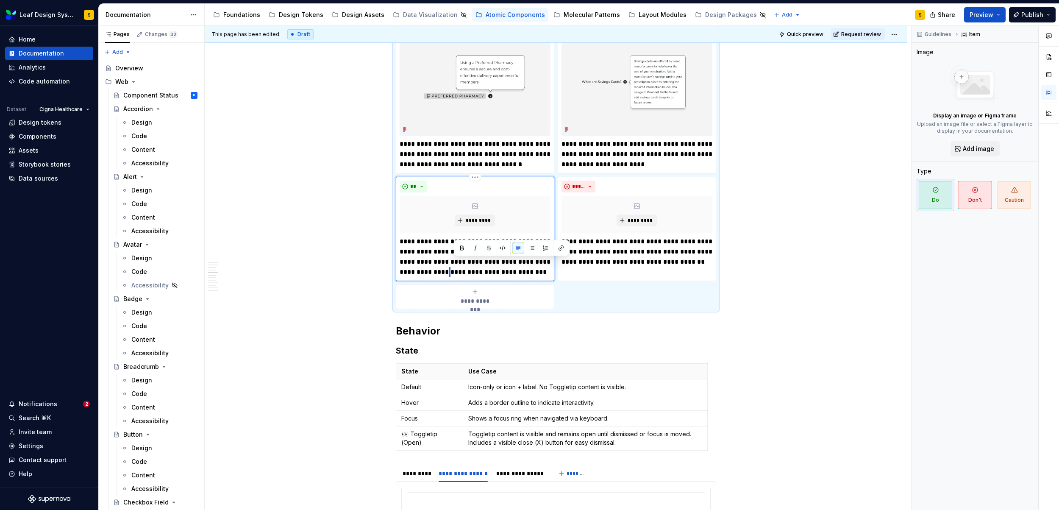
click at [455, 263] on p "**********" at bounding box center [475, 257] width 151 height 41
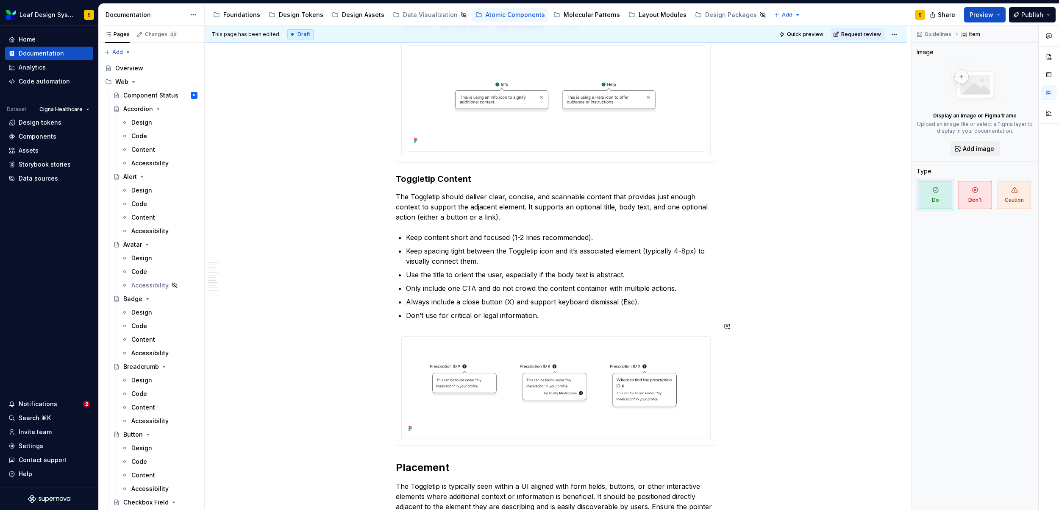
scroll to position [1450, 0]
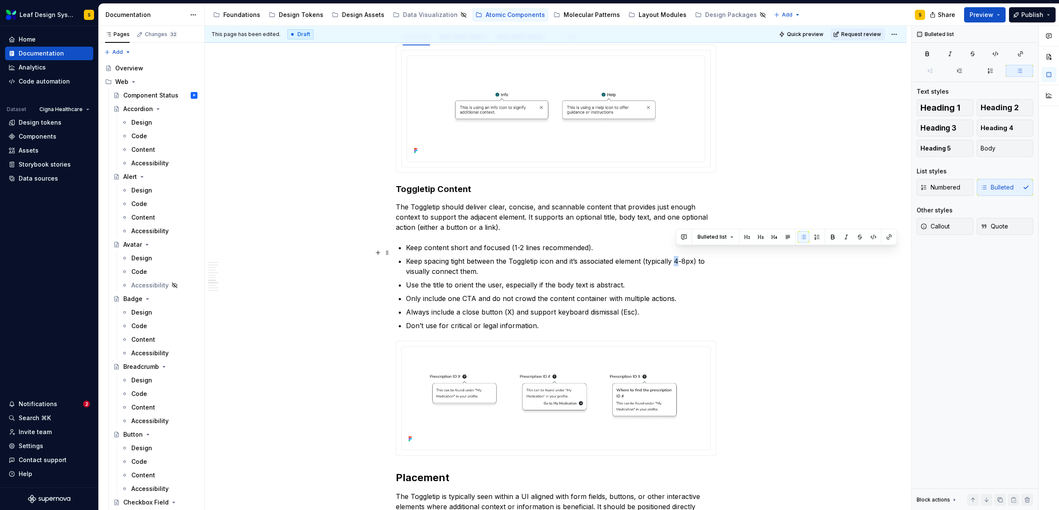
click at [679, 256] on p "Keep spacing tight between the Toggletip icon and it’s associated element (typi…" at bounding box center [561, 266] width 310 height 20
drag, startPoint x: 689, startPoint y: 252, endPoint x: 685, endPoint y: 251, distance: 4.7
click at [685, 256] on p "Keep spacing tight between the Toggletip icon and it’s associated element (typi…" at bounding box center [561, 266] width 310 height 20
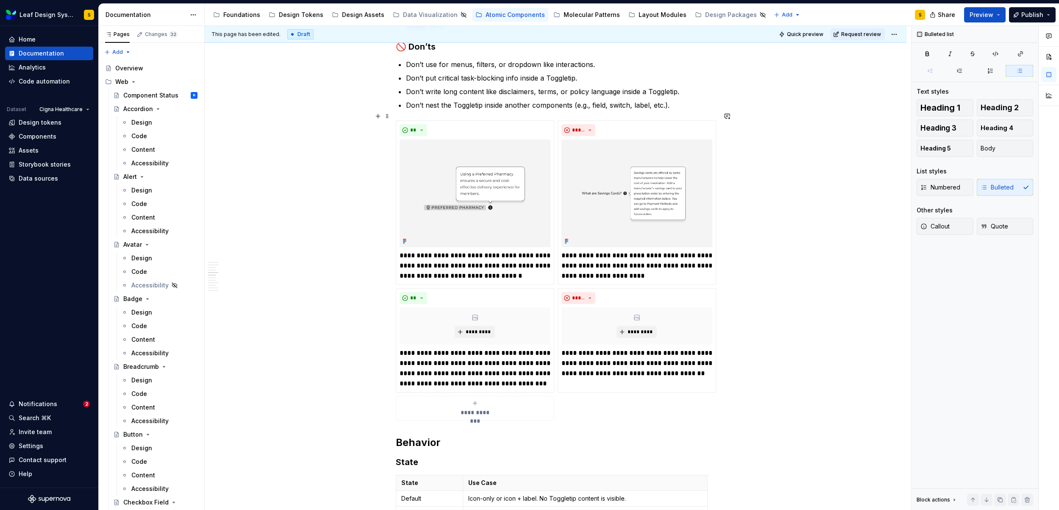
scroll to position [788, 0]
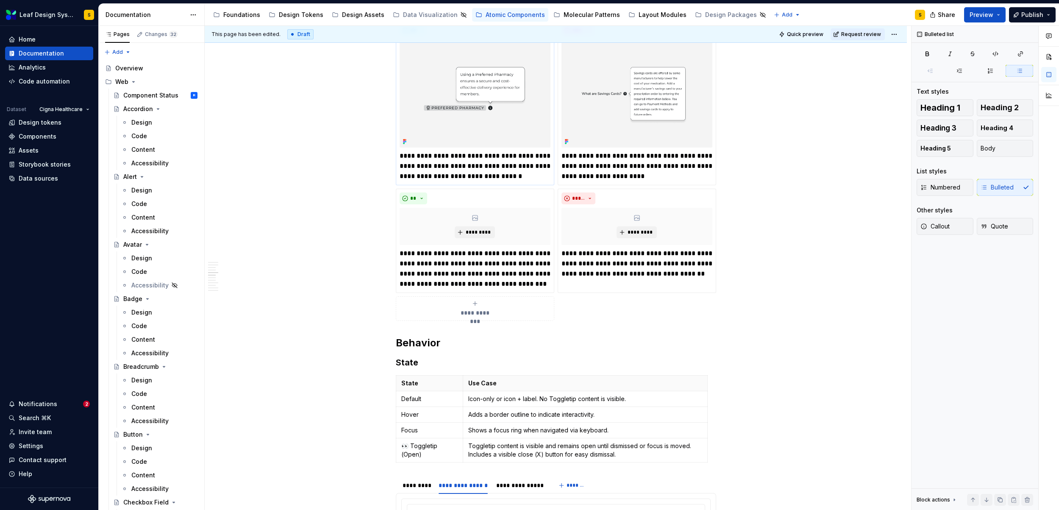
click at [456, 93] on img at bounding box center [475, 94] width 151 height 108
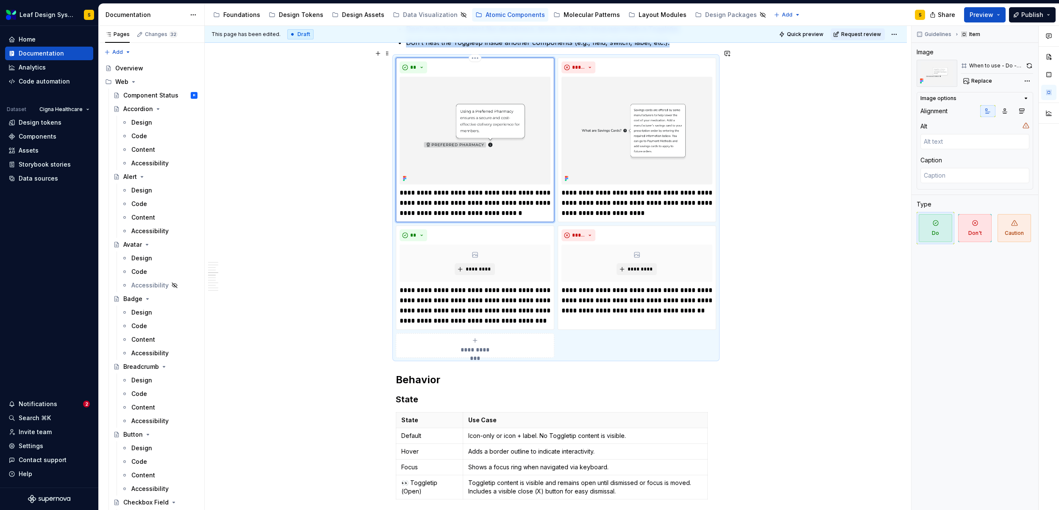
scroll to position [576, 0]
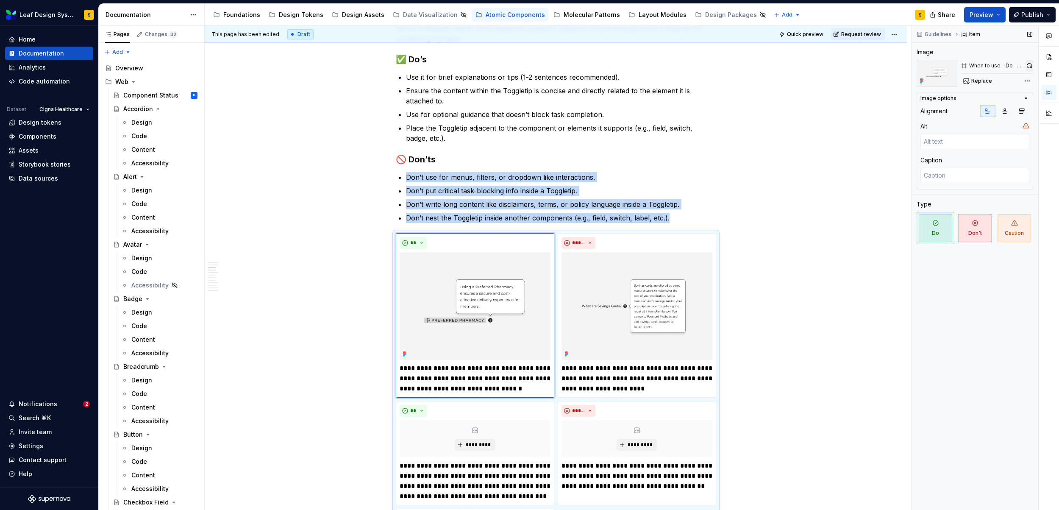
click at [1031, 64] on button "button" at bounding box center [1030, 66] width 8 height 12
click at [650, 304] on img at bounding box center [637, 306] width 151 height 108
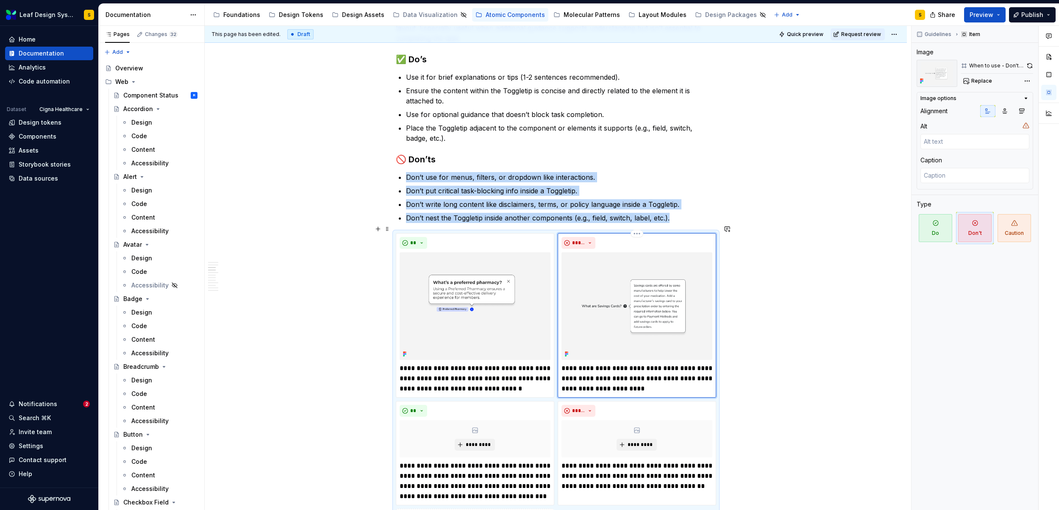
click at [648, 305] on img at bounding box center [637, 306] width 151 height 108
click at [1028, 65] on button "button" at bounding box center [1030, 66] width 7 height 12
click at [490, 329] on img at bounding box center [475, 306] width 151 height 108
click at [1032, 64] on button "button" at bounding box center [1030, 66] width 8 height 12
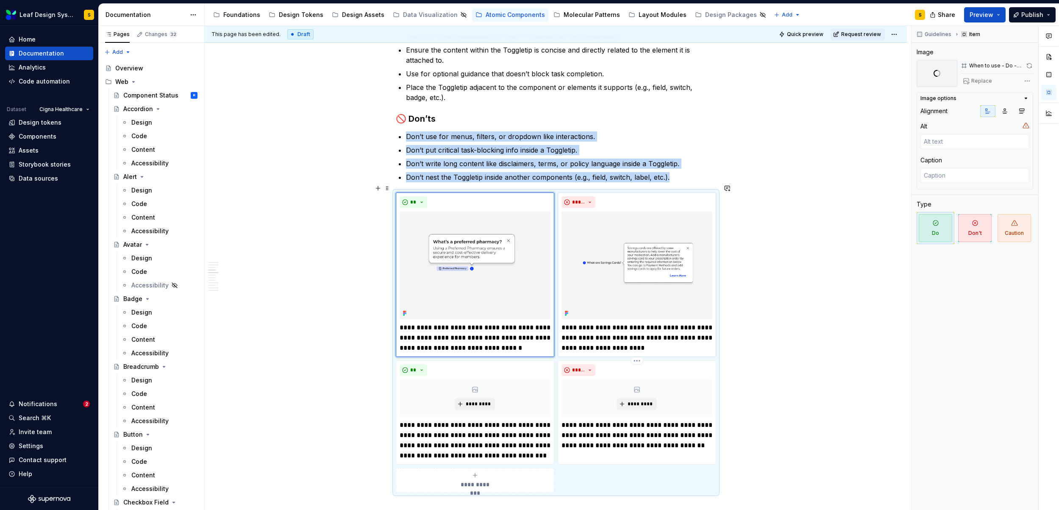
scroll to position [617, 0]
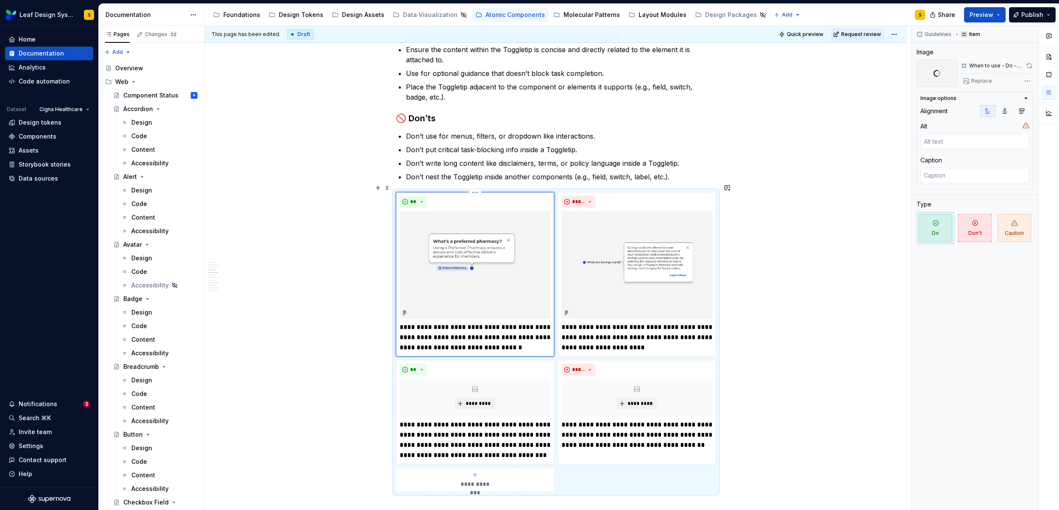
click at [527, 340] on p "**********" at bounding box center [475, 337] width 151 height 31
click at [526, 340] on p "**********" at bounding box center [475, 337] width 151 height 31
type textarea "*"
click at [638, 340] on p "**********" at bounding box center [637, 337] width 151 height 31
click at [774, 334] on div "**********" at bounding box center [558, 268] width 707 height 484
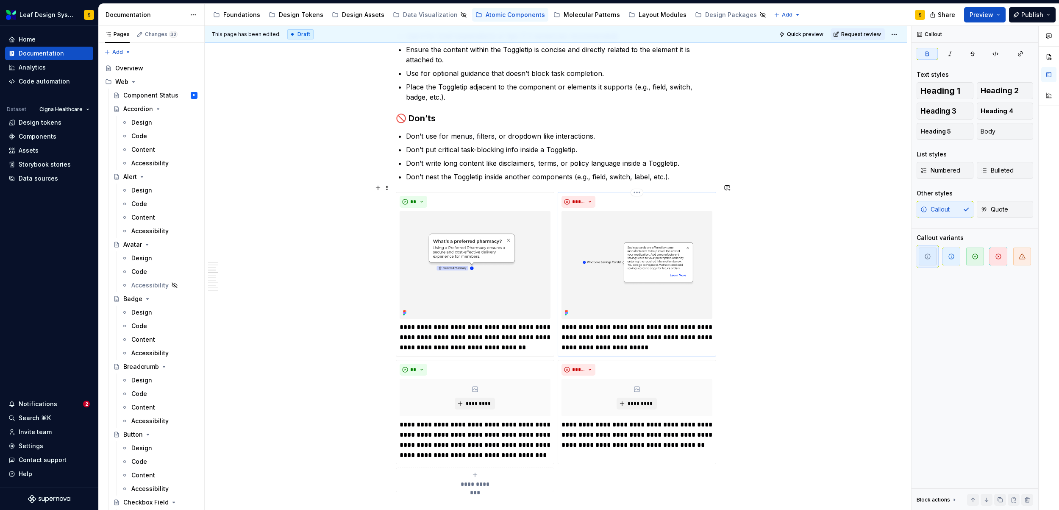
click at [570, 337] on p "**********" at bounding box center [637, 337] width 151 height 31
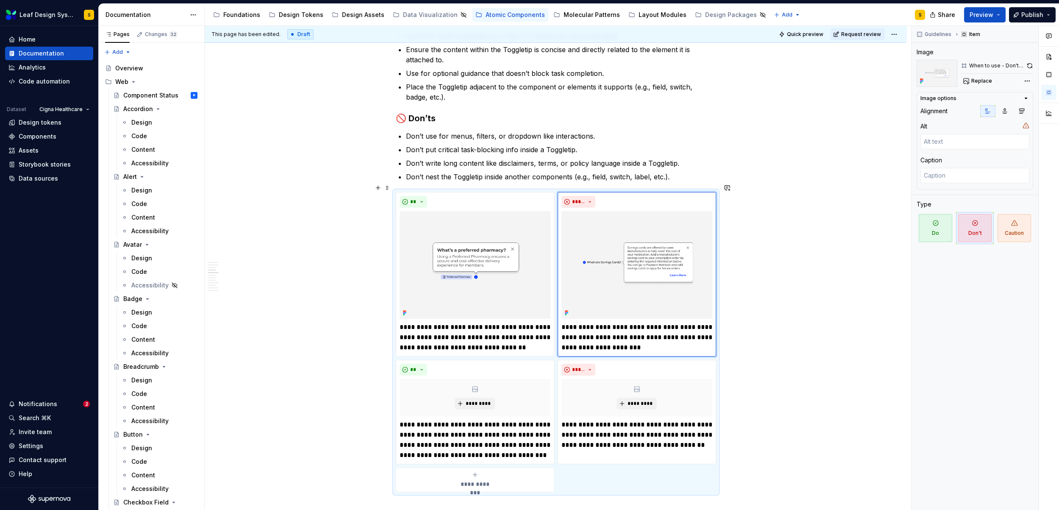
click at [774, 362] on div "**********" at bounding box center [558, 268] width 707 height 484
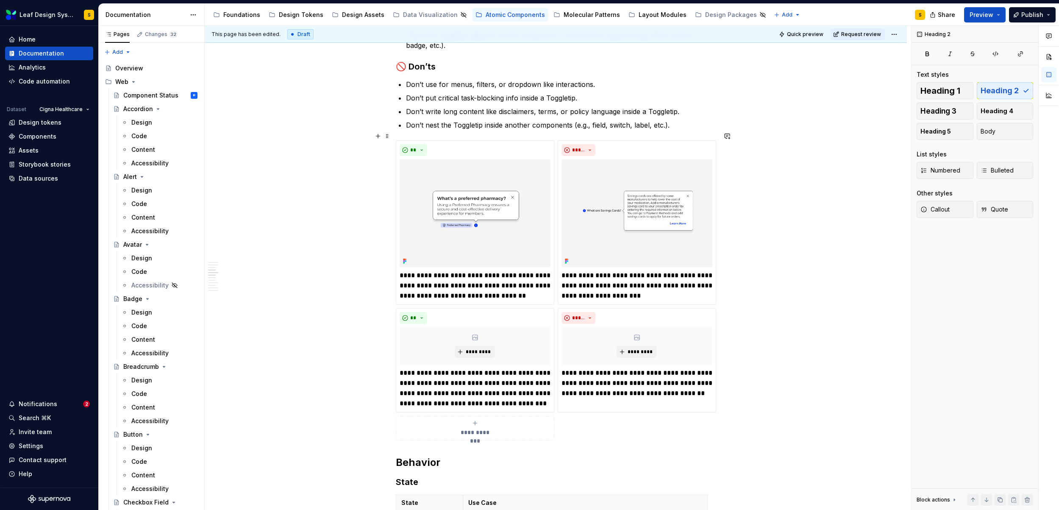
scroll to position [719, 0]
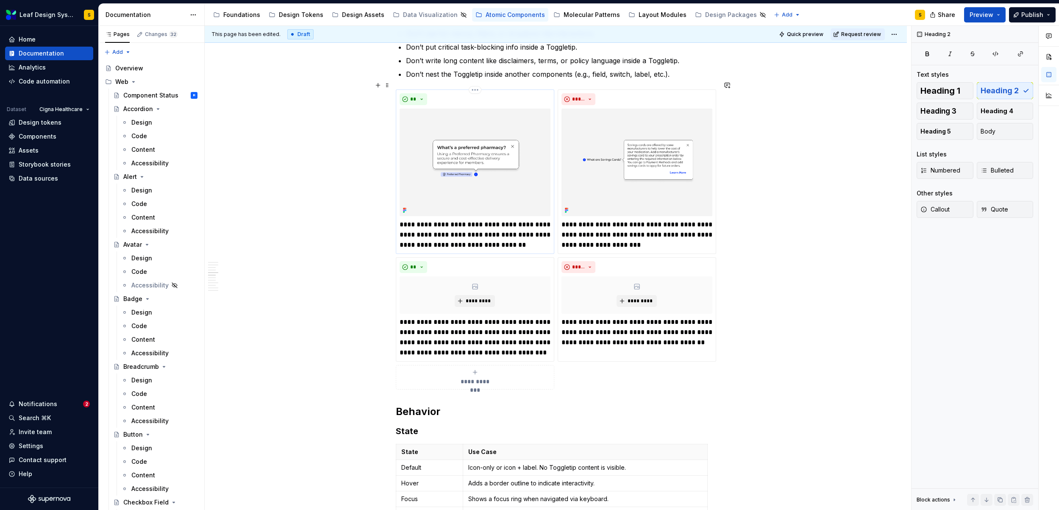
click at [486, 163] on img at bounding box center [475, 163] width 151 height 108
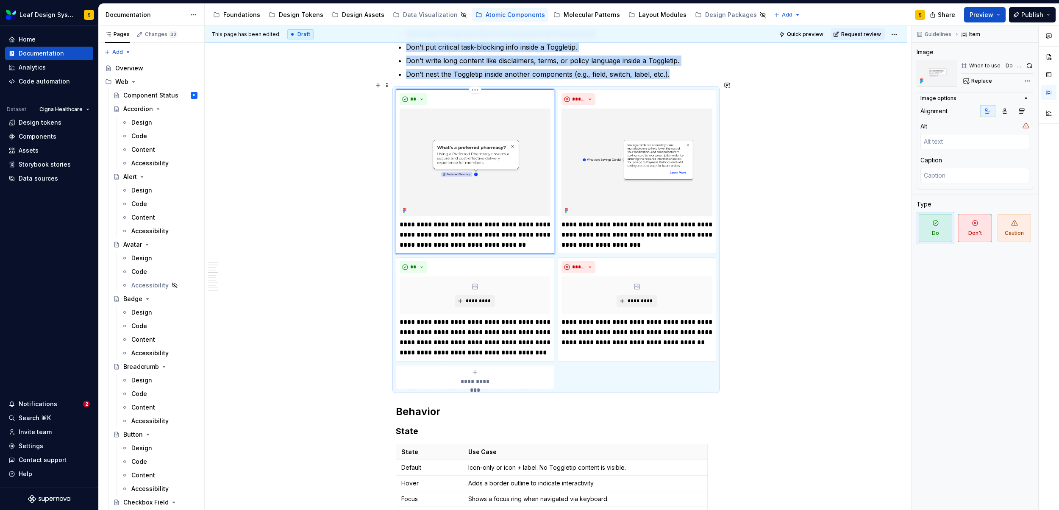
click at [486, 163] on img at bounding box center [475, 163] width 151 height 108
type textarea "*"
click at [1030, 66] on button "button" at bounding box center [1030, 66] width 8 height 12
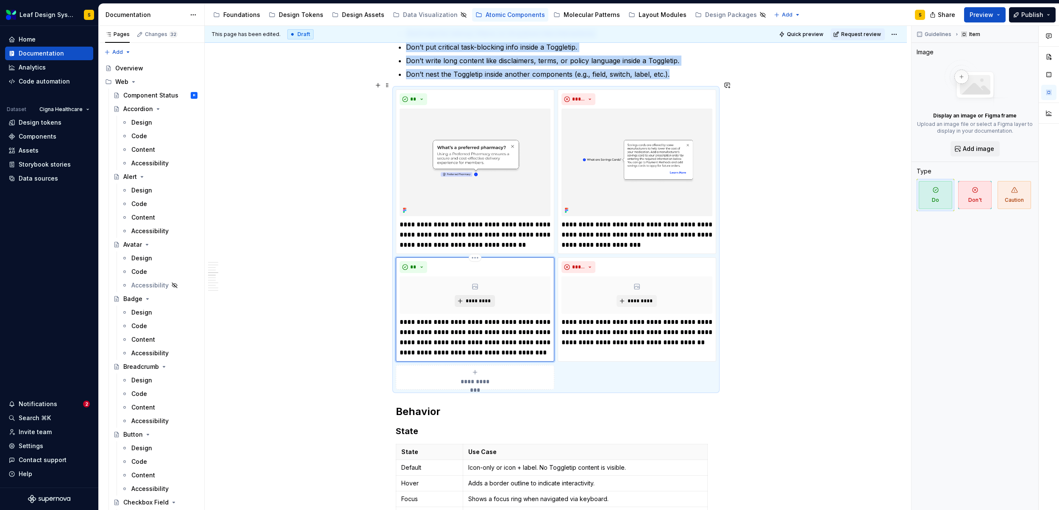
click at [477, 298] on span "*********" at bounding box center [478, 301] width 26 height 7
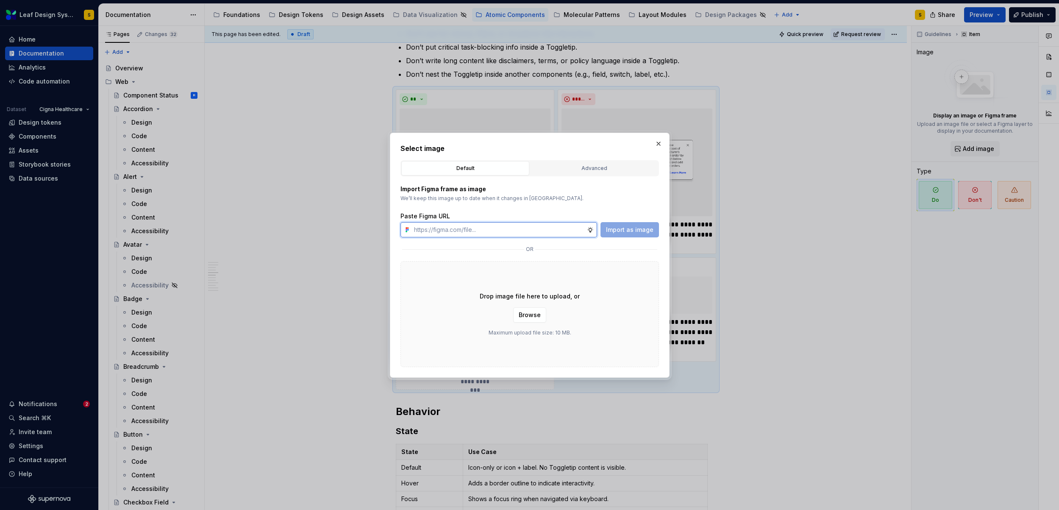
click at [456, 233] on input "text" at bounding box center [499, 229] width 176 height 15
paste input "https://www.figma.com/design/R5FNMiBYdBSXRtfBEXZGMx/Design-Documentation-Assets…"
type input "https://www.figma.com/design/R5FNMiBYdBSXRtfBEXZGMx/Design-Documentation-Assets…"
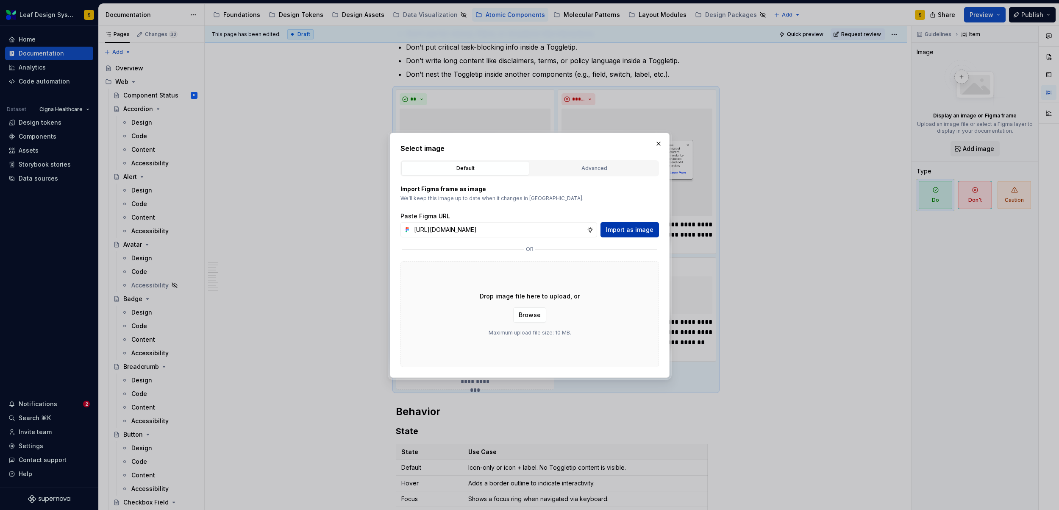
click at [629, 229] on span "Import as image" at bounding box center [629, 229] width 47 height 8
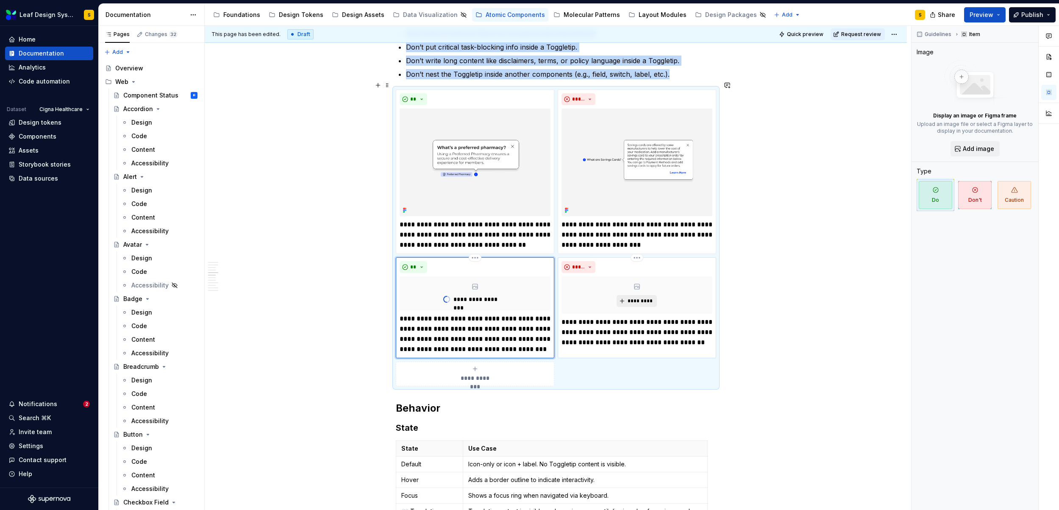
click at [651, 298] on span "*********" at bounding box center [640, 301] width 26 height 7
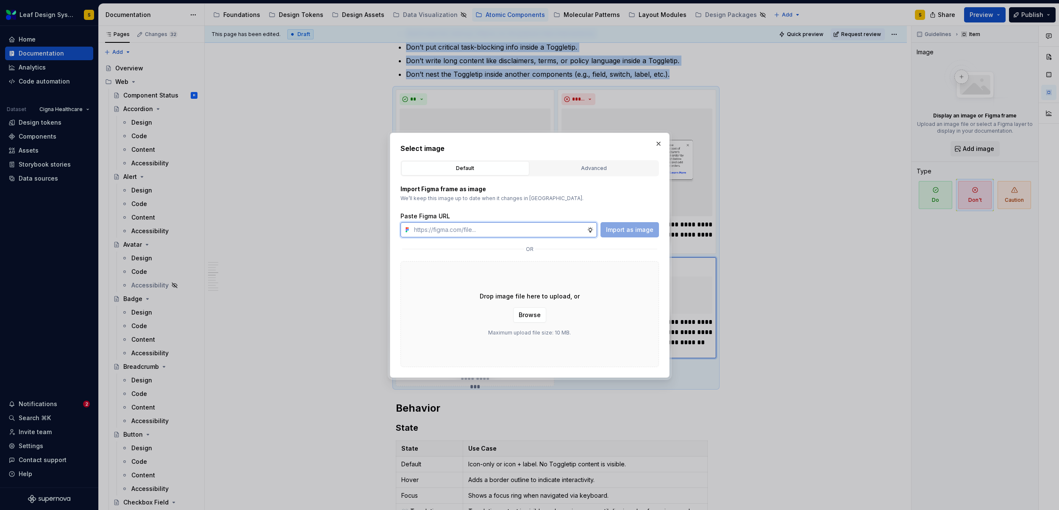
click at [518, 229] on input "text" at bounding box center [499, 229] width 176 height 15
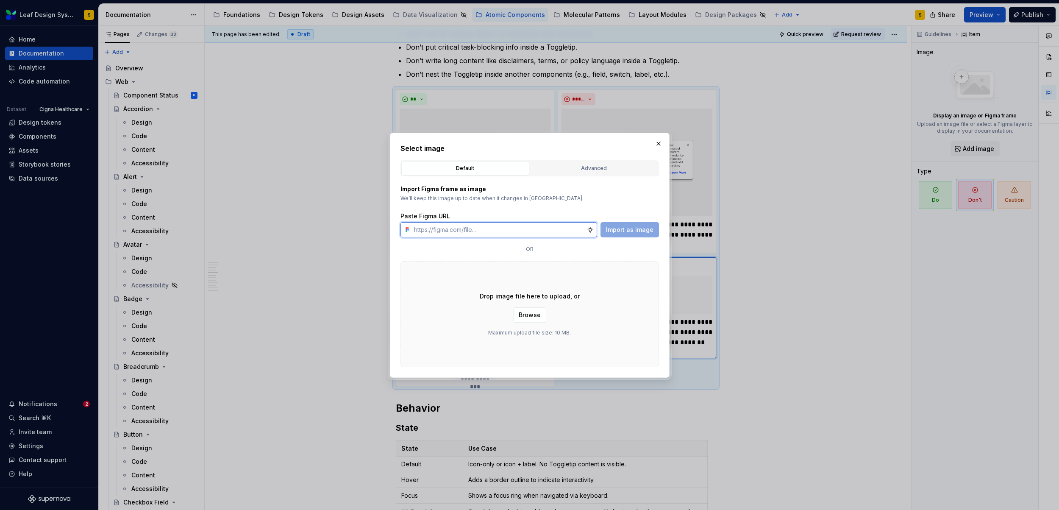
paste input "https://www.figma.com/design/R5FNMiBYdBSXRtfBEXZGMx/Design-Documentation-Assets…"
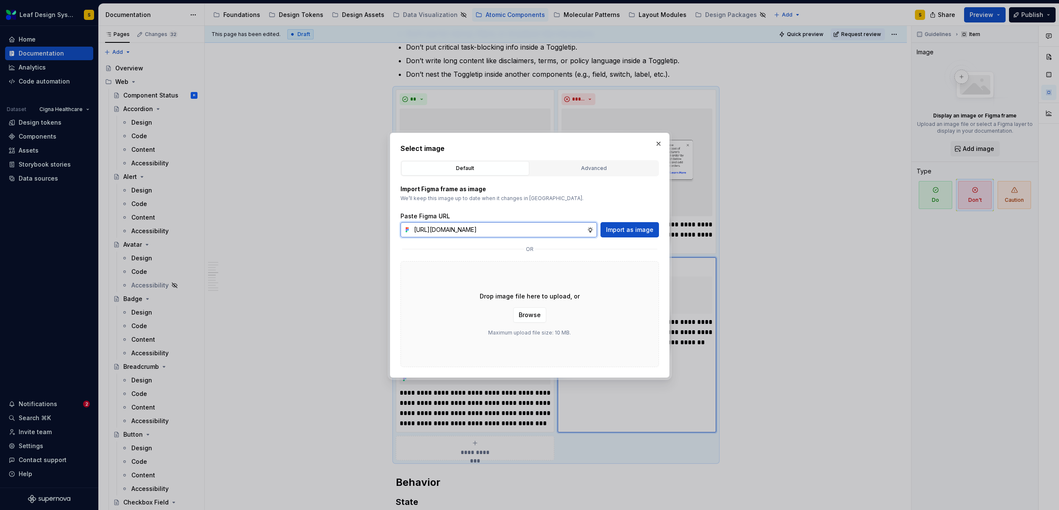
scroll to position [0, 246]
type input "https://www.figma.com/design/R5FNMiBYdBSXRtfBEXZGMx/Design-Documentation-Assets…"
click at [639, 225] on button "Import as image" at bounding box center [630, 229] width 58 height 15
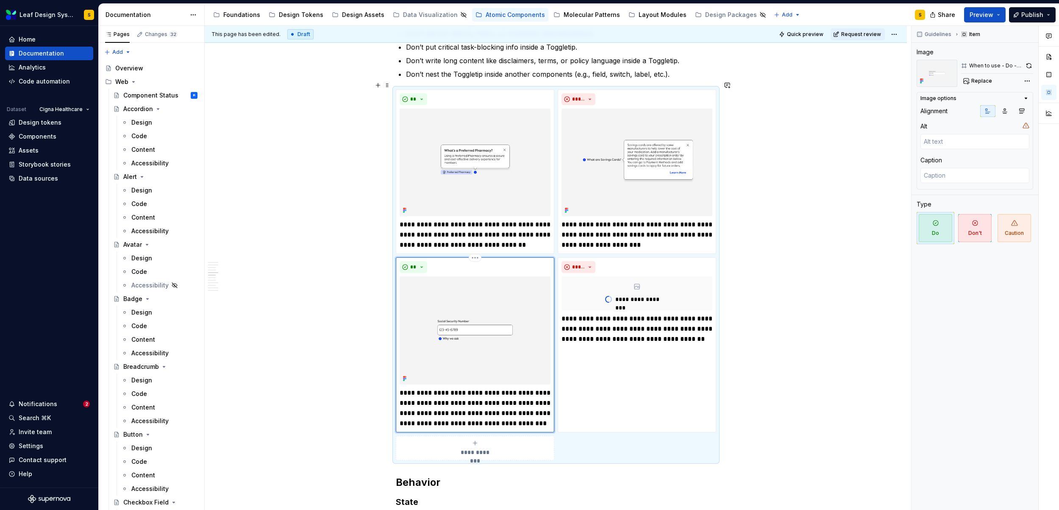
click at [409, 276] on div at bounding box center [475, 330] width 151 height 108
click at [1030, 67] on button "button" at bounding box center [1028, 66] width 9 height 12
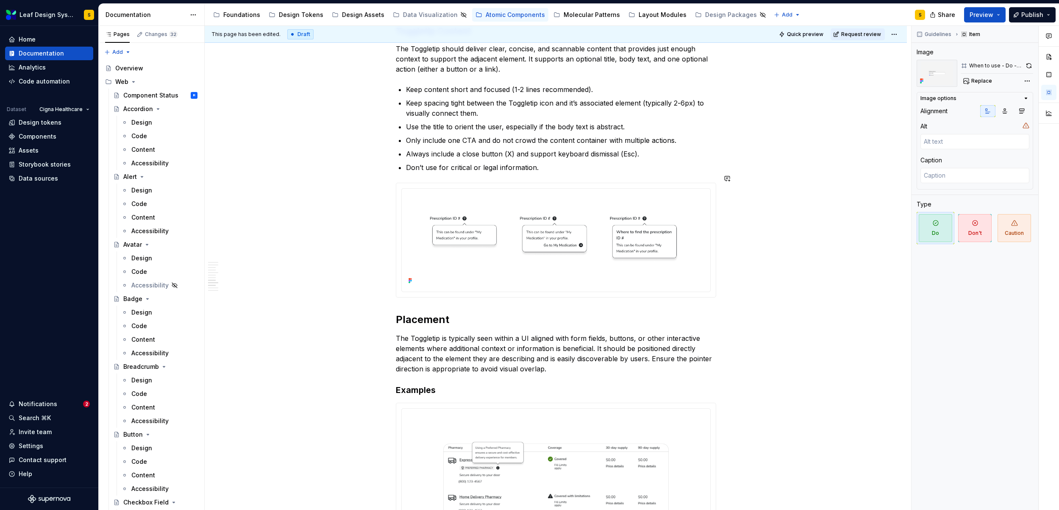
scroll to position [1679, 0]
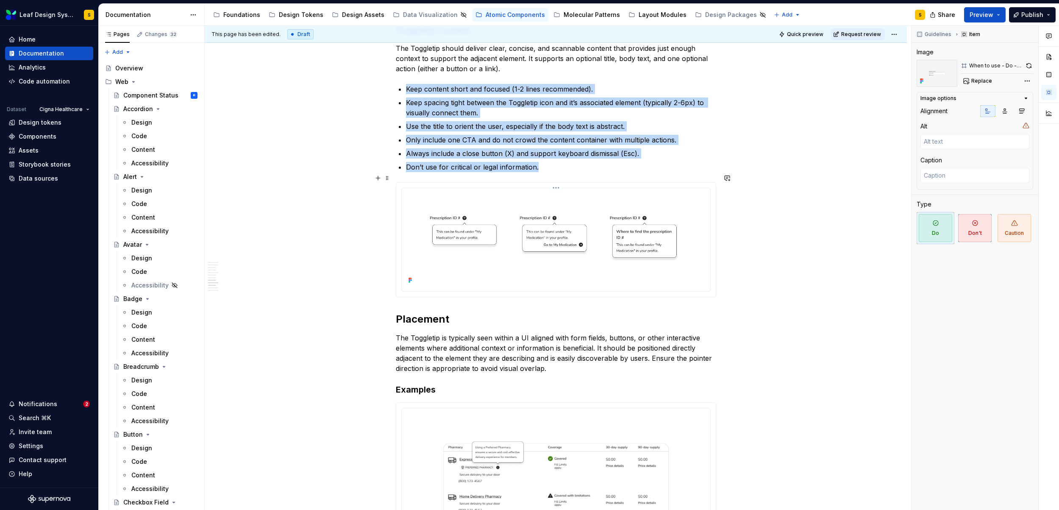
click at [588, 242] on img at bounding box center [556, 239] width 302 height 95
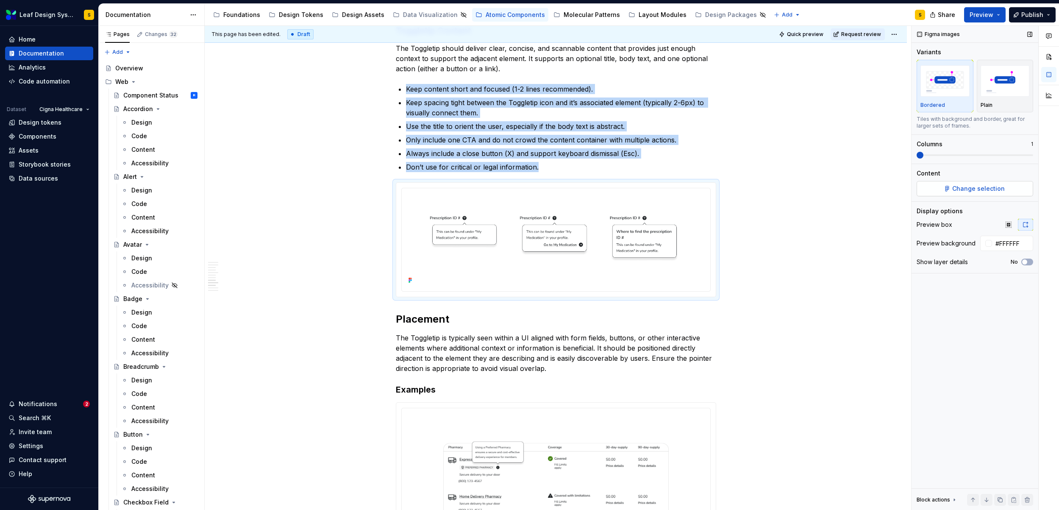
click at [982, 186] on span "Change selection" at bounding box center [978, 188] width 53 height 8
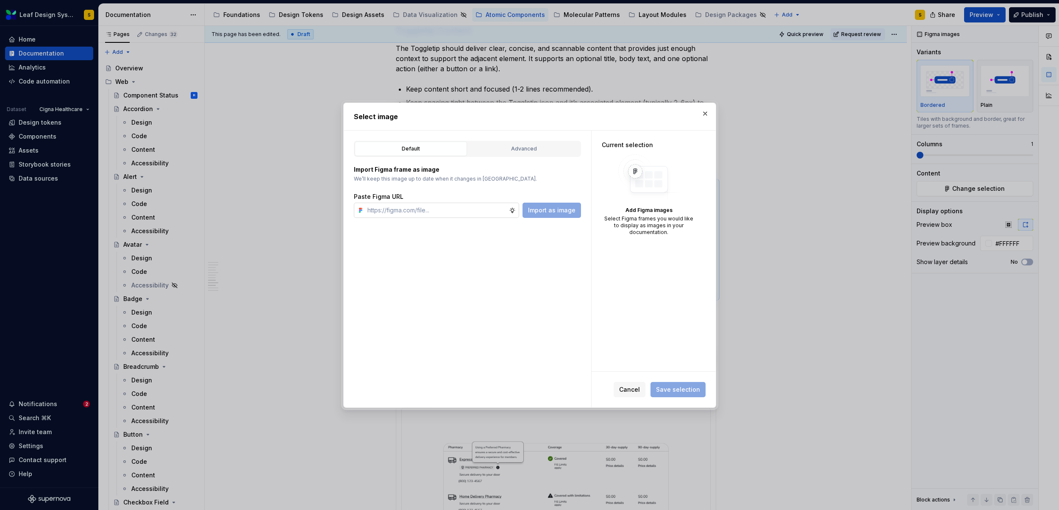
click at [481, 208] on input "text" at bounding box center [436, 210] width 145 height 15
type textarea "*"
type input "https://www.figma.com/design/R5FNMiBYdBSXRtfBEXZGMx/Design-Documentation-Assets…"
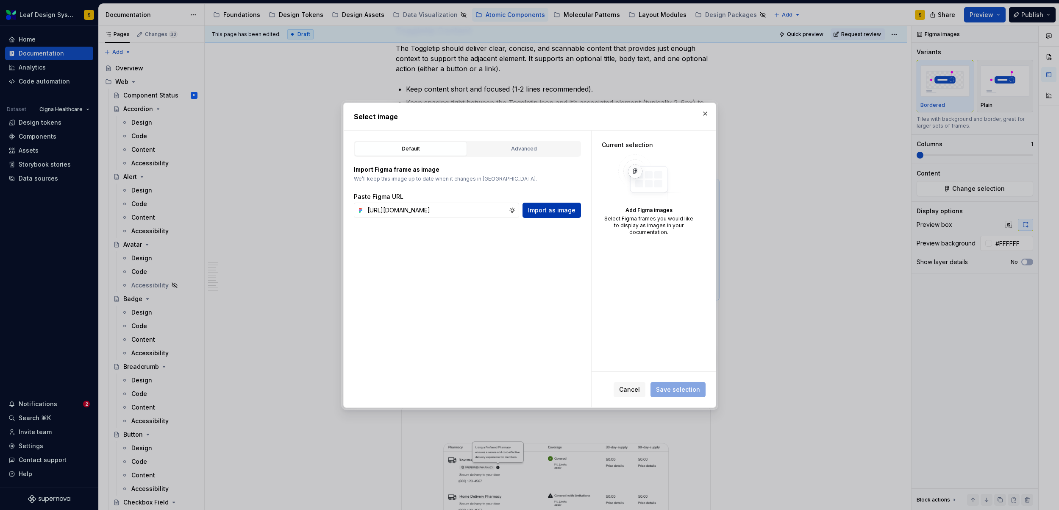
click at [552, 214] on span "Import as image" at bounding box center [551, 210] width 47 height 8
click at [687, 387] on span "Save selection" at bounding box center [678, 389] width 44 height 8
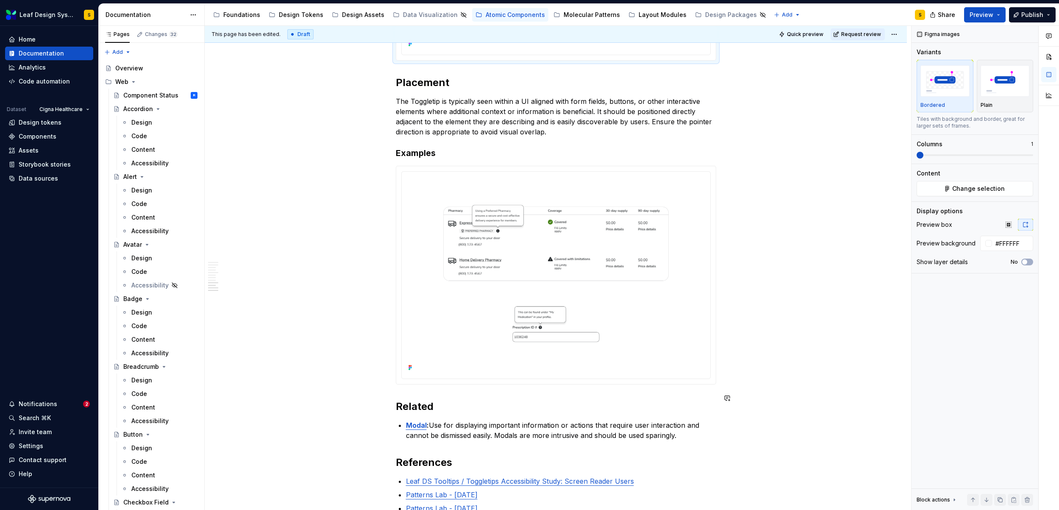
scroll to position [1904, 0]
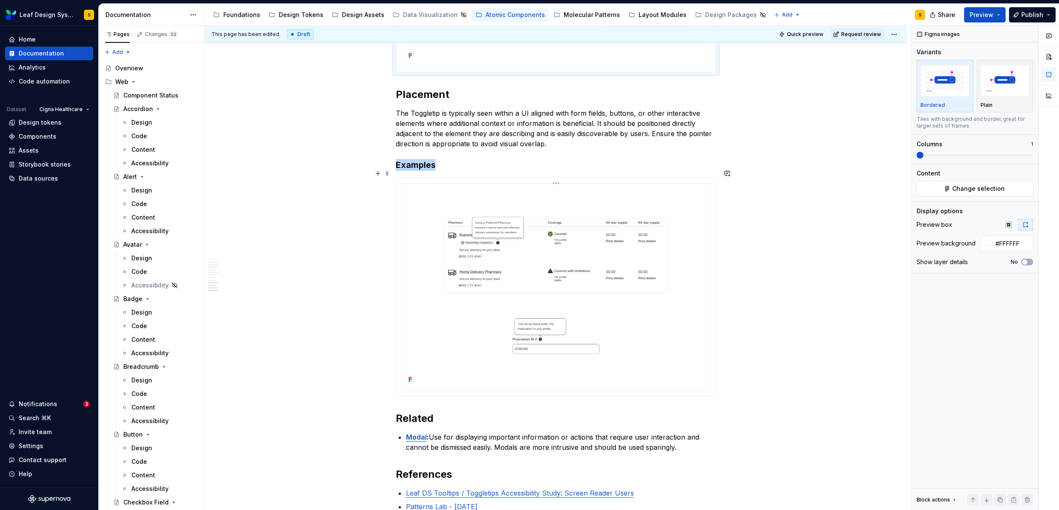
click at [570, 276] on img at bounding box center [556, 286] width 302 height 198
click at [960, 189] on span "Change selection" at bounding box center [978, 188] width 53 height 8
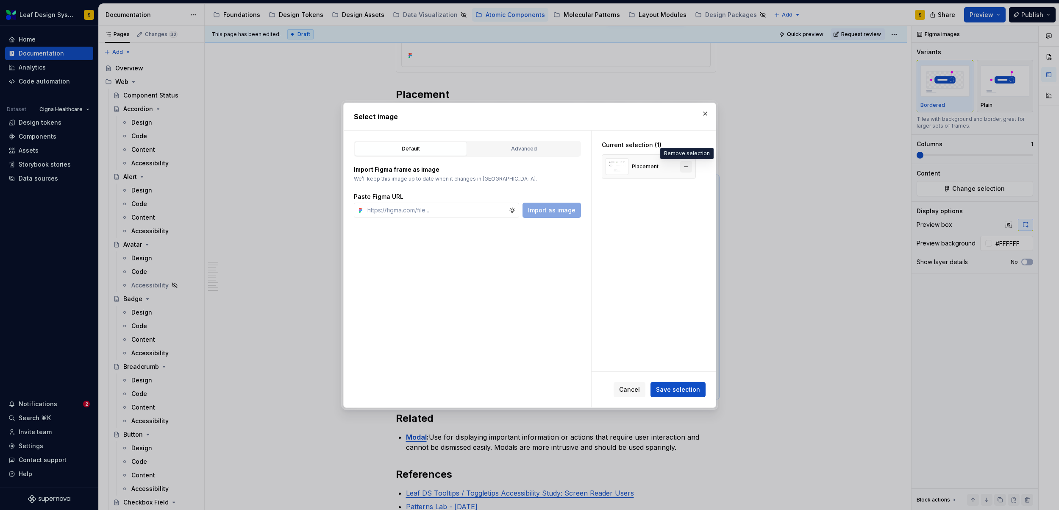
click at [687, 170] on button "button" at bounding box center [686, 167] width 12 height 12
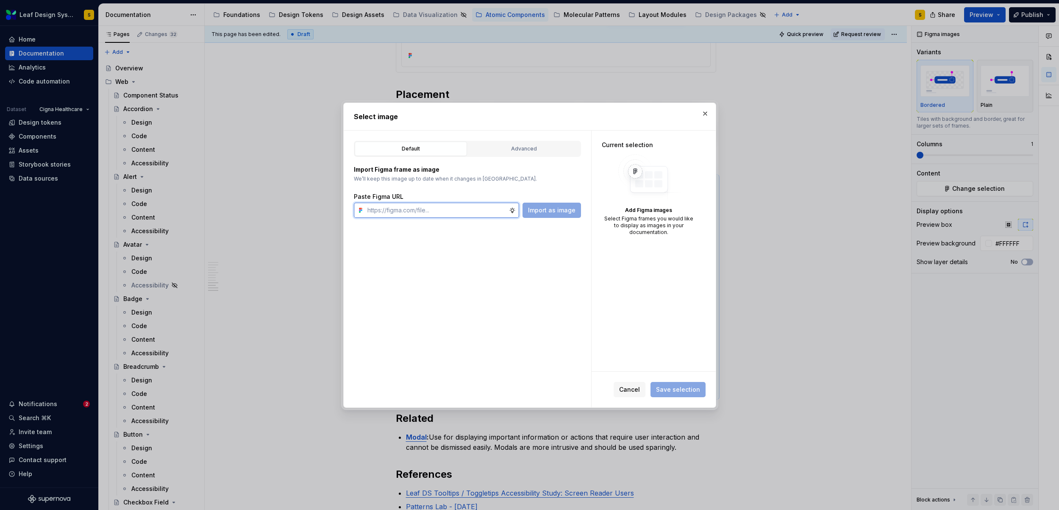
click at [458, 207] on input "text" at bounding box center [436, 210] width 145 height 15
type textarea "*"
paste input "https://www.figma.com/design/R5FNMiBYdBSXRtfBEXZGMx/Design-Documentation-Assets…"
type input "https://www.figma.com/design/R5FNMiBYdBSXRtfBEXZGMx/Design-Documentation-Assets…"
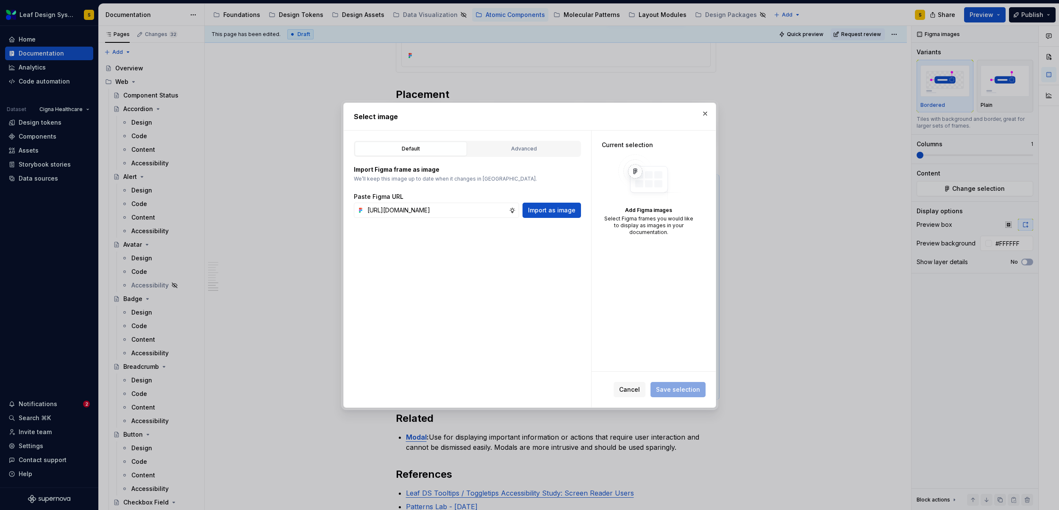
scroll to position [0, 0]
click at [565, 199] on div "Paste Figma URL" at bounding box center [467, 196] width 227 height 8
click at [565, 209] on span "Import as image" at bounding box center [551, 210] width 47 height 8
click at [671, 391] on span "Save selection" at bounding box center [678, 389] width 44 height 8
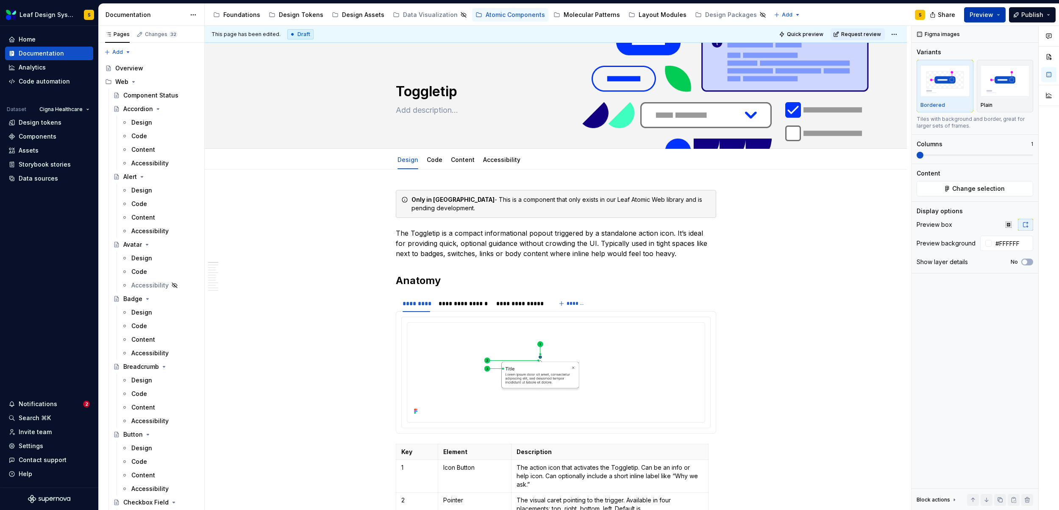
click at [1001, 16] on button "Preview" at bounding box center [985, 14] width 42 height 15
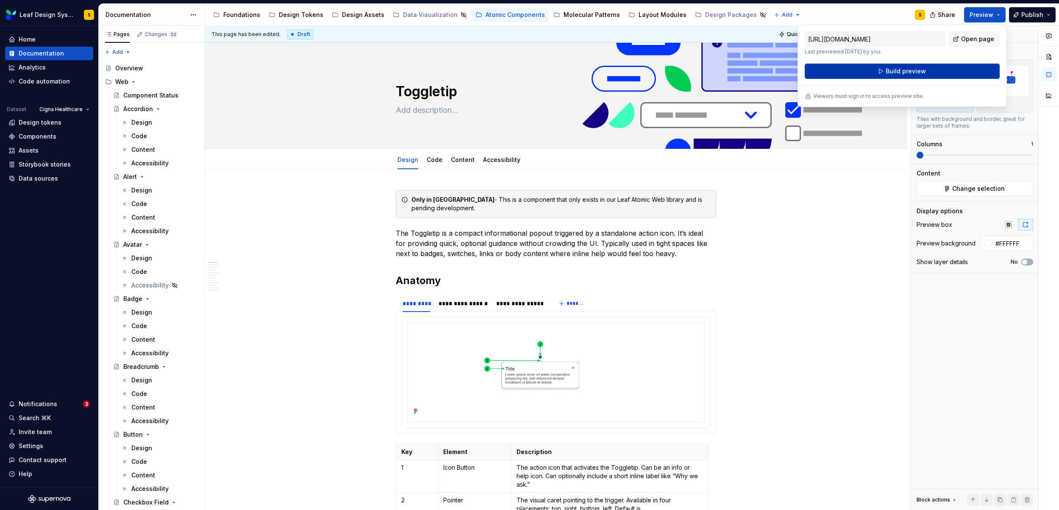
click at [914, 70] on span "Build preview" at bounding box center [906, 71] width 40 height 8
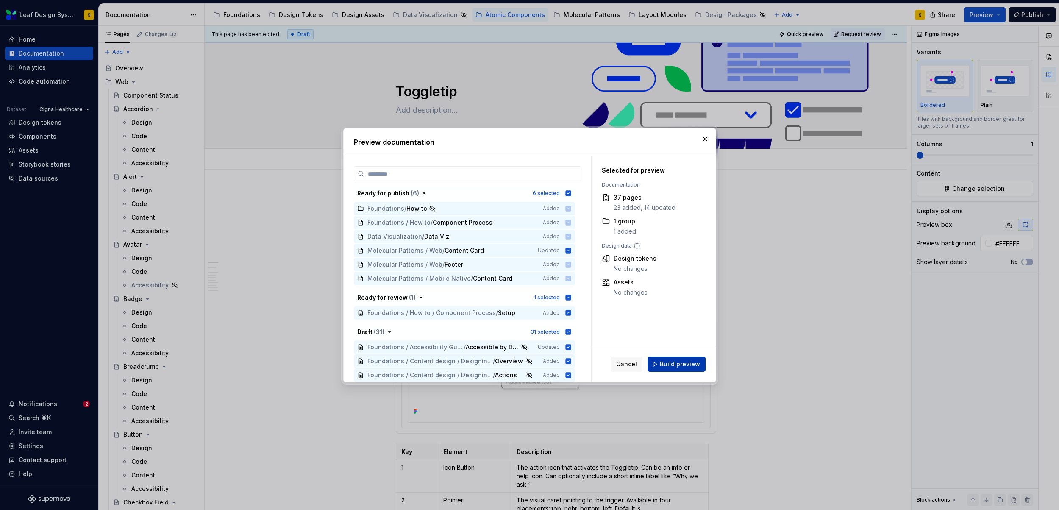
click at [671, 367] on span "Build preview" at bounding box center [680, 364] width 40 height 8
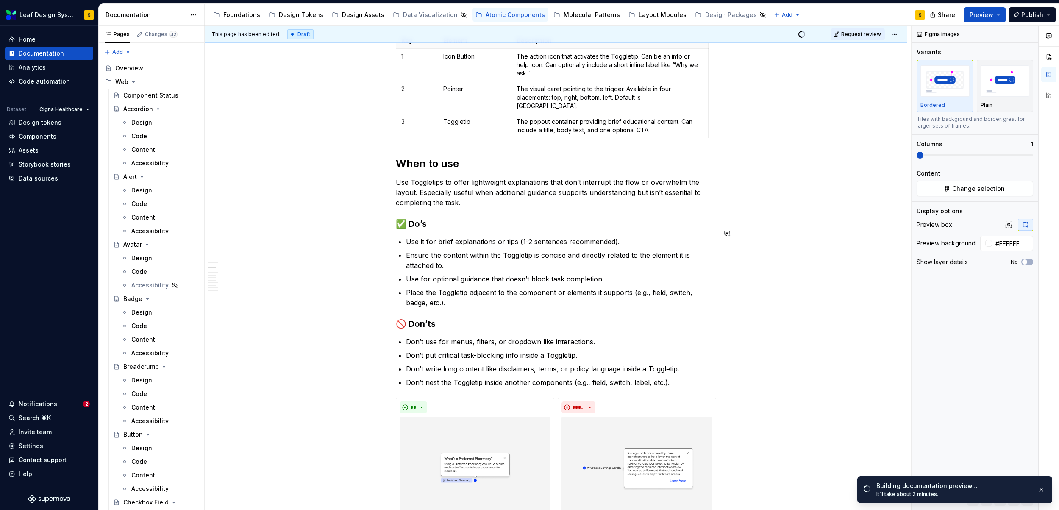
scroll to position [413, 0]
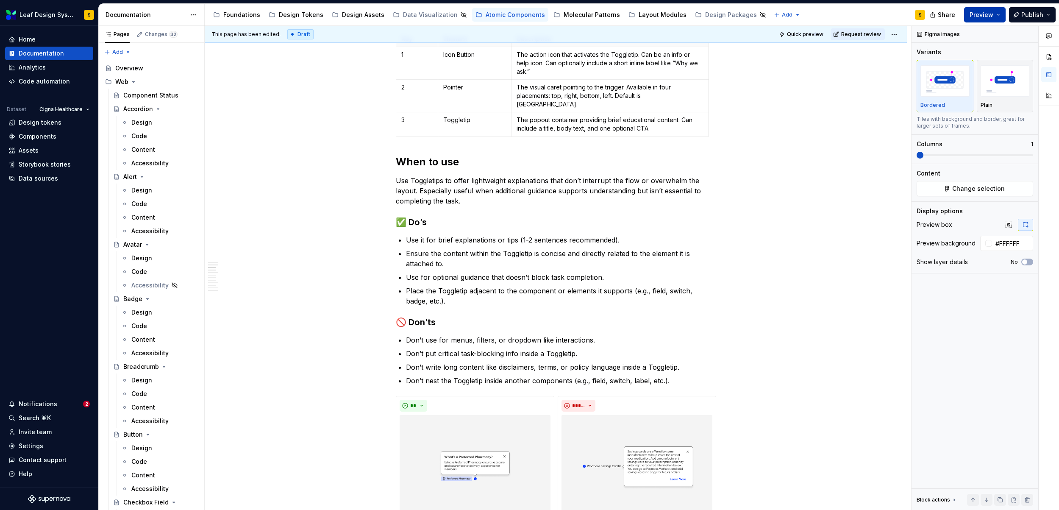
click at [999, 13] on button "Preview" at bounding box center [985, 14] width 42 height 15
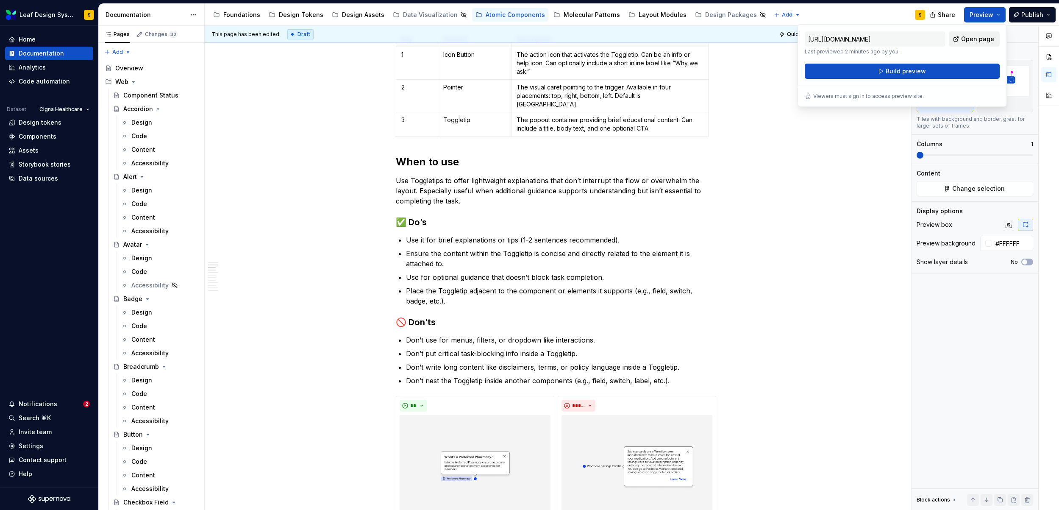
click at [985, 36] on span "Open page" at bounding box center [977, 39] width 33 height 8
type textarea "*"
